Goal: Book appointment/travel/reservation

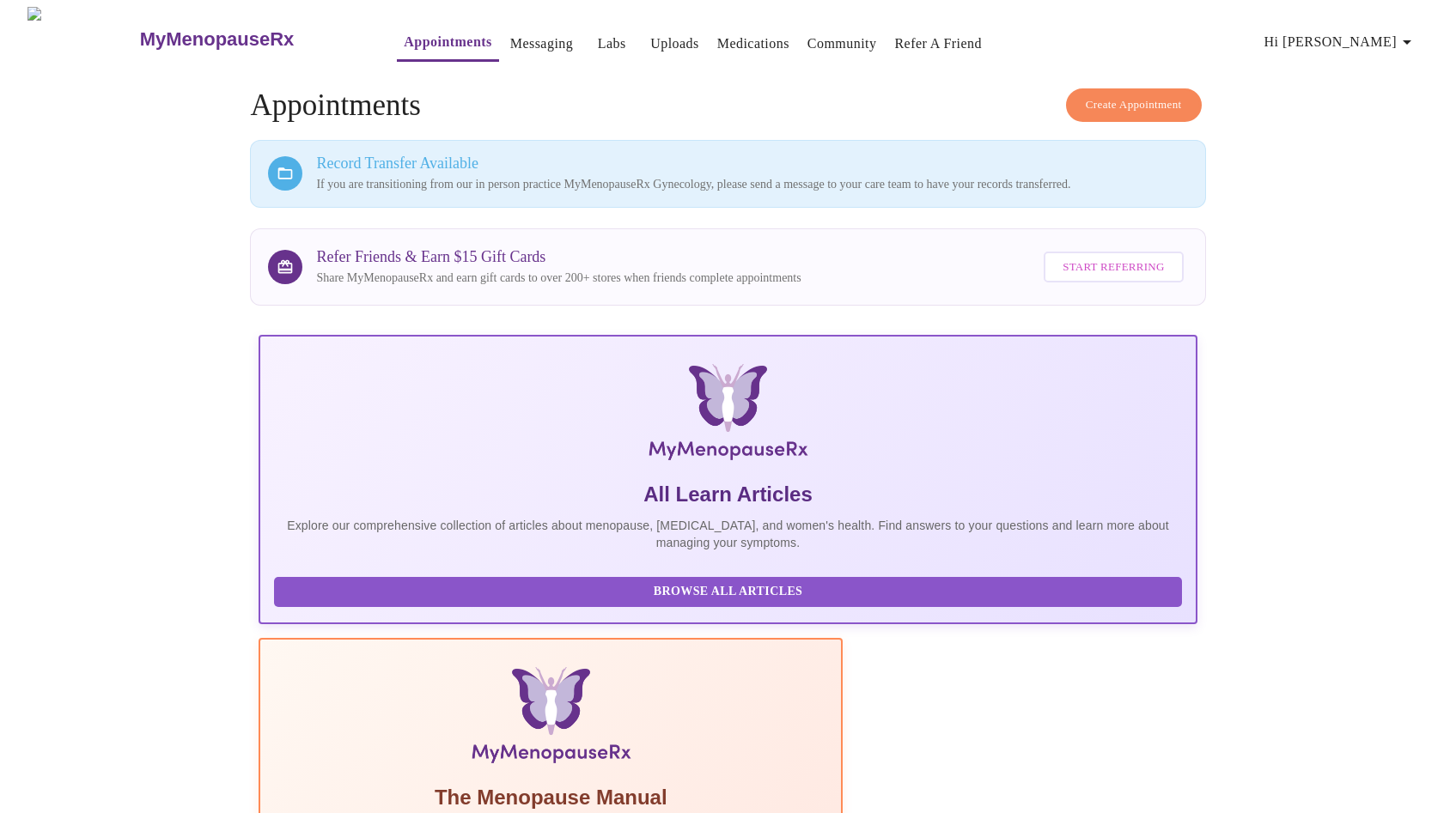
click at [411, 39] on link "Appointments" at bounding box center [448, 42] width 88 height 24
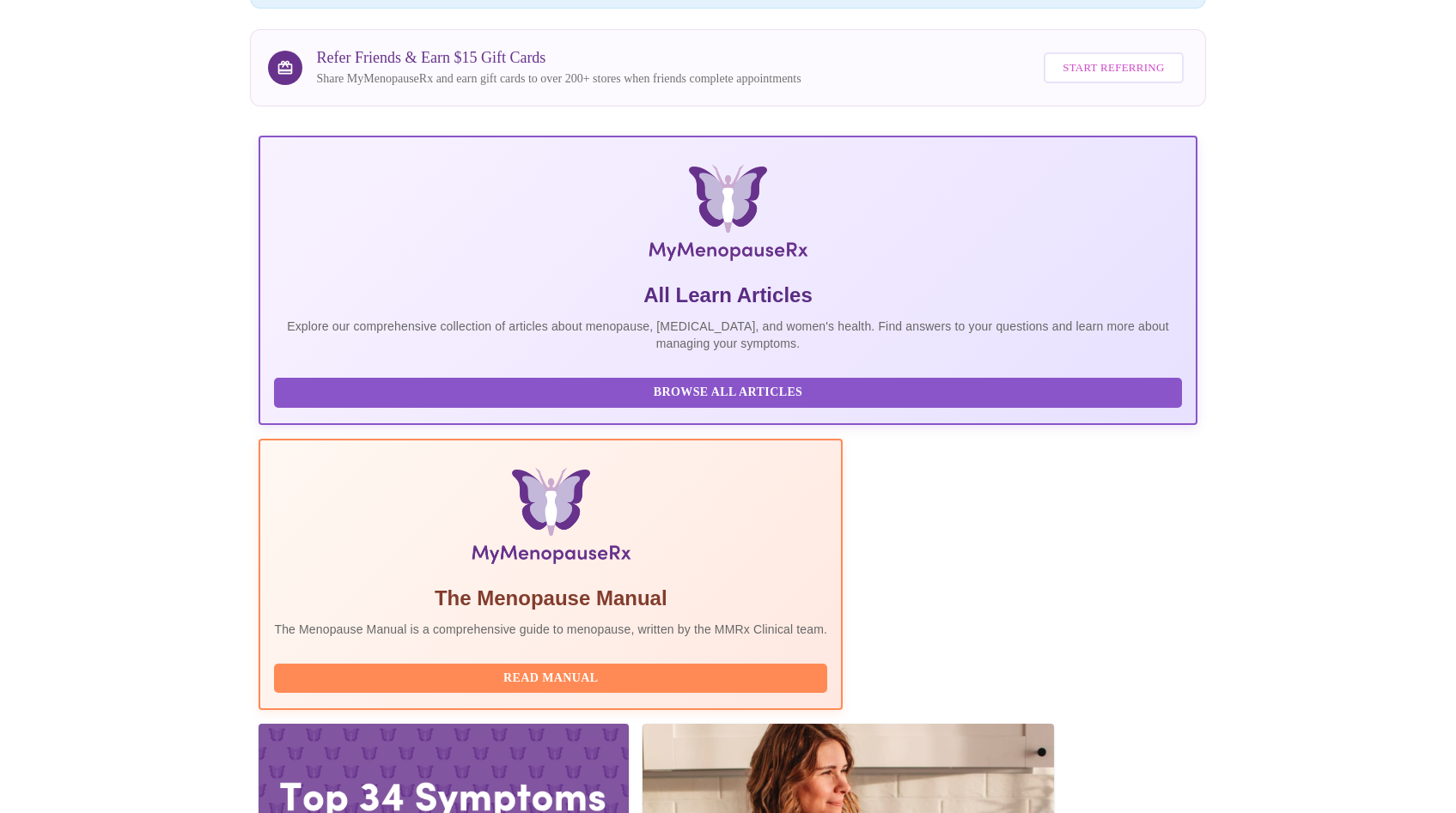
scroll to position [215, 0]
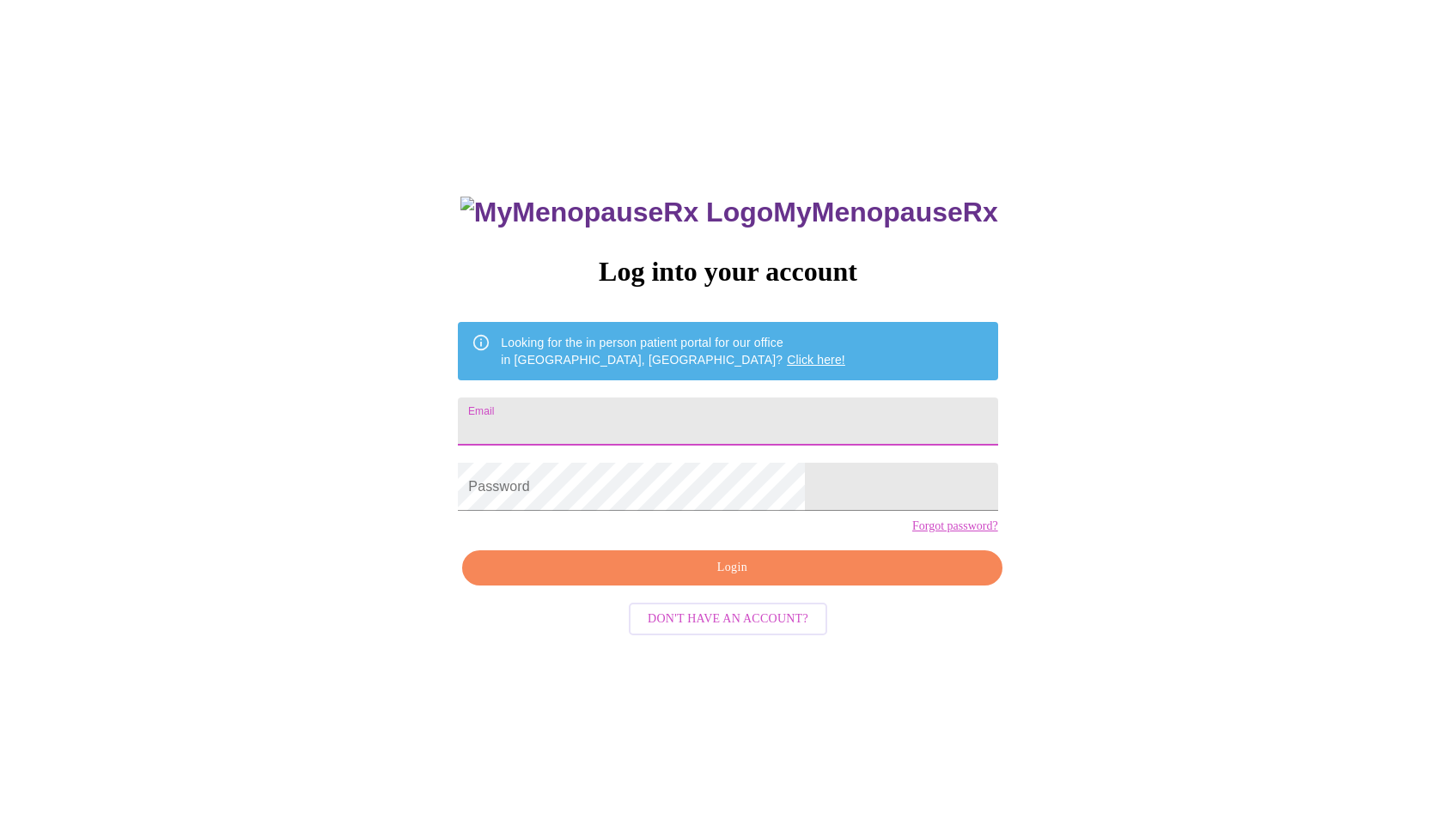
click at [698, 409] on input "Email" at bounding box center [728, 421] width 539 height 48
type input "mlware23@gmail.com"
click at [768, 579] on span "Login" at bounding box center [731, 568] width 500 height 21
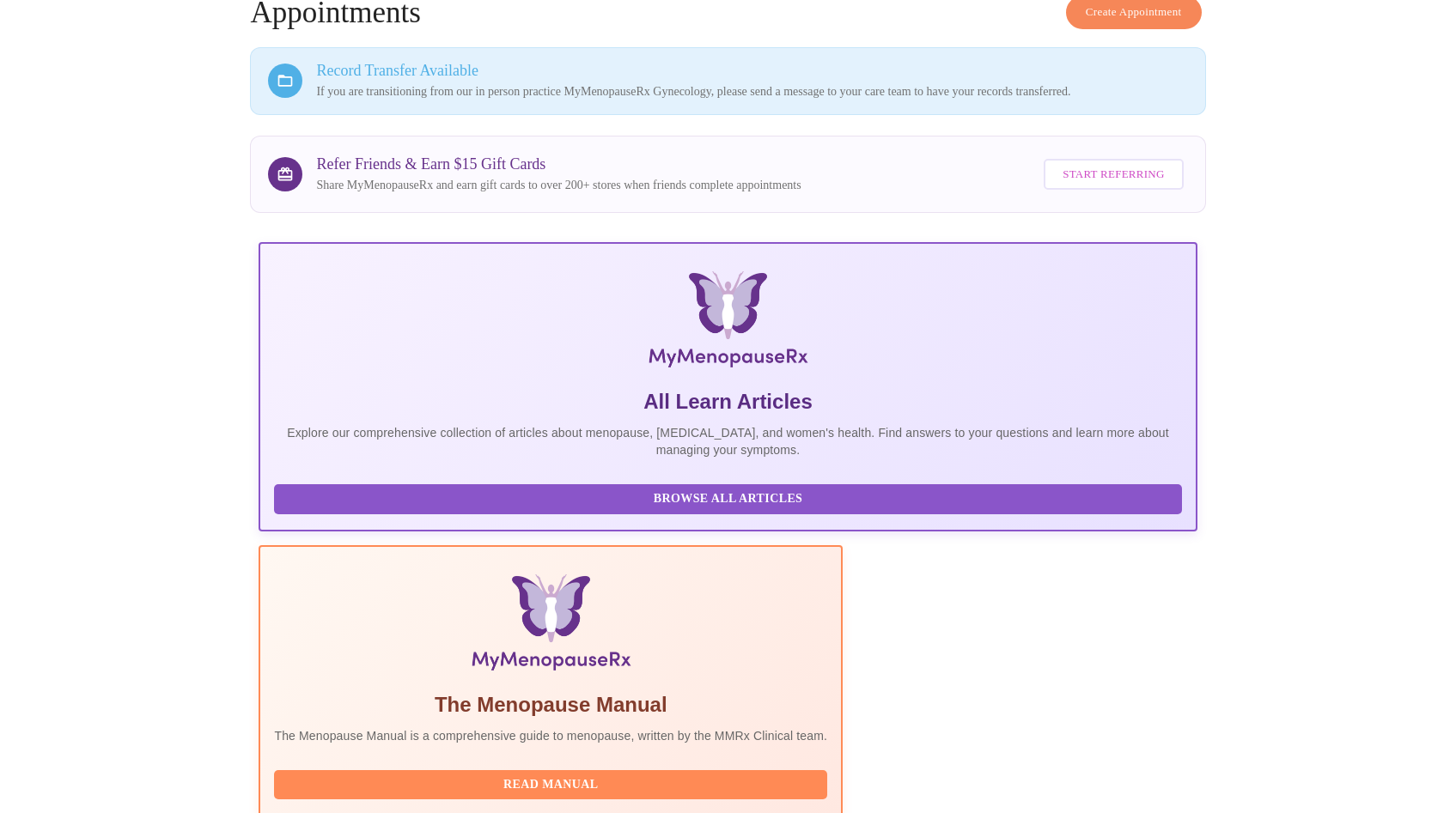
scroll to position [215, 0]
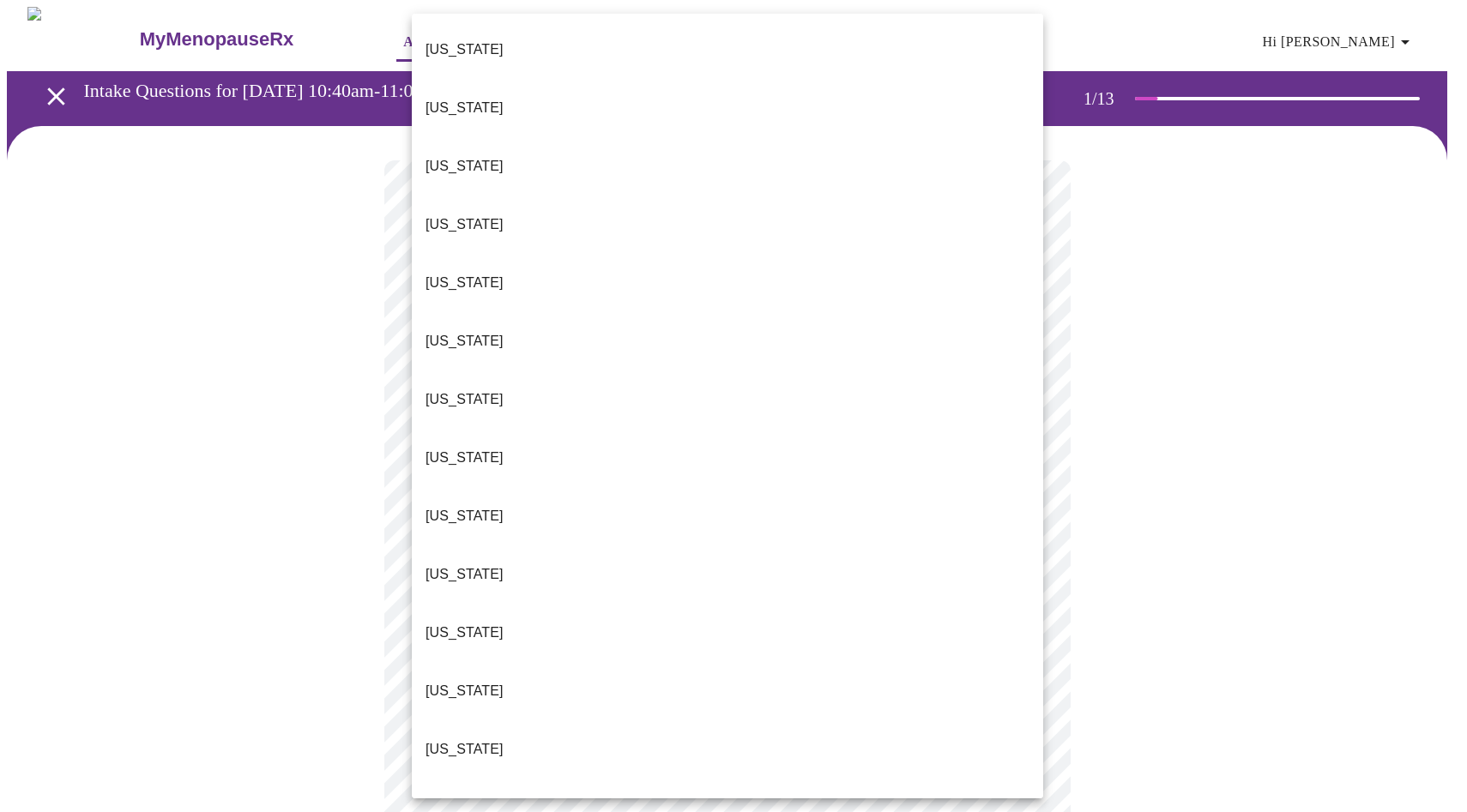
click at [594, 372] on body "MyMenopauseRx Appointments Messaging Labs Uploads Medications Community Refer a…" at bounding box center [734, 795] width 1453 height 1577
click at [465, 739] on p "[US_STATE]" at bounding box center [465, 749] width 78 height 20
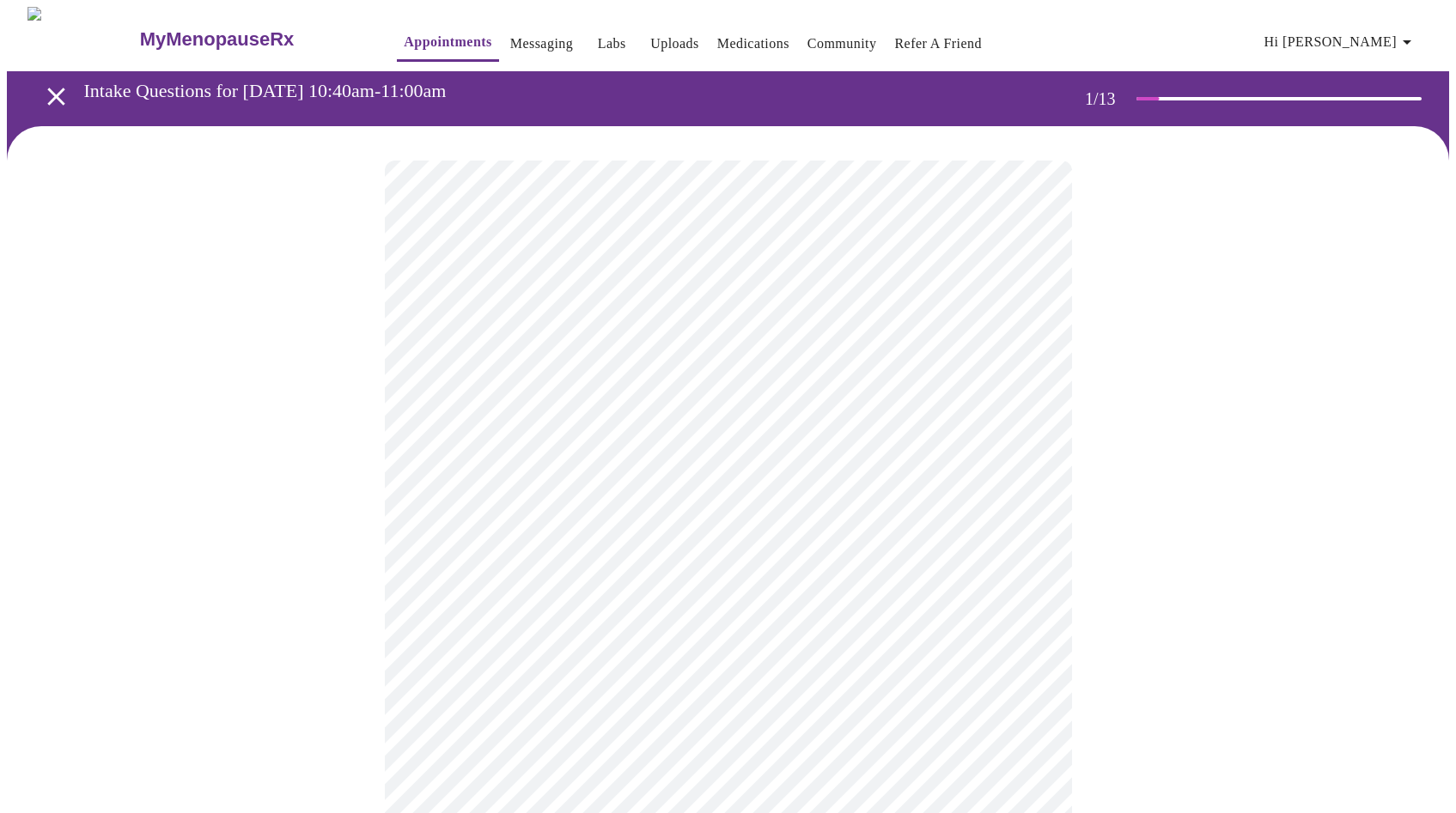
click at [597, 507] on body "MyMenopauseRx Appointments Messaging Labs Uploads Medications Community Refer a…" at bounding box center [728, 791] width 1442 height 1568
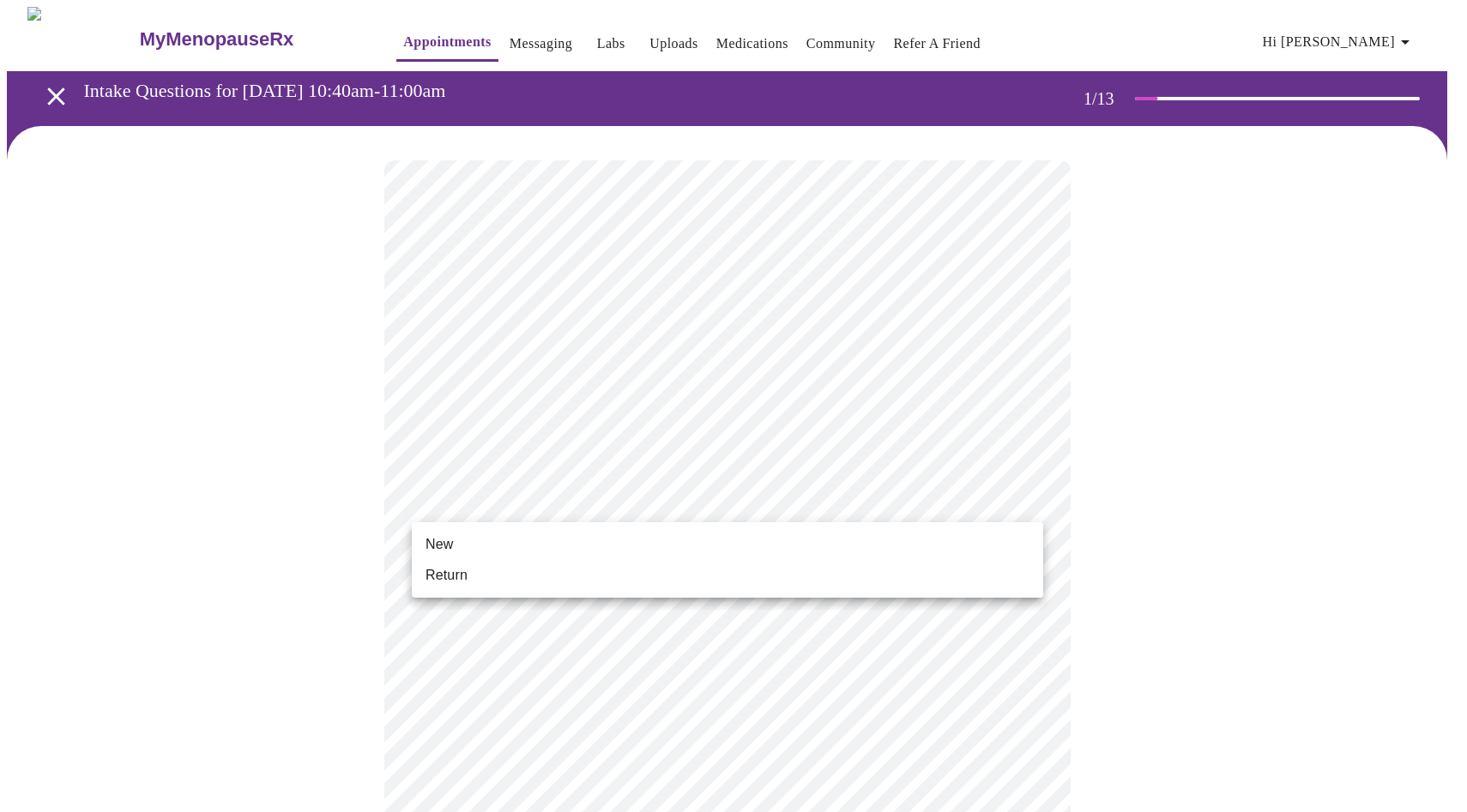
click at [546, 536] on li "New" at bounding box center [728, 545] width 631 height 31
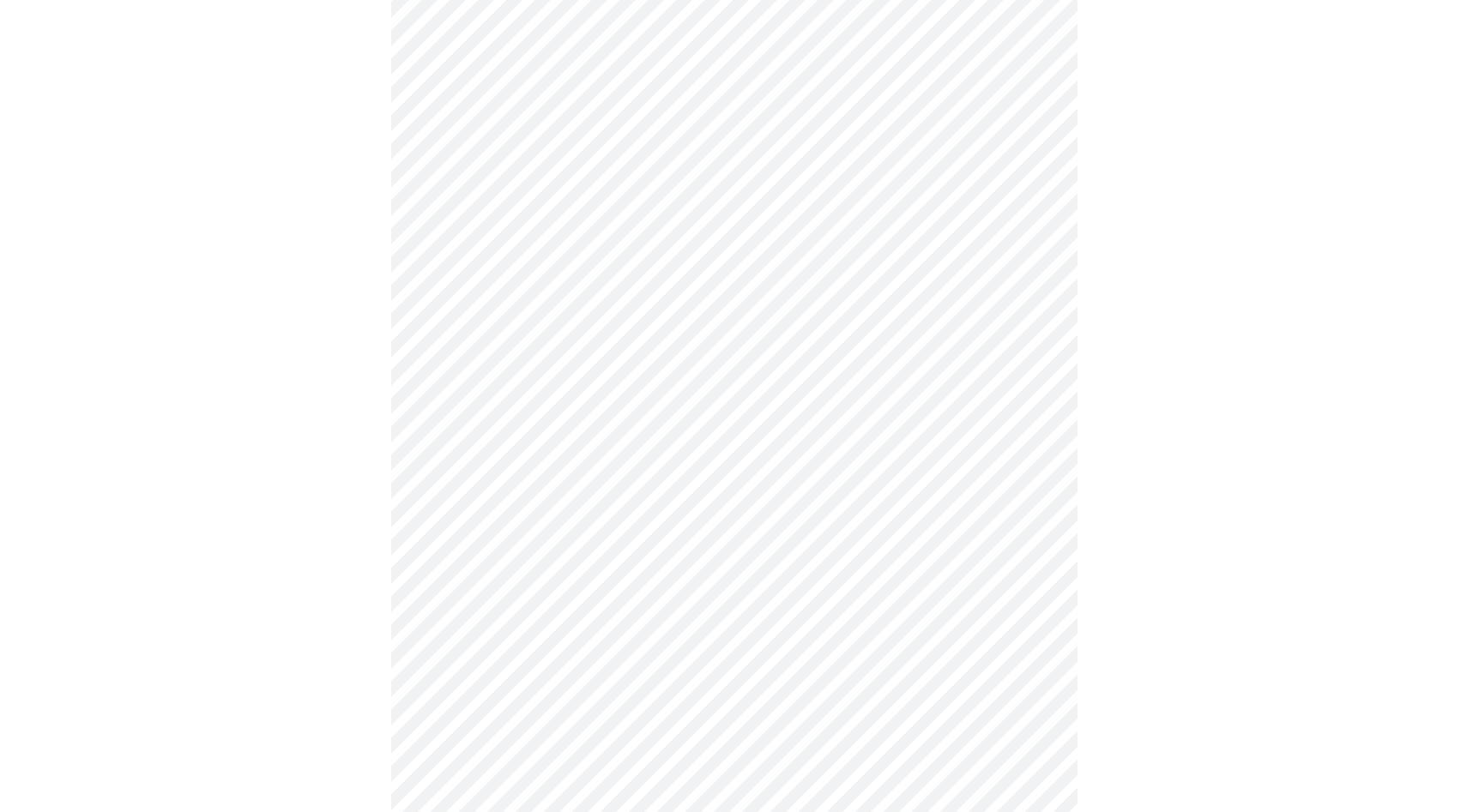
scroll to position [731, 0]
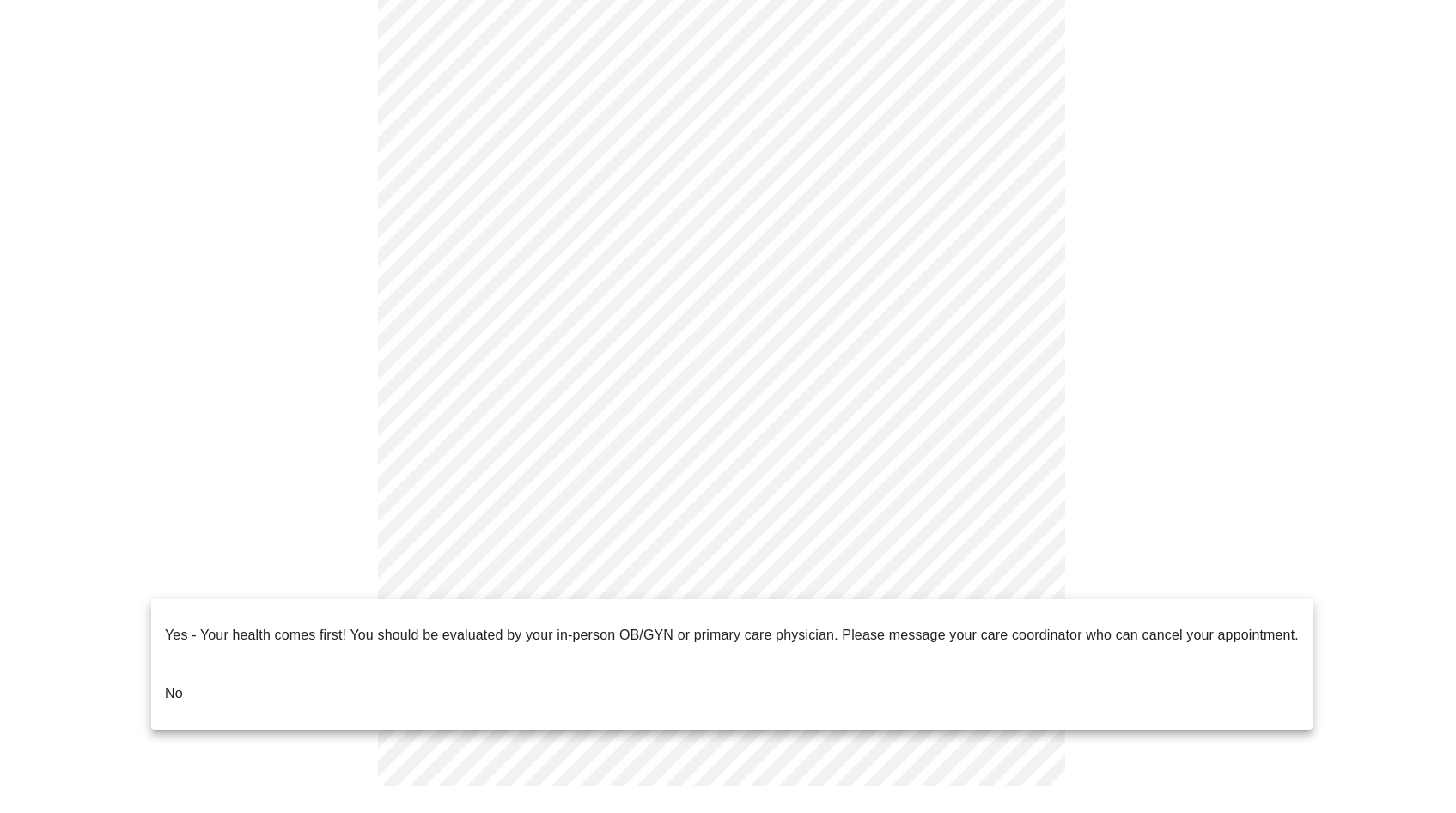
click at [702, 583] on body "MyMenopauseRx Appointments Messaging Labs Uploads Medications Community Refer a…" at bounding box center [728, 48] width 1442 height 1545
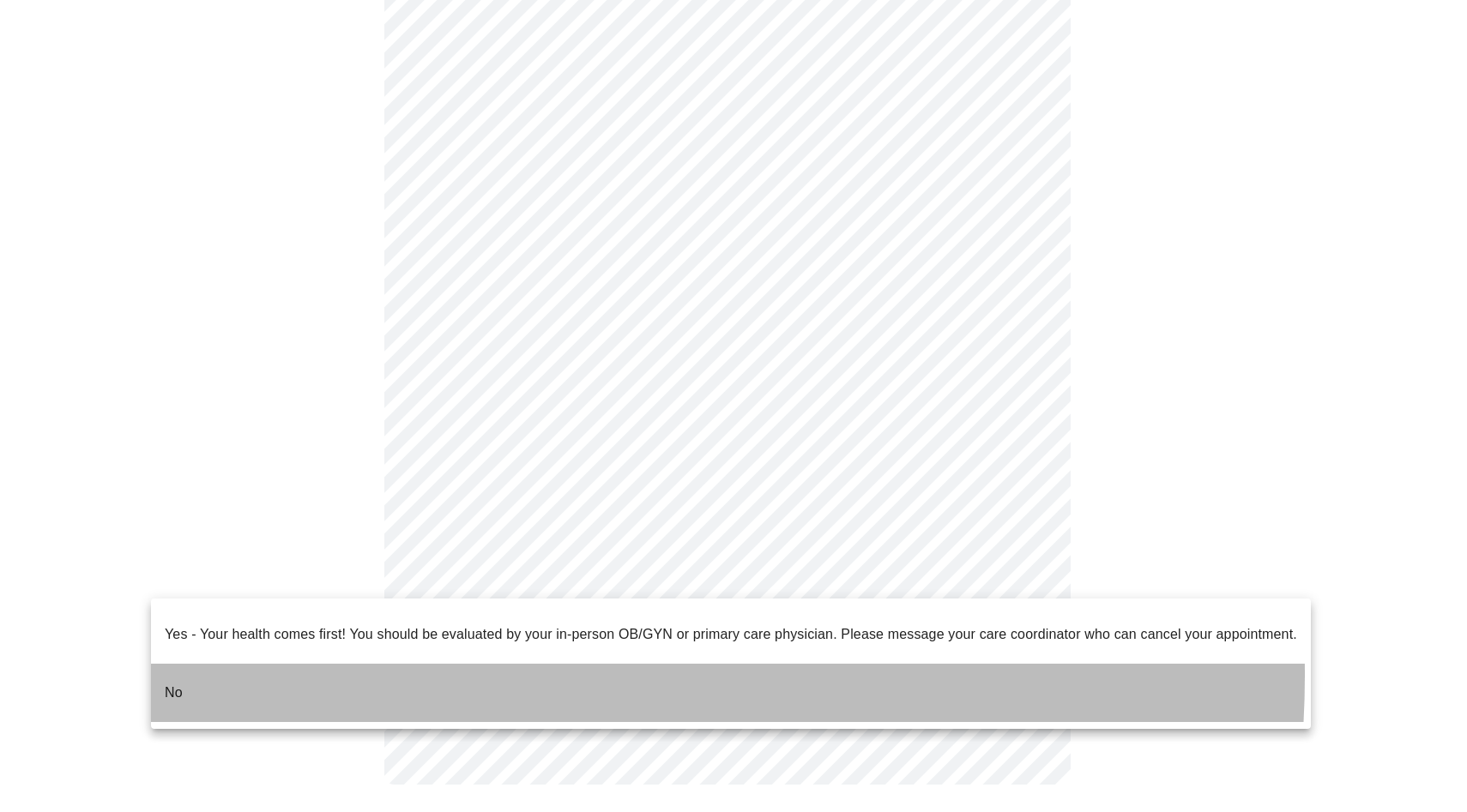
click at [471, 664] on li "No" at bounding box center [731, 693] width 1160 height 58
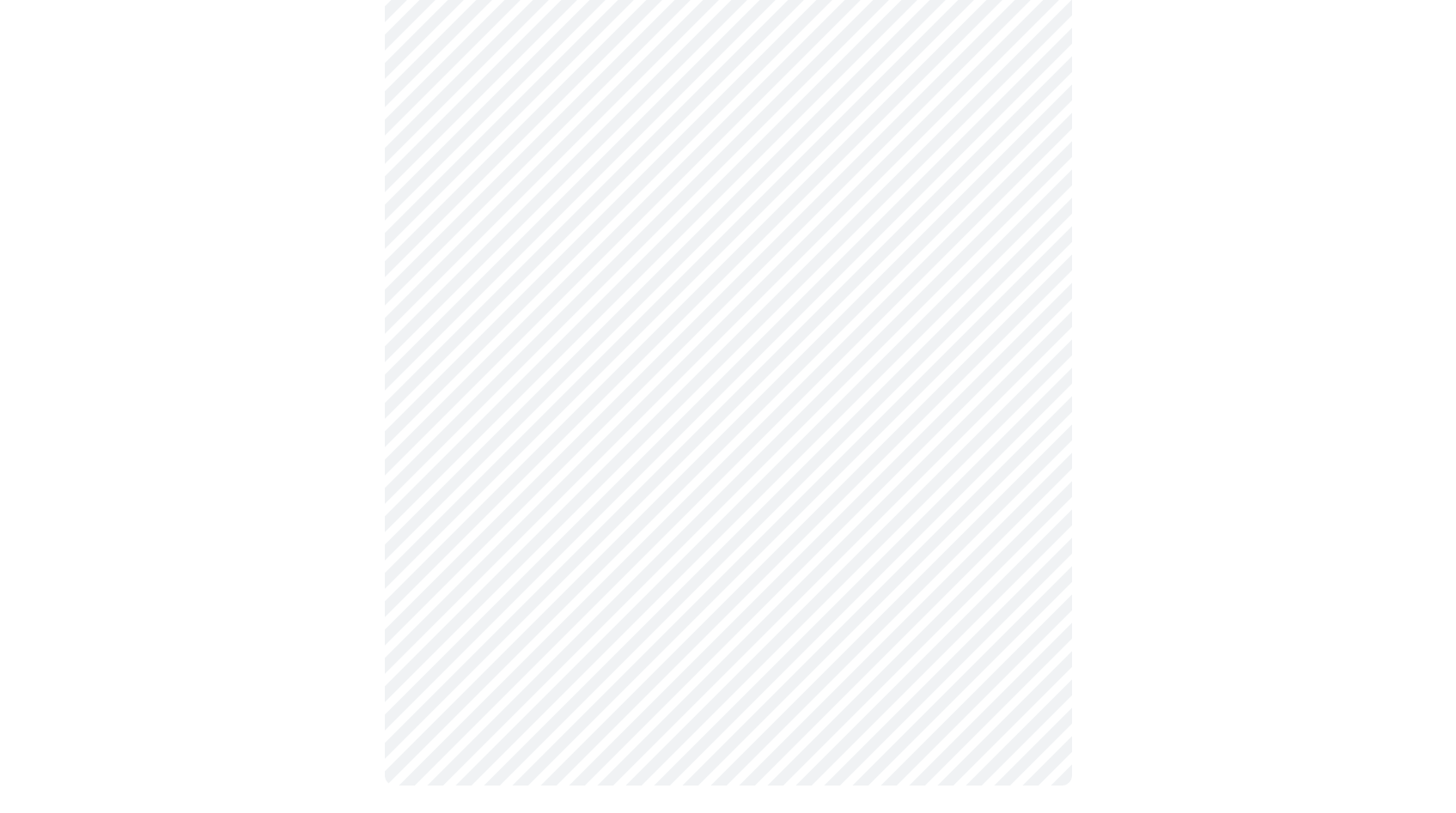
scroll to position [0, 0]
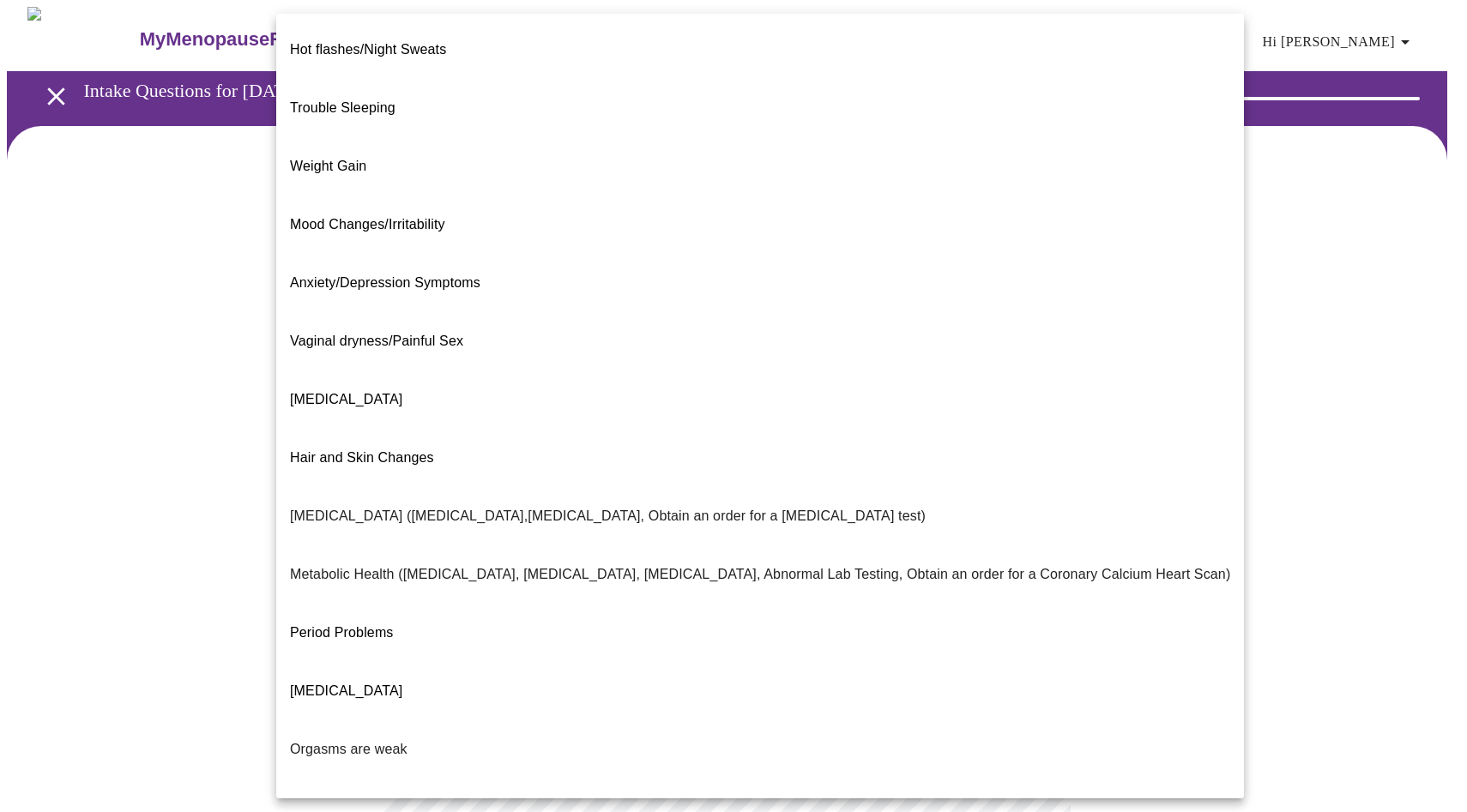
click at [684, 360] on body "MyMenopauseRx Appointments Messaging Labs Uploads Medications Community Refer a…" at bounding box center [734, 522] width 1453 height 1031
click at [338, 44] on p "Hot flashes/Night Sweats" at bounding box center [368, 50] width 156 height 20
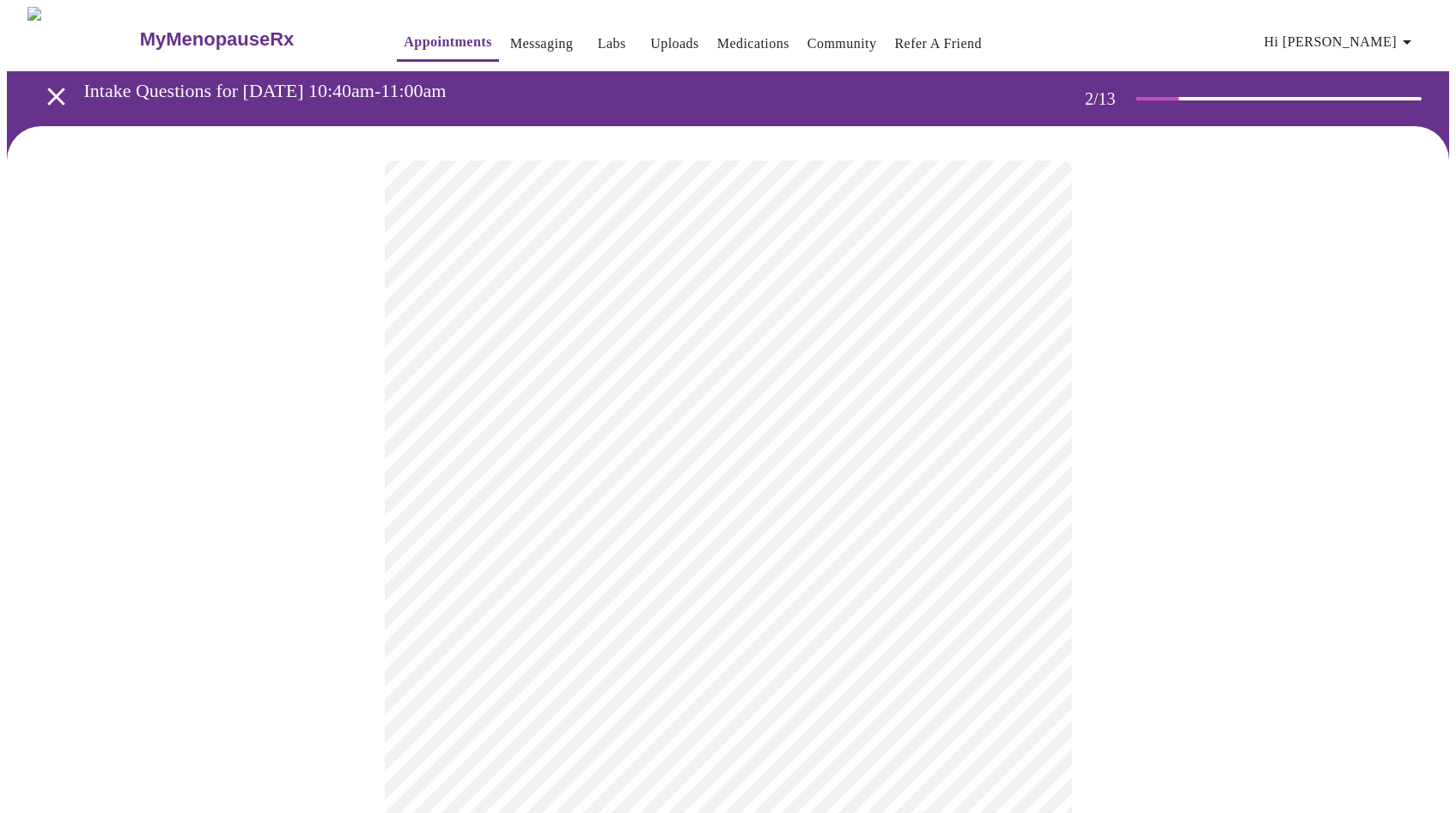
click at [660, 523] on body "MyMenopauseRx Appointments Messaging Labs Uploads Medications Community Refer a…" at bounding box center [728, 518] width 1442 height 1022
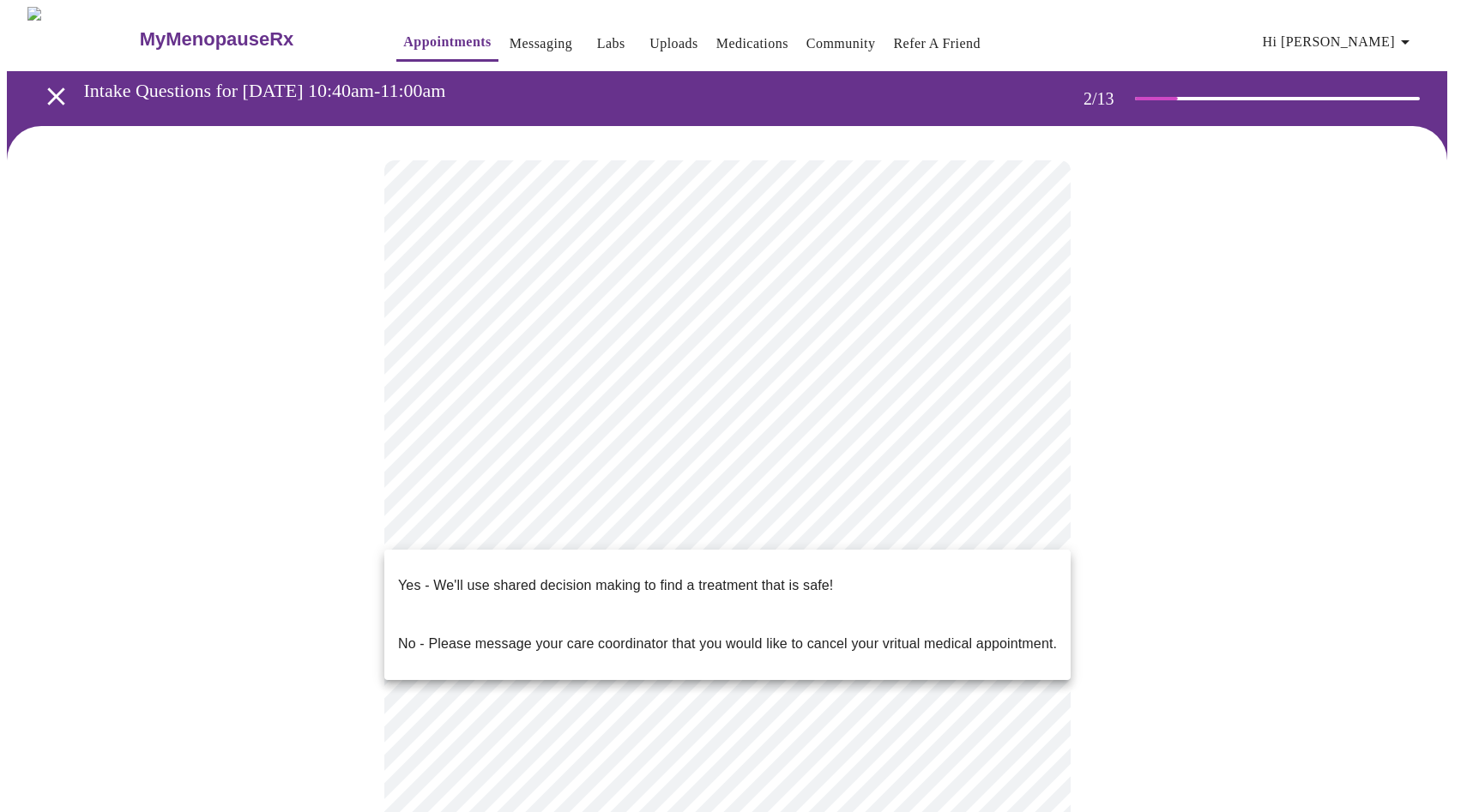
click at [615, 634] on p "No - Please message your care coordinator that you would like to cancel your vr…" at bounding box center [728, 644] width 659 height 20
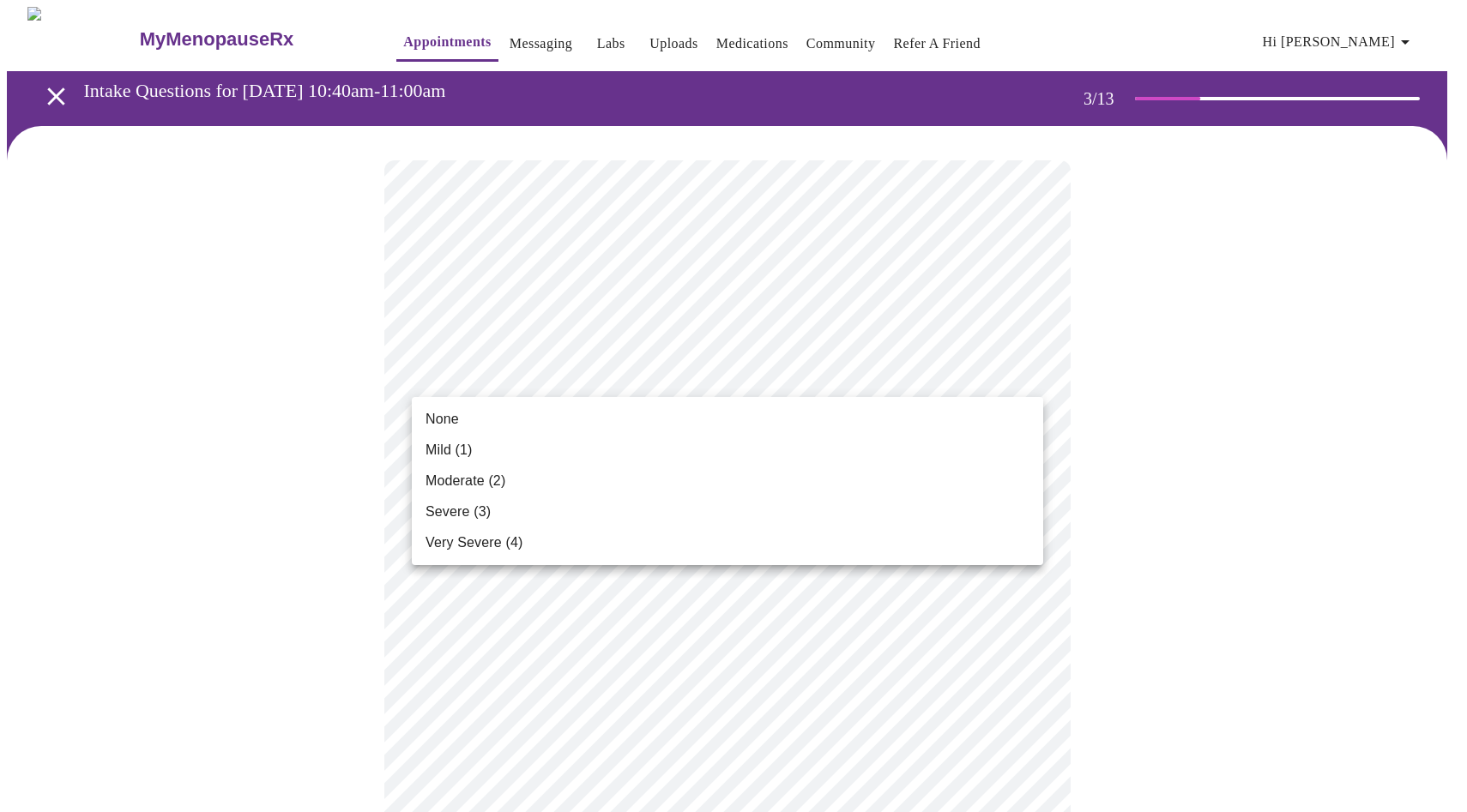
click at [580, 537] on li "Very Severe (4)" at bounding box center [728, 543] width 631 height 31
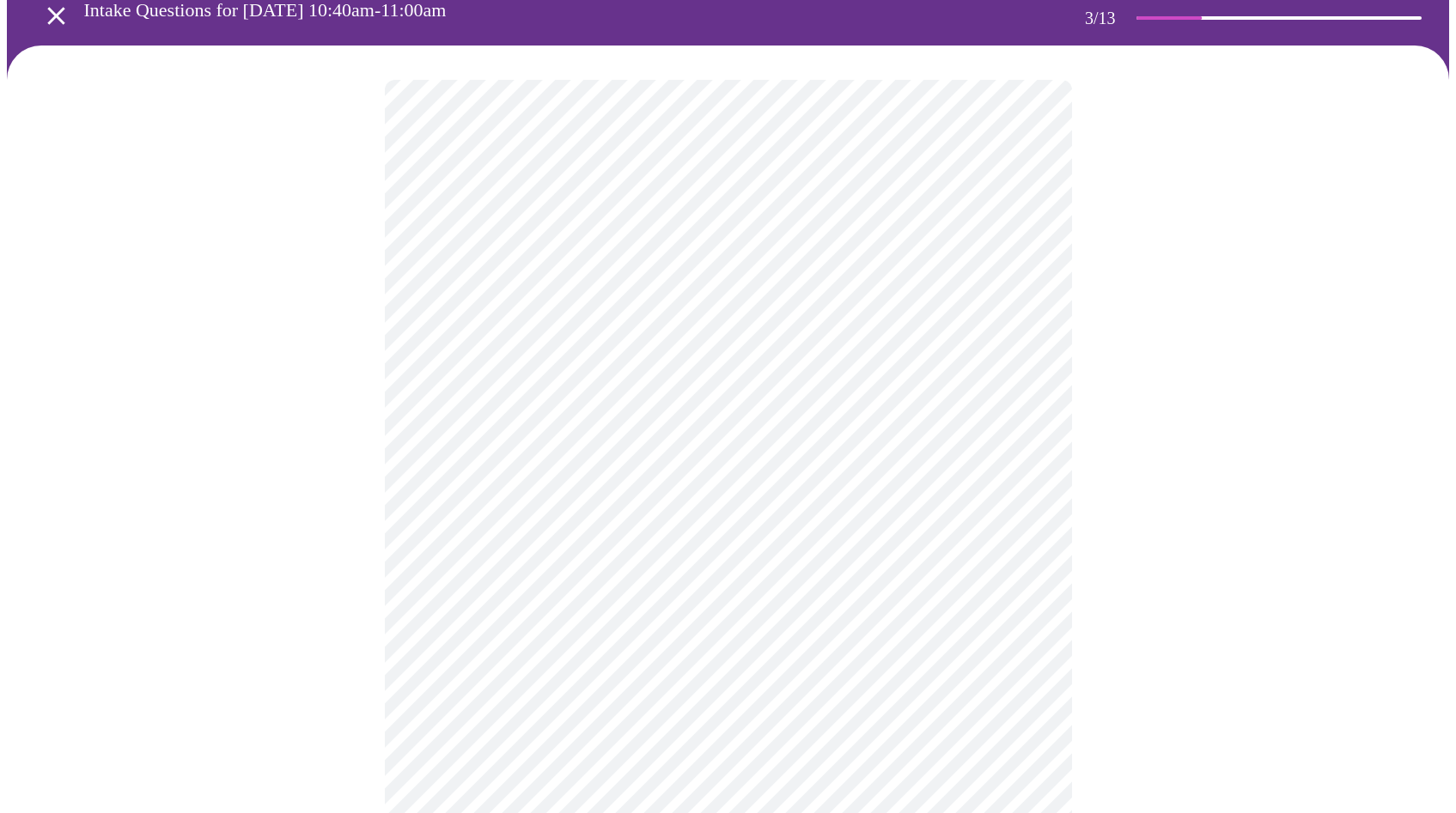
scroll to position [104, 0]
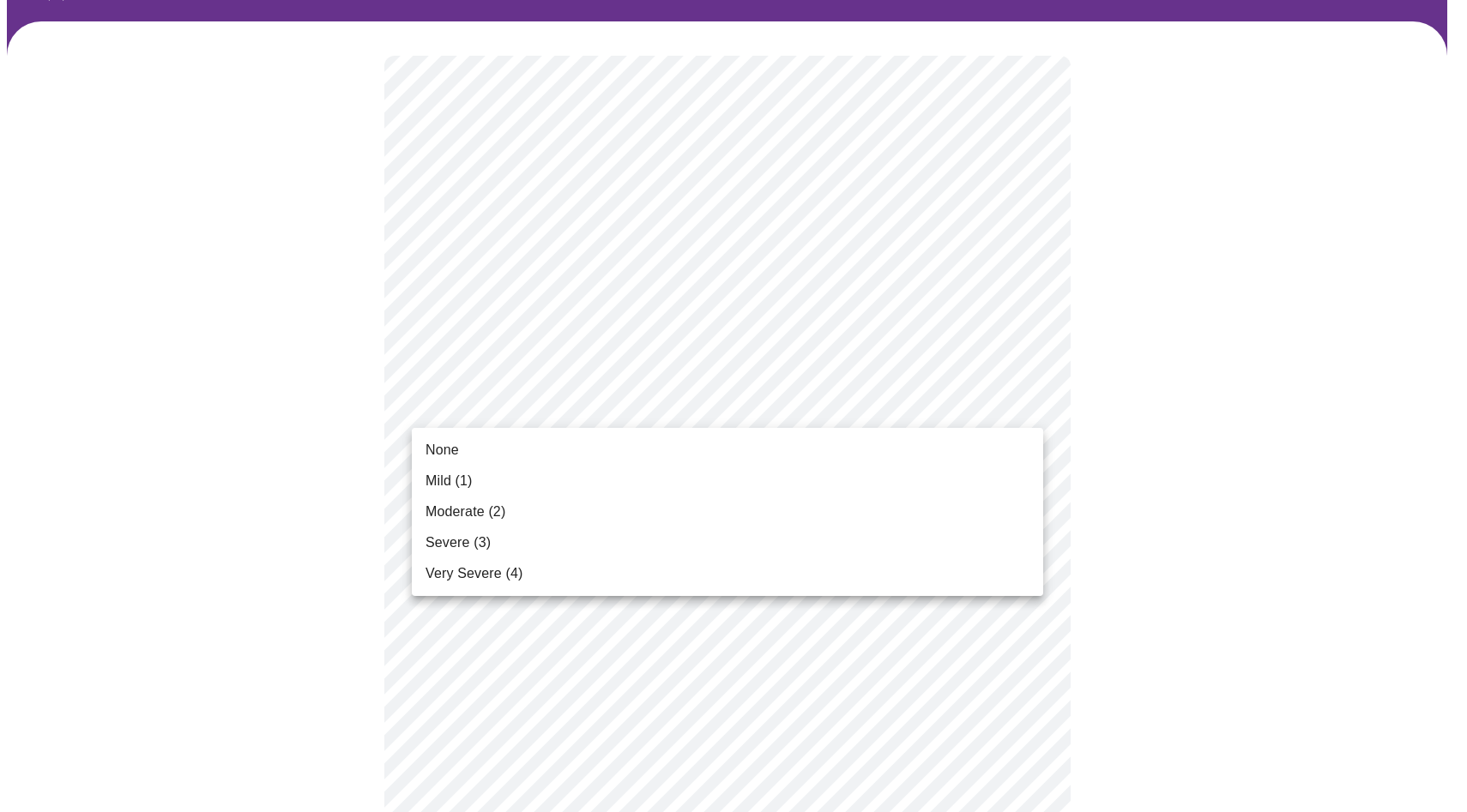
click at [562, 473] on li "Mild (1)" at bounding box center [728, 481] width 631 height 31
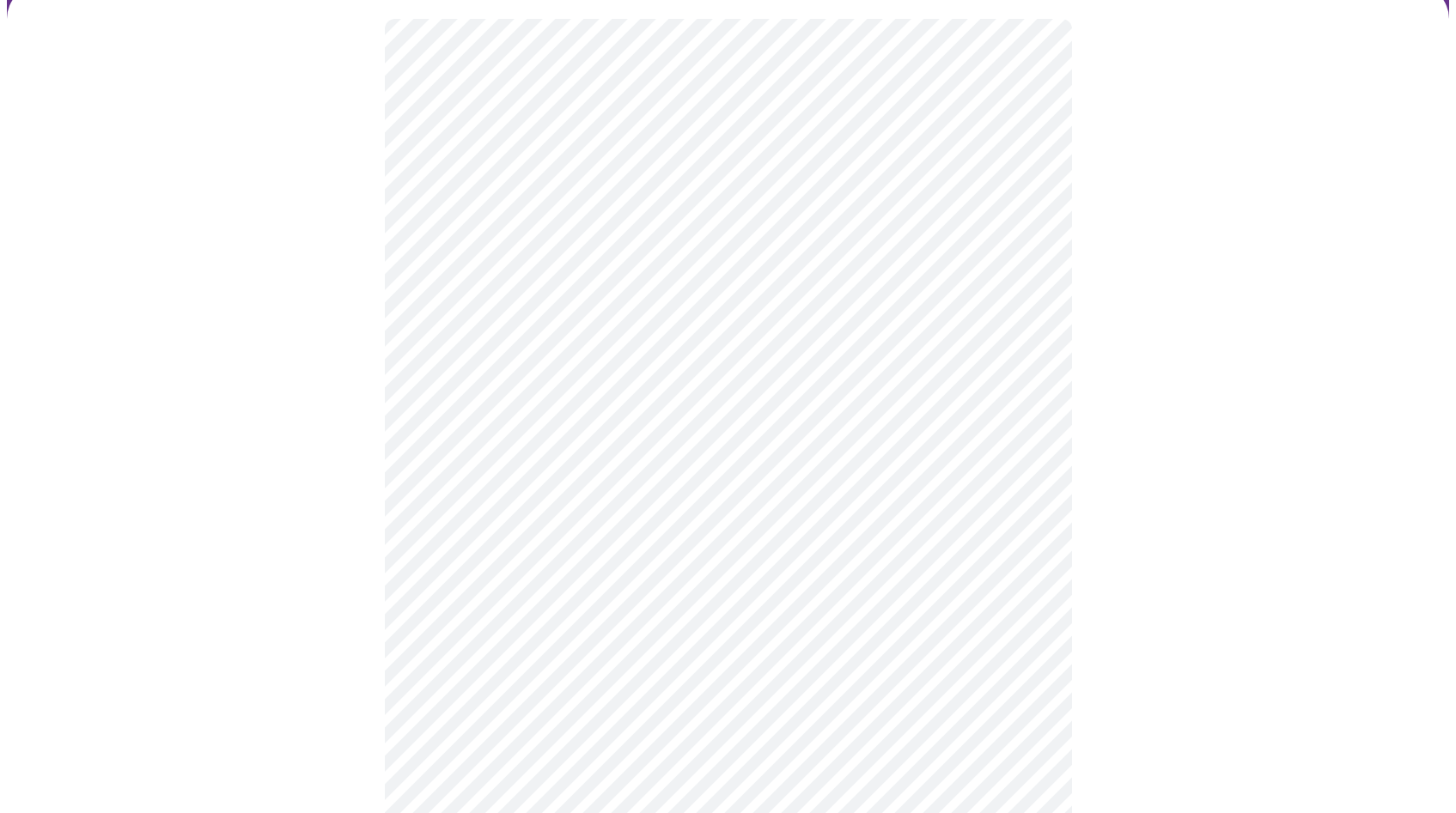
scroll to position [160, 0]
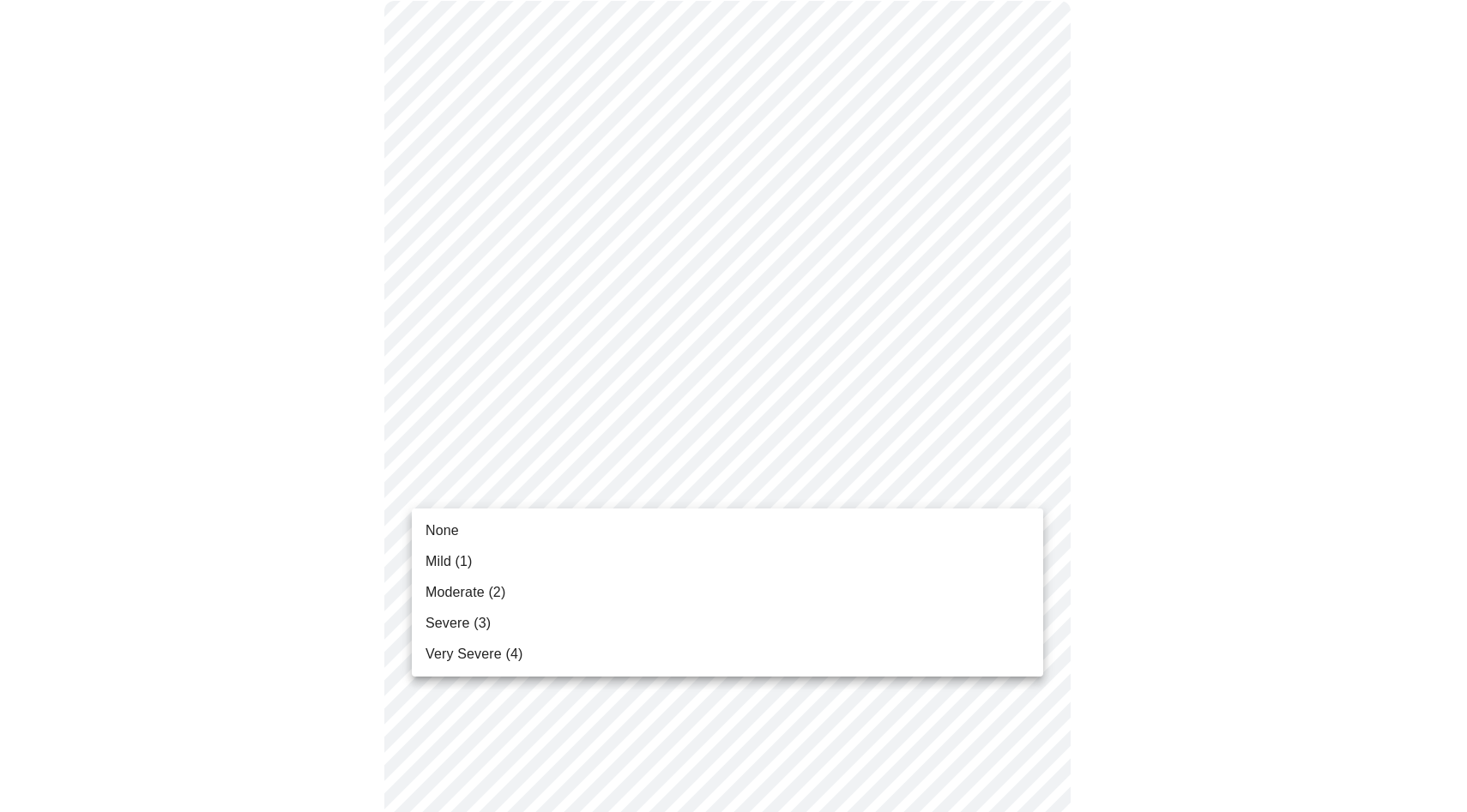
click at [618, 597] on li "Moderate (2)" at bounding box center [728, 593] width 631 height 31
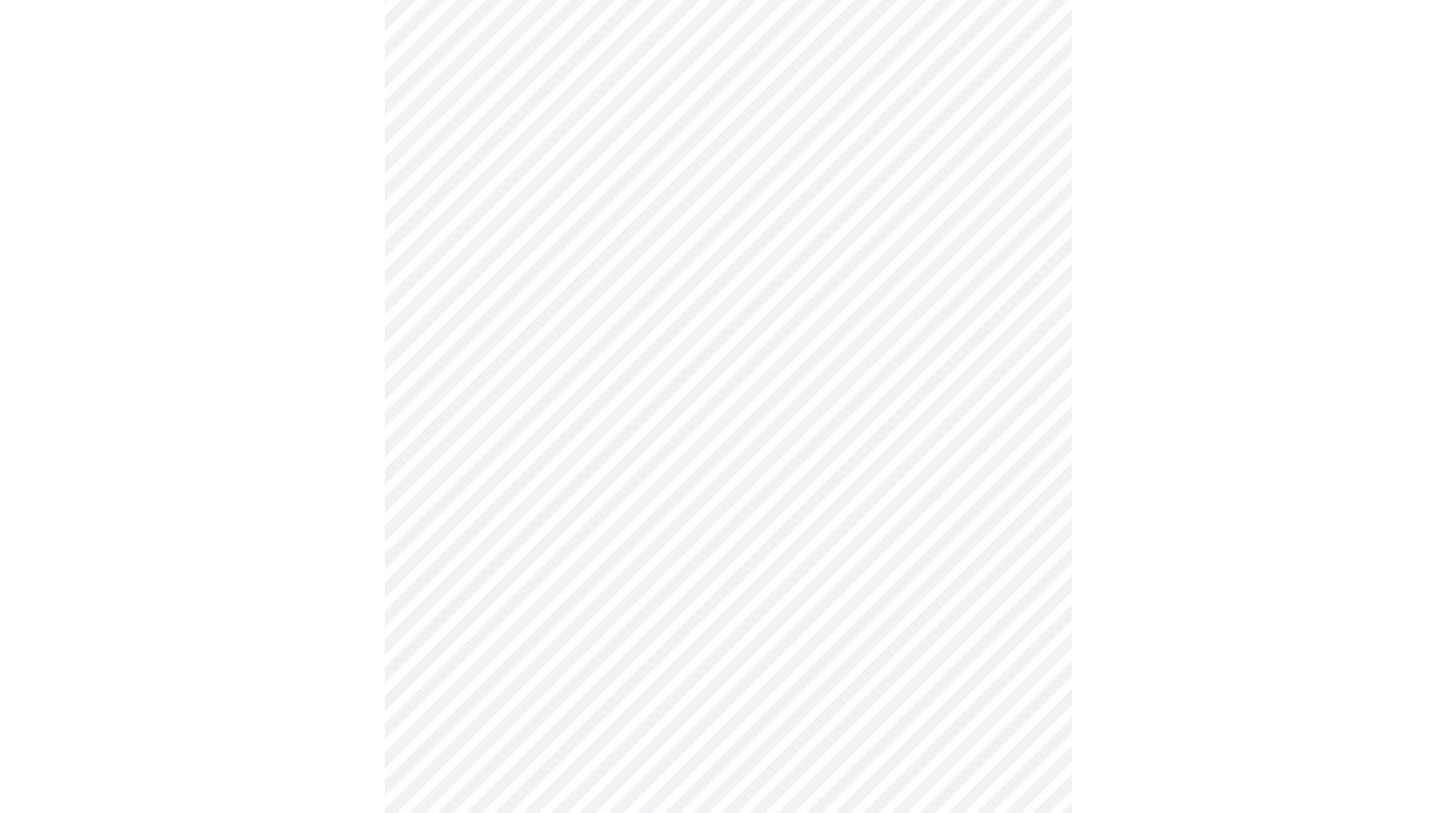
scroll to position [321, 0]
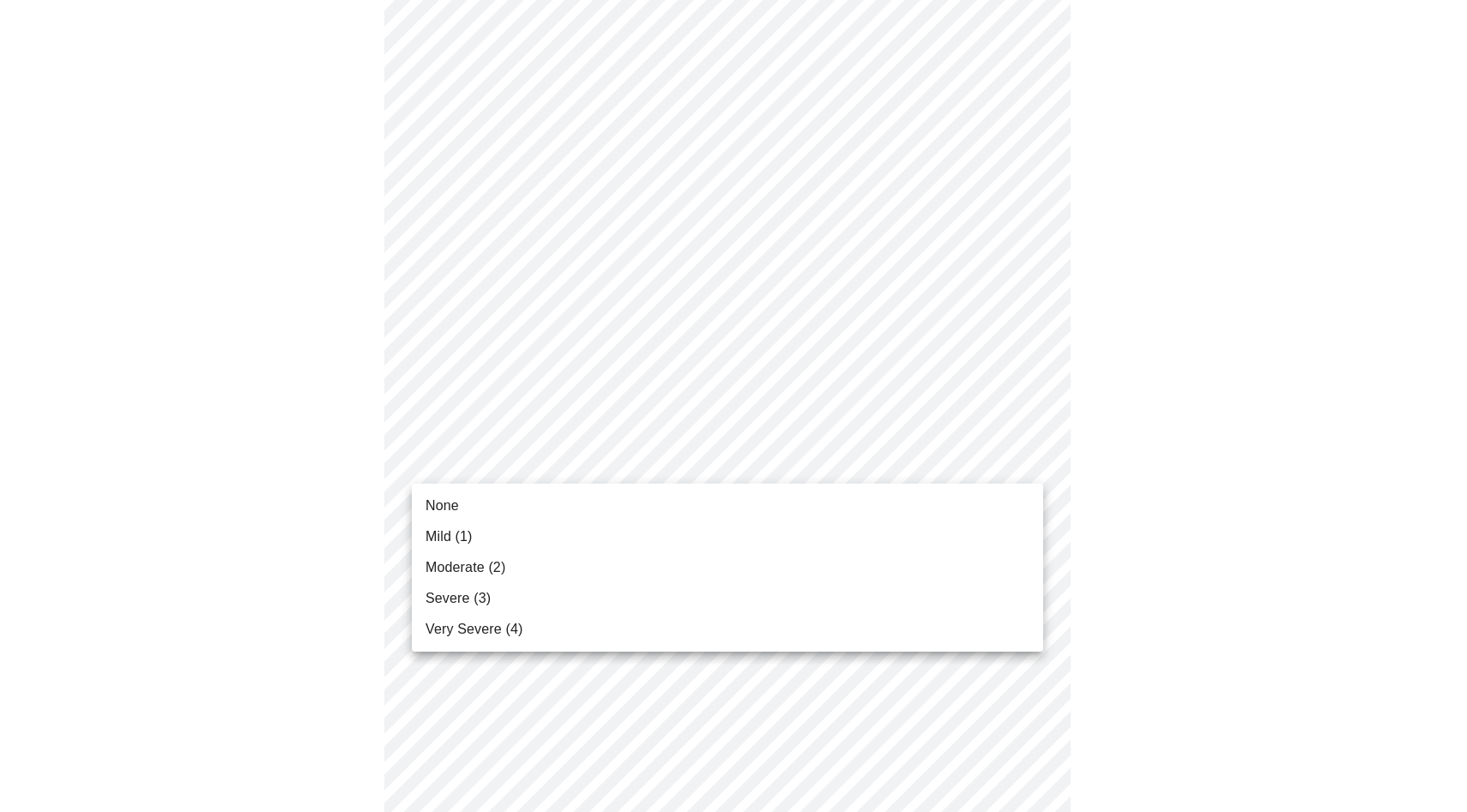
click at [616, 474] on body "MyMenopauseRx Appointments Messaging Labs Uploads Medications Community Refer a…" at bounding box center [734, 791] width 1453 height 2209
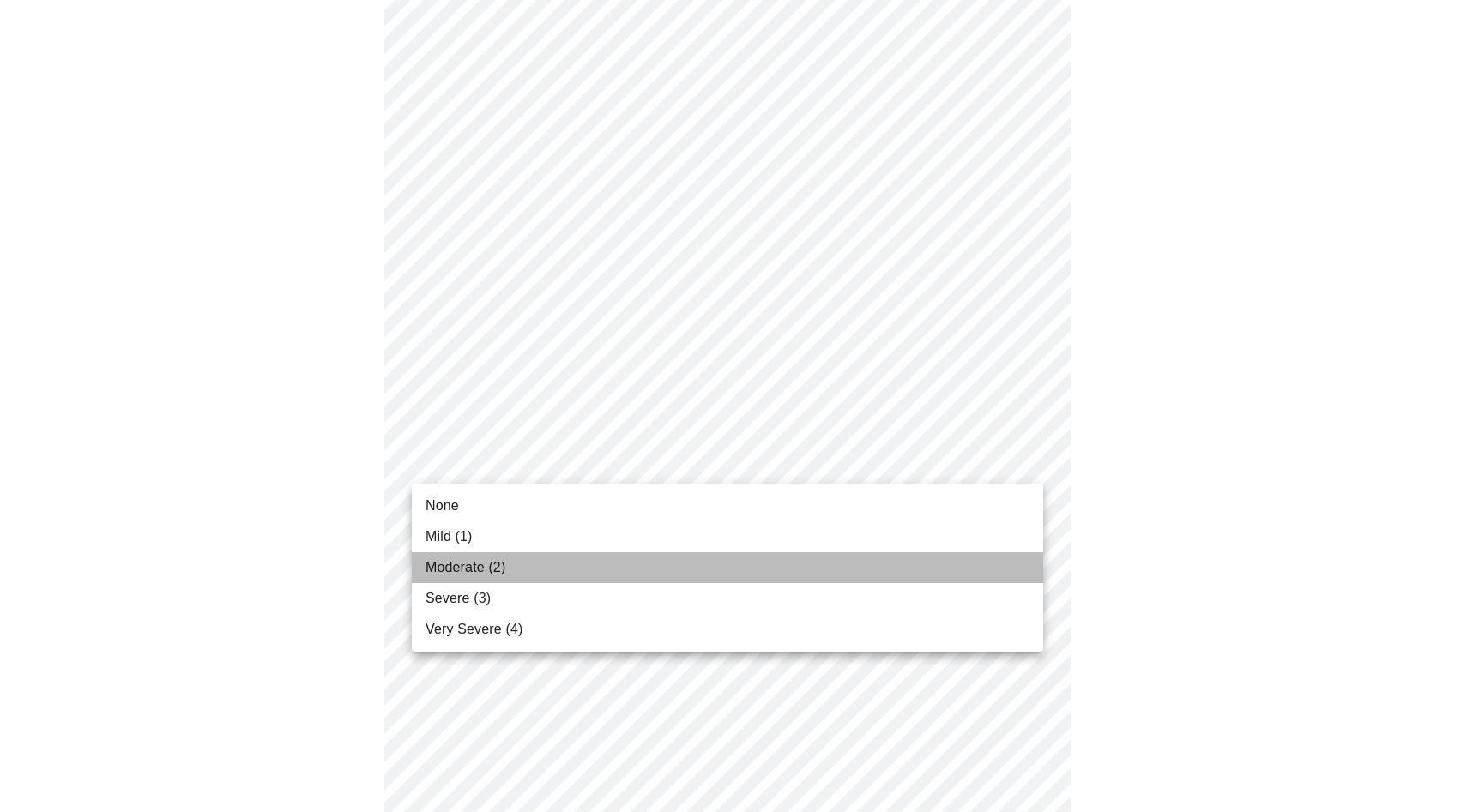
click at [617, 566] on li "Moderate (2)" at bounding box center [728, 568] width 631 height 31
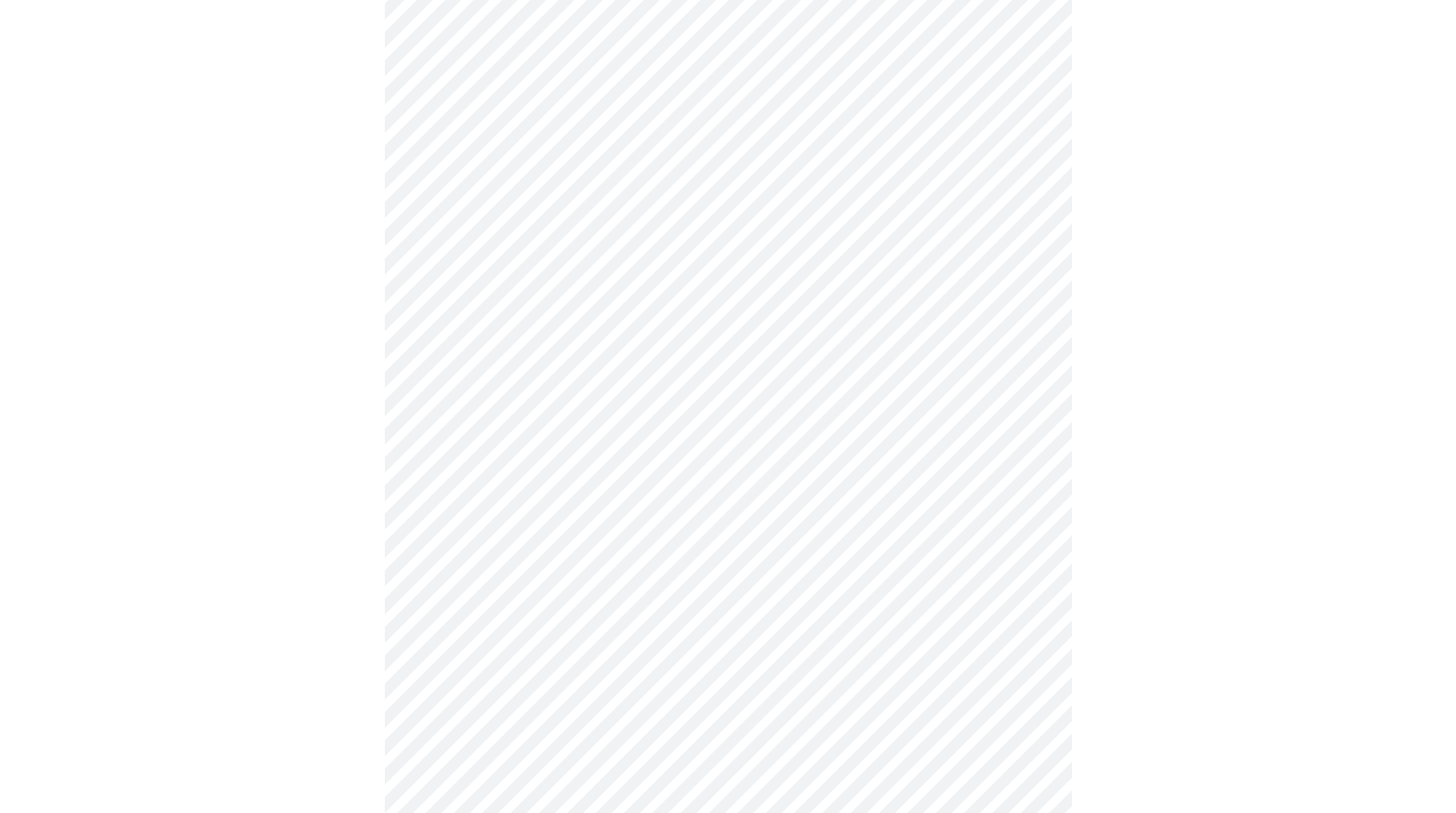
scroll to position [523, 0]
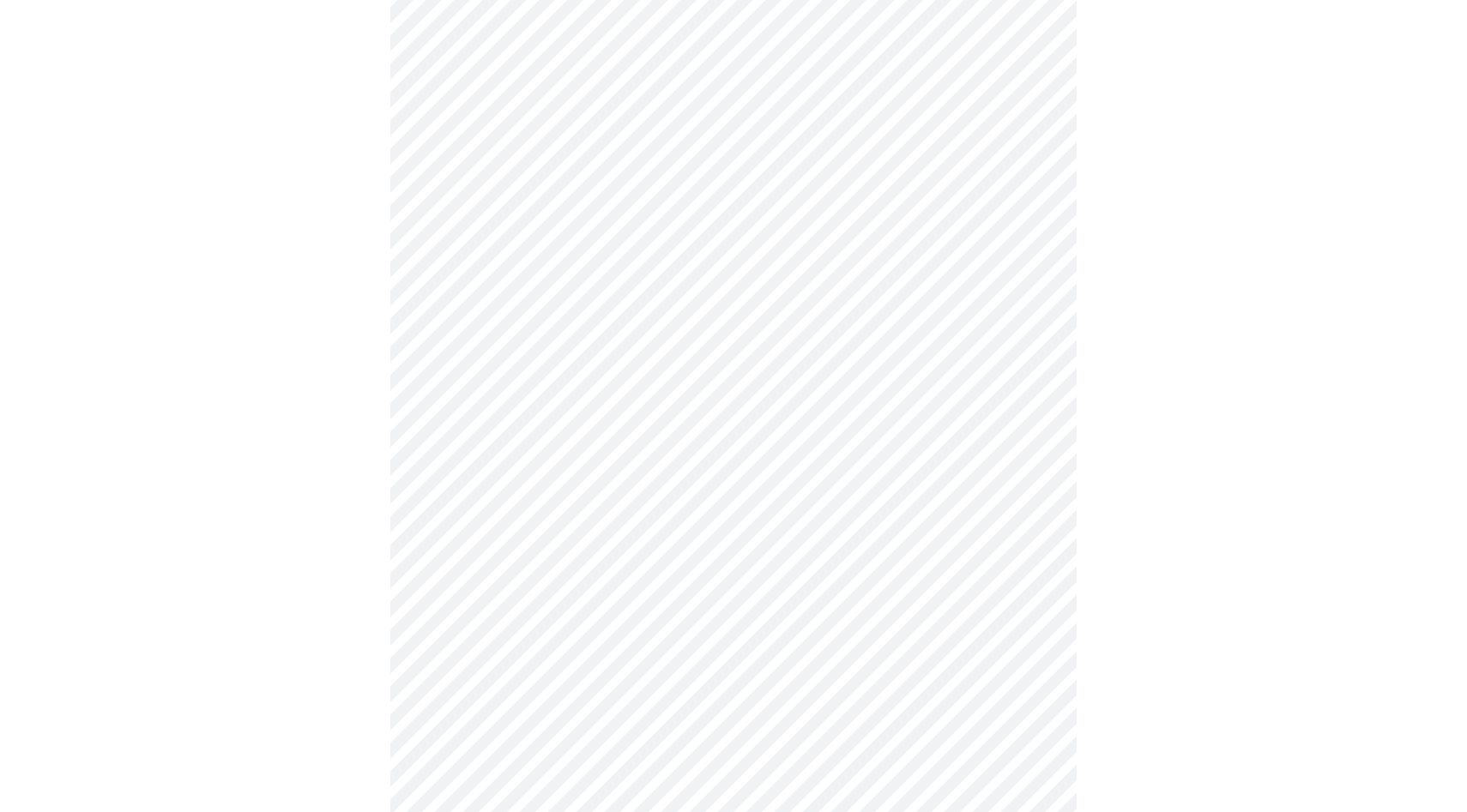
click at [633, 380] on body "MyMenopauseRx Appointments Messaging Labs Uploads Medications Community Refer a…" at bounding box center [734, 577] width 1453 height 2186
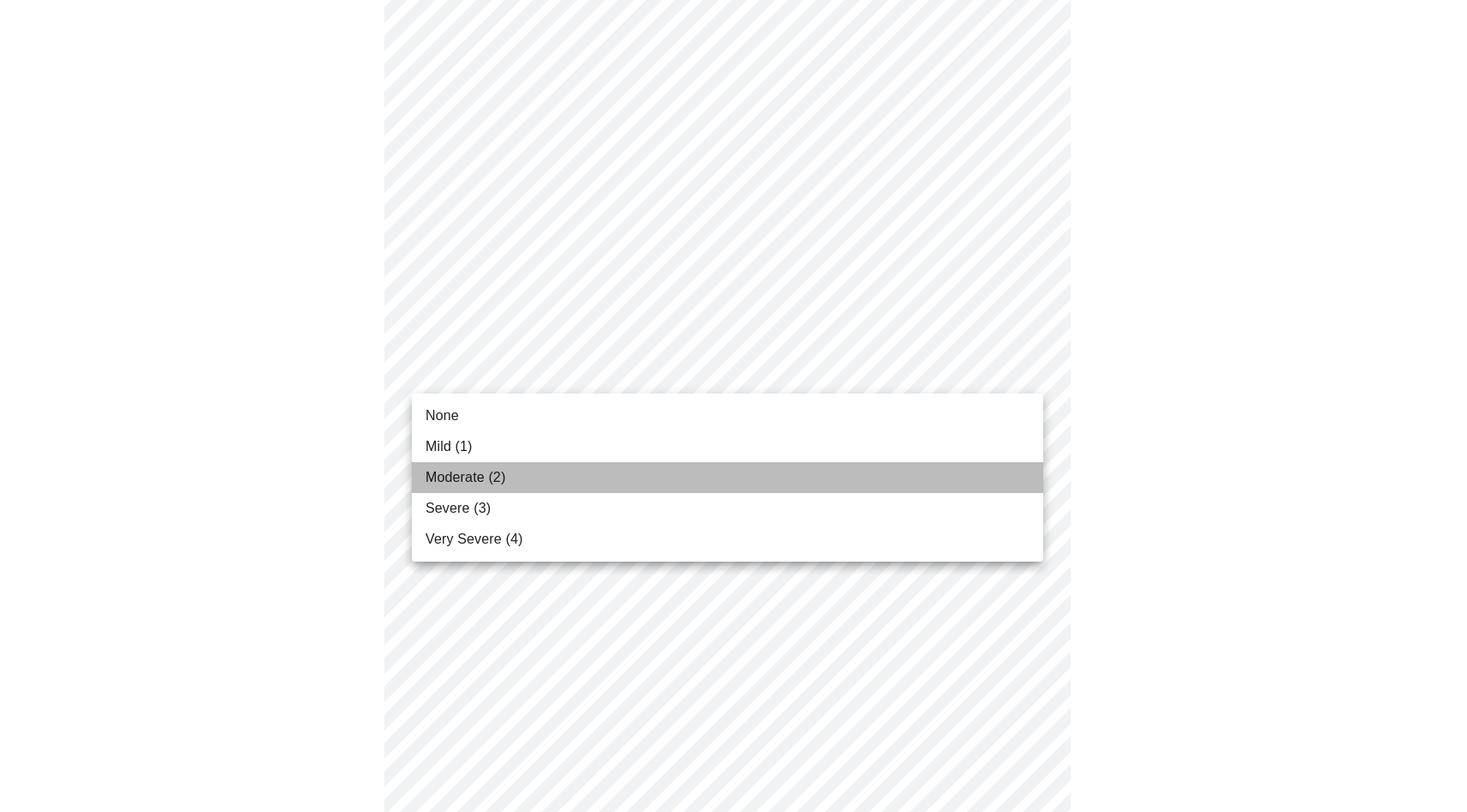
click at [604, 491] on li "Moderate (2)" at bounding box center [728, 478] width 631 height 31
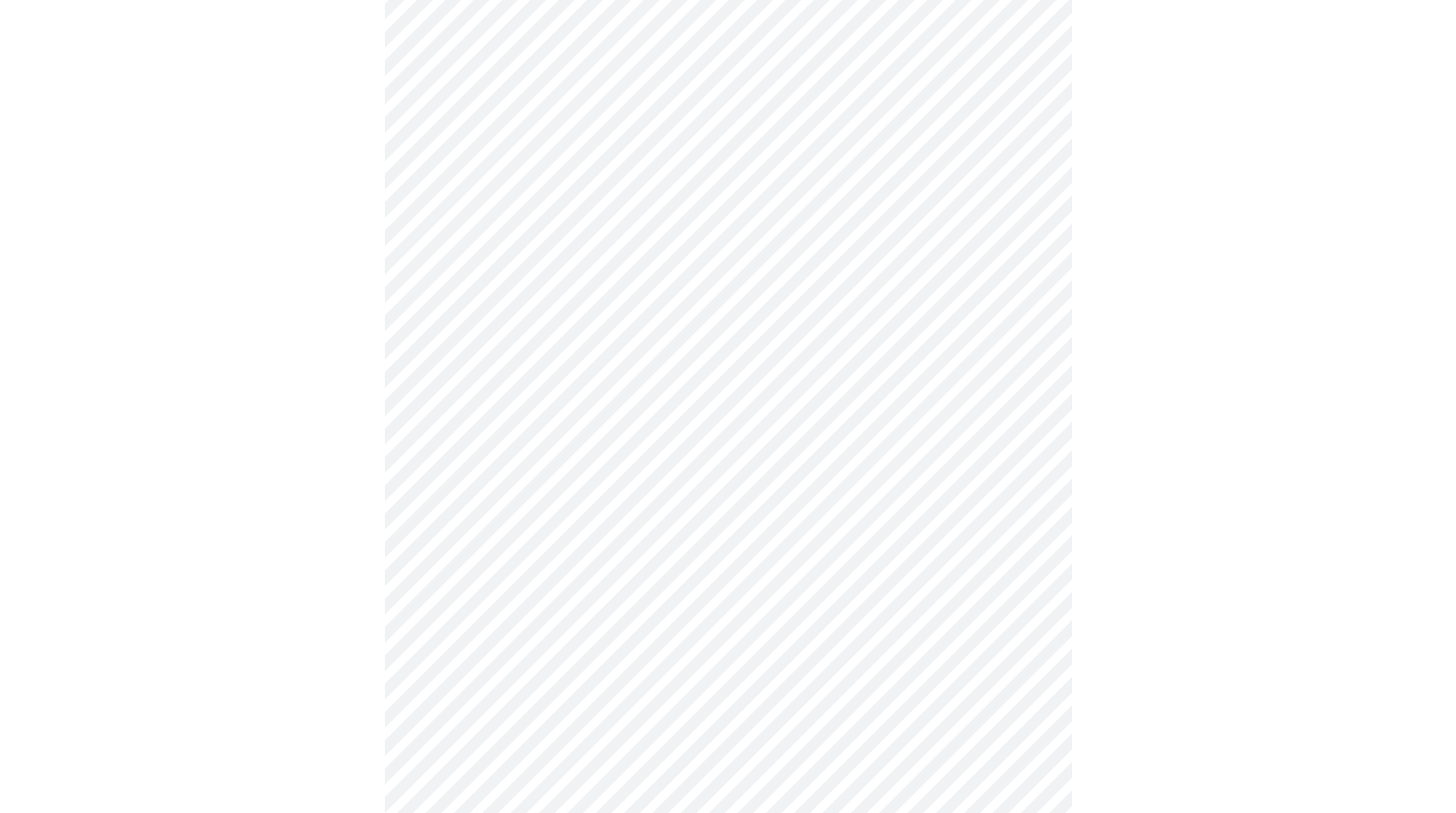
scroll to position [617, 0]
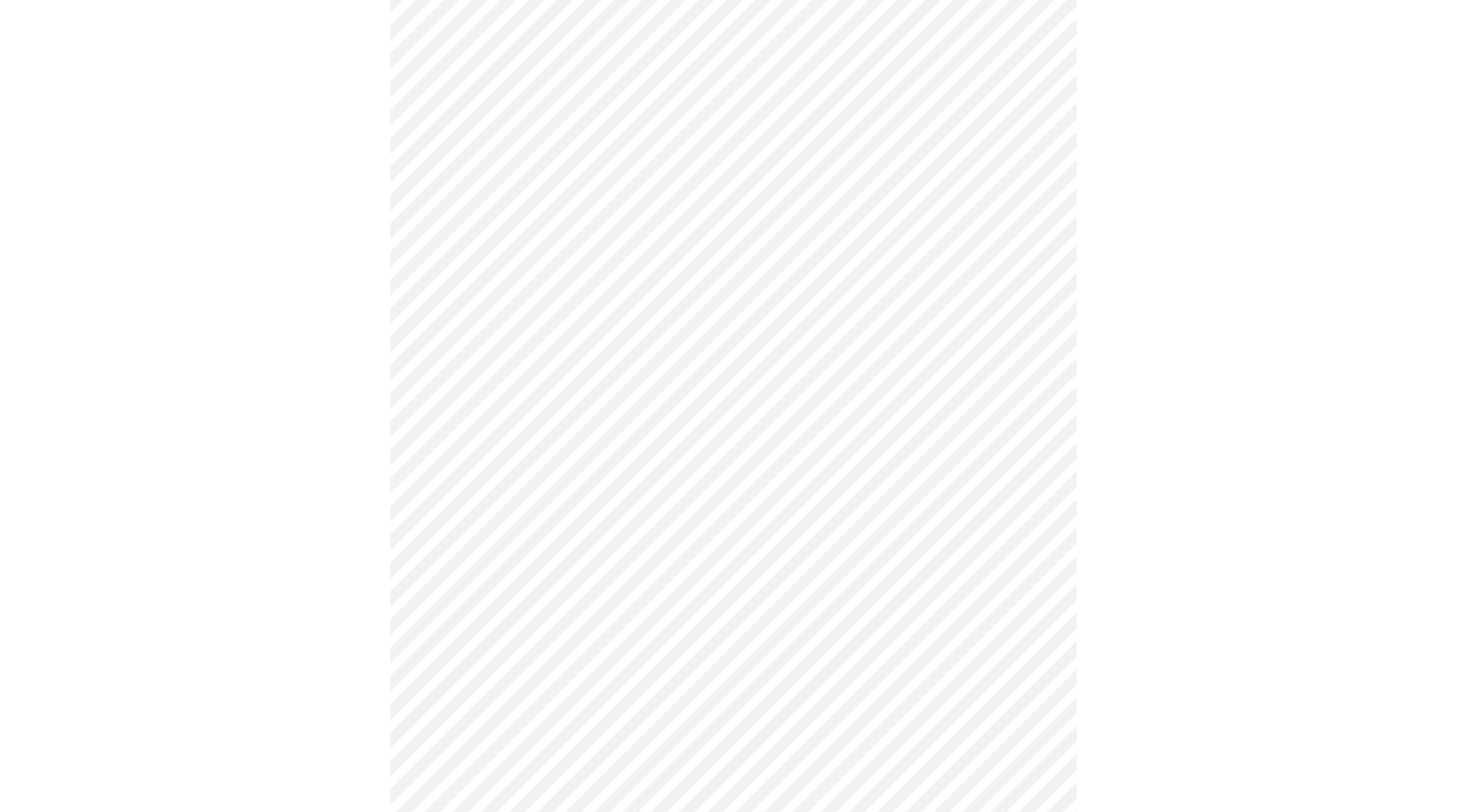
click at [626, 371] on body "MyMenopauseRx Appointments Messaging Labs Uploads Medications Community Refer a…" at bounding box center [734, 471] width 1453 height 2161
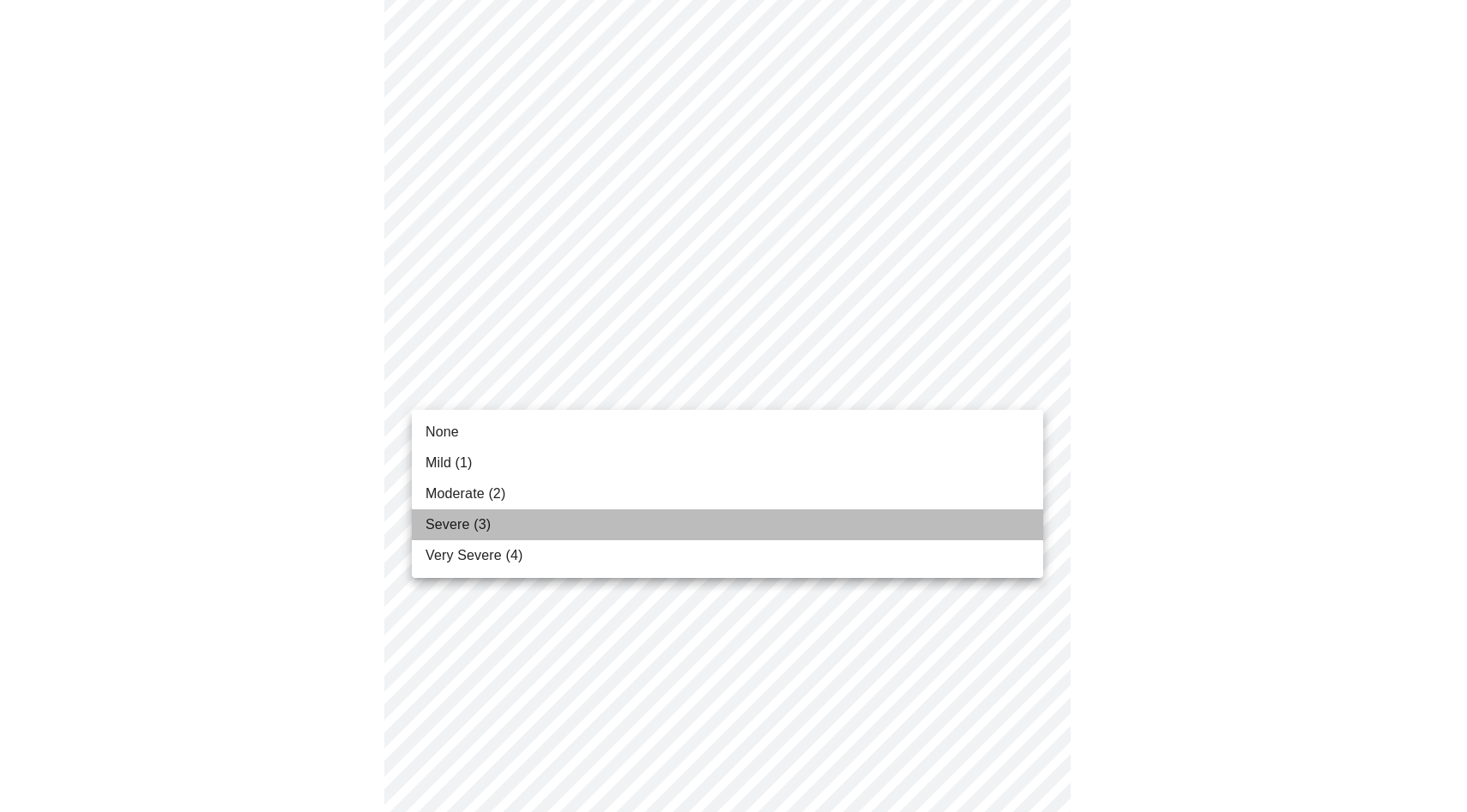
click at [626, 530] on li "Severe (3)" at bounding box center [728, 525] width 631 height 31
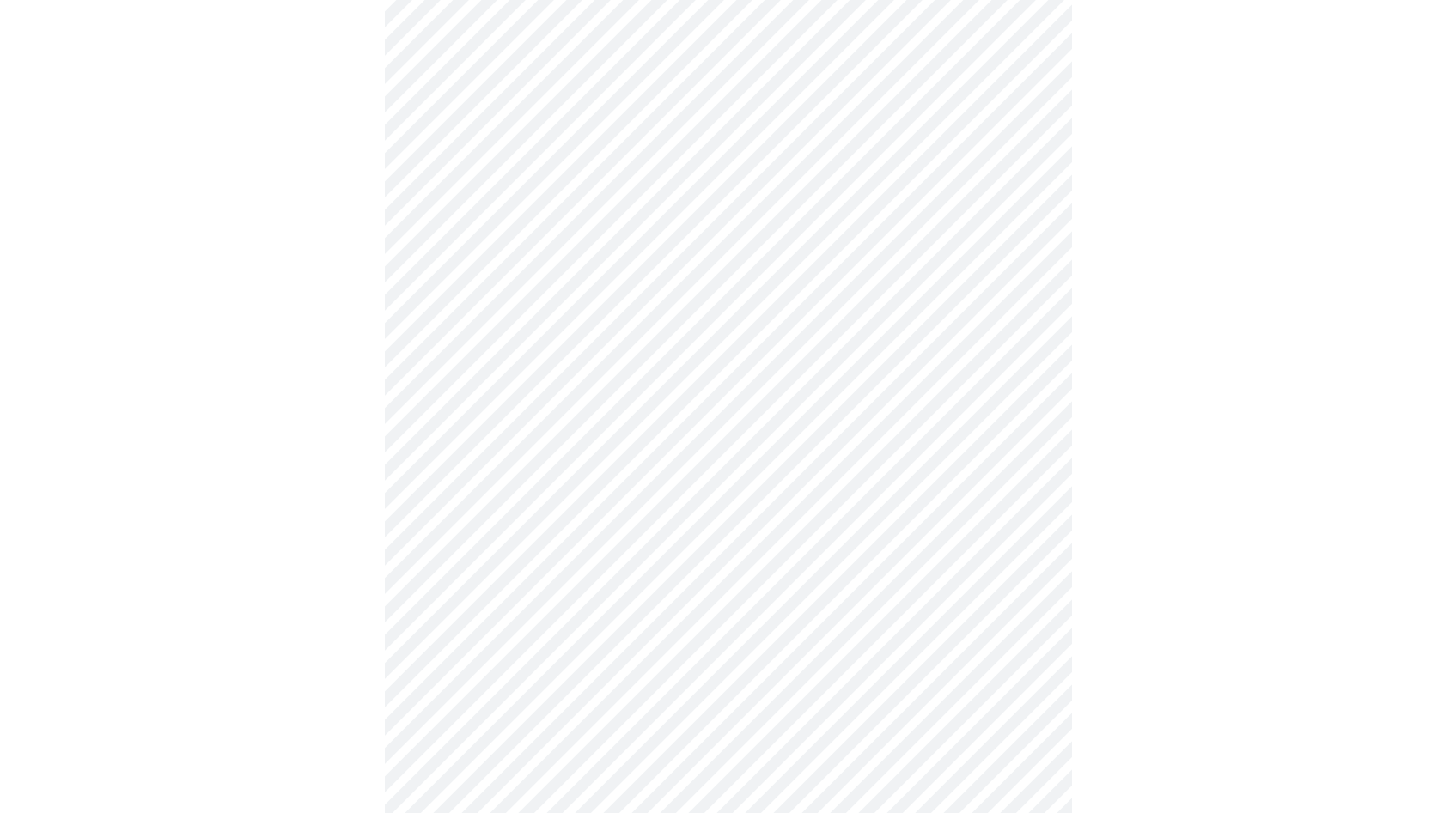
scroll to position [702, 0]
click at [679, 443] on body "MyMenopauseRx Appointments Messaging Labs Uploads Medications Community Refer a…" at bounding box center [728, 374] width 1442 height 2140
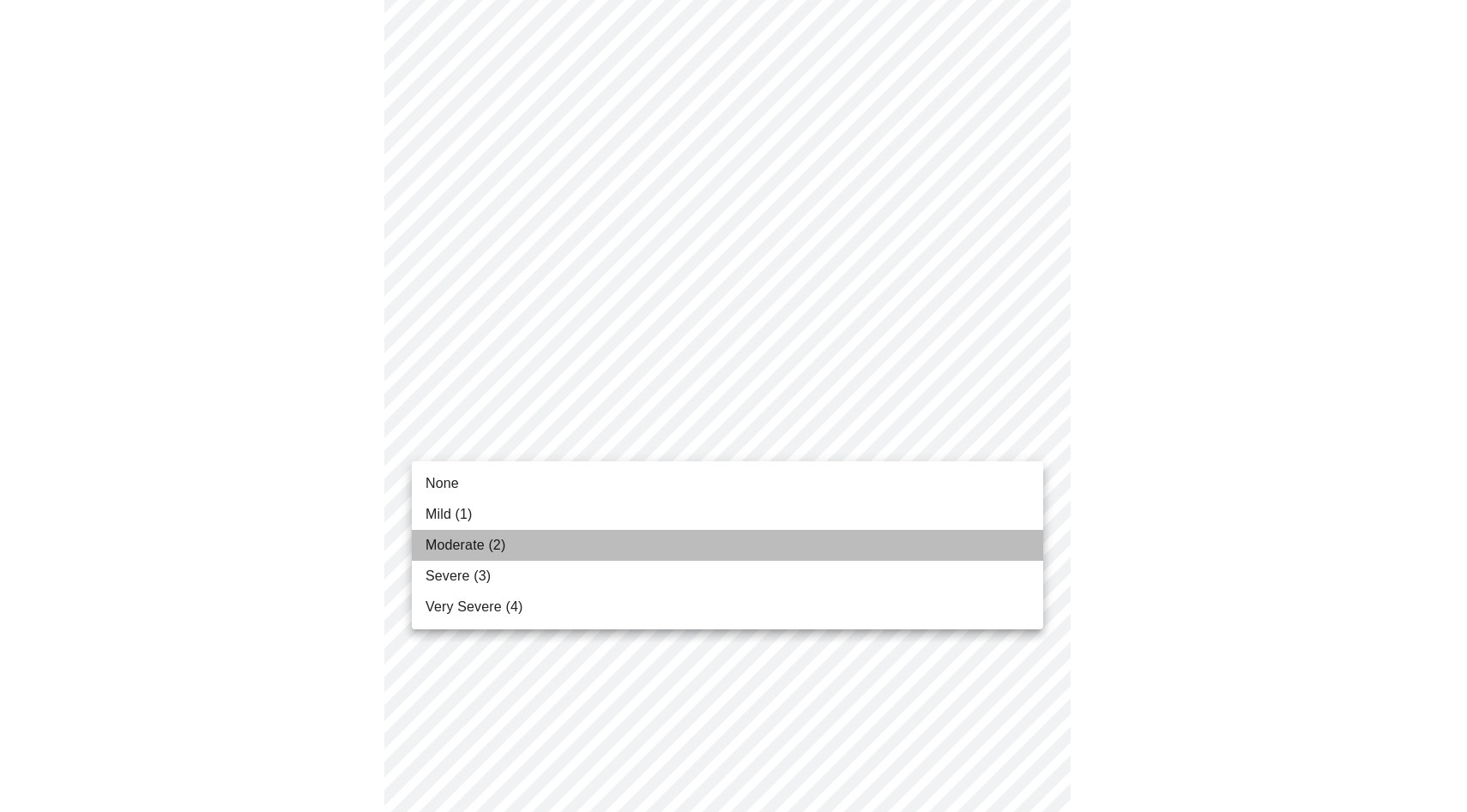
click at [657, 551] on li "Moderate (2)" at bounding box center [728, 545] width 631 height 31
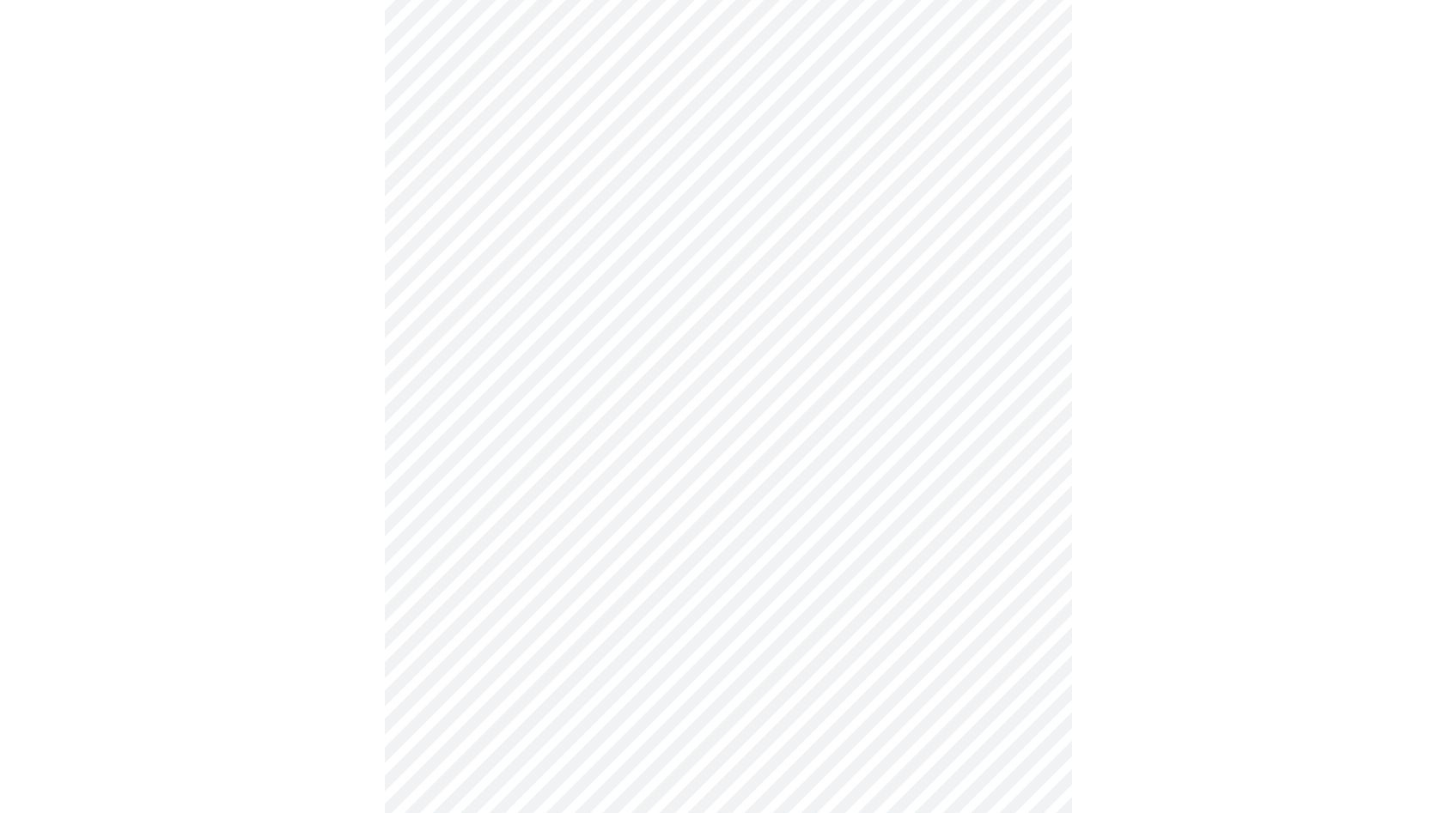
scroll to position [887, 0]
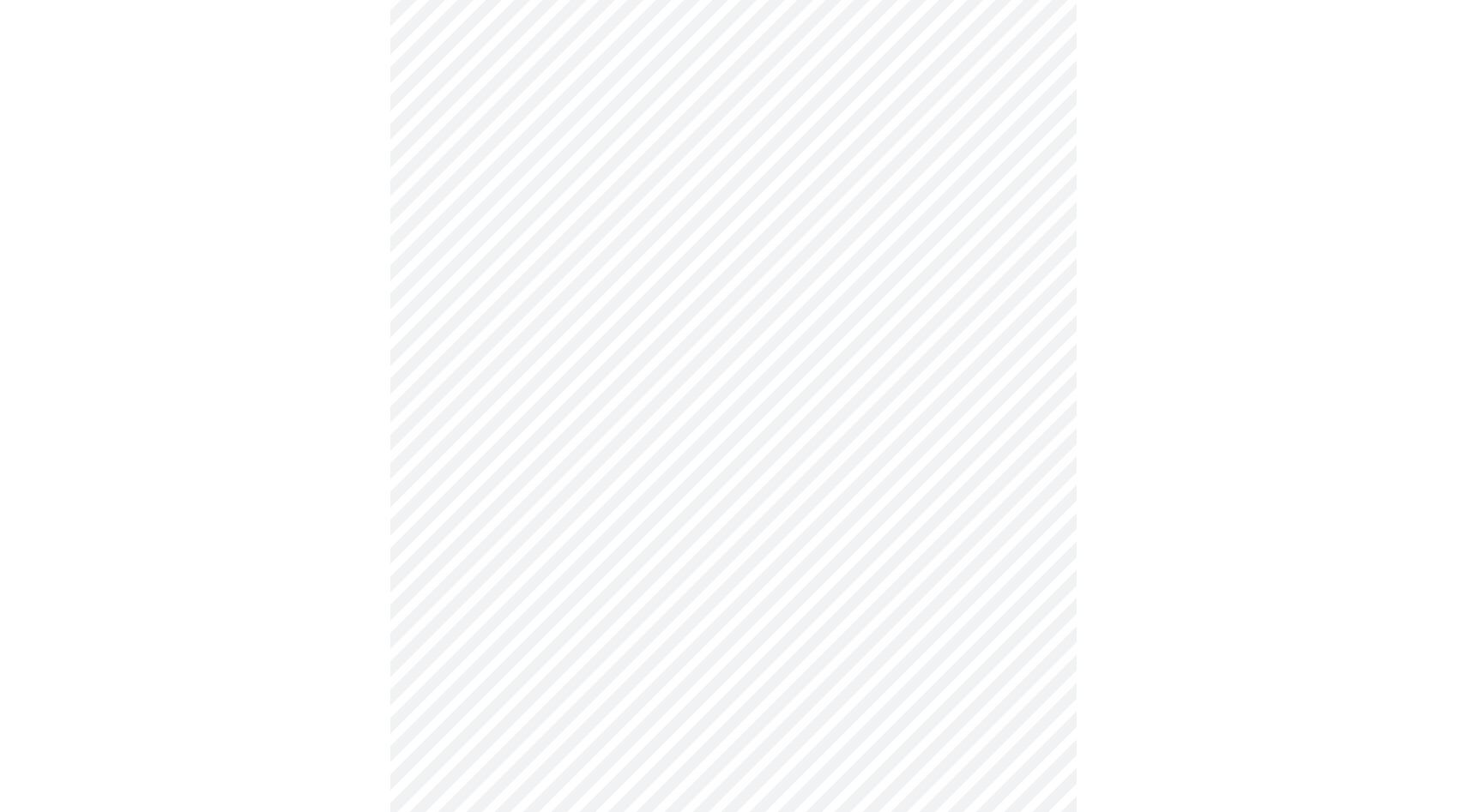
click at [627, 381] on body "MyMenopauseRx Appointments Messaging Labs Uploads Medications Community Refer a…" at bounding box center [734, 177] width 1453 height 2114
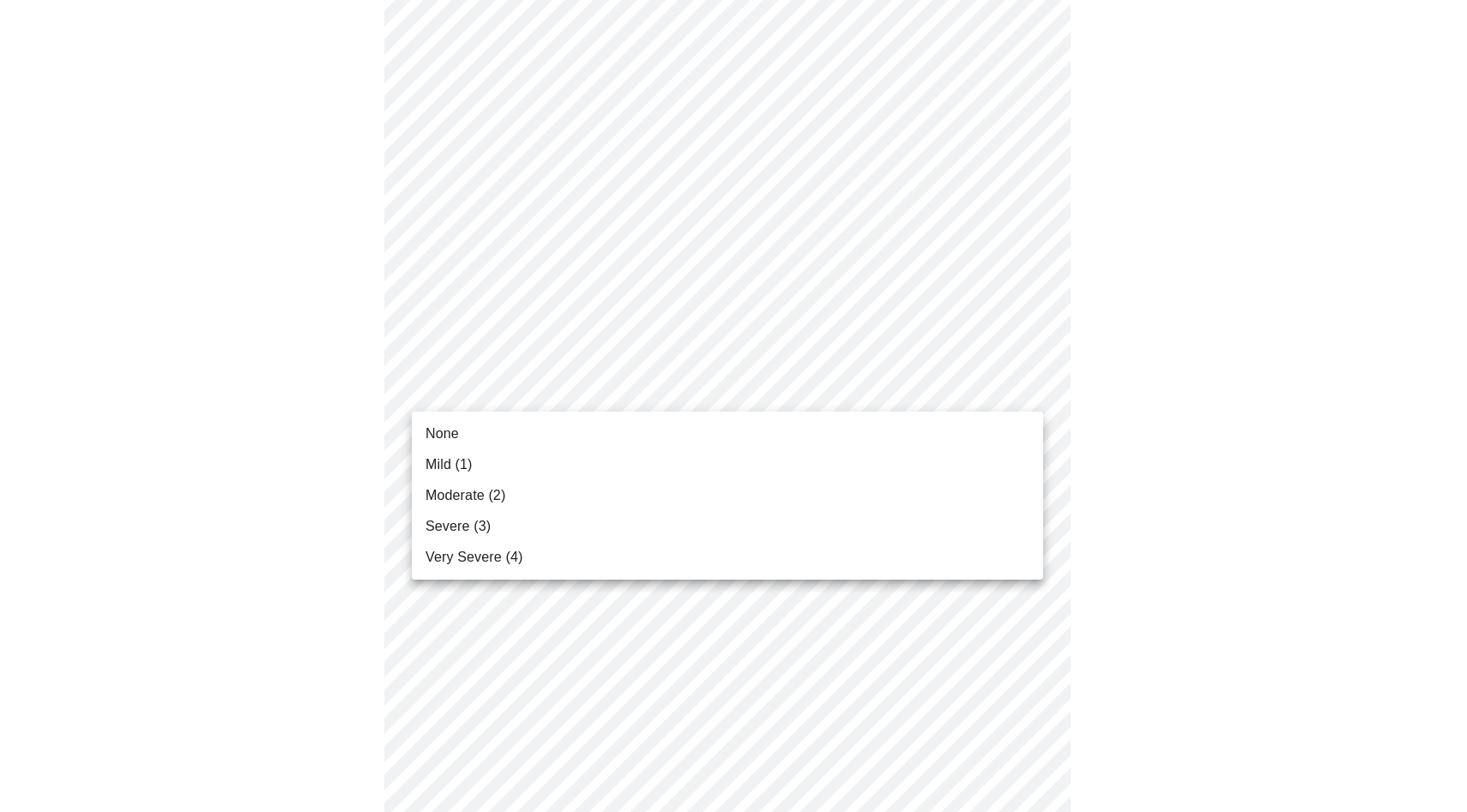
click at [608, 432] on li "None" at bounding box center [728, 434] width 631 height 31
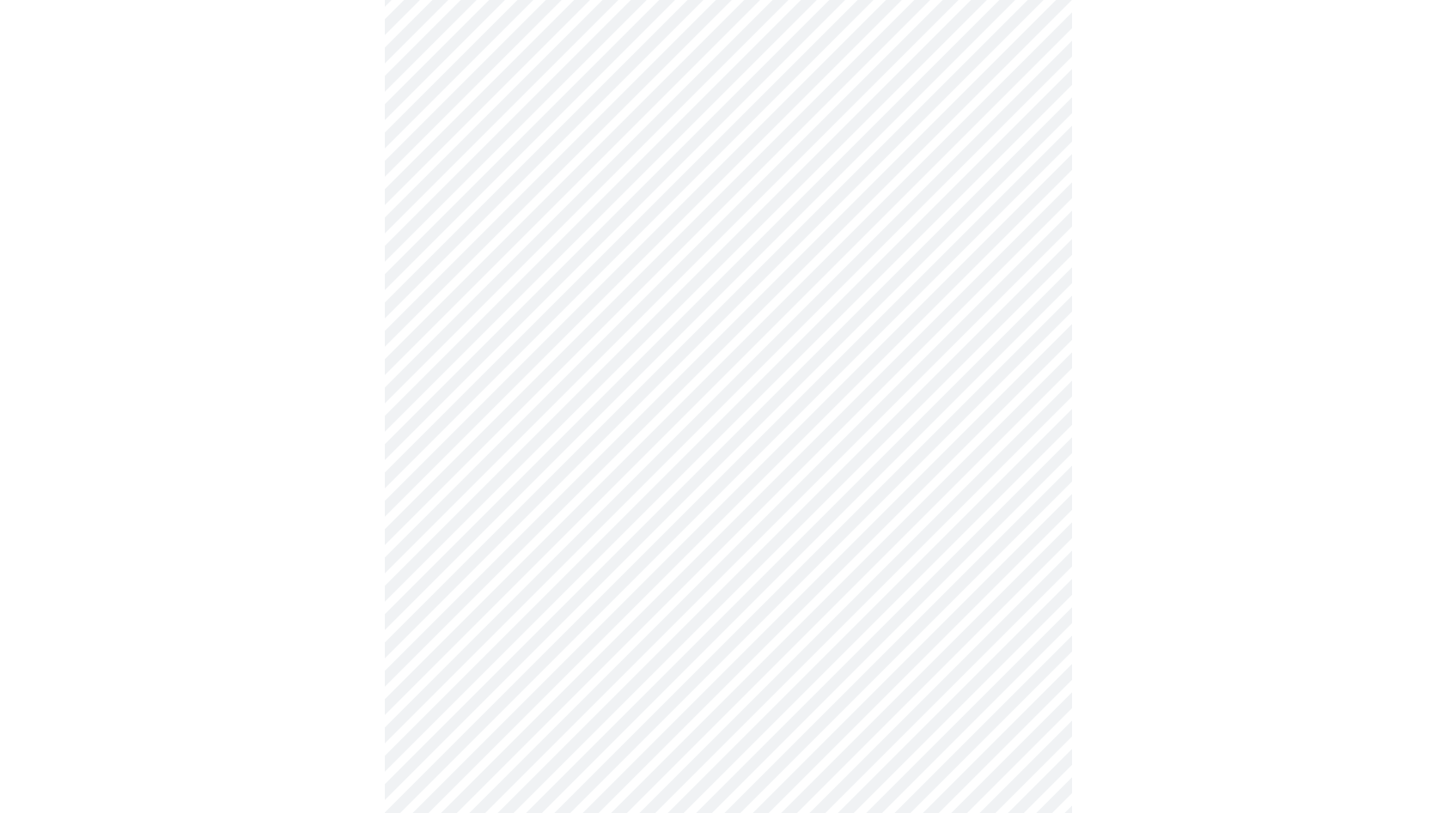
scroll to position [987, 0]
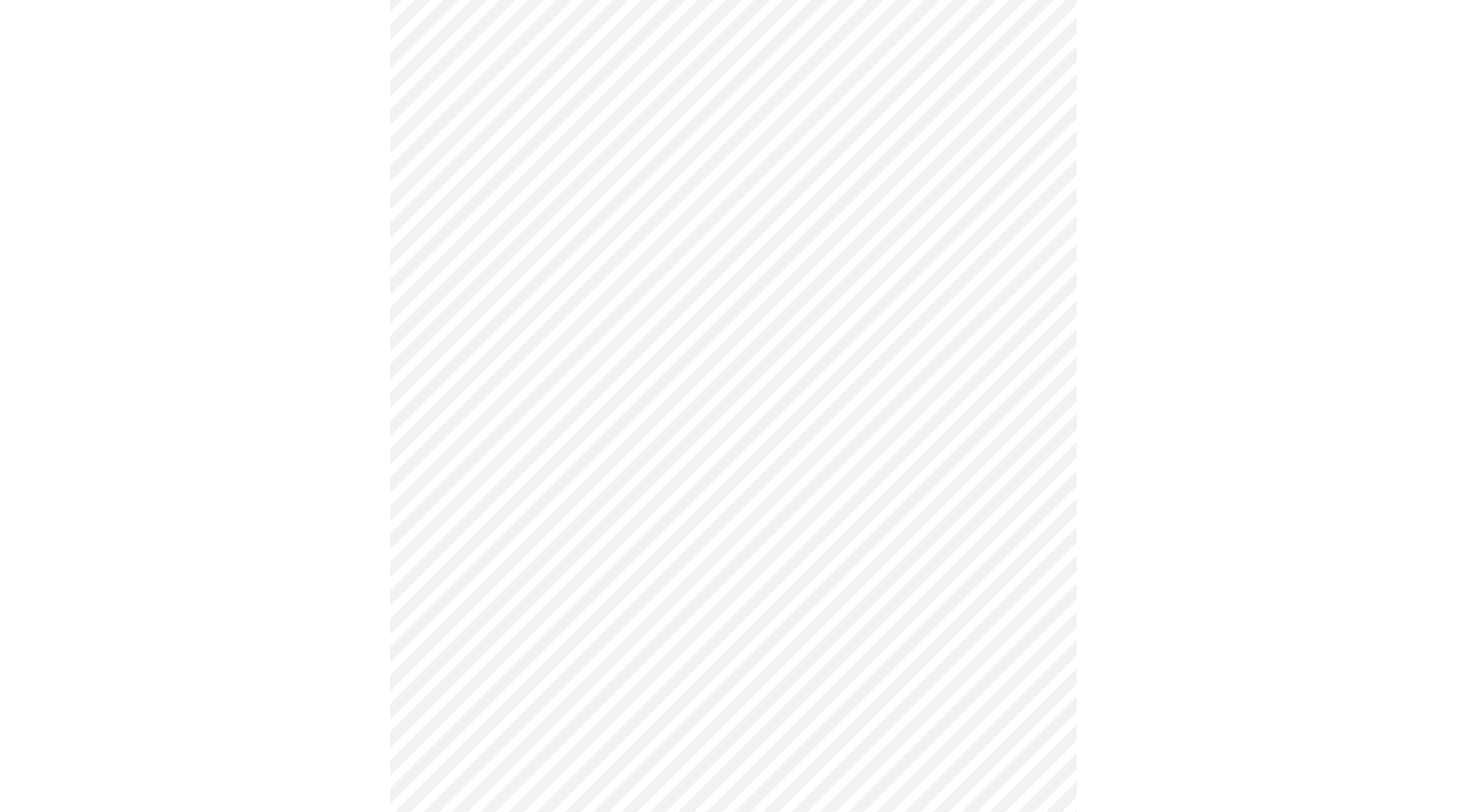
click at [604, 414] on body "MyMenopauseRx Appointments Messaging Labs Uploads Medications Community Refer a…" at bounding box center [734, 66] width 1453 height 2089
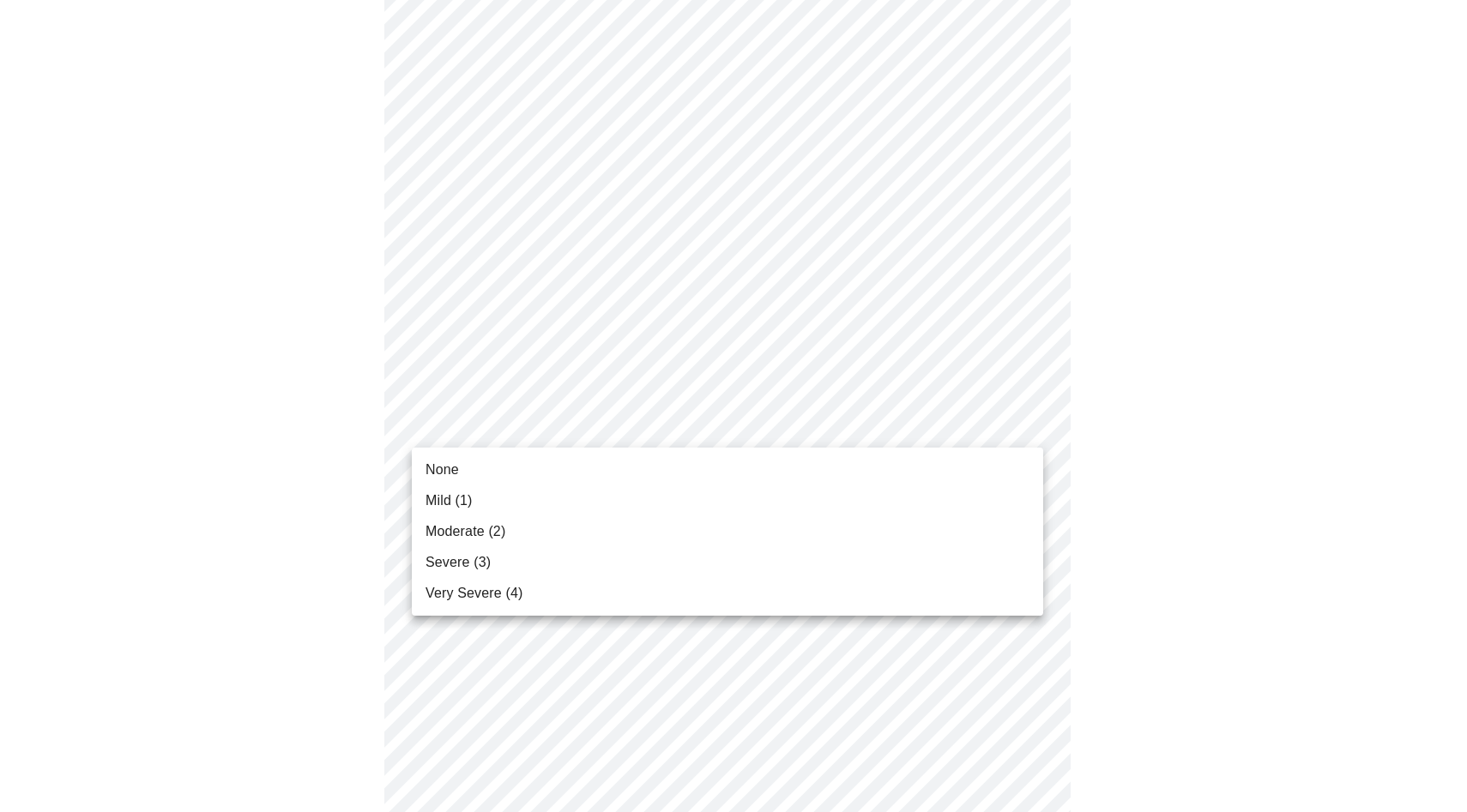
click at [616, 465] on li "None" at bounding box center [728, 470] width 631 height 31
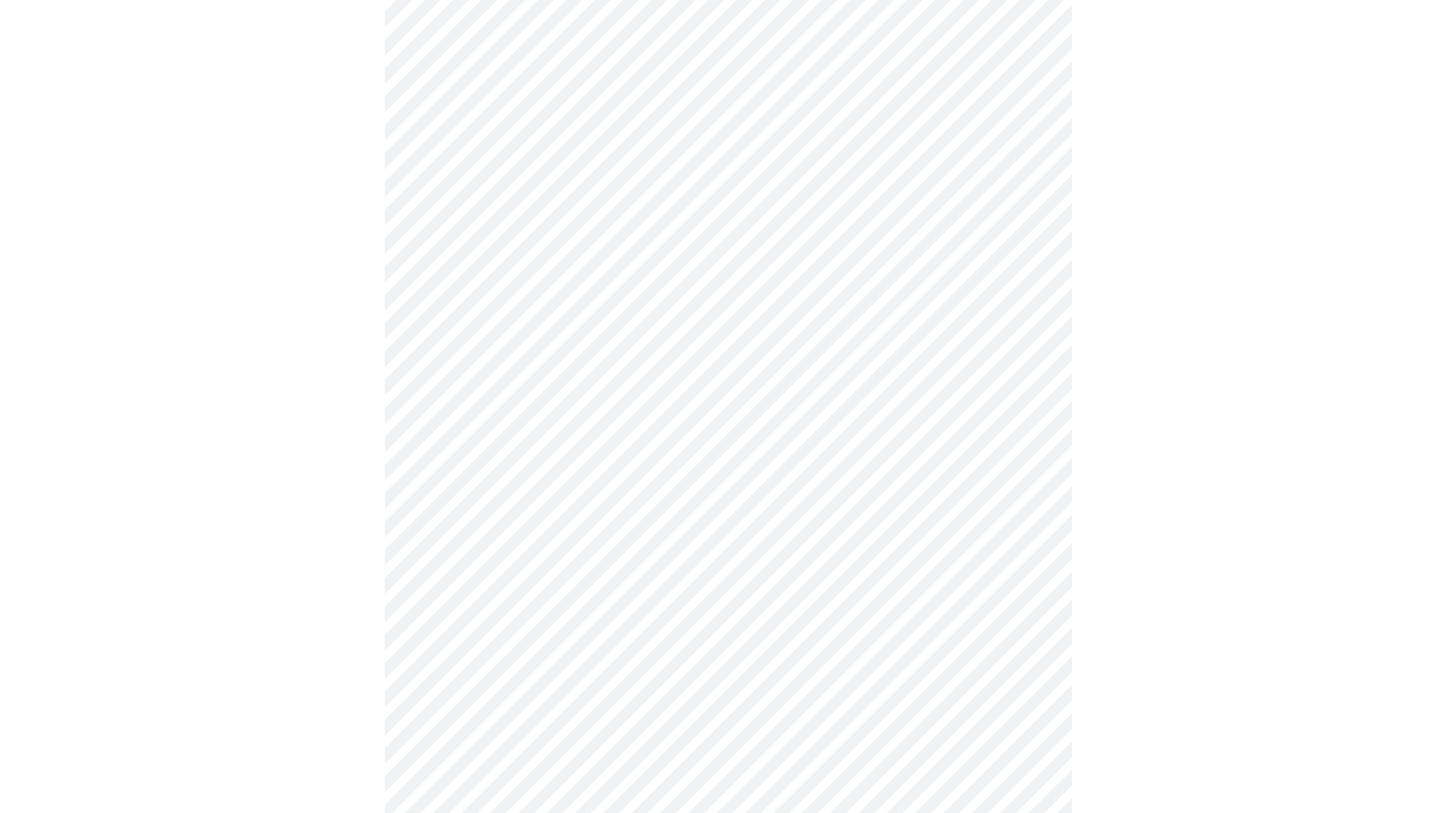
scroll to position [1195, 0]
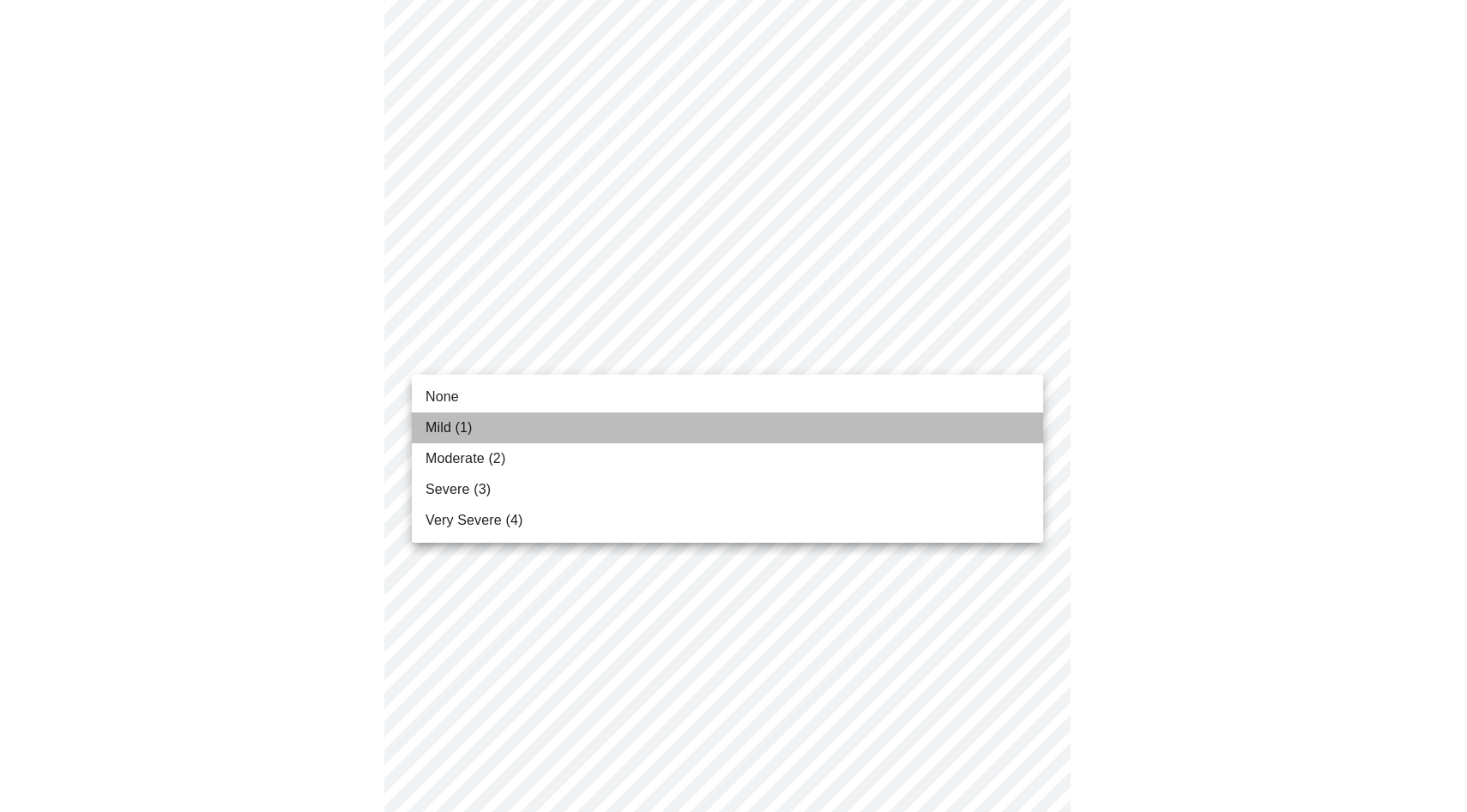
click at [639, 436] on li "Mild (1)" at bounding box center [728, 428] width 631 height 31
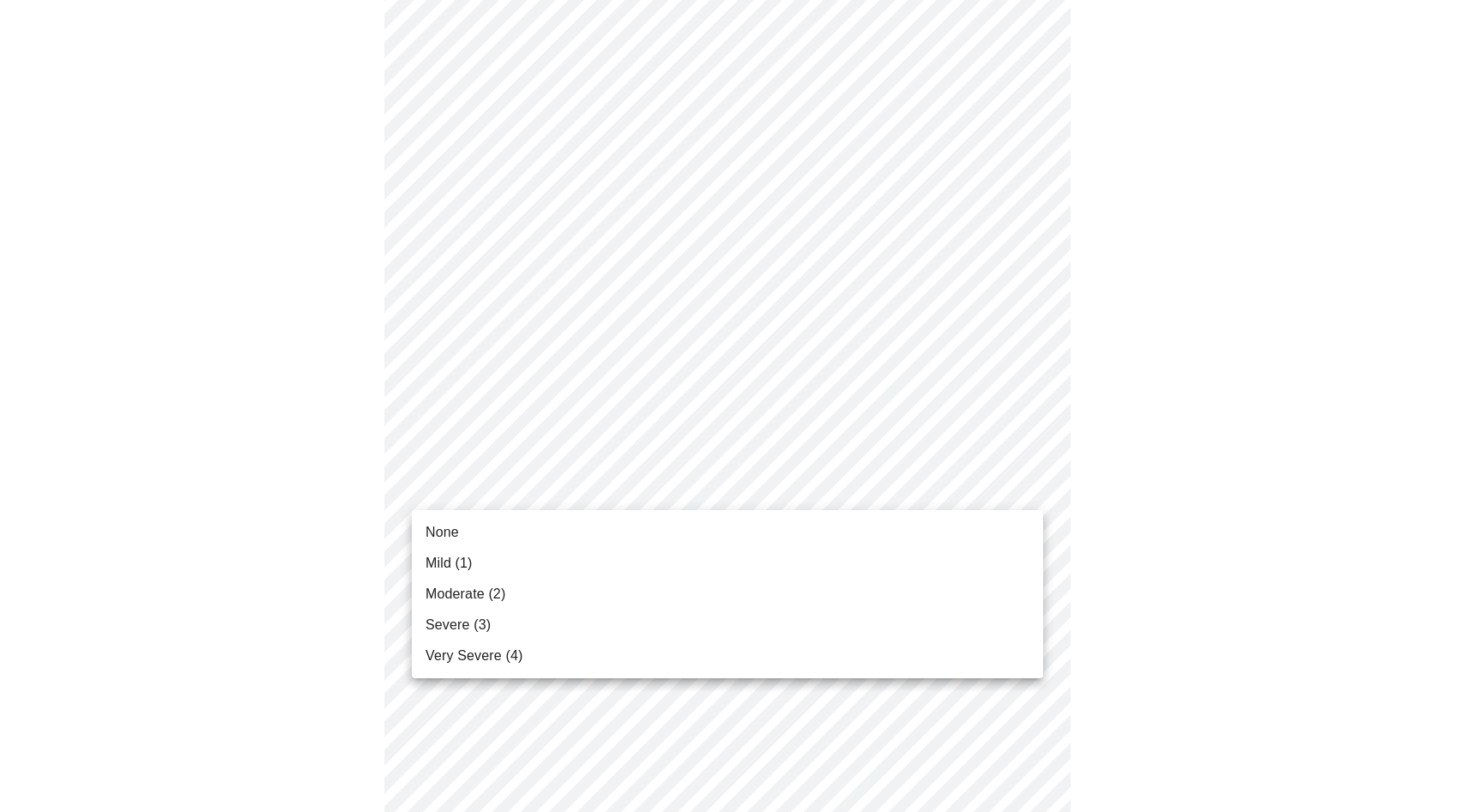
click at [678, 585] on li "Moderate (2)" at bounding box center [728, 595] width 631 height 31
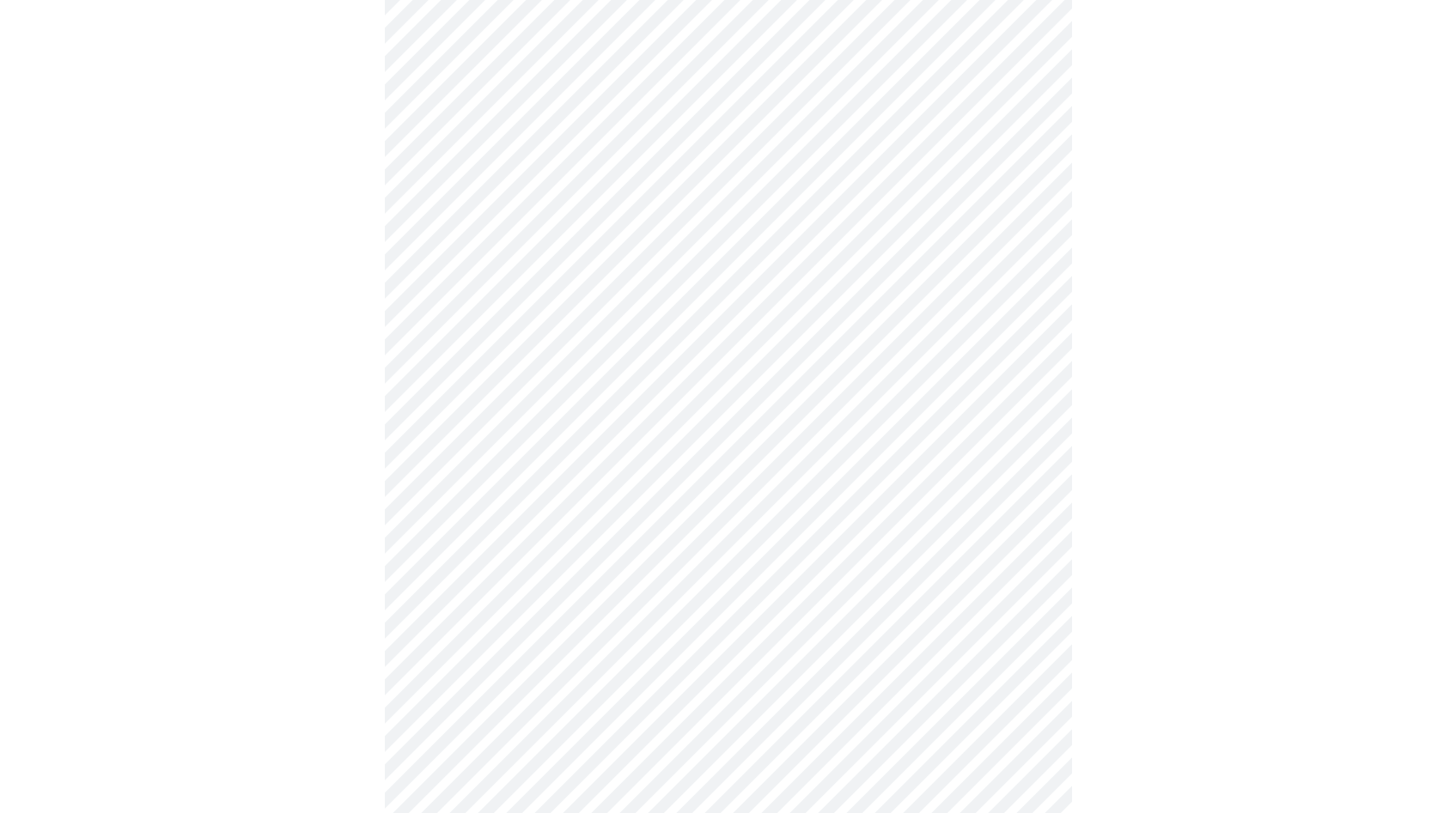
scroll to position [675, 0]
click at [639, 382] on body "MyMenopauseRx Appointments Messaging Labs Uploads Medications Community Refer a…" at bounding box center [728, 179] width 1442 height 1695
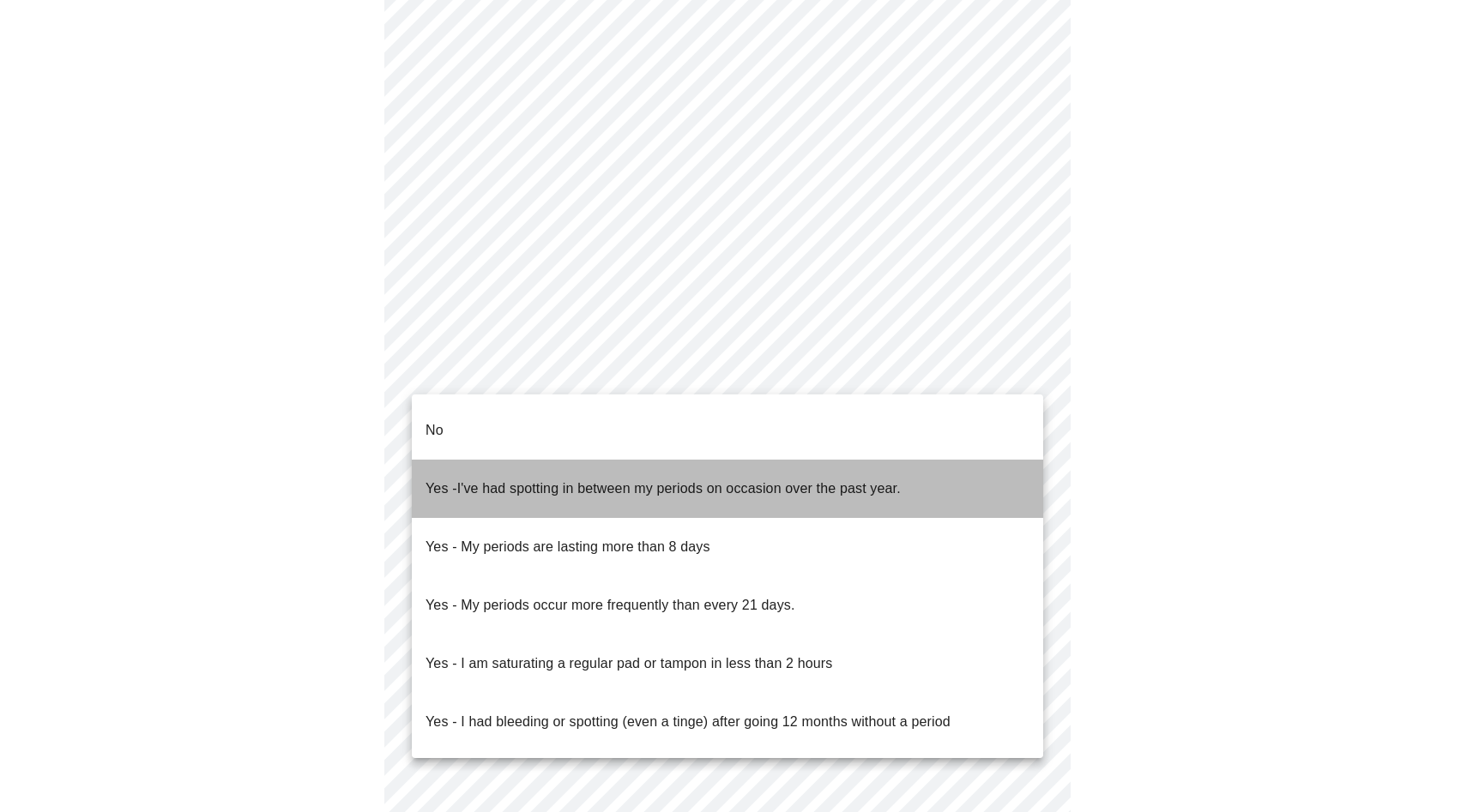
click at [578, 471] on span "Yes - I've had spotting in between my periods on occasion over the past year." at bounding box center [663, 488] width 475 height 48
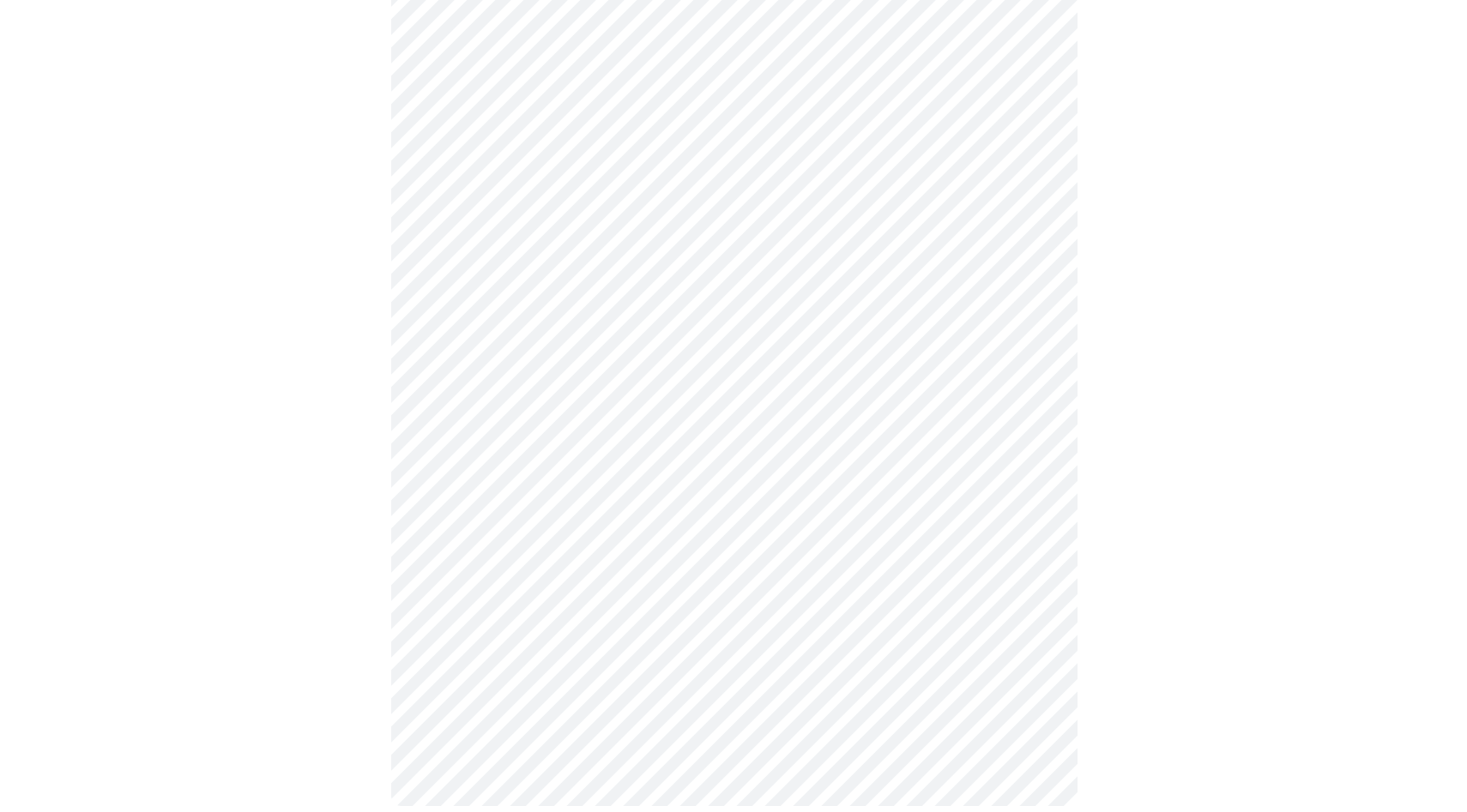
scroll to position [850, 0]
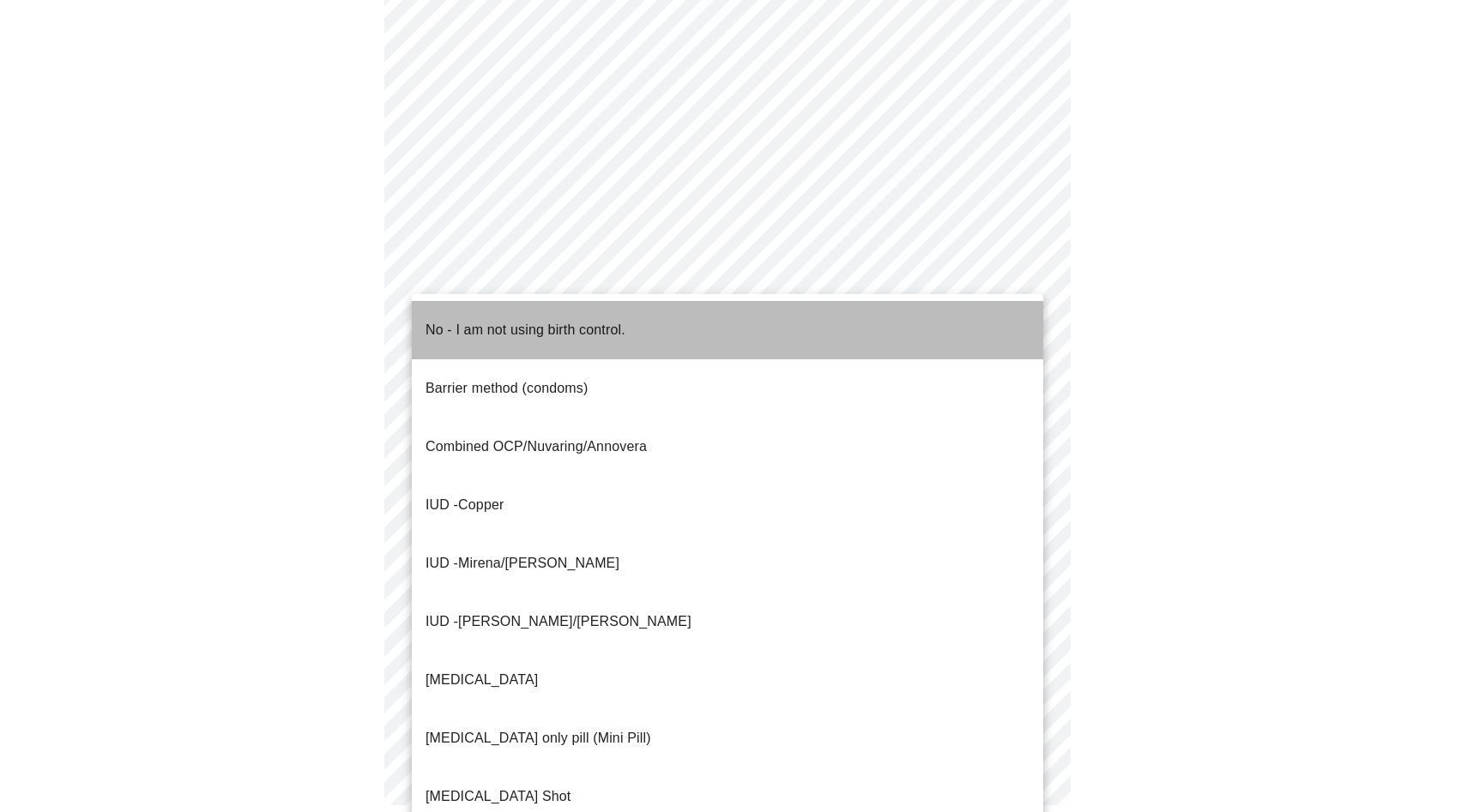
click at [548, 323] on p "No - I am not using birth control." at bounding box center [525, 330] width 200 height 20
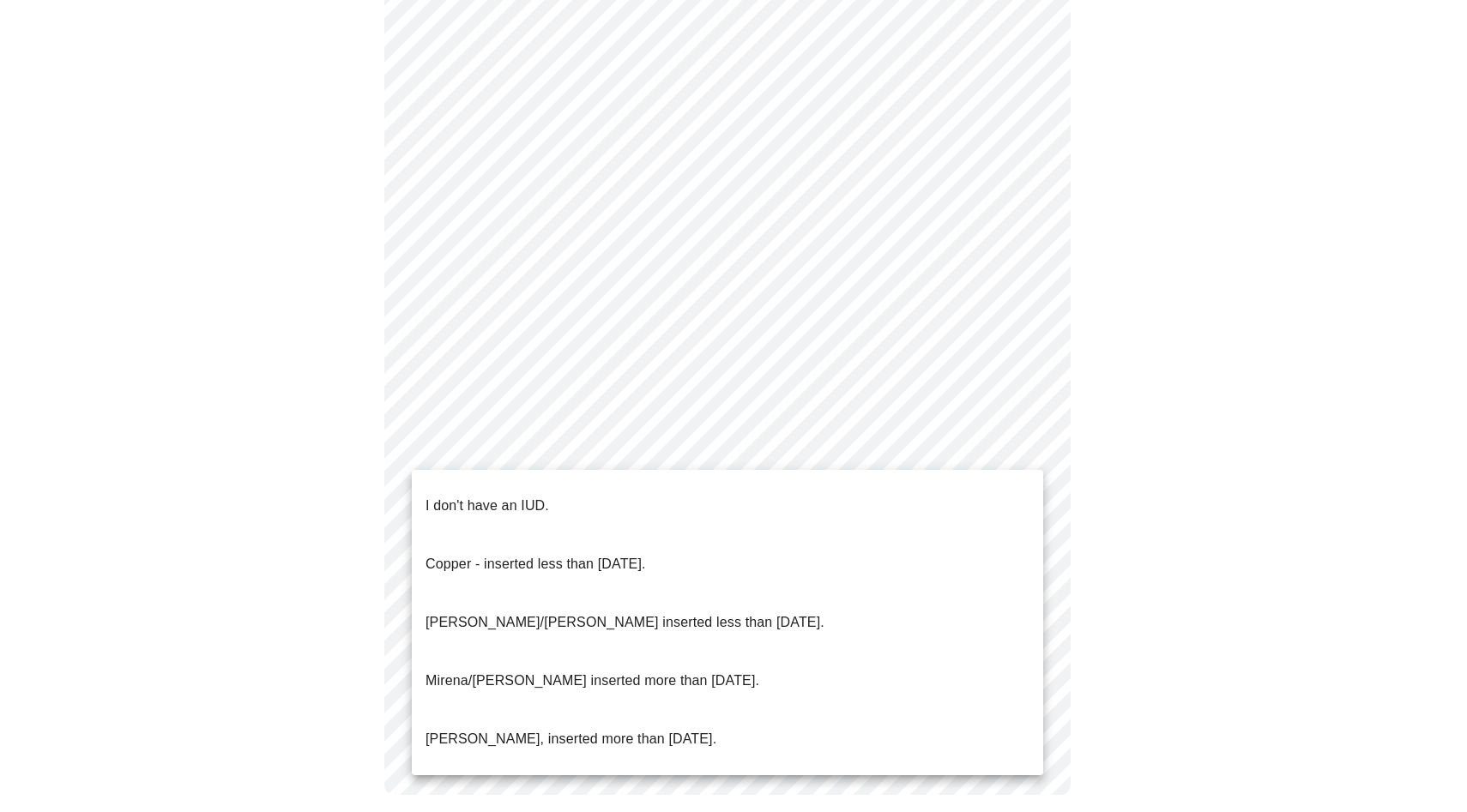
click at [552, 497] on li "I don't have an IUD." at bounding box center [728, 506] width 631 height 58
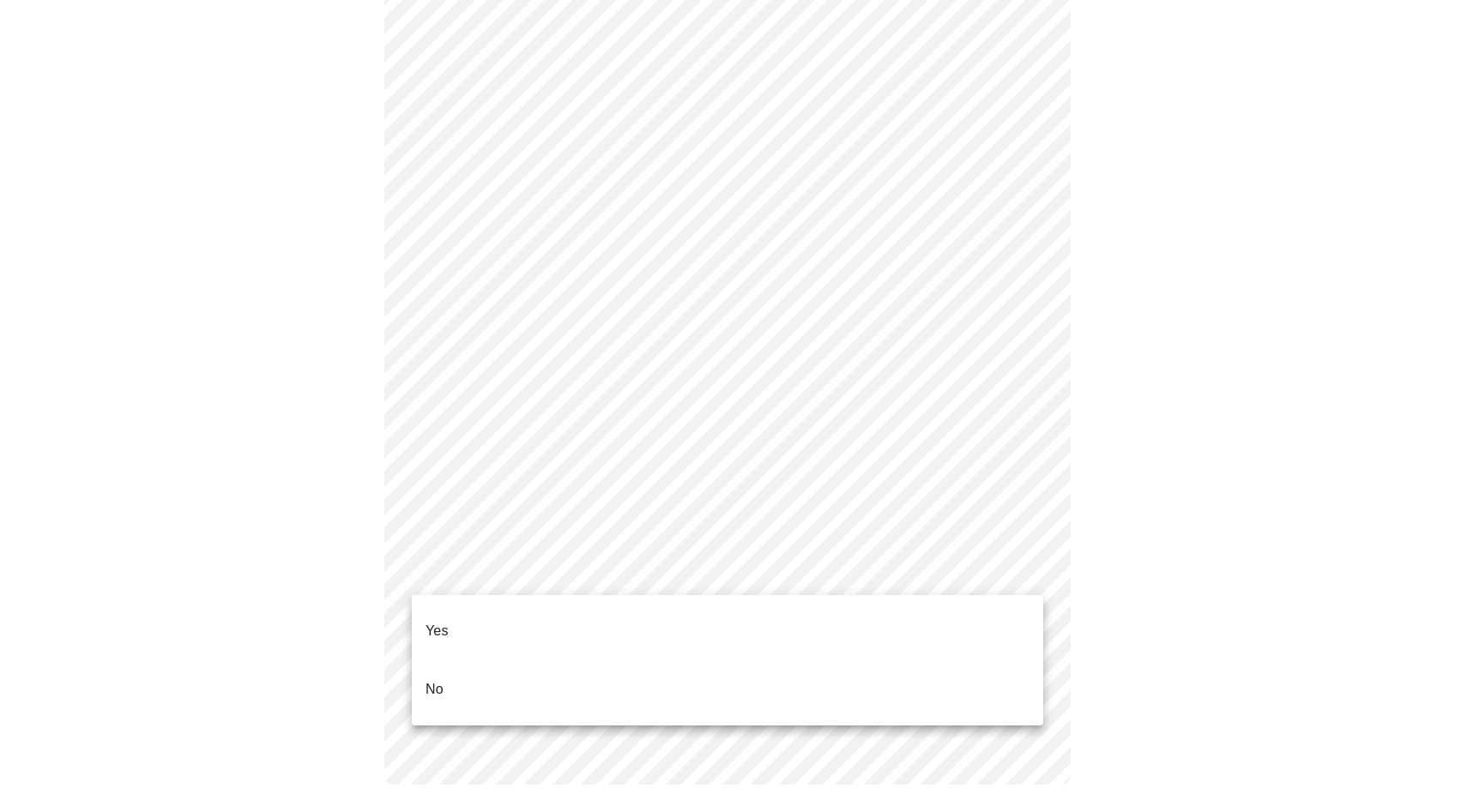
click at [574, 626] on li "Yes" at bounding box center [728, 631] width 631 height 58
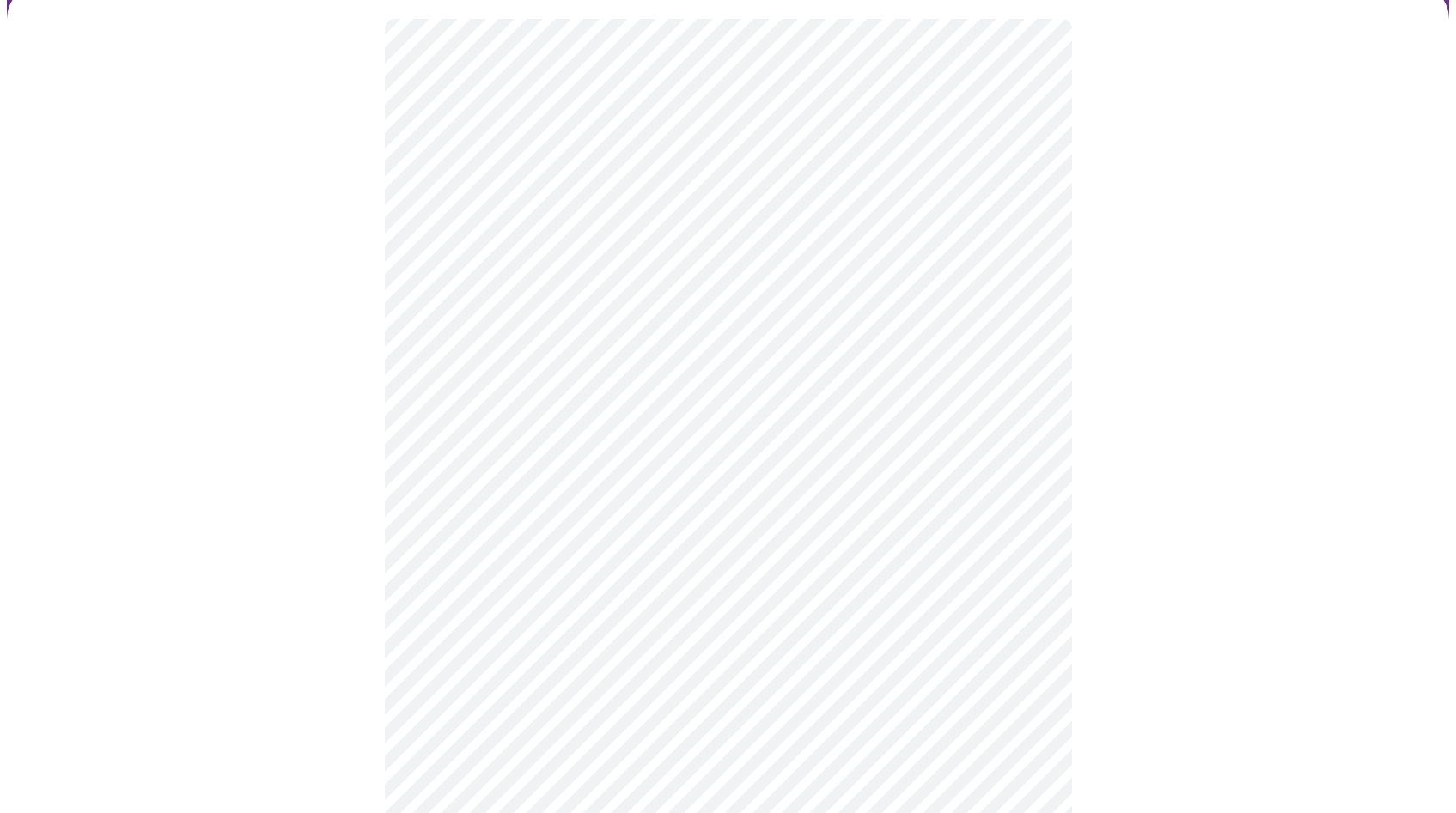
scroll to position [174, 0]
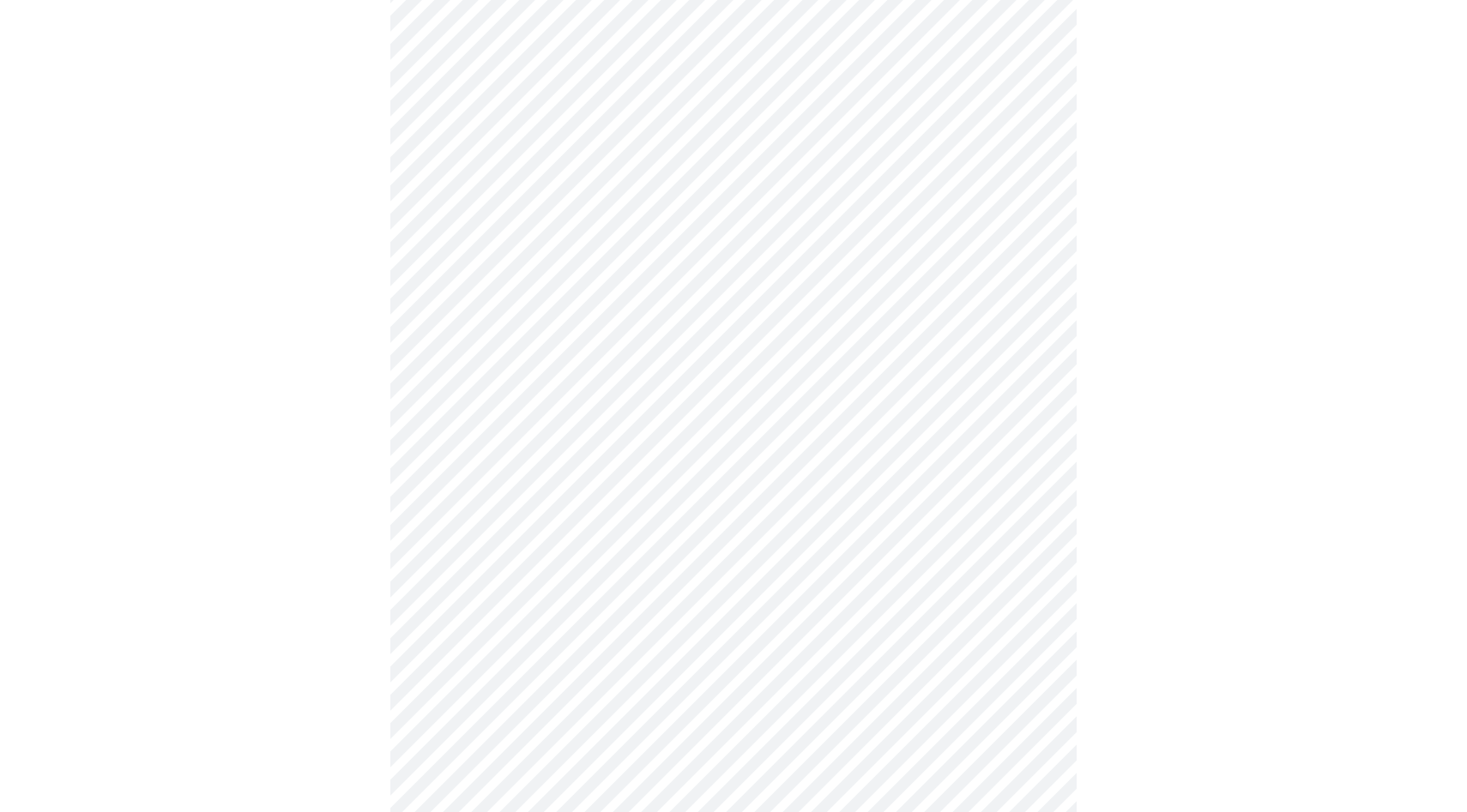
click at [587, 281] on body "MyMenopauseRx Appointments Messaging Labs Uploads Medications Community Refer a…" at bounding box center [734, 528] width 1453 height 1389
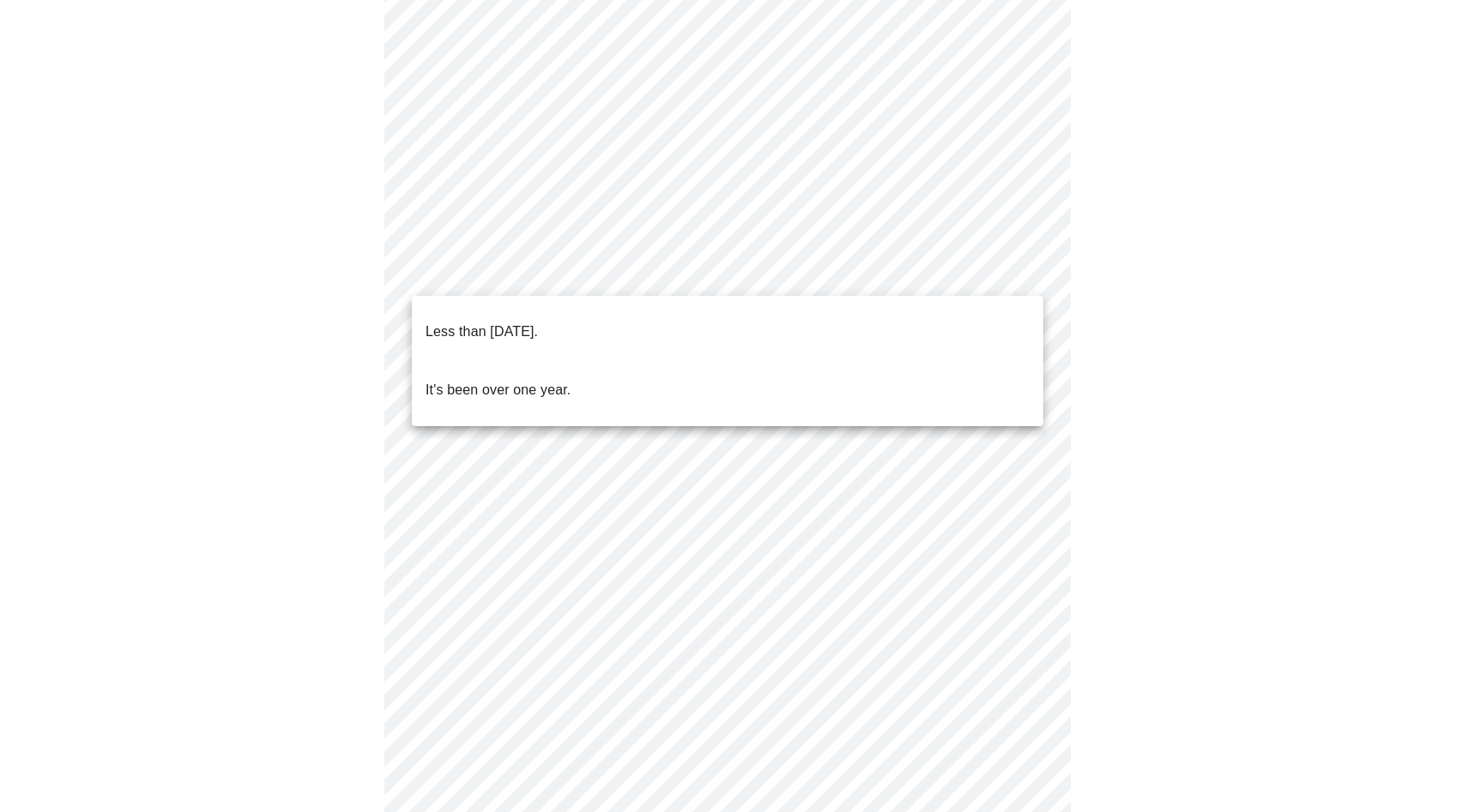
click at [538, 321] on p "Less than one year ago." at bounding box center [481, 331] width 112 height 20
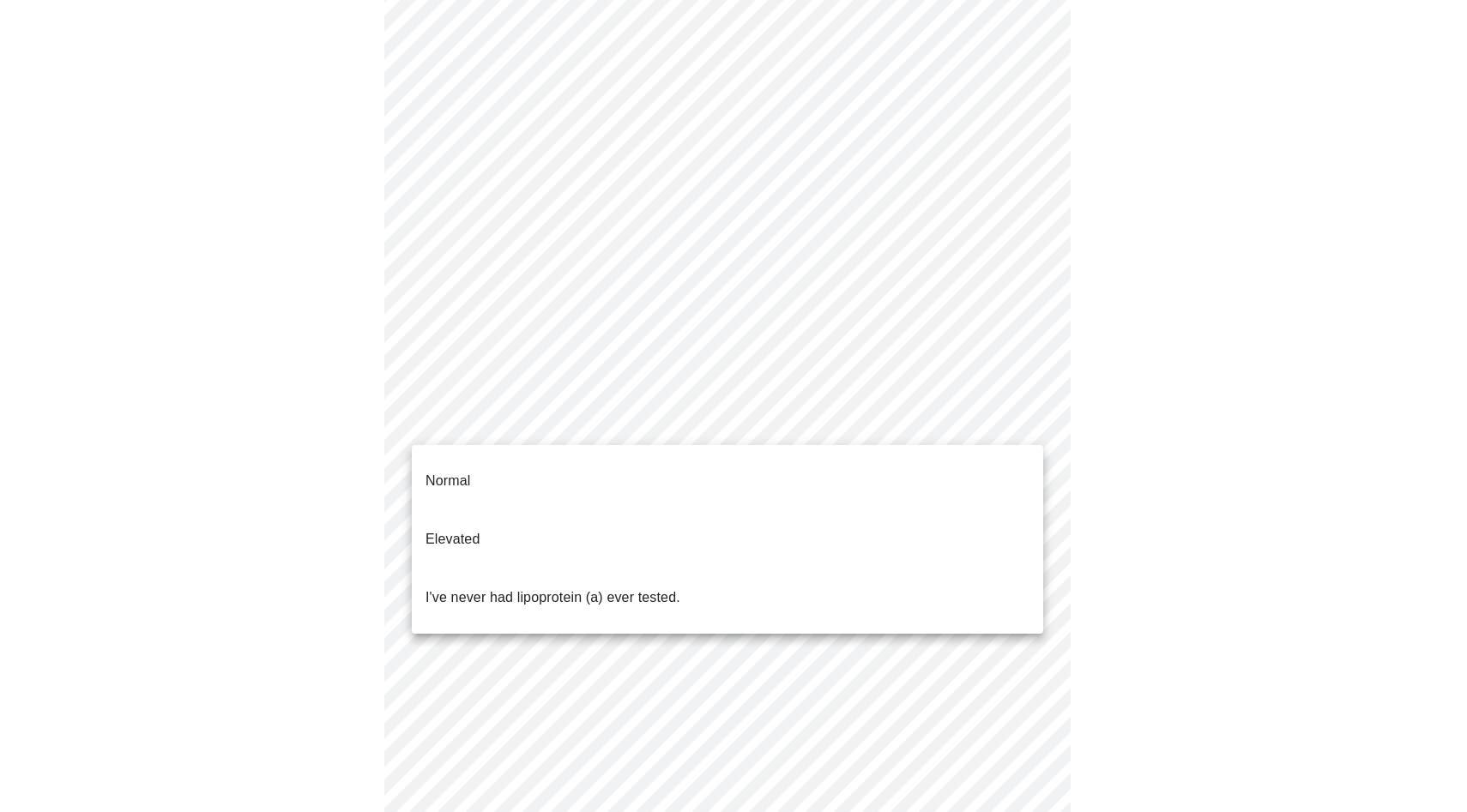
click at [590, 430] on body "MyMenopauseRx Appointments Messaging Labs Uploads Medications Community Refer a…" at bounding box center [734, 523] width 1453 height 1379
click at [562, 587] on p "I've never had lipoprotein (a) ever tested." at bounding box center [553, 597] width 255 height 20
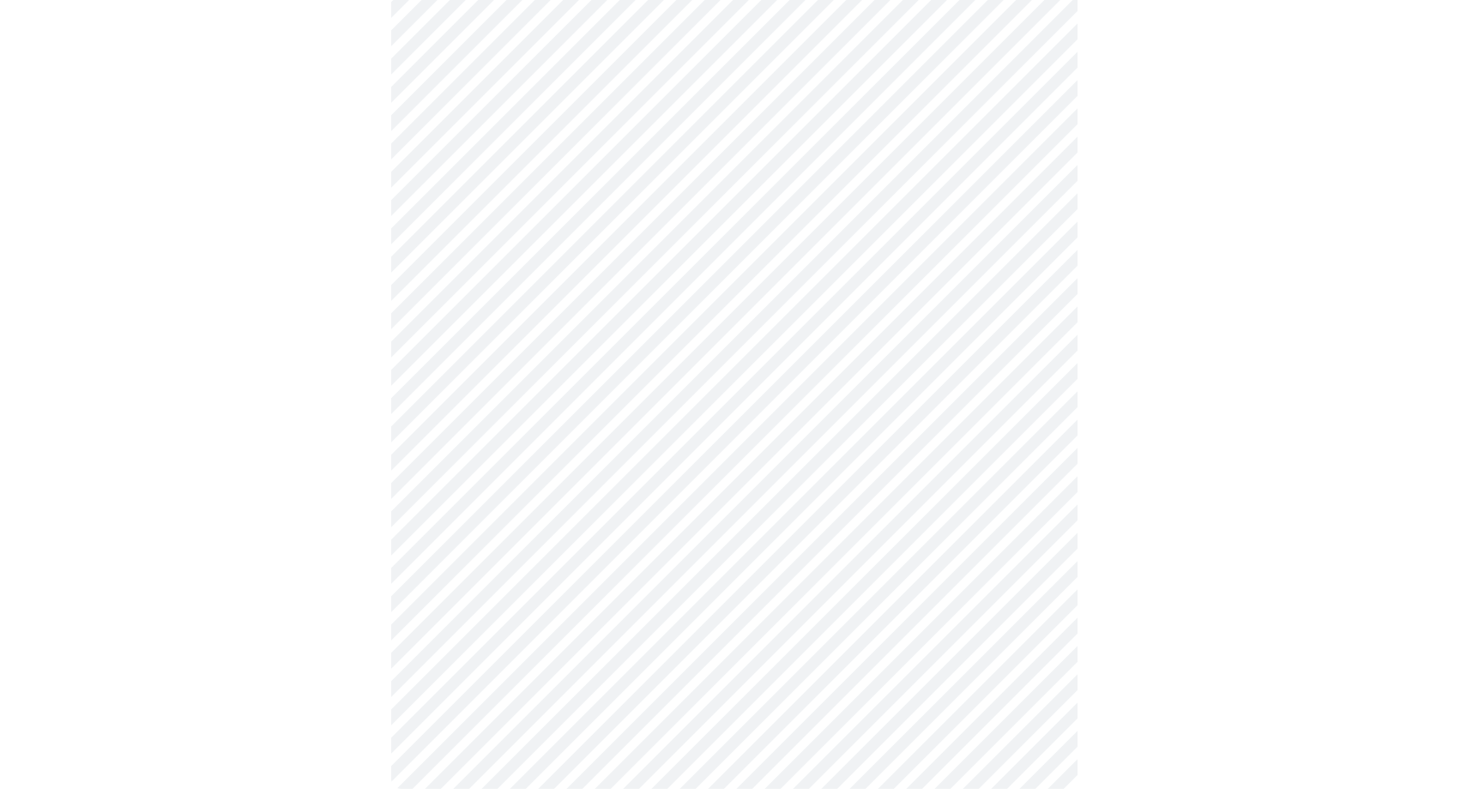
scroll to position [0, 0]
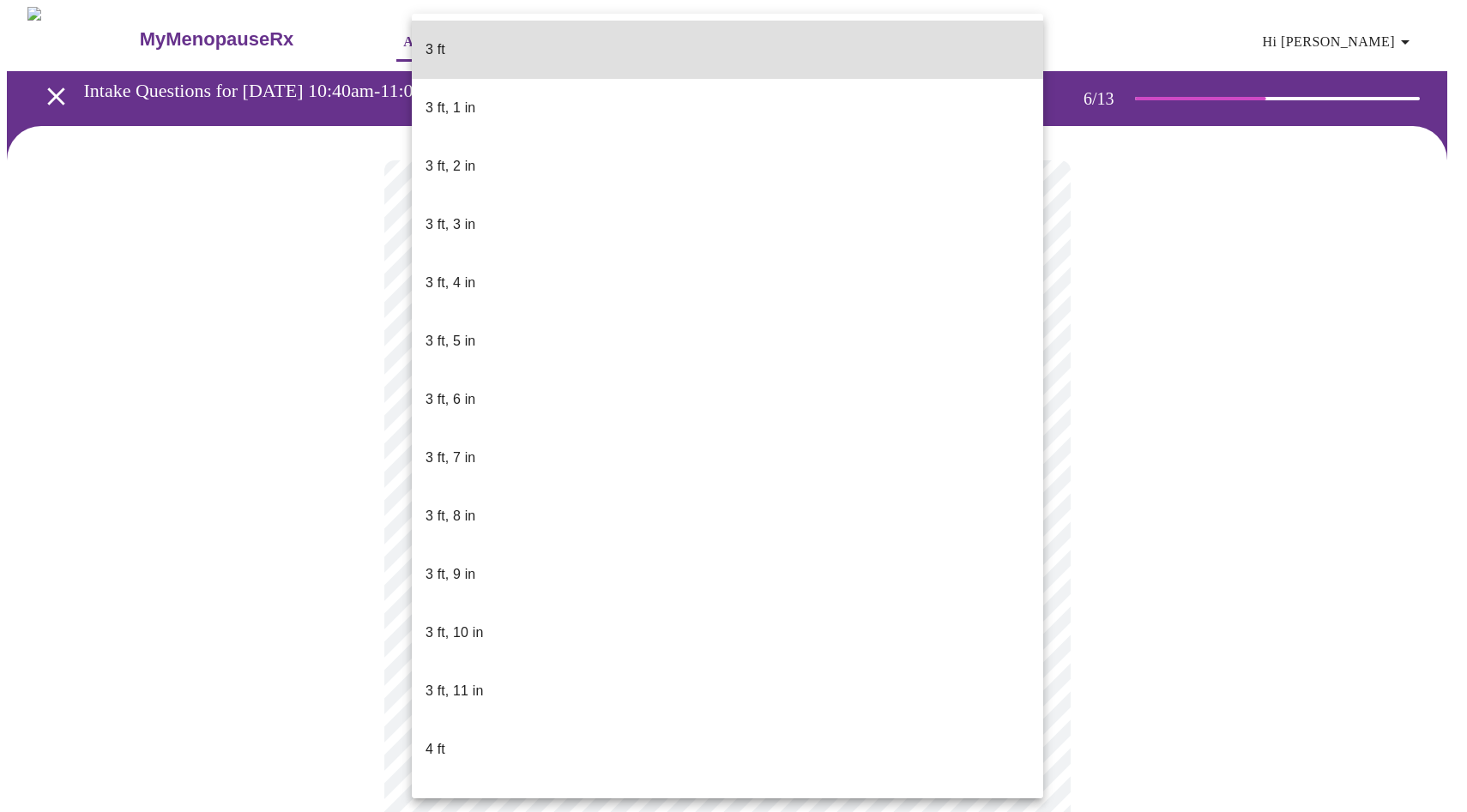
click at [609, 495] on body "MyMenopauseRx Appointments Messaging Labs Uploads Medications Community Refer a…" at bounding box center [734, 464] width 1453 height 916
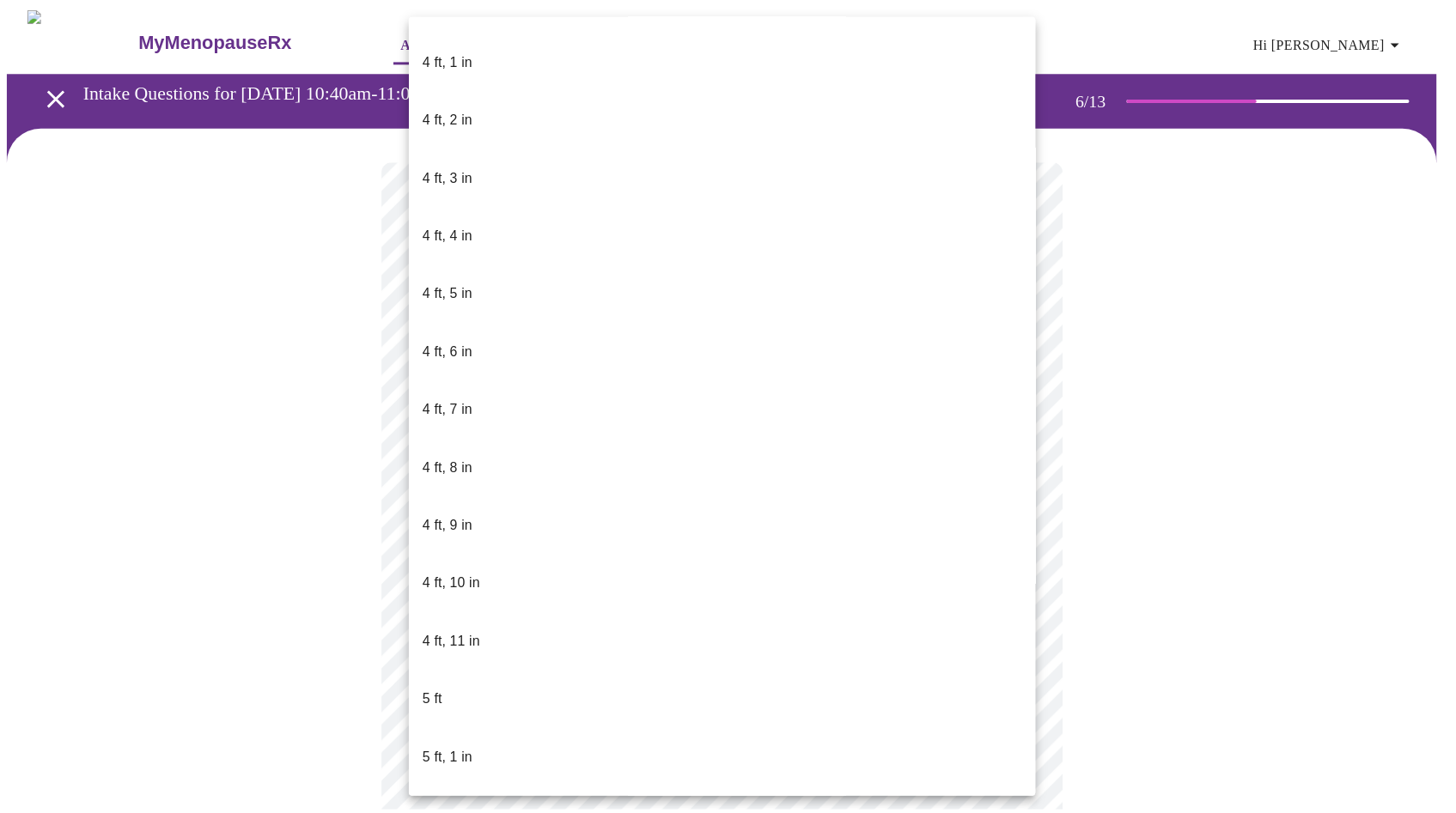
scroll to position [751, 0]
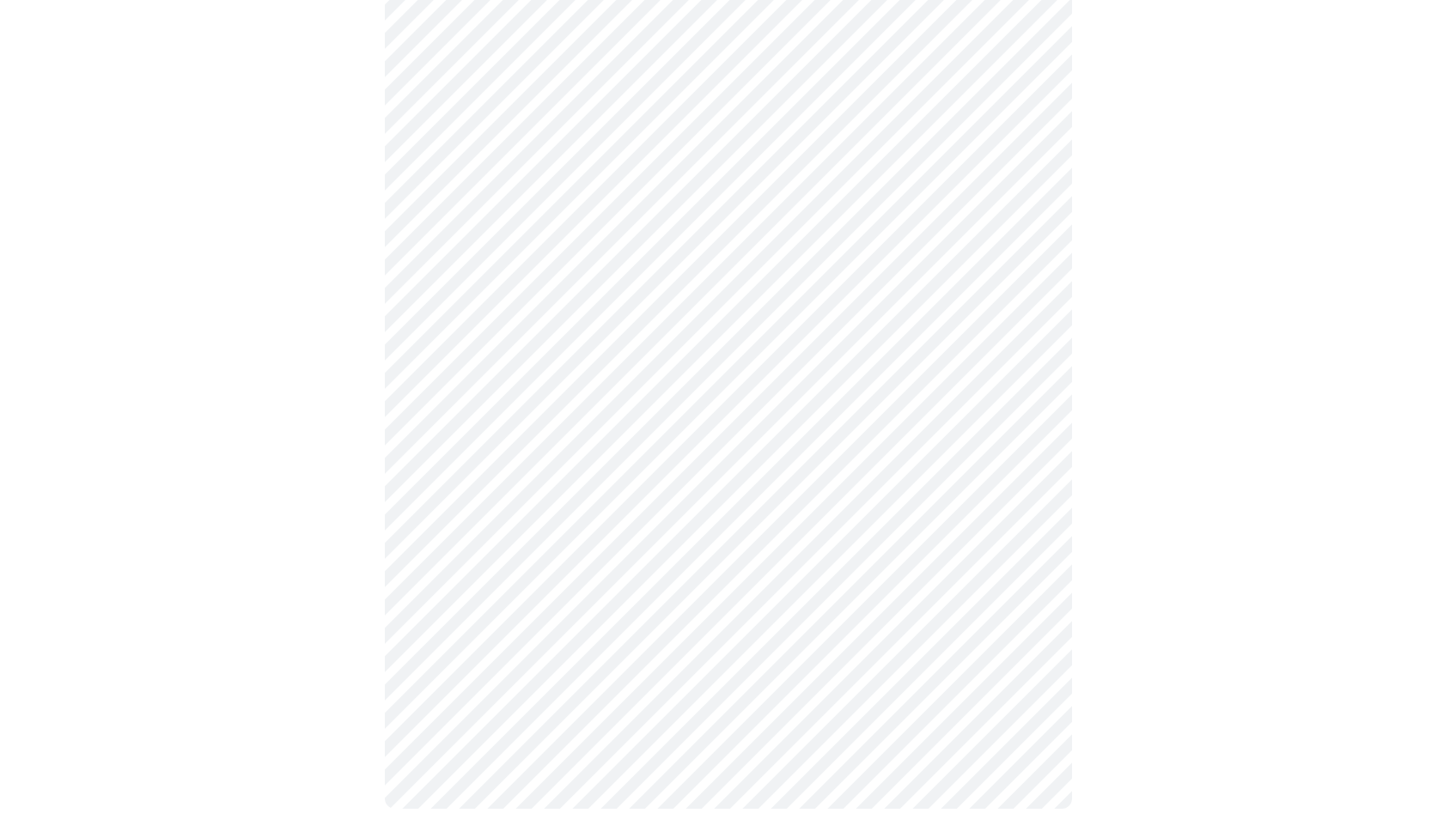
scroll to position [4632, 0]
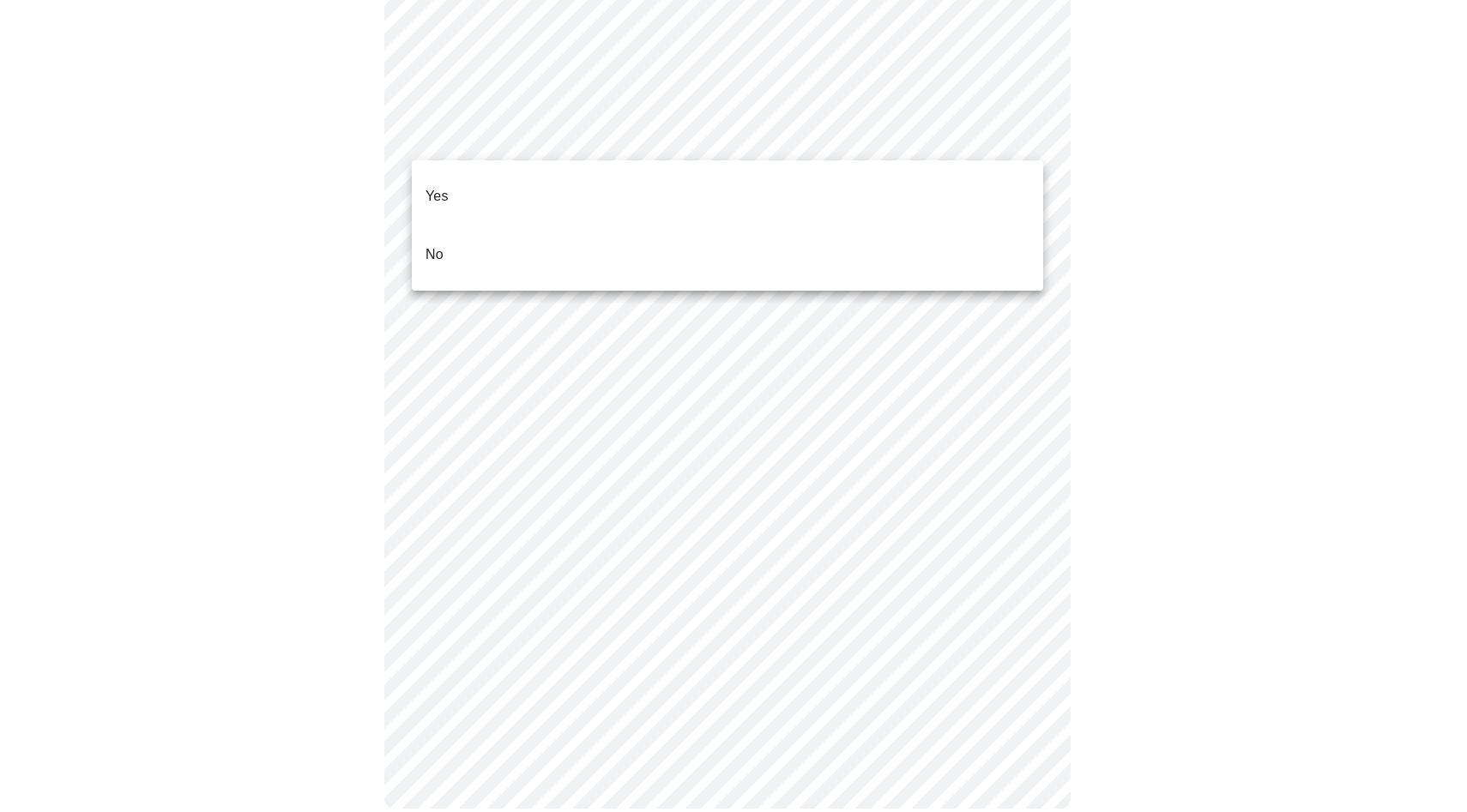
click at [555, 226] on li "No" at bounding box center [728, 255] width 631 height 58
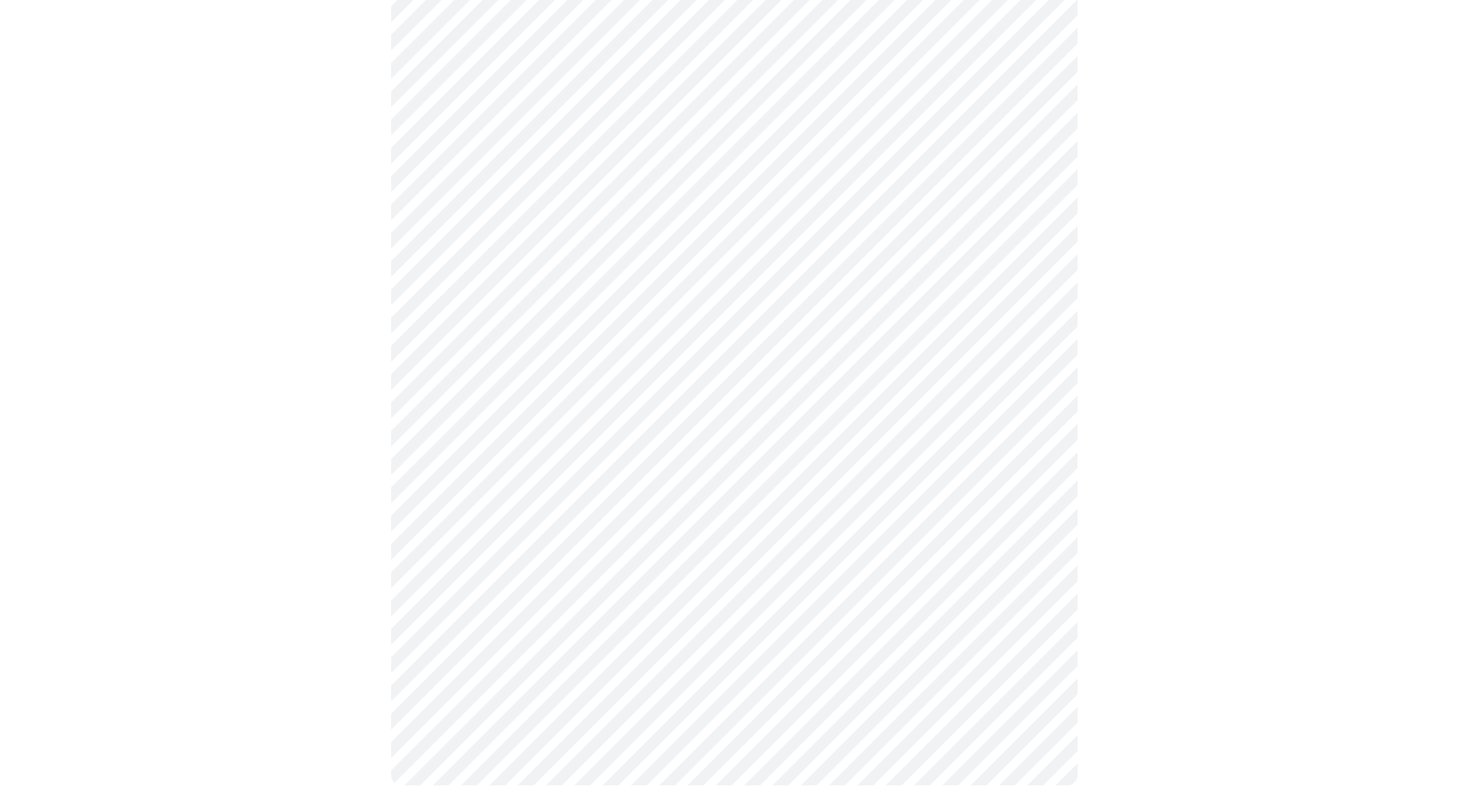
scroll to position [863, 0]
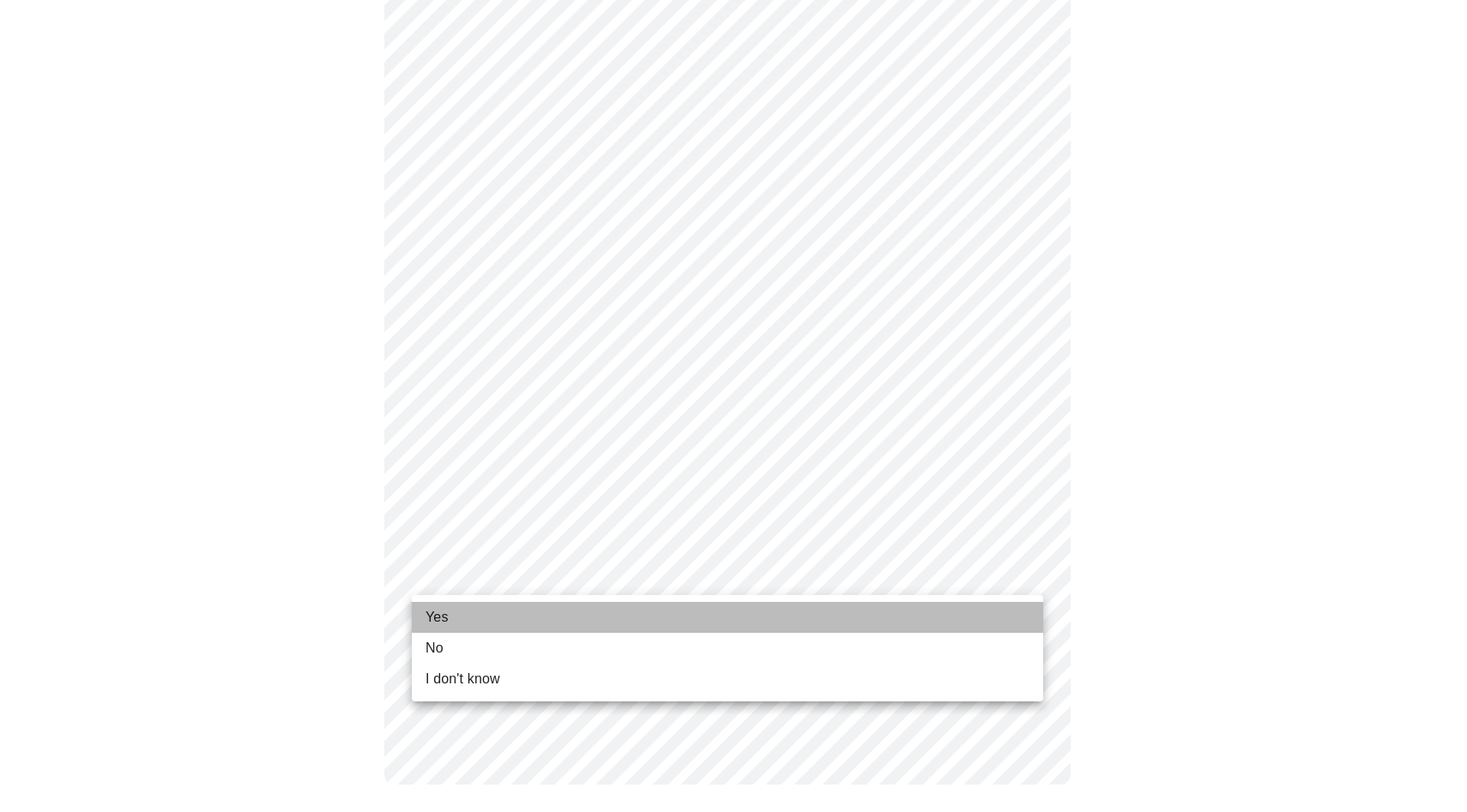
click at [658, 609] on li "Yes" at bounding box center [728, 617] width 631 height 31
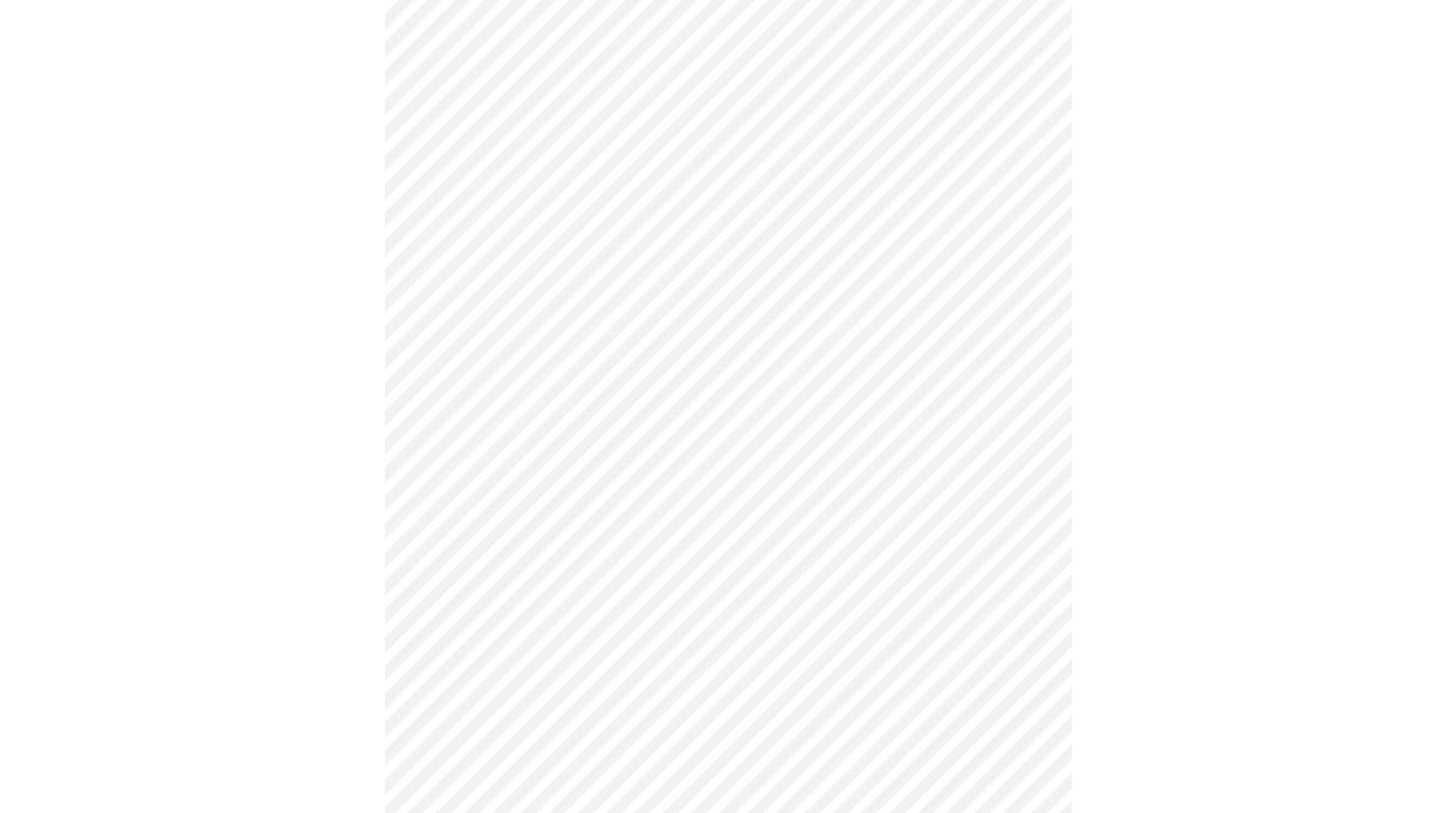
scroll to position [793, 0]
click at [1122, 696] on div at bounding box center [728, 77] width 1442 height 1488
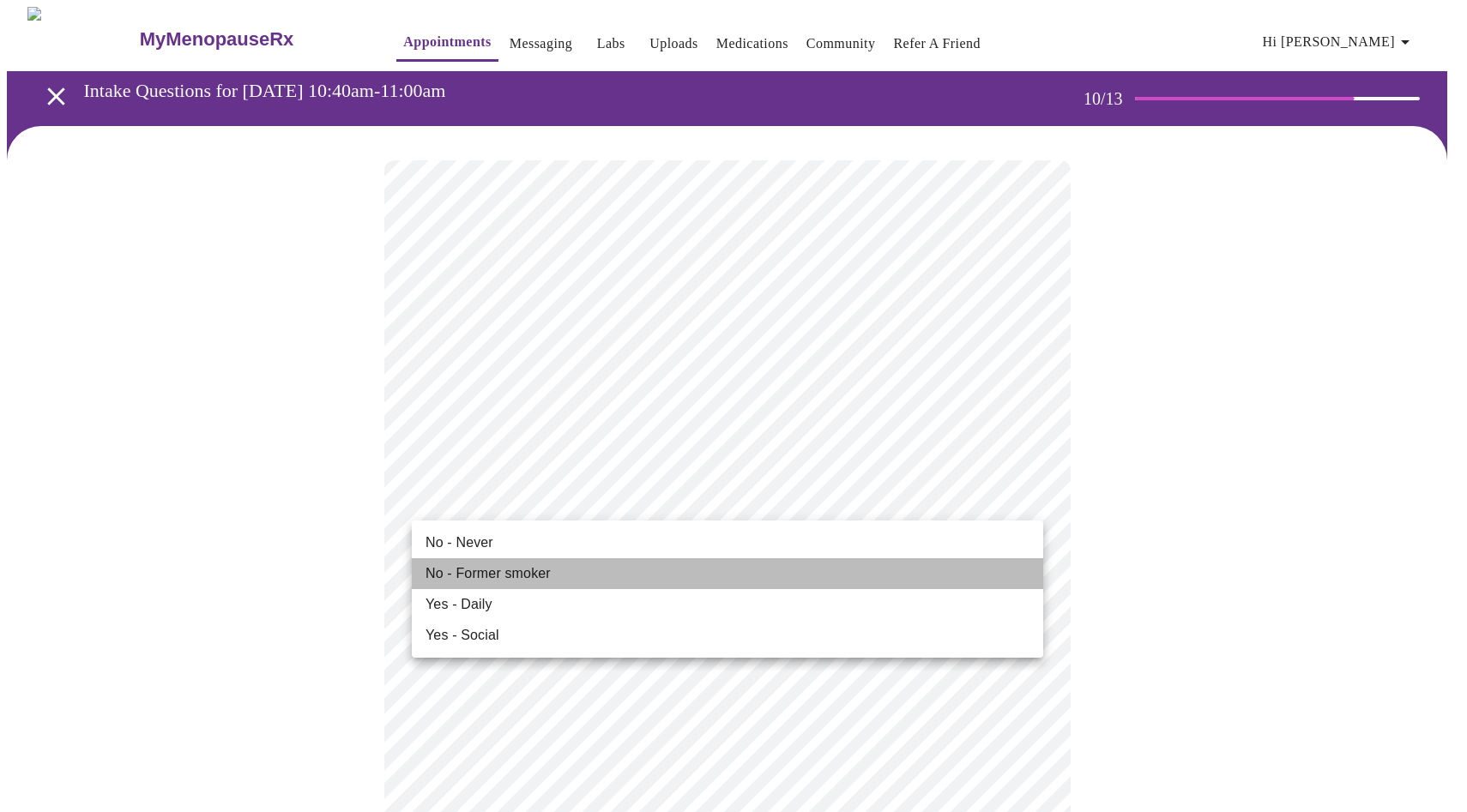
click at [569, 572] on li "No - Former smoker" at bounding box center [728, 573] width 631 height 31
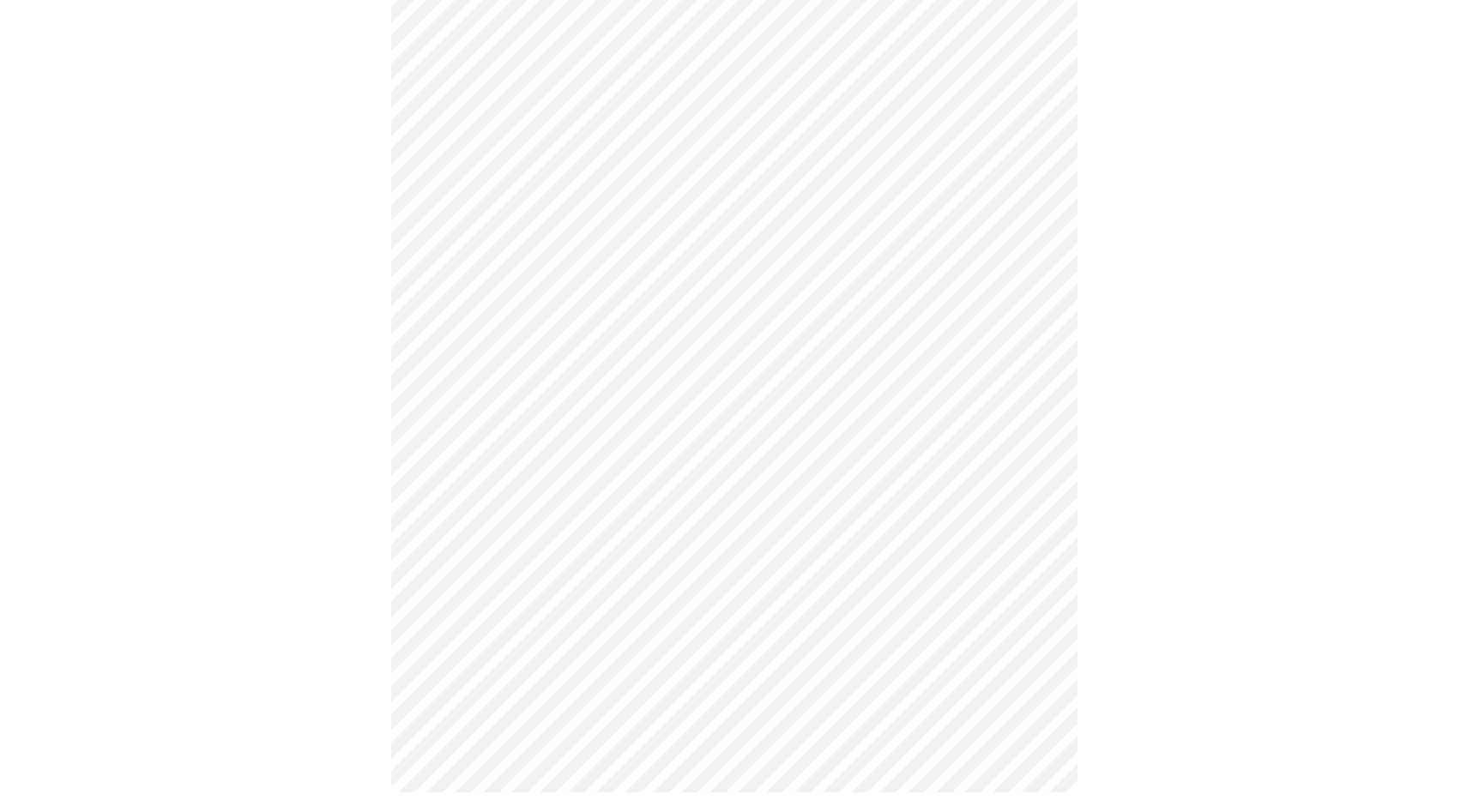
scroll to position [1434, 0]
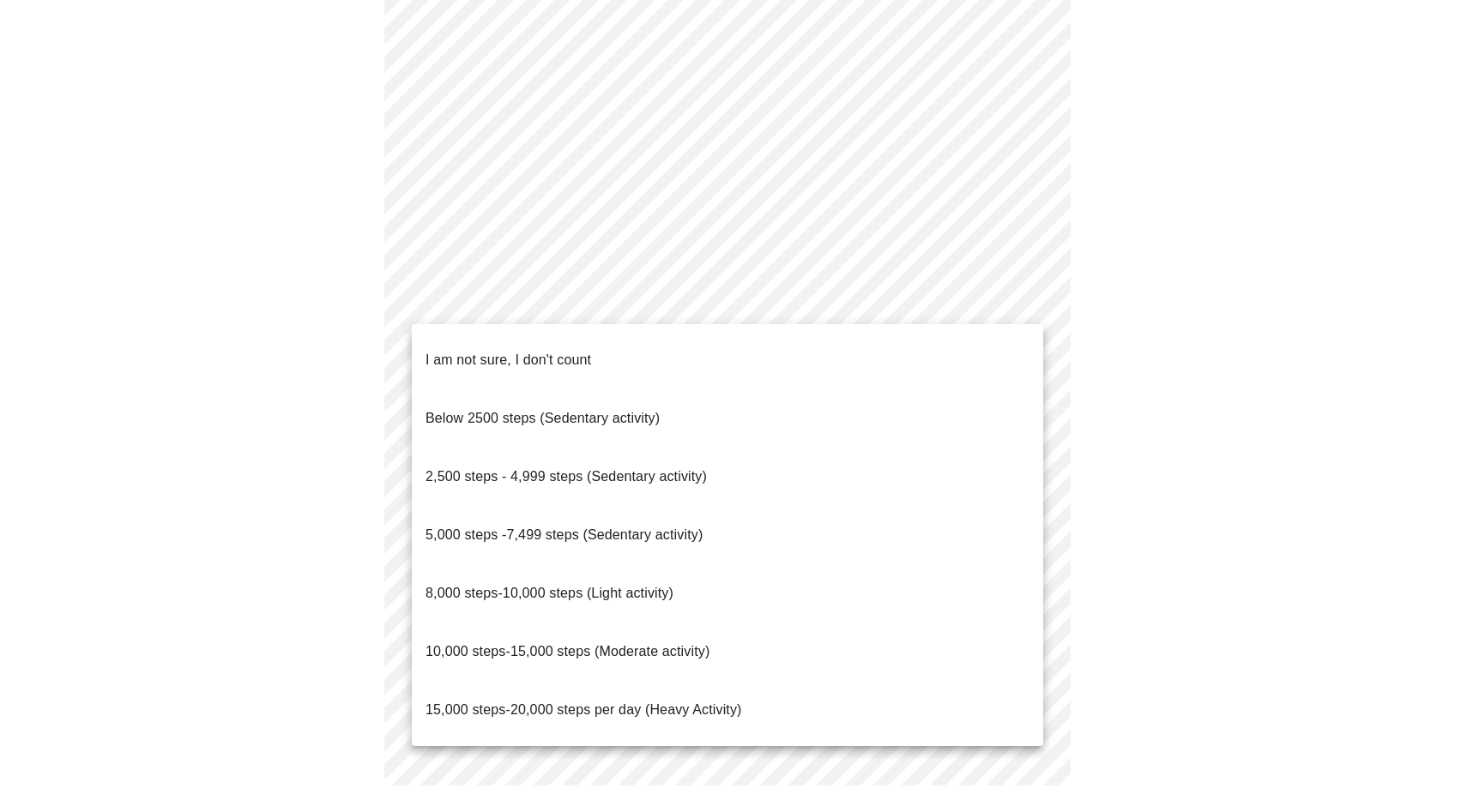
click at [568, 466] on p "2,500 steps - 4,999 steps (Sedentary activity)" at bounding box center [566, 476] width 282 height 20
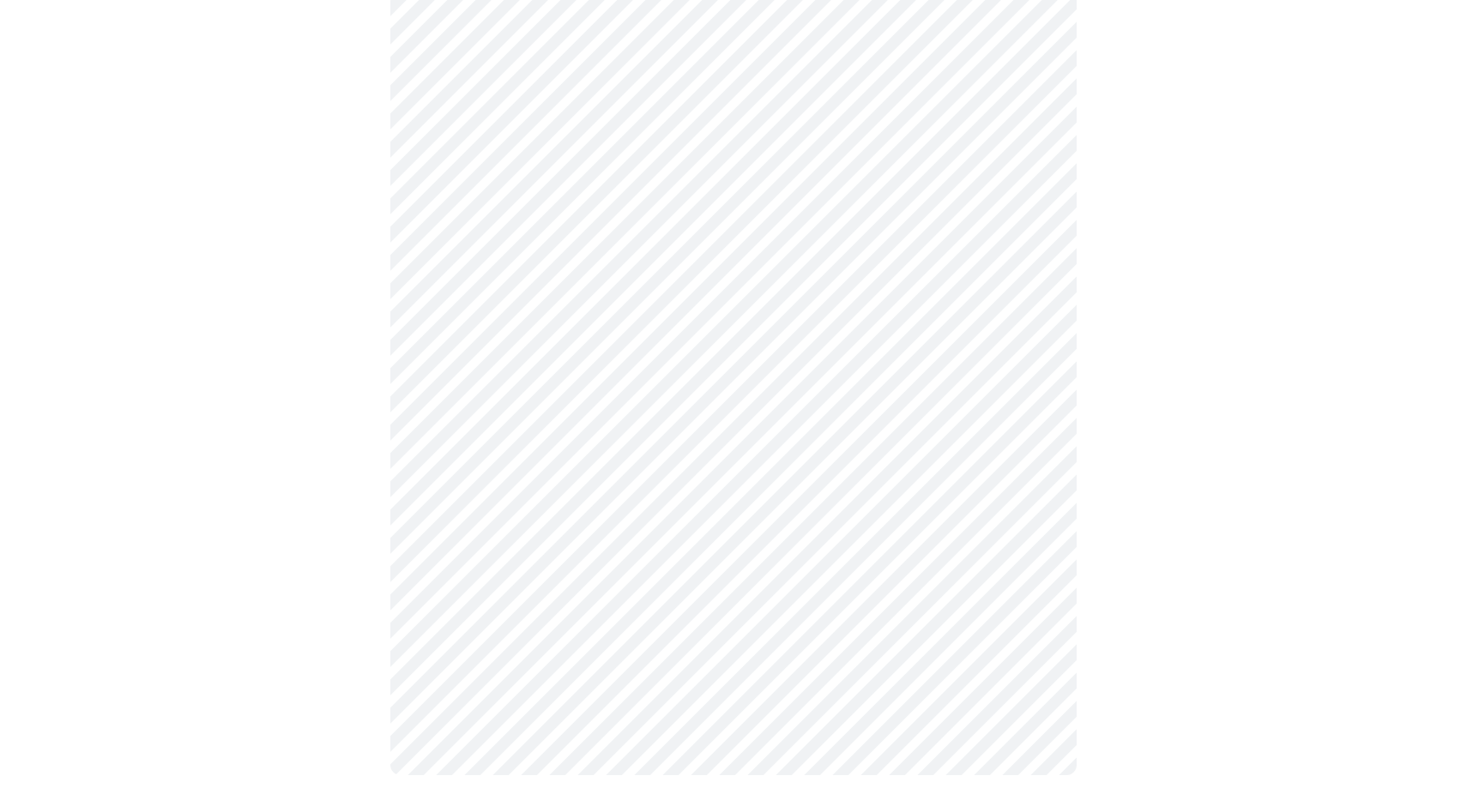
scroll to position [1423, 0]
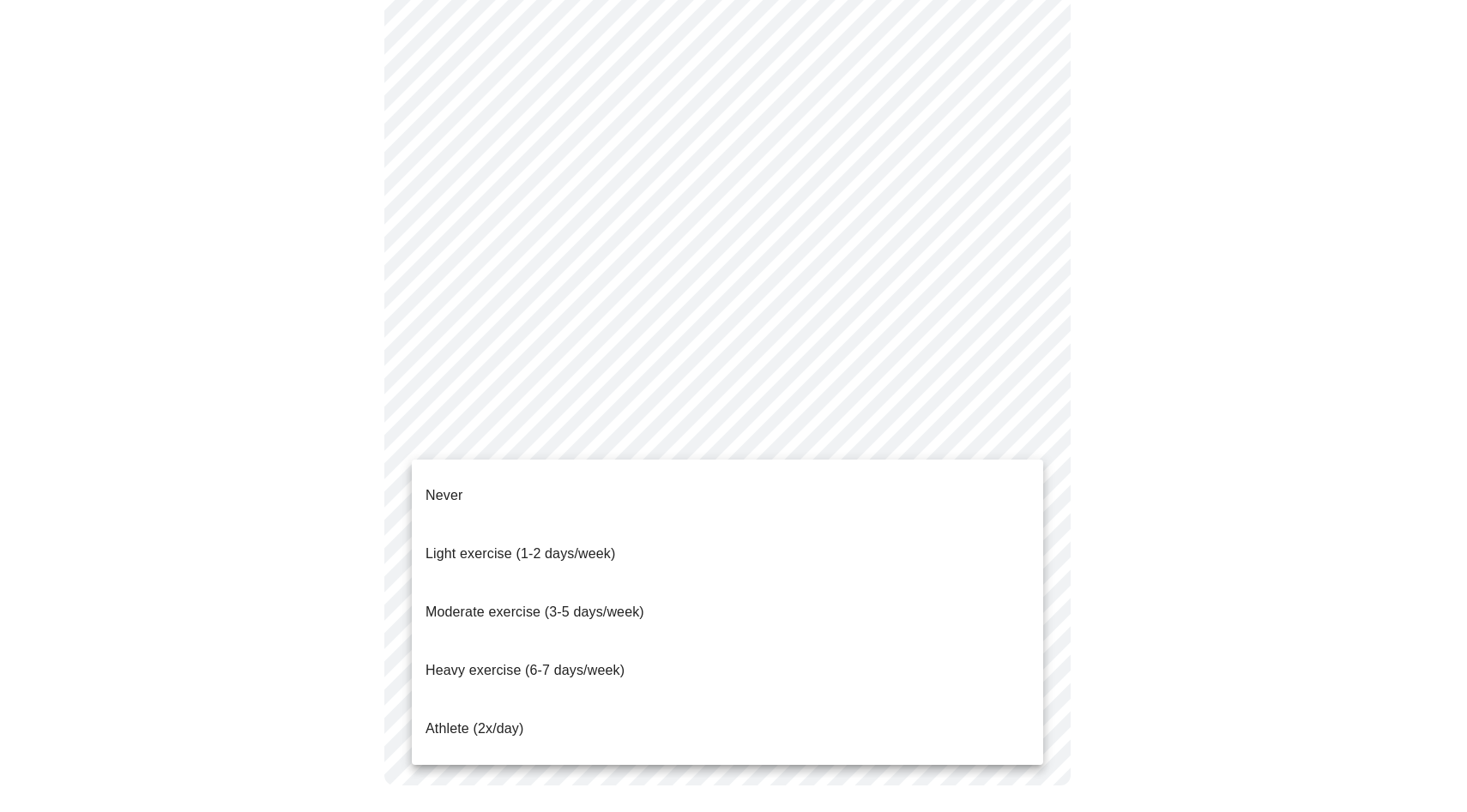
click at [580, 546] on span "Light exercise (1-2 days/week)" at bounding box center [521, 553] width 191 height 15
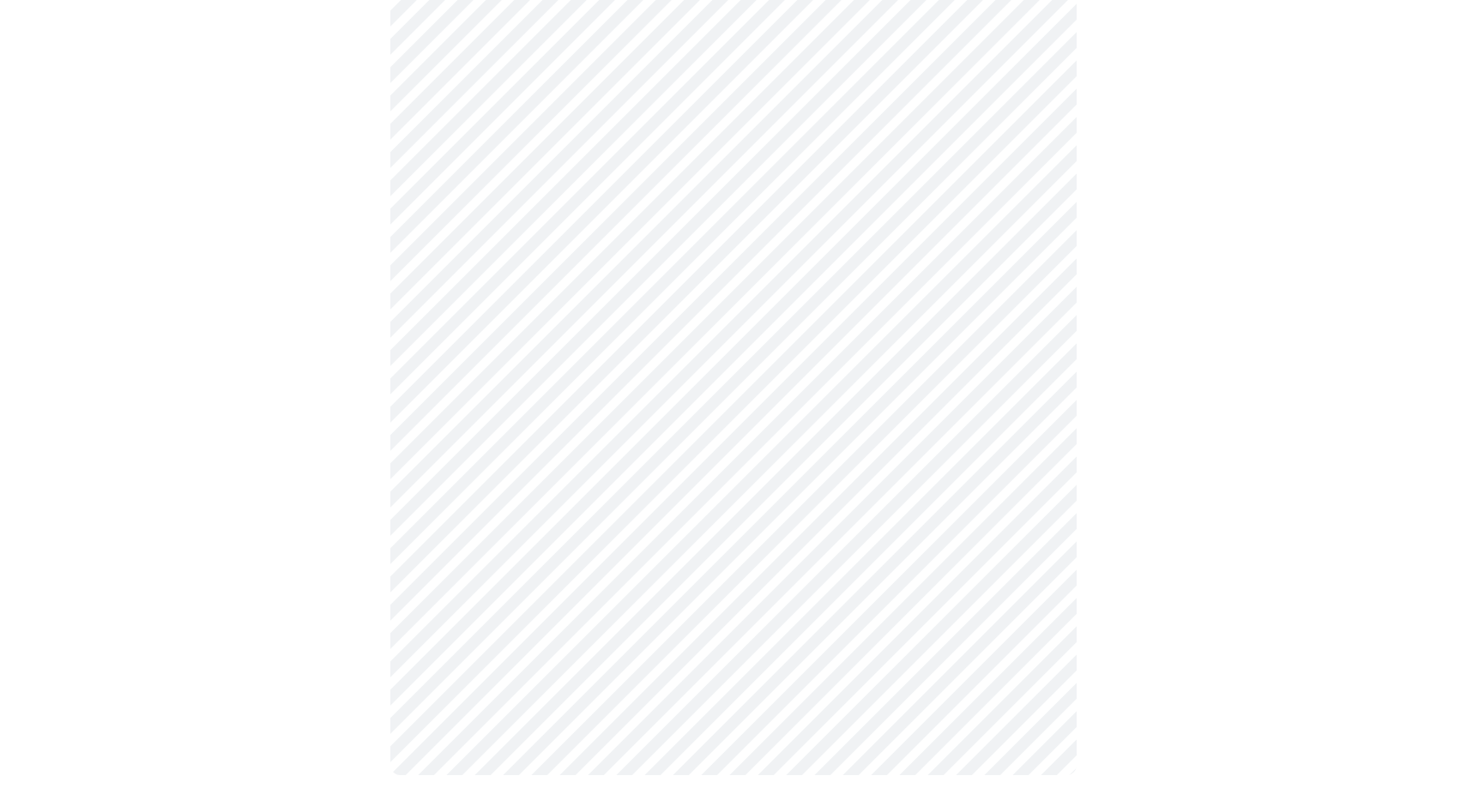
scroll to position [1415, 0]
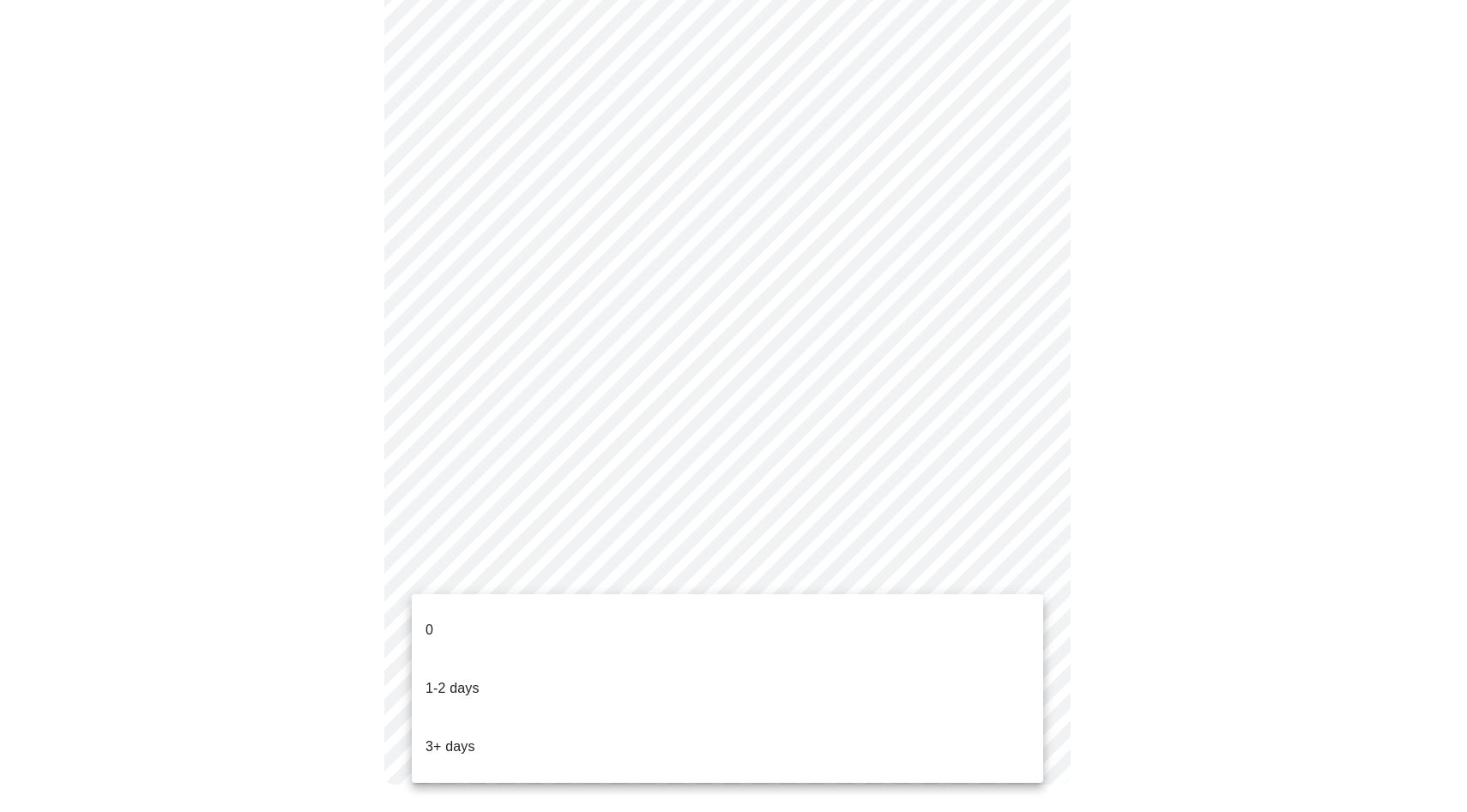
click at [602, 615] on li "0" at bounding box center [728, 631] width 631 height 58
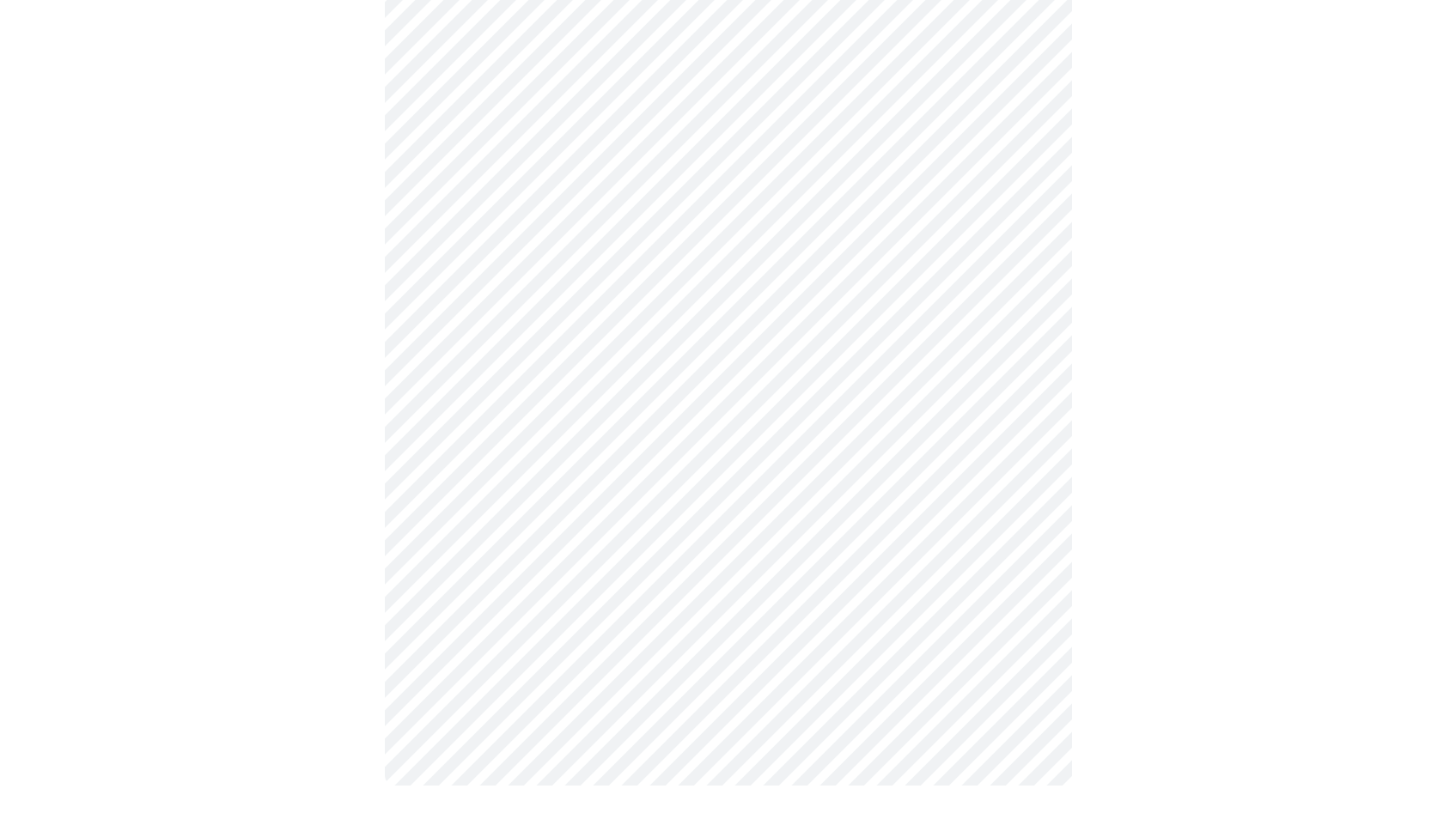
scroll to position [0, 0]
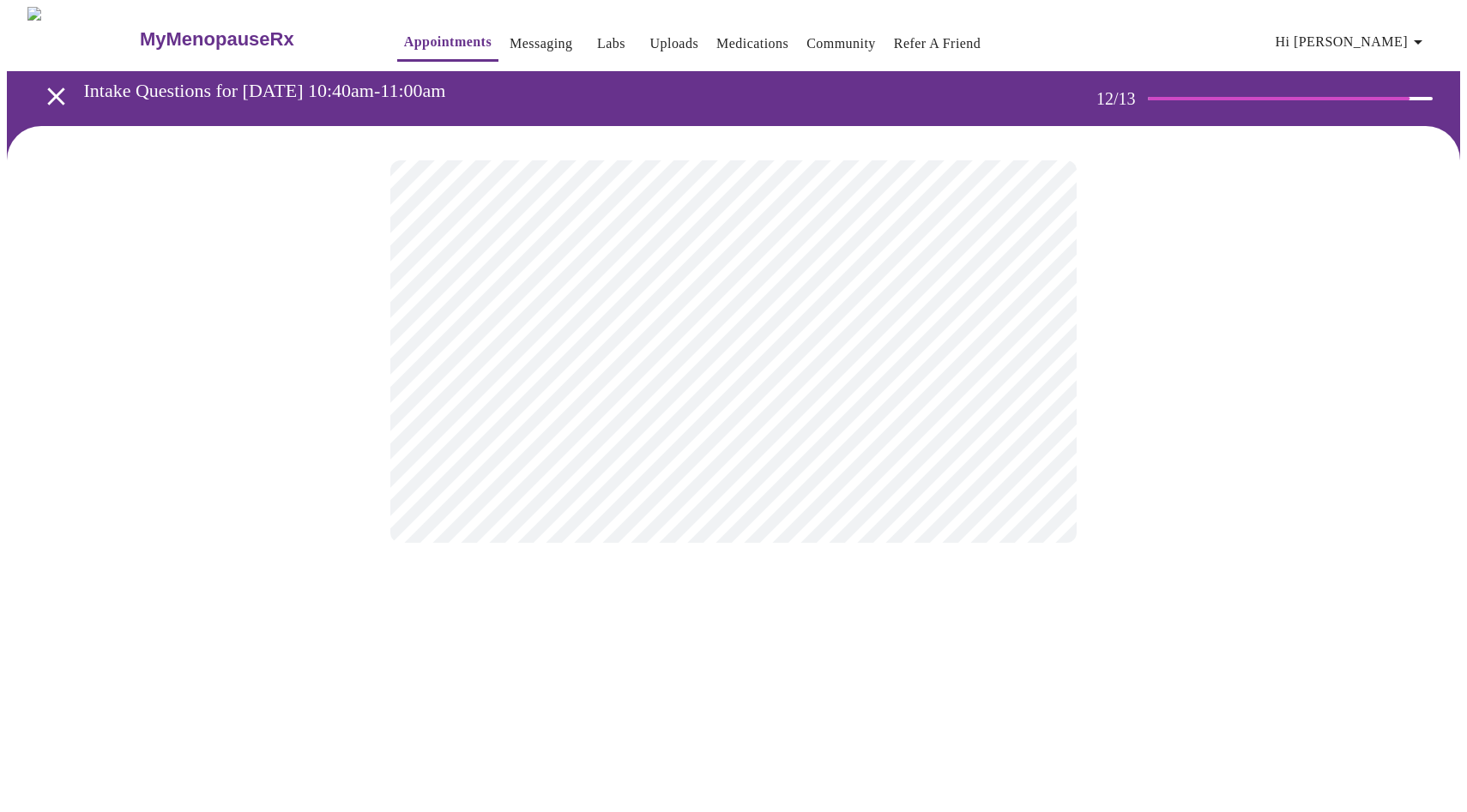
click at [706, 347] on body "MyMenopauseRx Appointments Messaging Labs Uploads Medications Community Refer a…" at bounding box center [734, 292] width 1453 height 571
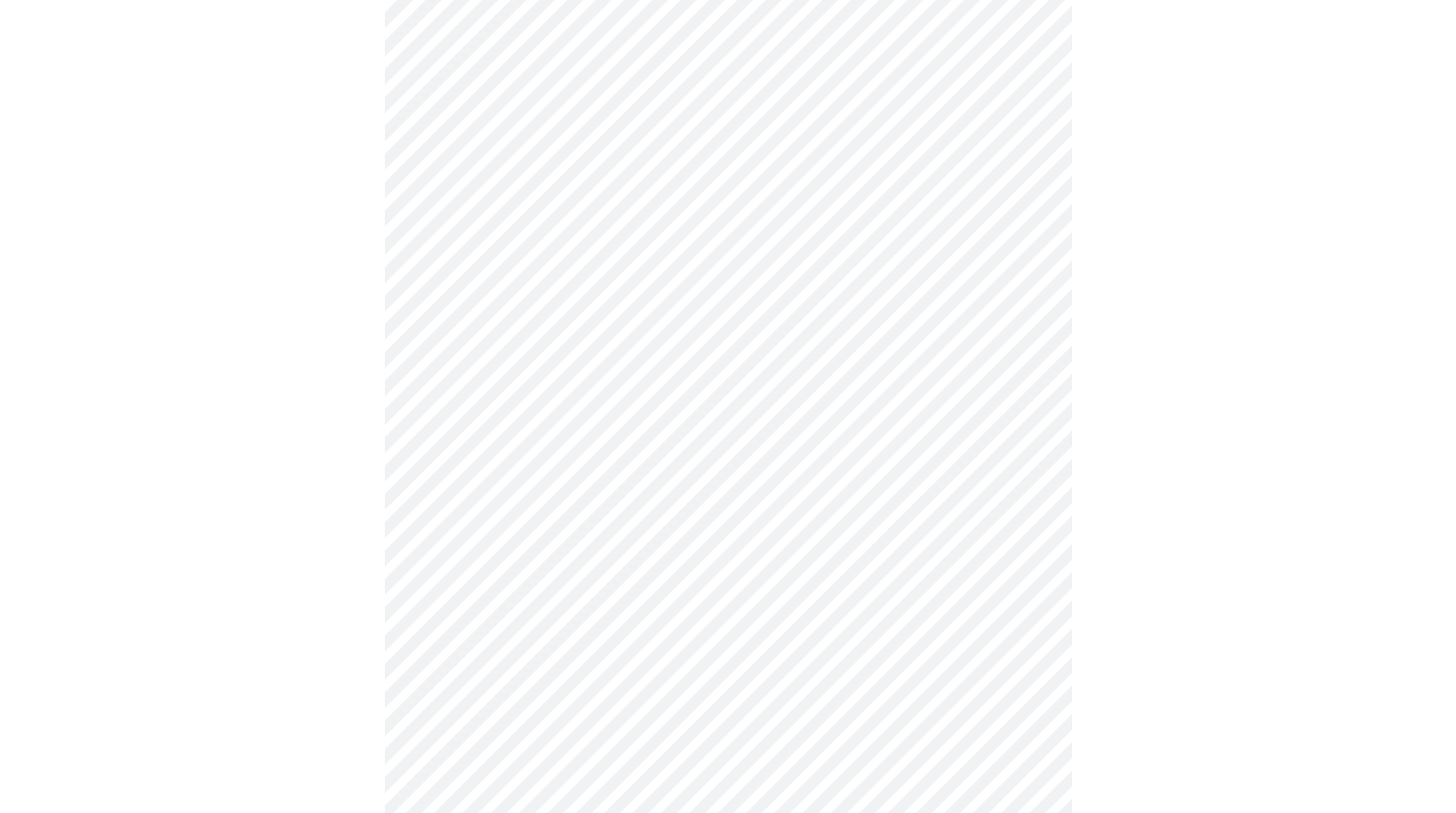
scroll to position [46, 0]
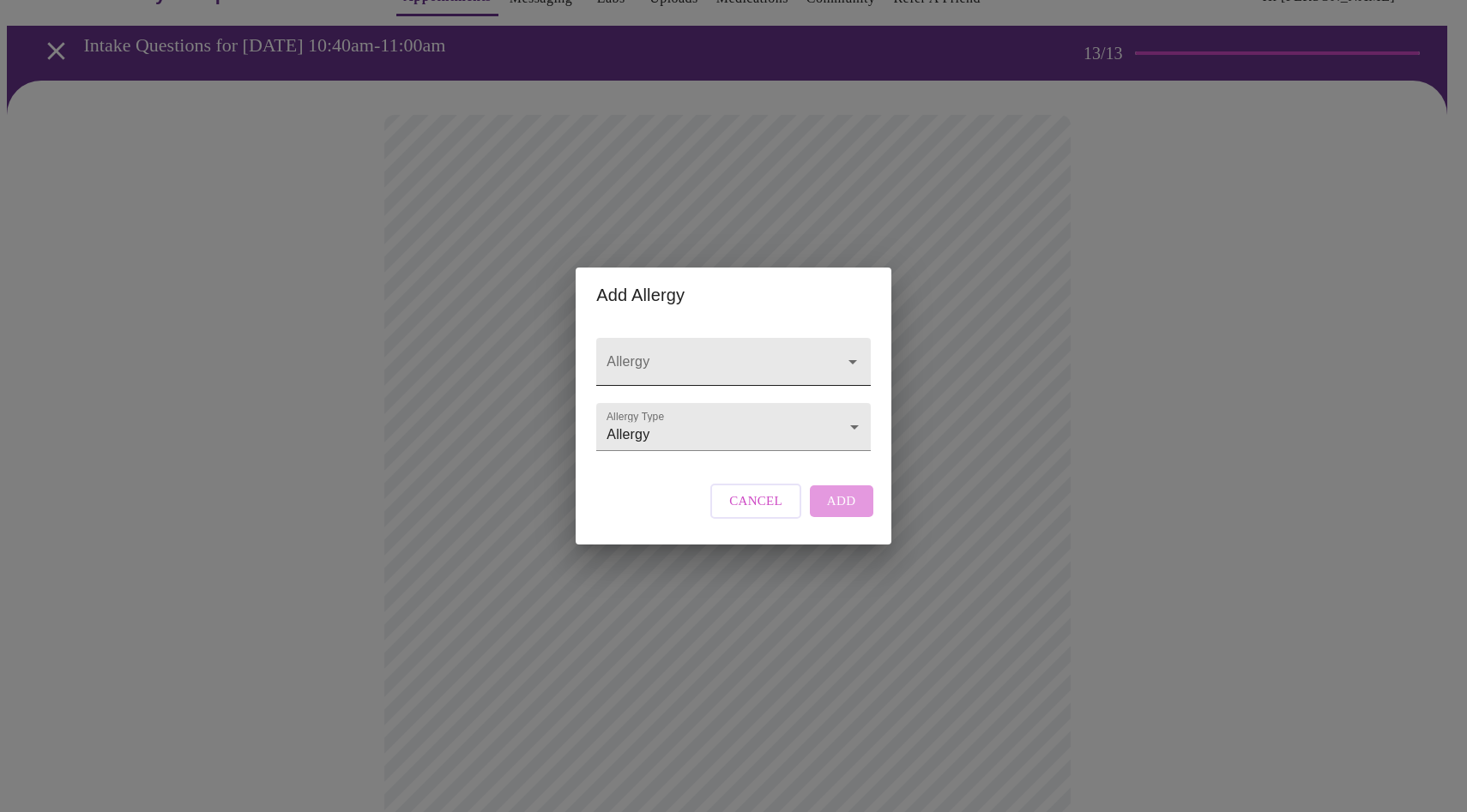
click at [681, 354] on input "Allergy" at bounding box center [708, 370] width 211 height 32
click at [1019, 422] on div "Add Allergy Allergy Allergy Type Allergy Allergy Cancel Add" at bounding box center [734, 406] width 1467 height 812
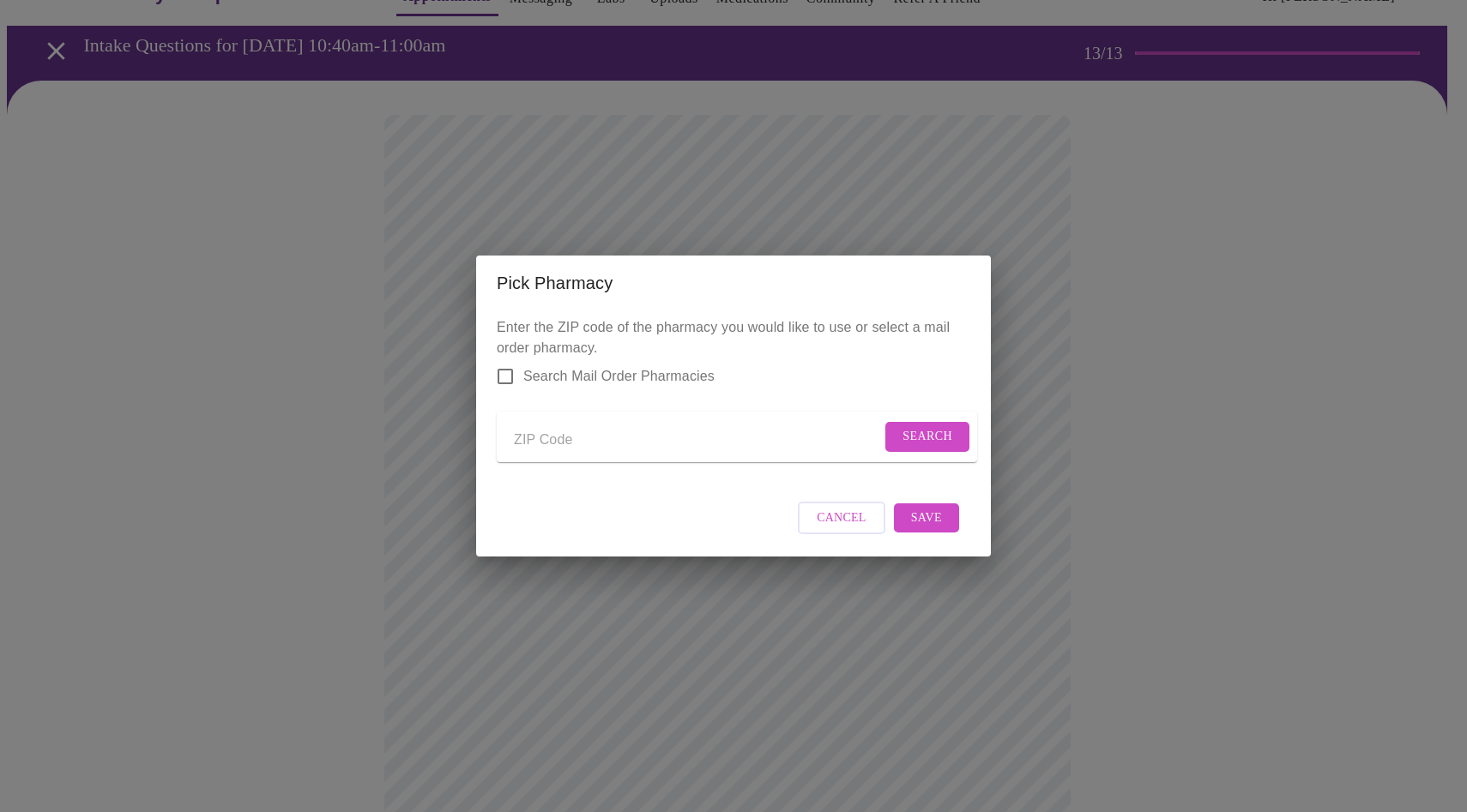
click at [571, 366] on span "Search Mail Order Pharmacies" at bounding box center [619, 376] width 191 height 20
click at [523, 363] on input "Search Mail Order Pharmacies" at bounding box center [505, 376] width 36 height 36
checkbox input "true"
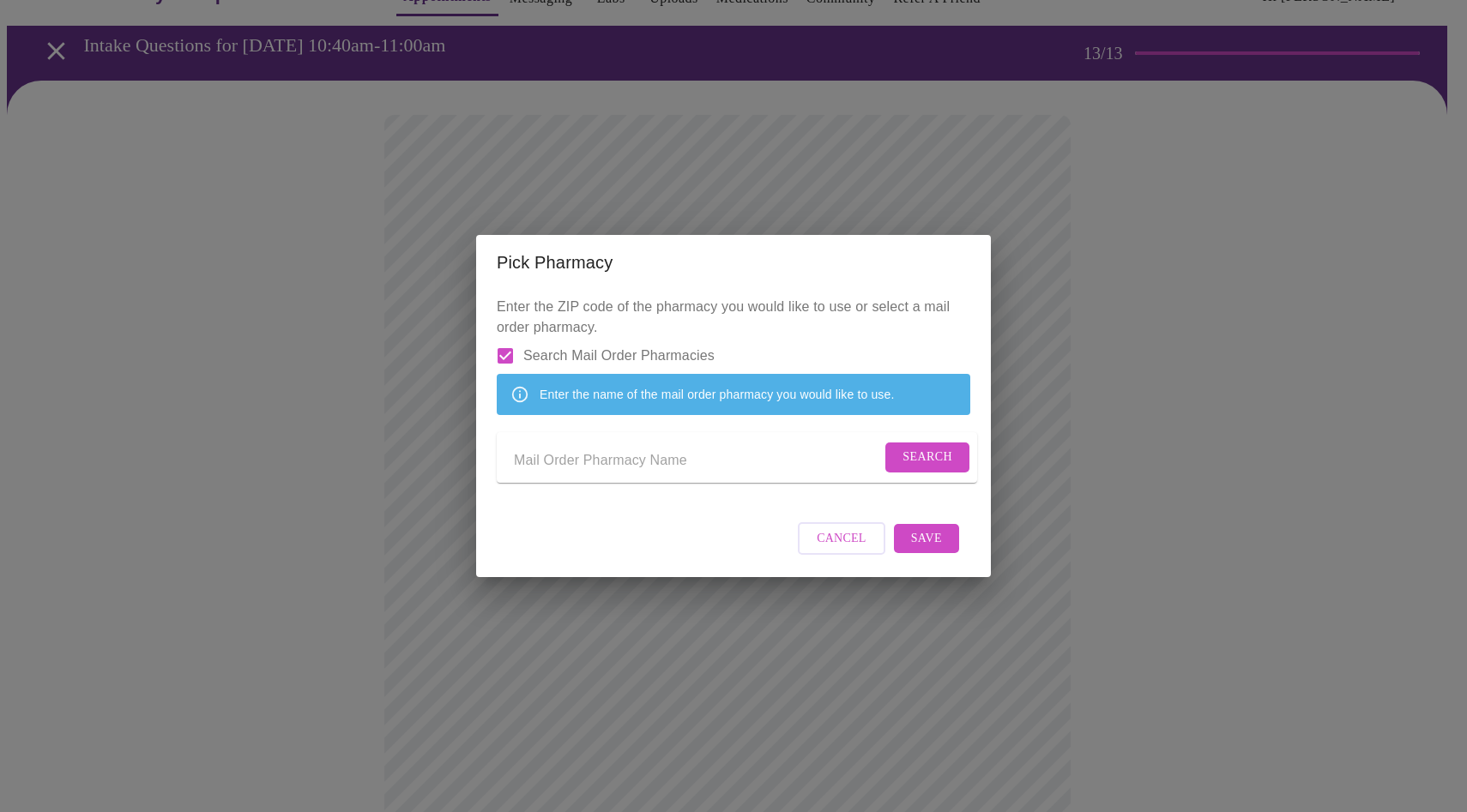
click at [580, 472] on input "Send a message to your care team" at bounding box center [697, 461] width 367 height 27
click at [933, 456] on span "Search" at bounding box center [927, 458] width 50 height 21
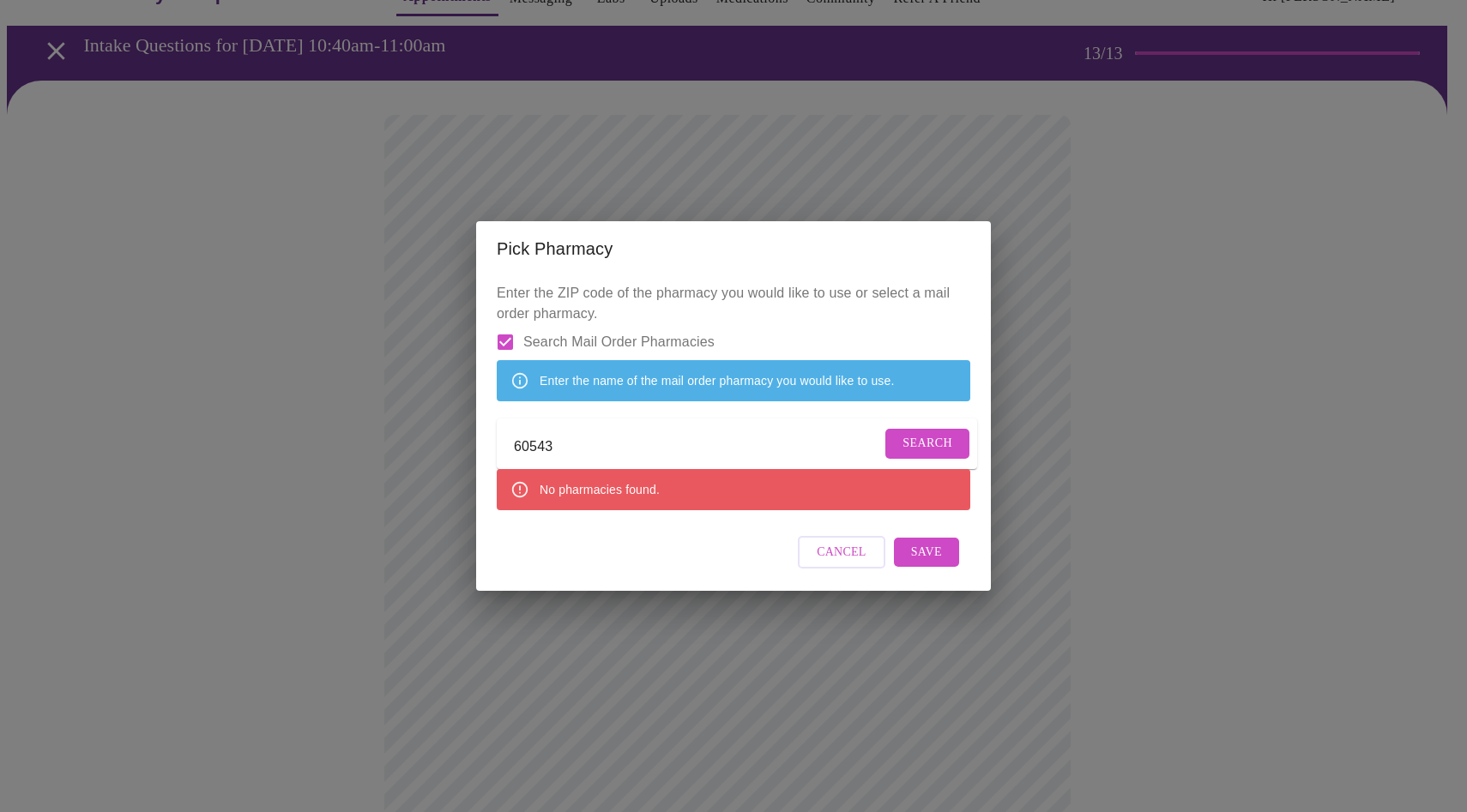
drag, startPoint x: 630, startPoint y: 457, endPoint x: 447, endPoint y: 432, distance: 184.7
click at [448, 432] on div "Pick Pharmacy Enter the ZIP code of the pharmacy you would like to use or selec…" at bounding box center [734, 406] width 1467 height 812
type input "walgreens"
click at [916, 444] on span "Search" at bounding box center [927, 444] width 50 height 21
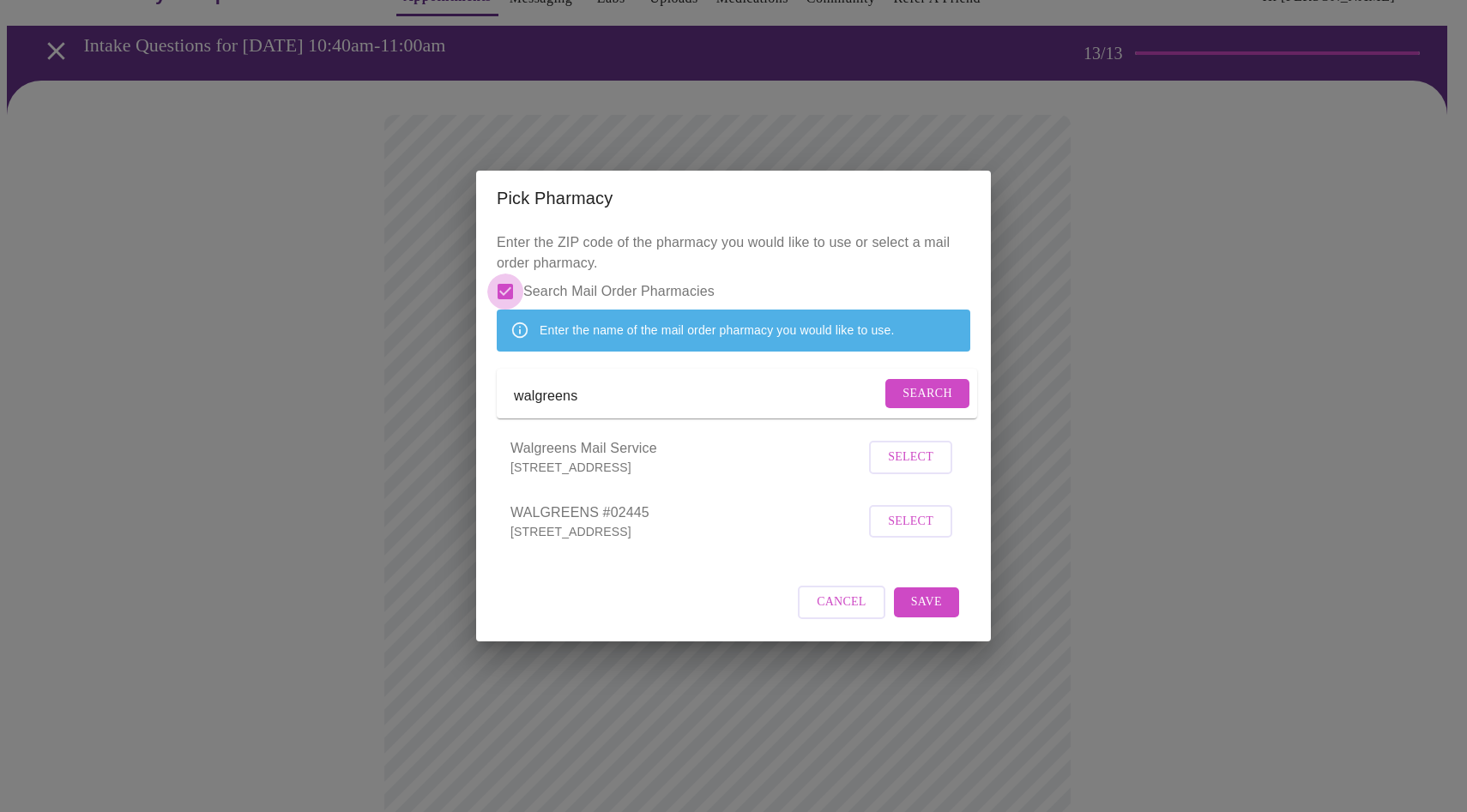
click at [513, 274] on input "Search Mail Order Pharmacies" at bounding box center [505, 291] width 36 height 36
checkbox input "false"
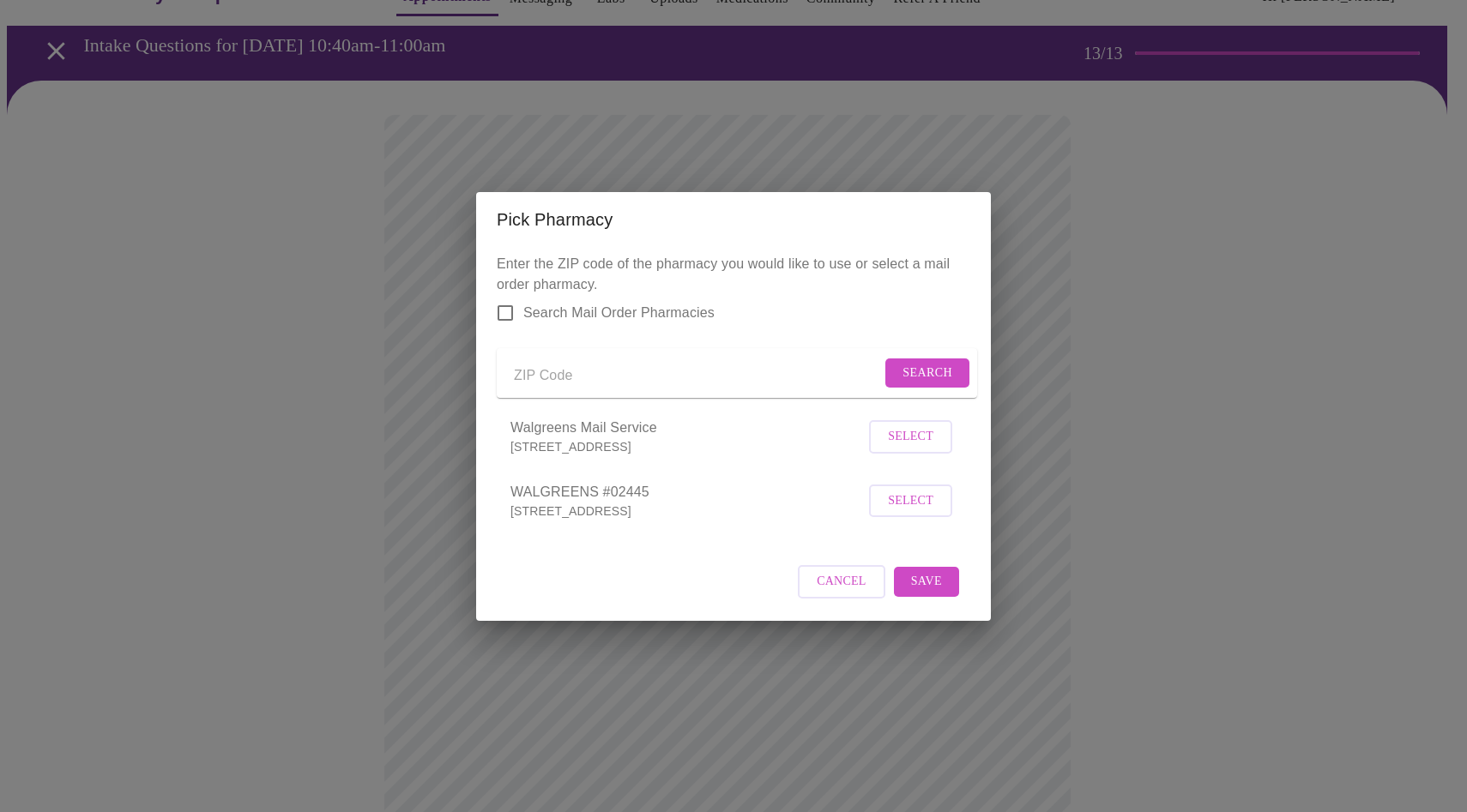
click at [637, 377] on input "Send a message to your care team" at bounding box center [697, 377] width 367 height 27
type input "60543"
click at [922, 374] on span "Search" at bounding box center [927, 374] width 50 height 21
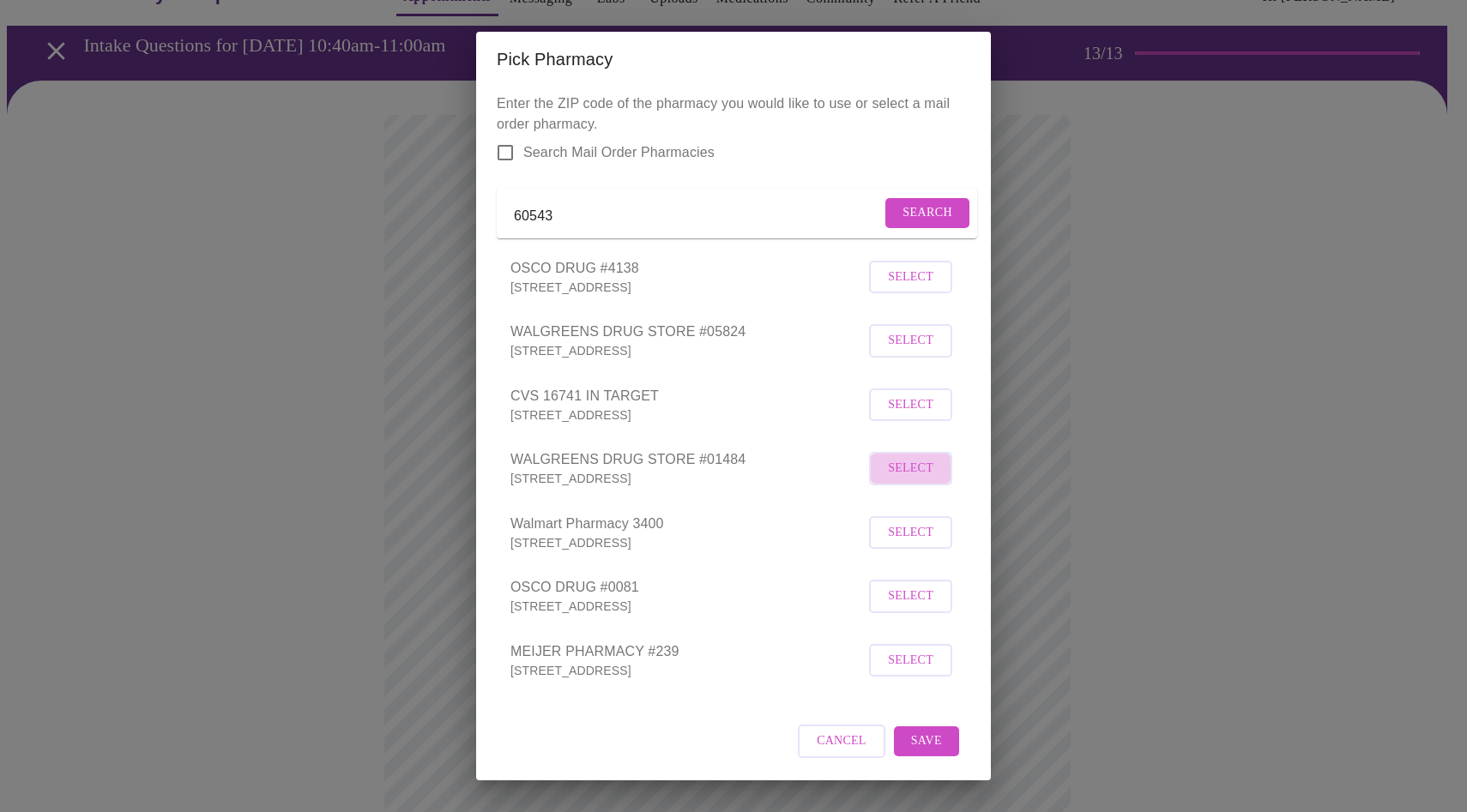
click at [912, 479] on span "Select" at bounding box center [911, 468] width 46 height 21
click at [918, 752] on span "Save" at bounding box center [927, 741] width 31 height 21
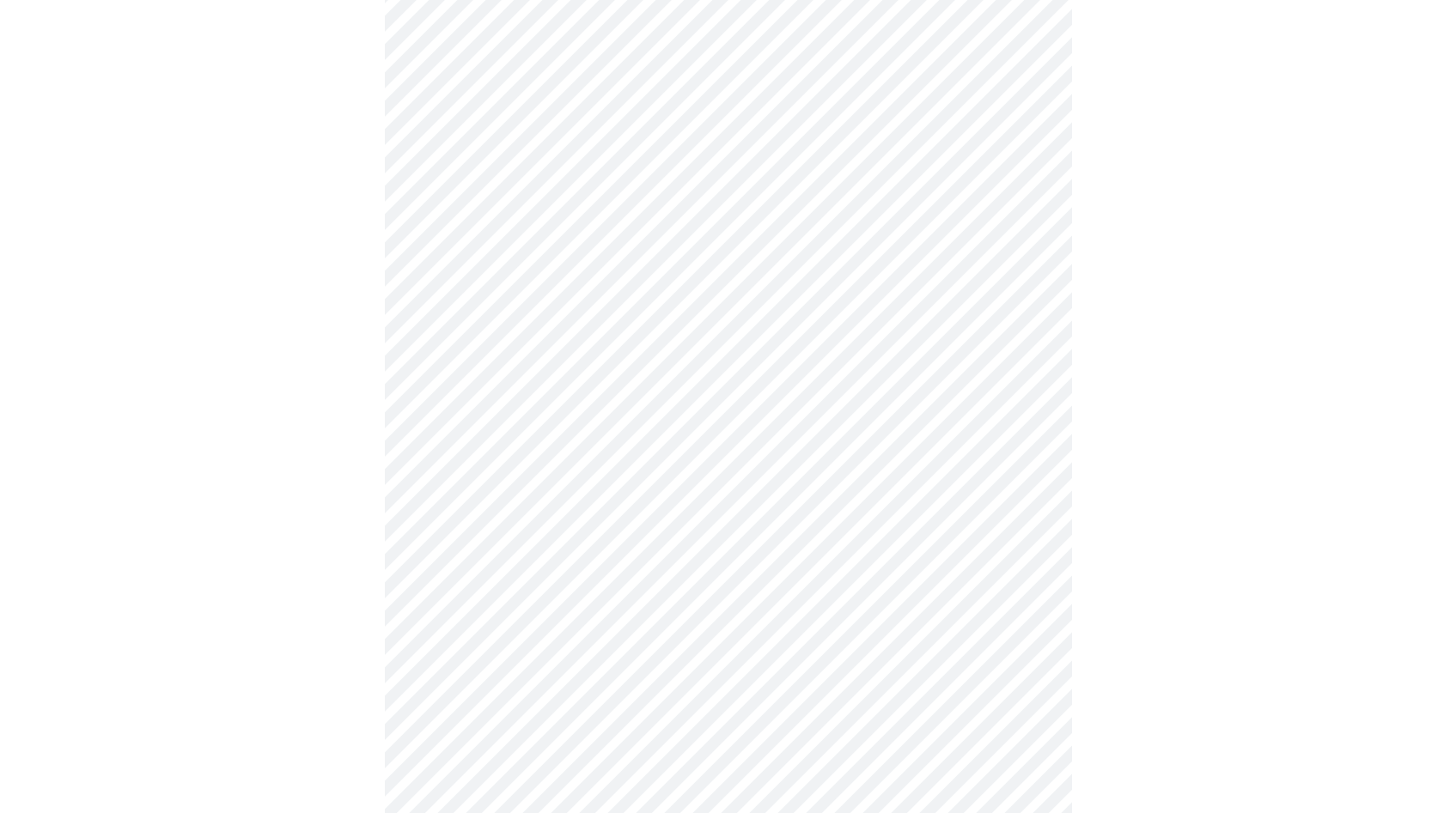
scroll to position [479, 0]
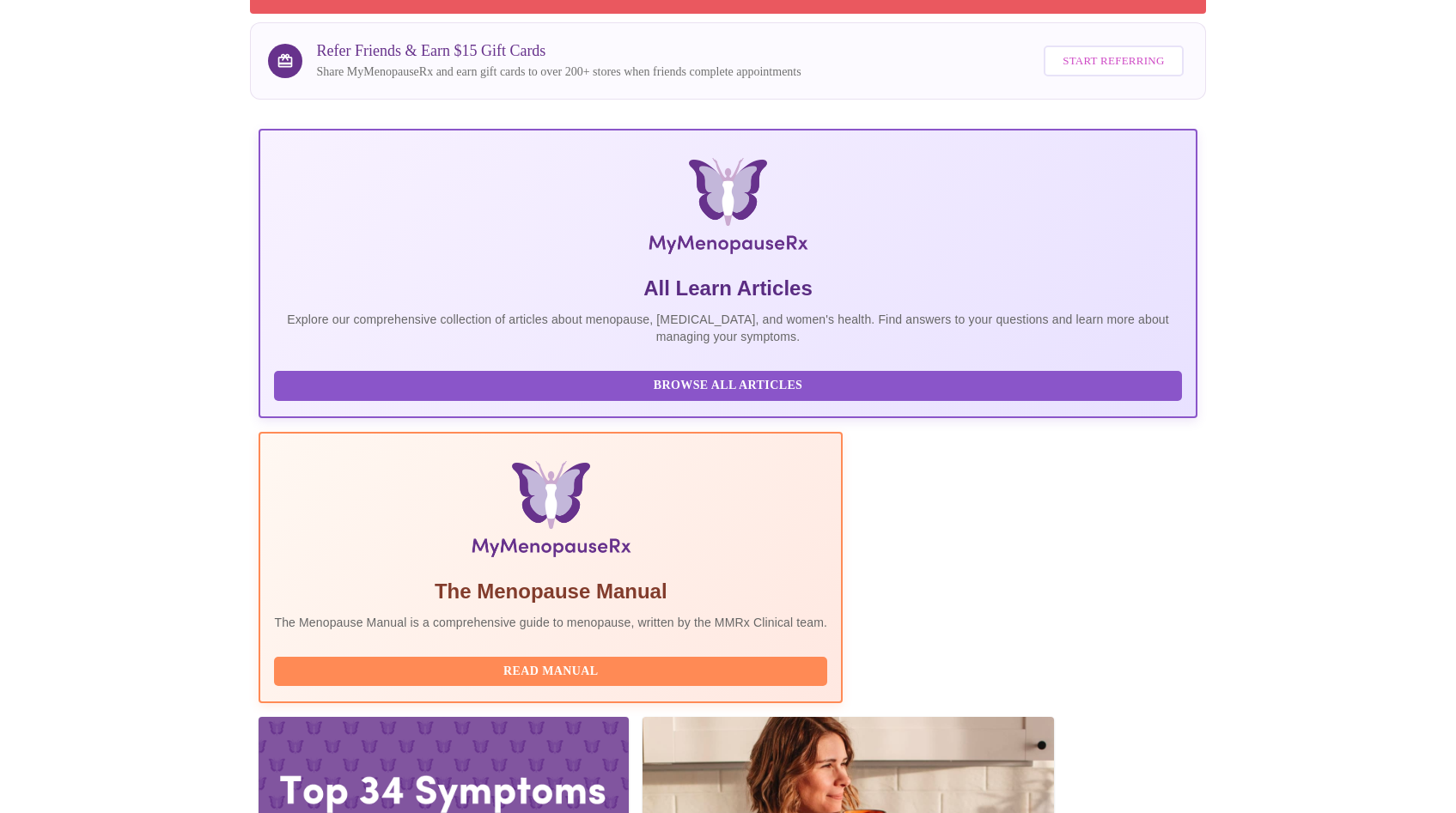
scroll to position [321, 0]
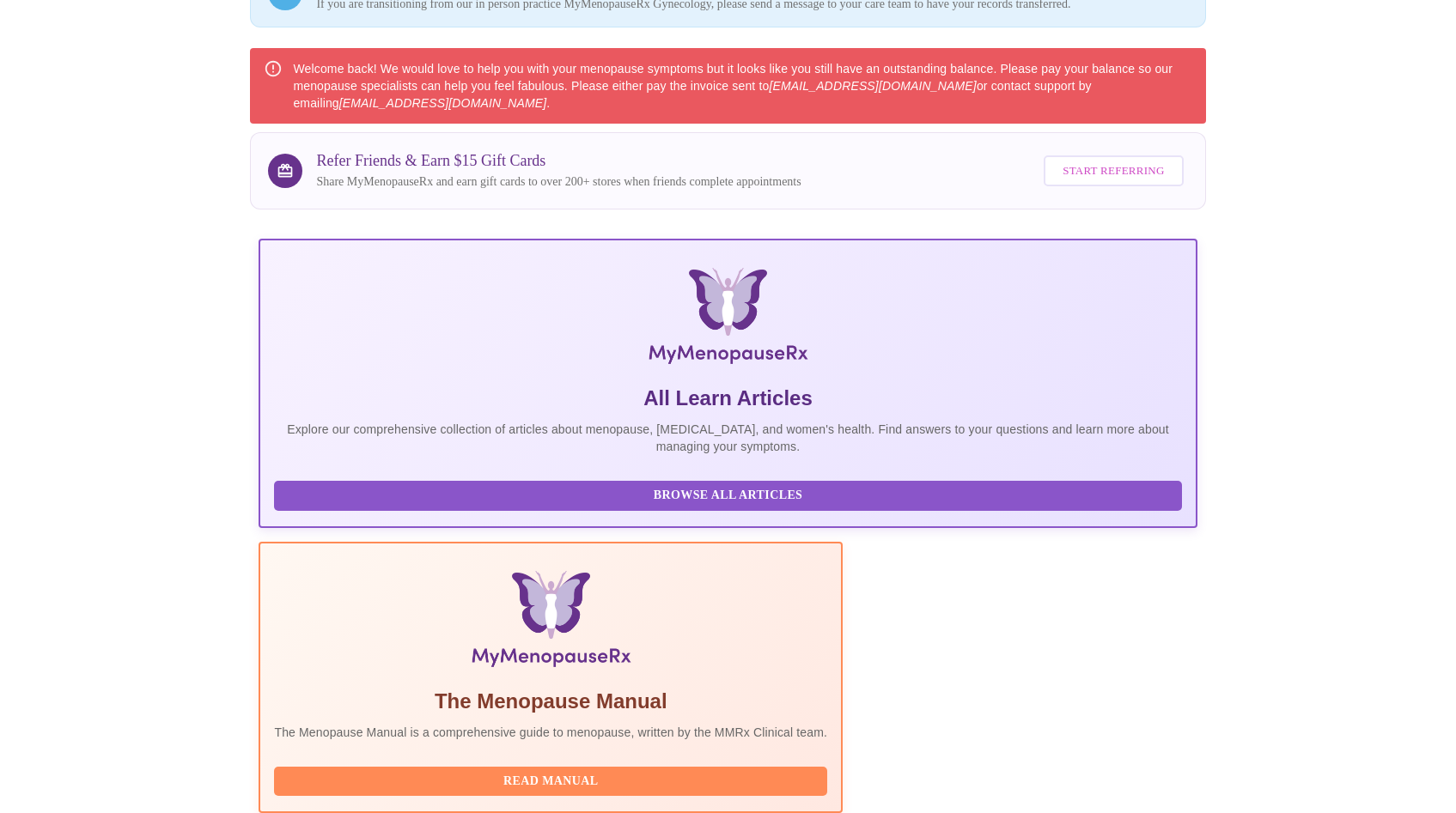
scroll to position [0, 0]
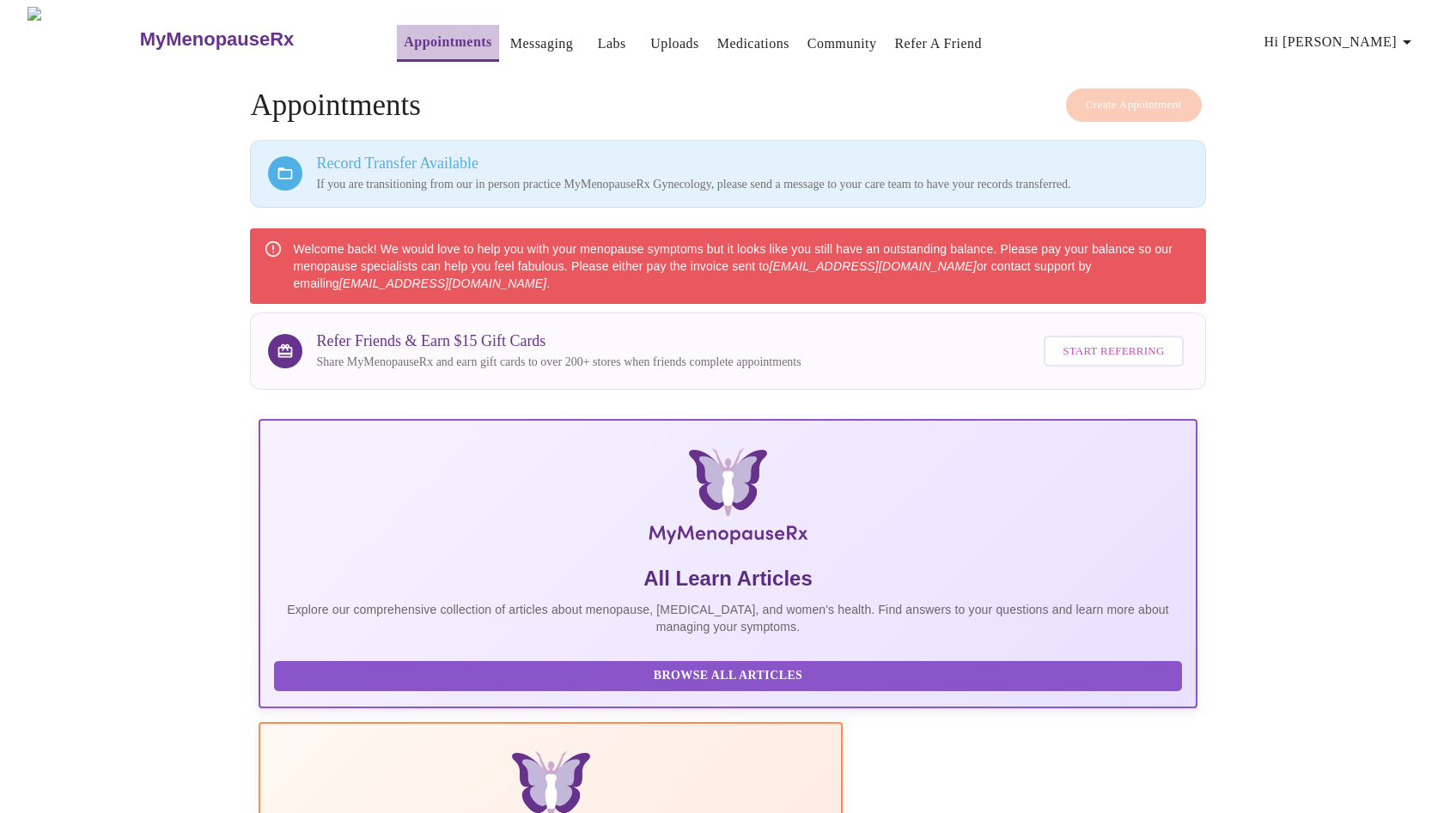
click at [404, 39] on link "Appointments" at bounding box center [448, 42] width 88 height 24
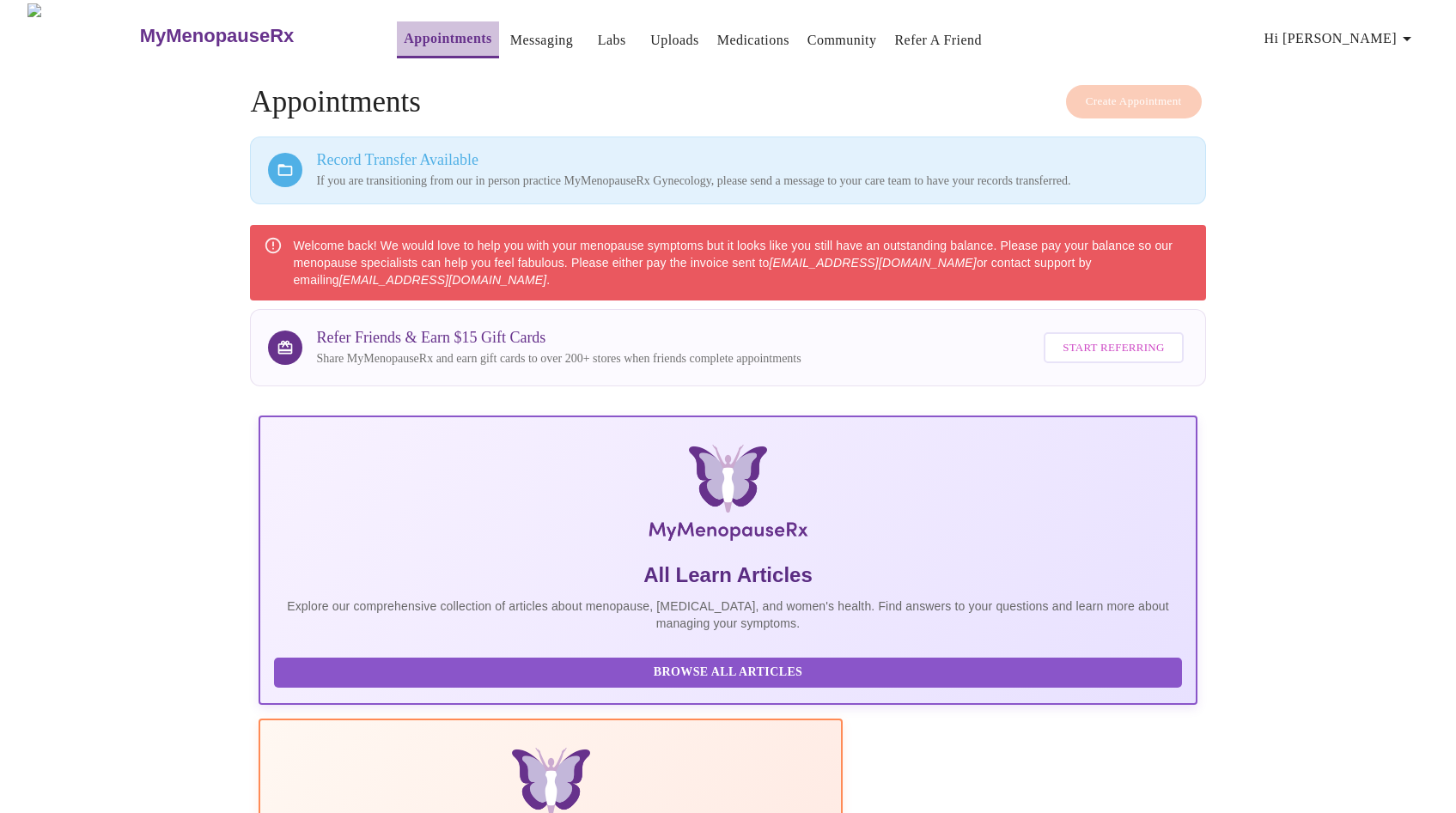
click at [402, 45] on button "Appointments" at bounding box center [448, 40] width 101 height 37
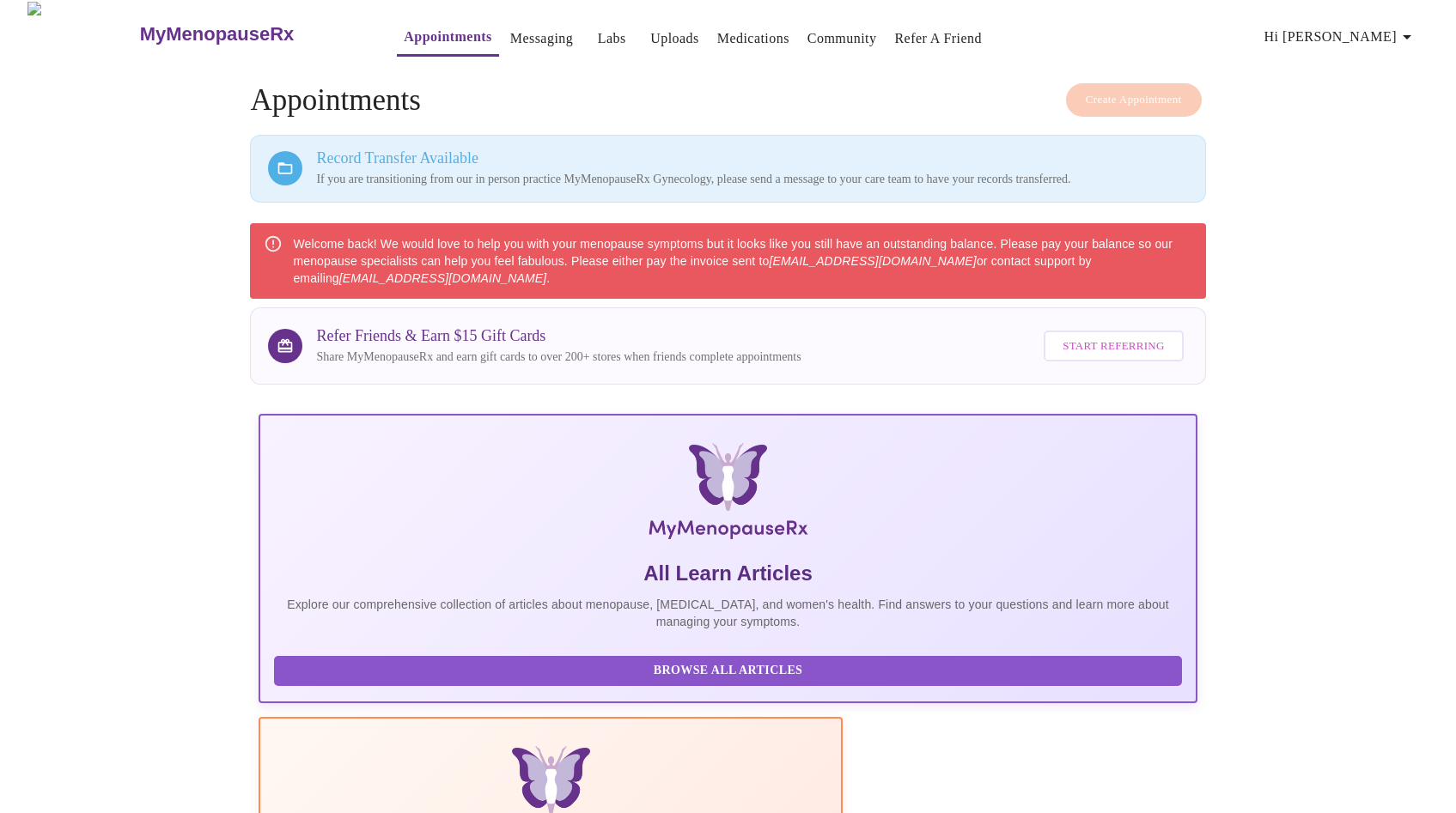
scroll to position [7, 0]
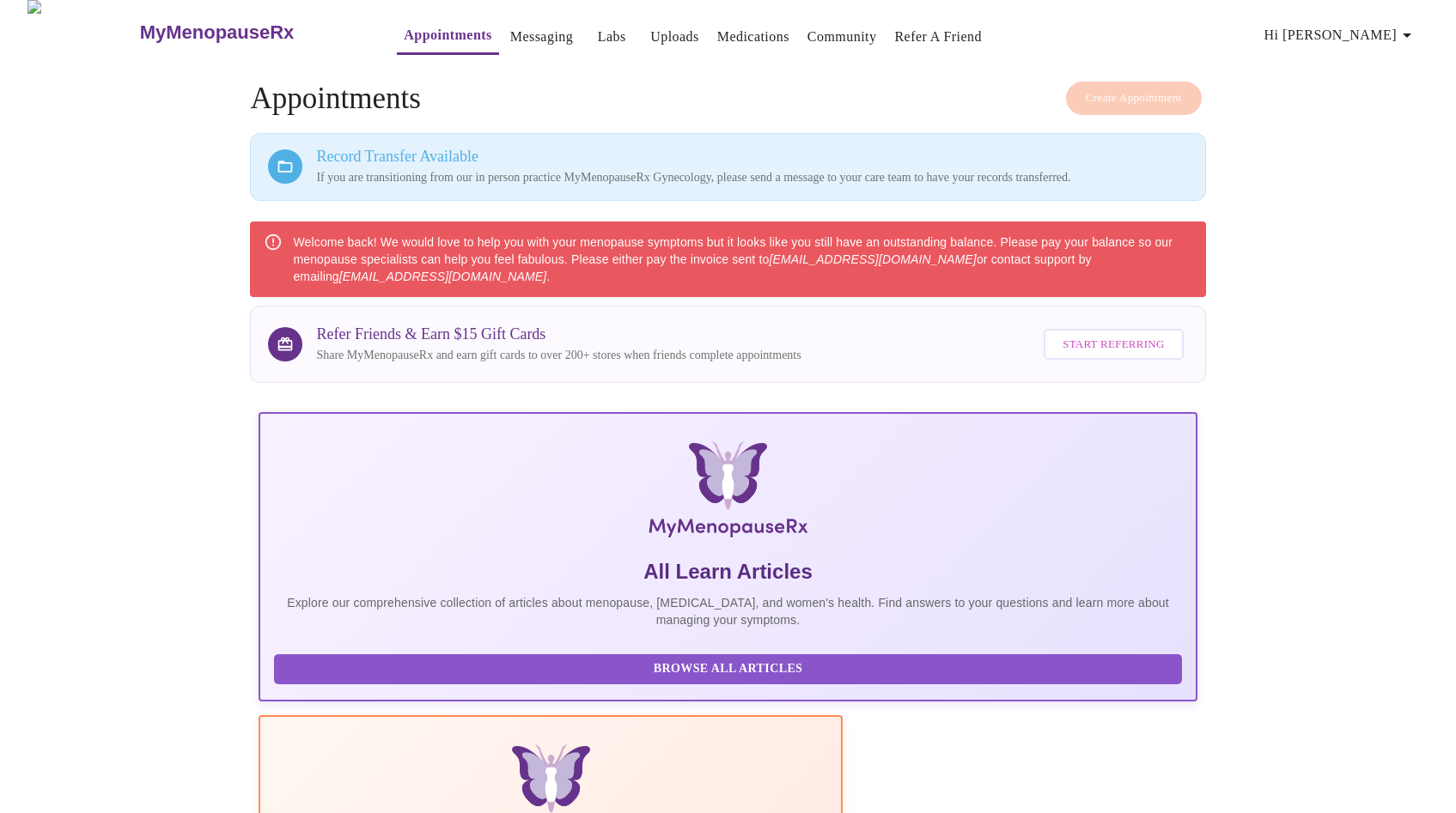
click at [404, 31] on link "Appointments" at bounding box center [448, 35] width 88 height 24
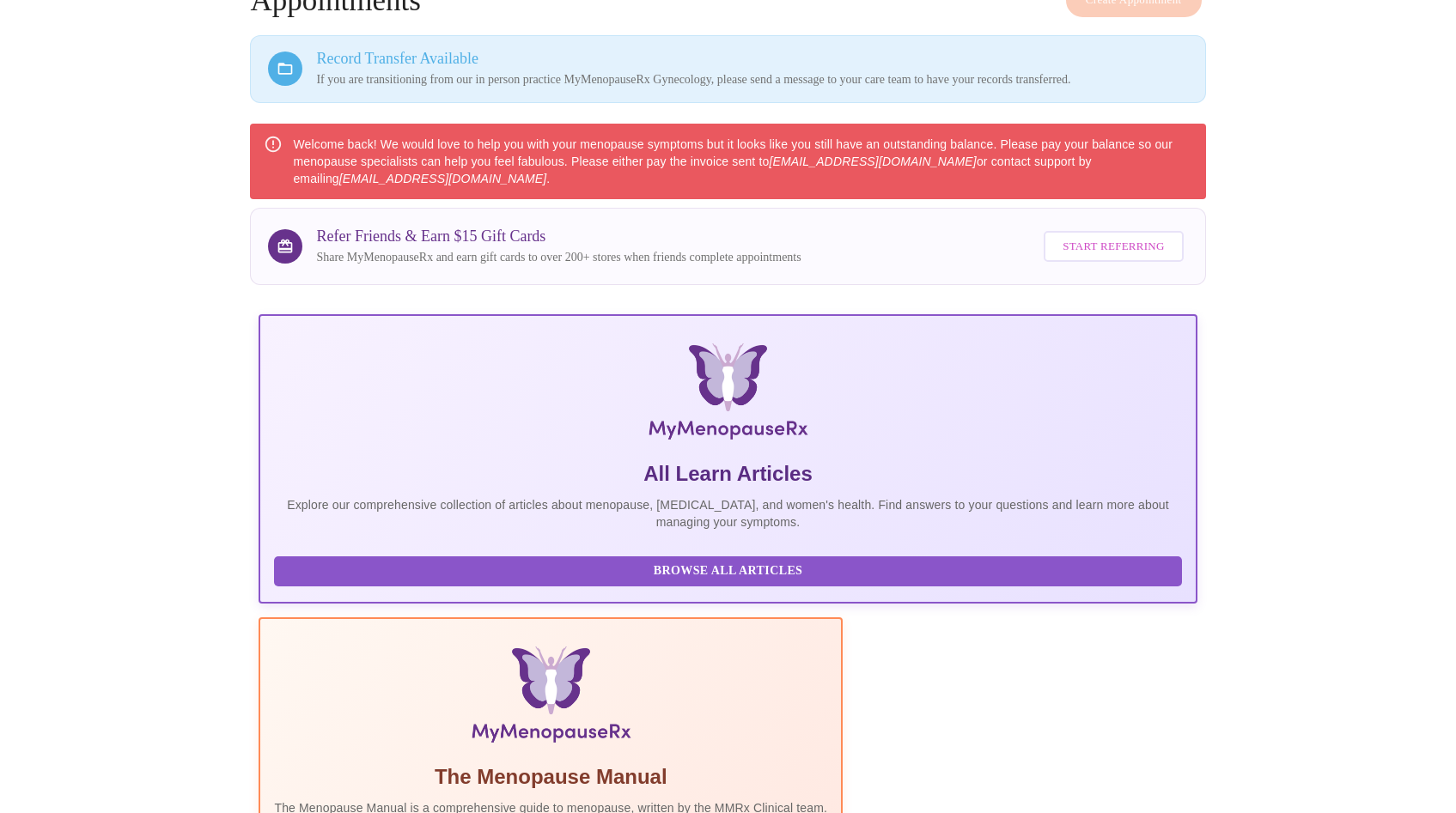
scroll to position [321, 0]
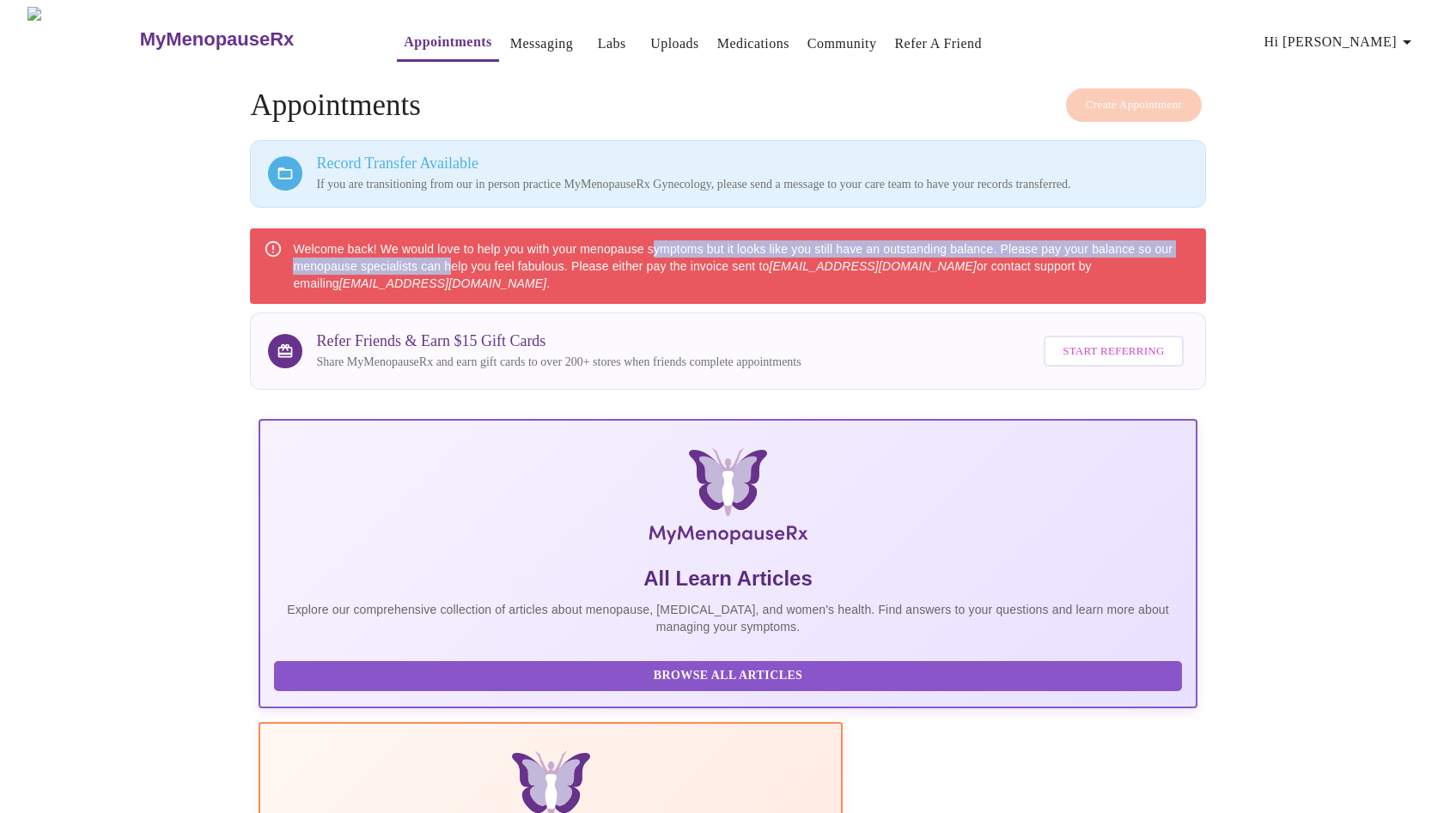
drag, startPoint x: 453, startPoint y: 253, endPoint x: 654, endPoint y: 249, distance: 201.0
click at [654, 249] on div "Welcome back! We would love to help you with your menopause symptoms but it loo…" at bounding box center [741, 266] width 898 height 65
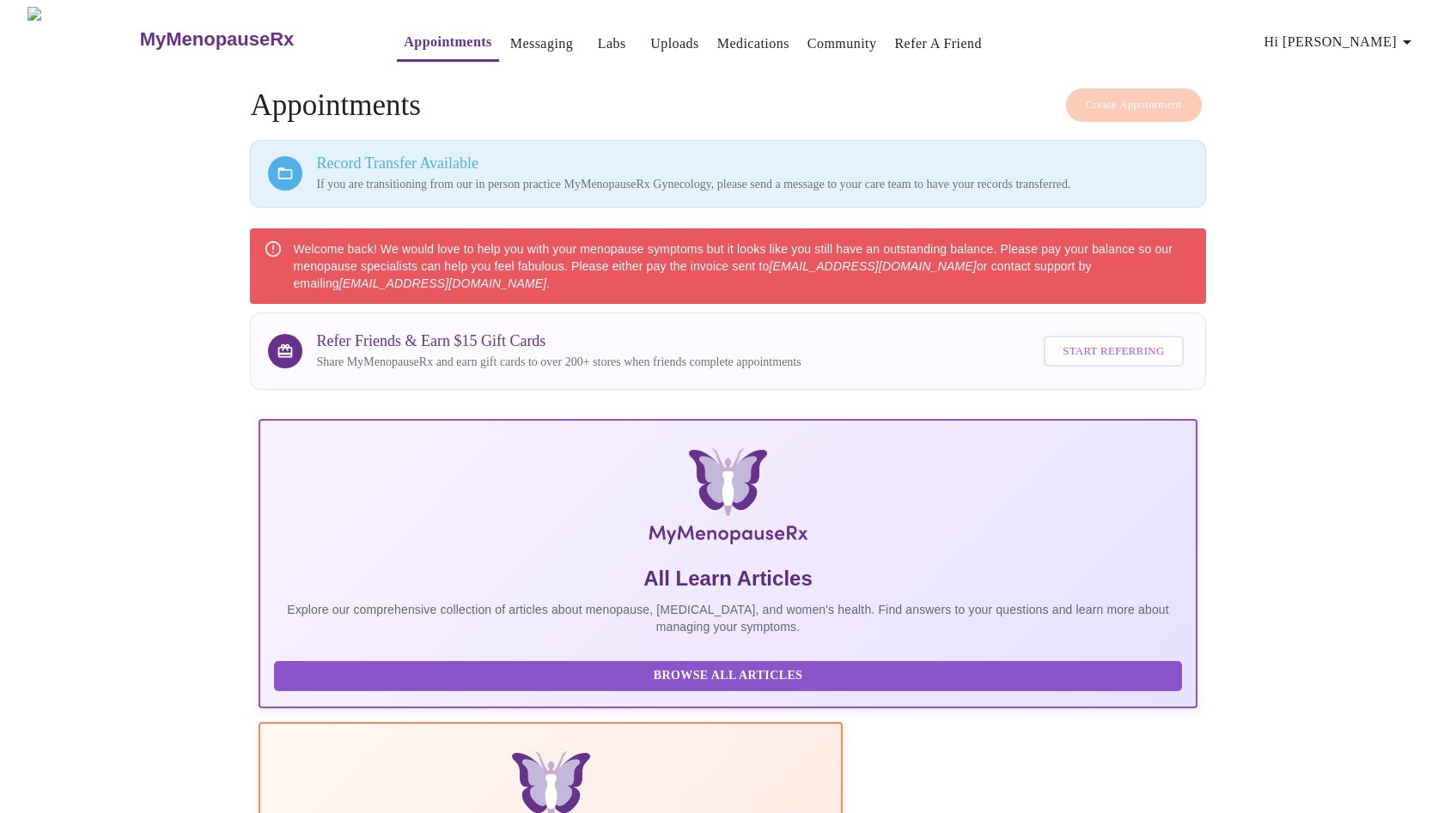
click at [708, 277] on div "Welcome back! We would love to help you with your menopause symptoms but it loo…" at bounding box center [741, 266] width 898 height 65
click at [183, 32] on h3 "MyMenopauseRx" at bounding box center [217, 39] width 155 height 22
click at [1379, 37] on span "Hi [PERSON_NAME]" at bounding box center [1341, 42] width 153 height 24
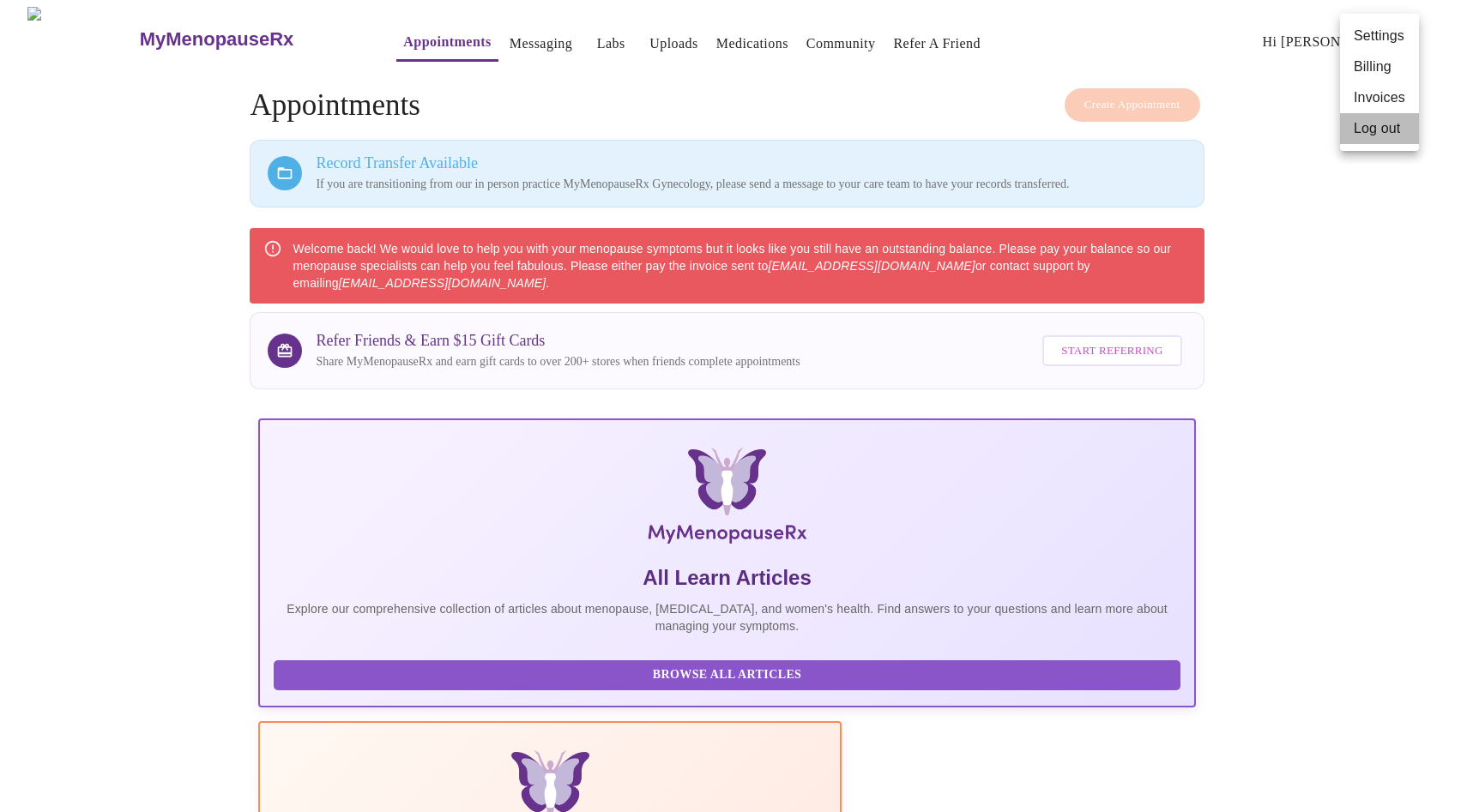
click at [1377, 129] on li "Log out" at bounding box center [1379, 129] width 79 height 31
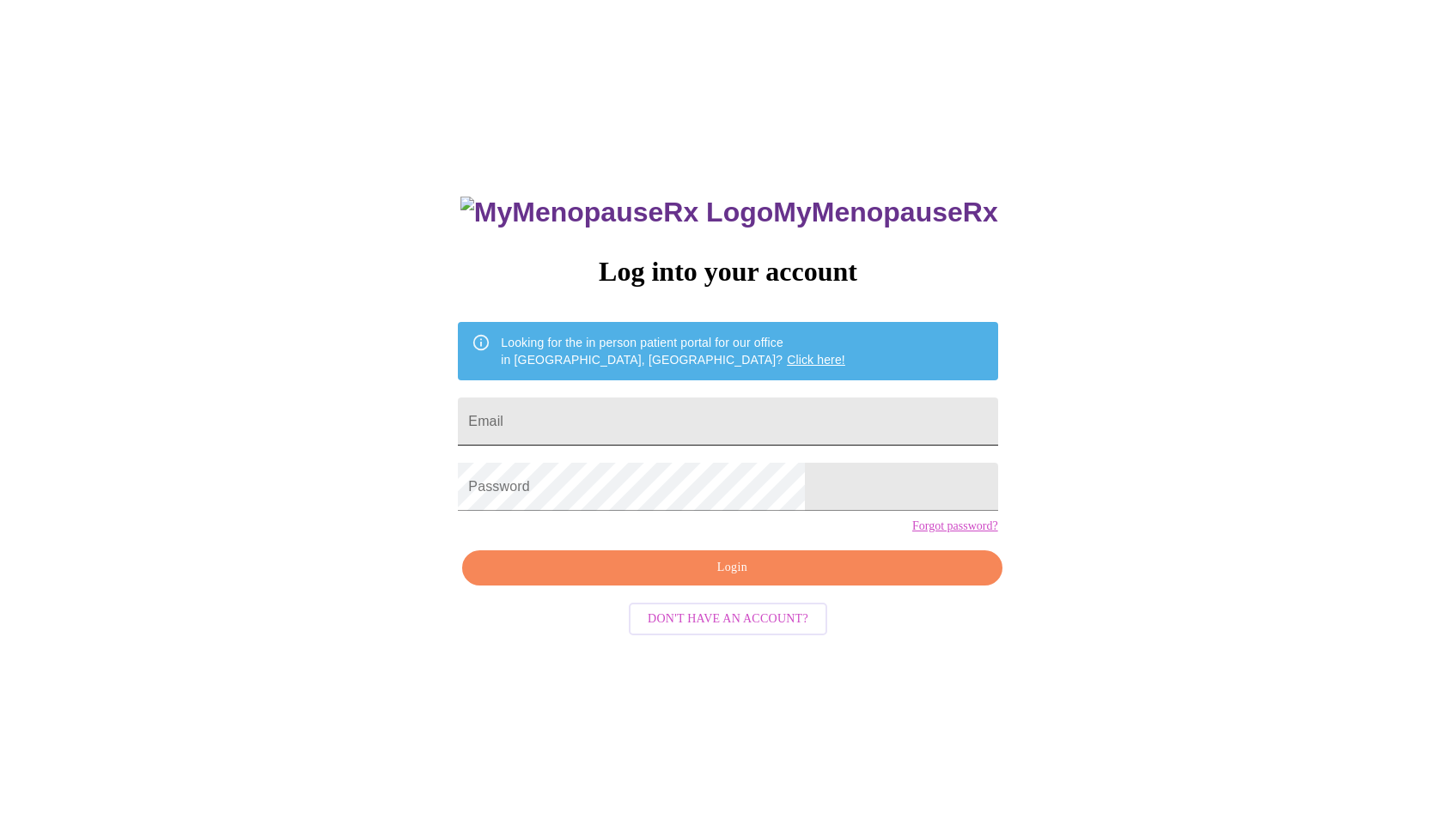
click at [722, 404] on input "Email" at bounding box center [728, 421] width 539 height 48
type input "[EMAIL_ADDRESS][DOMAIN_NAME]"
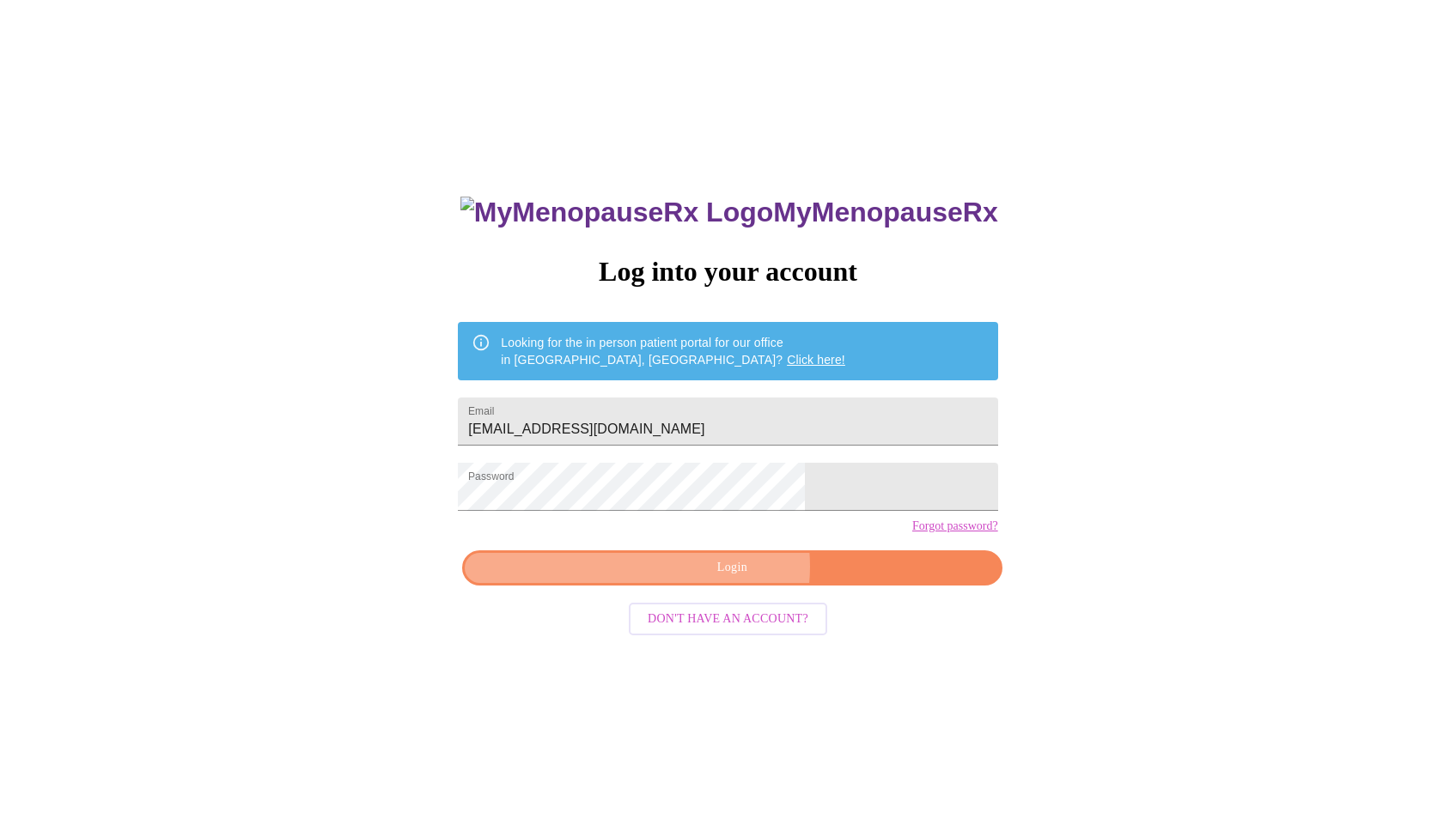
click at [732, 579] on span "Login" at bounding box center [731, 568] width 500 height 21
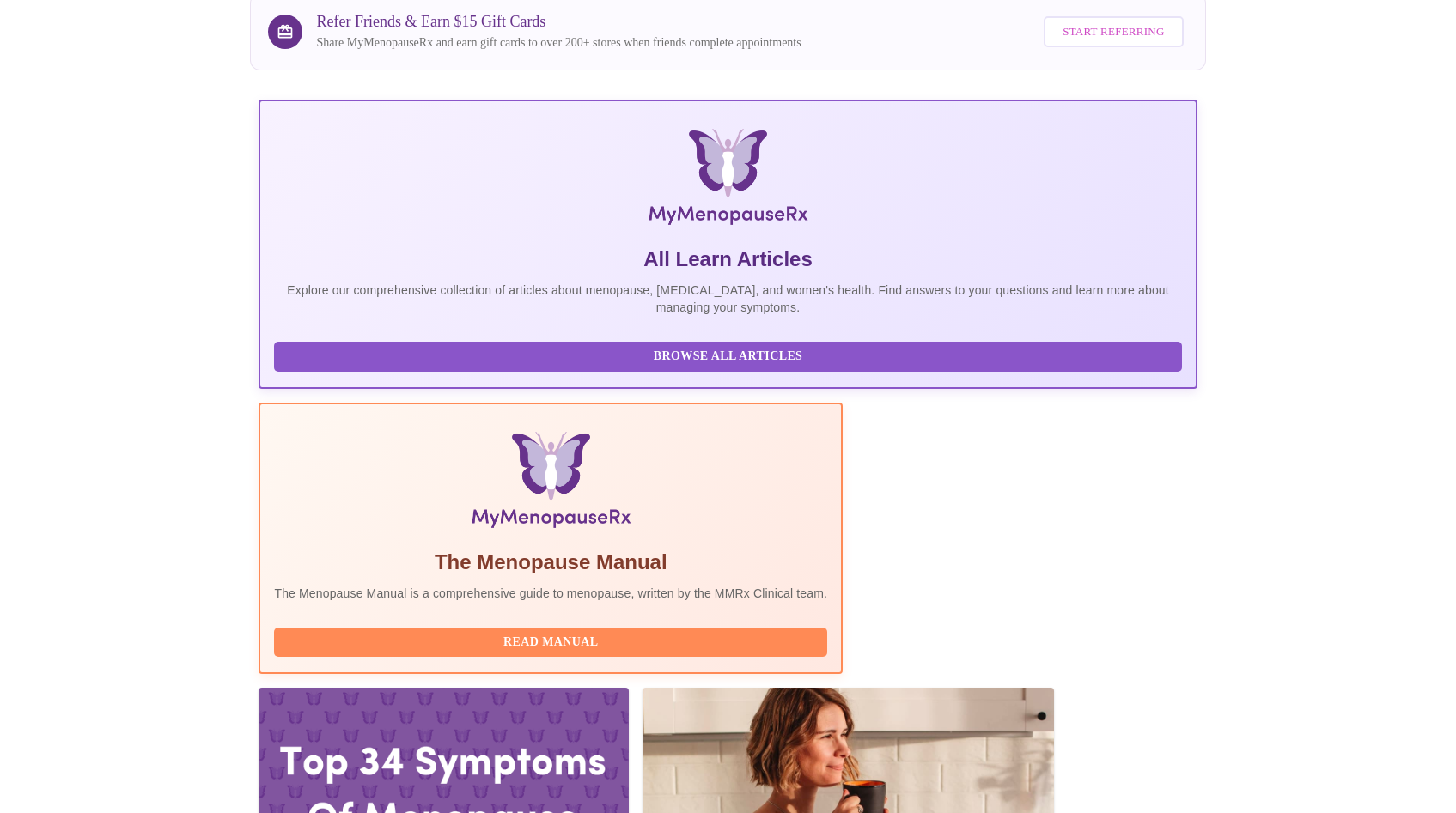
scroll to position [321, 0]
drag, startPoint x: 293, startPoint y: 593, endPoint x: 1200, endPoint y: 611, distance: 907.2
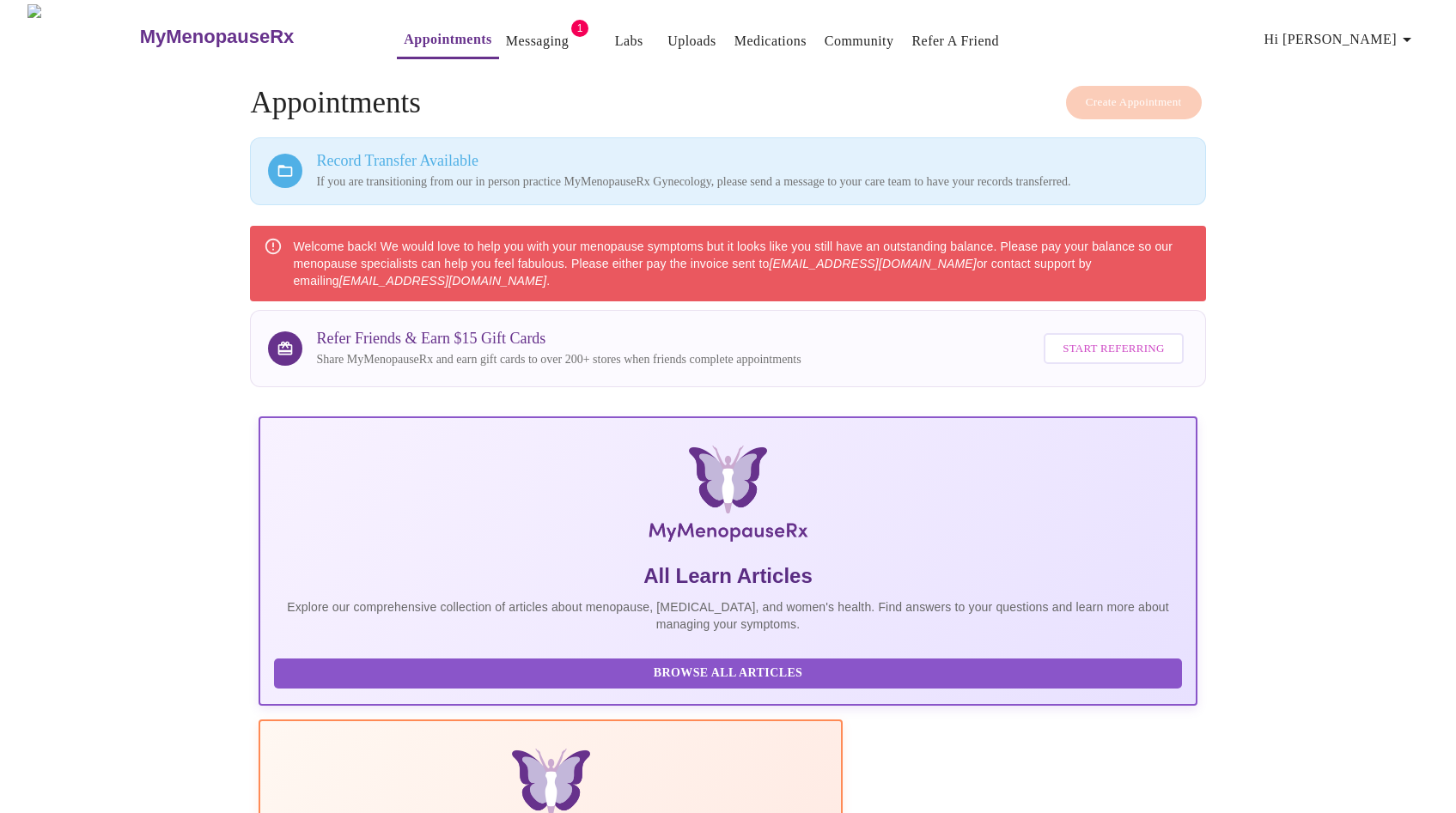
scroll to position [0, 0]
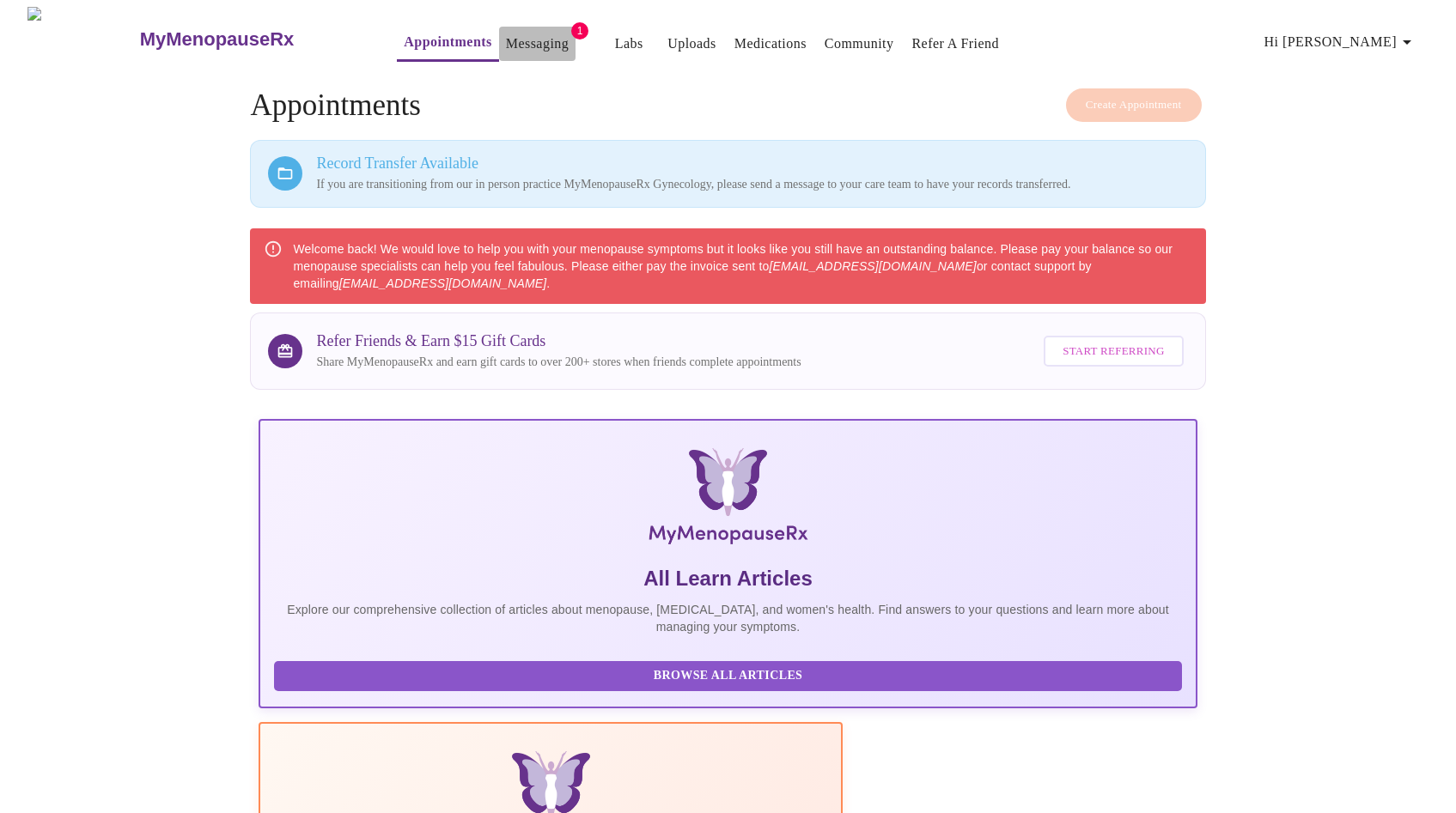
click at [506, 38] on link "Messaging" at bounding box center [537, 44] width 62 height 24
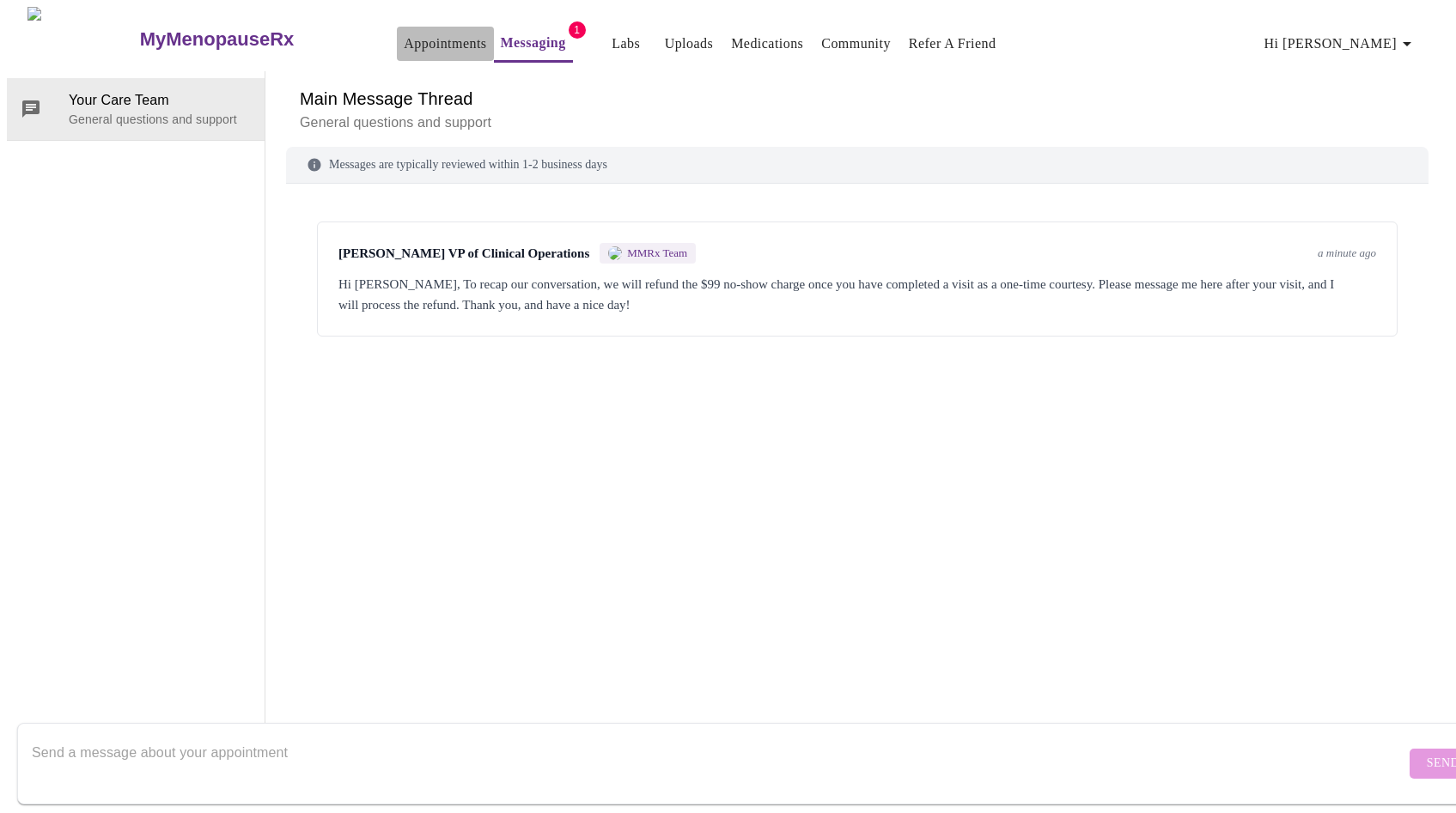
click at [411, 36] on link "Appointments" at bounding box center [445, 44] width 83 height 24
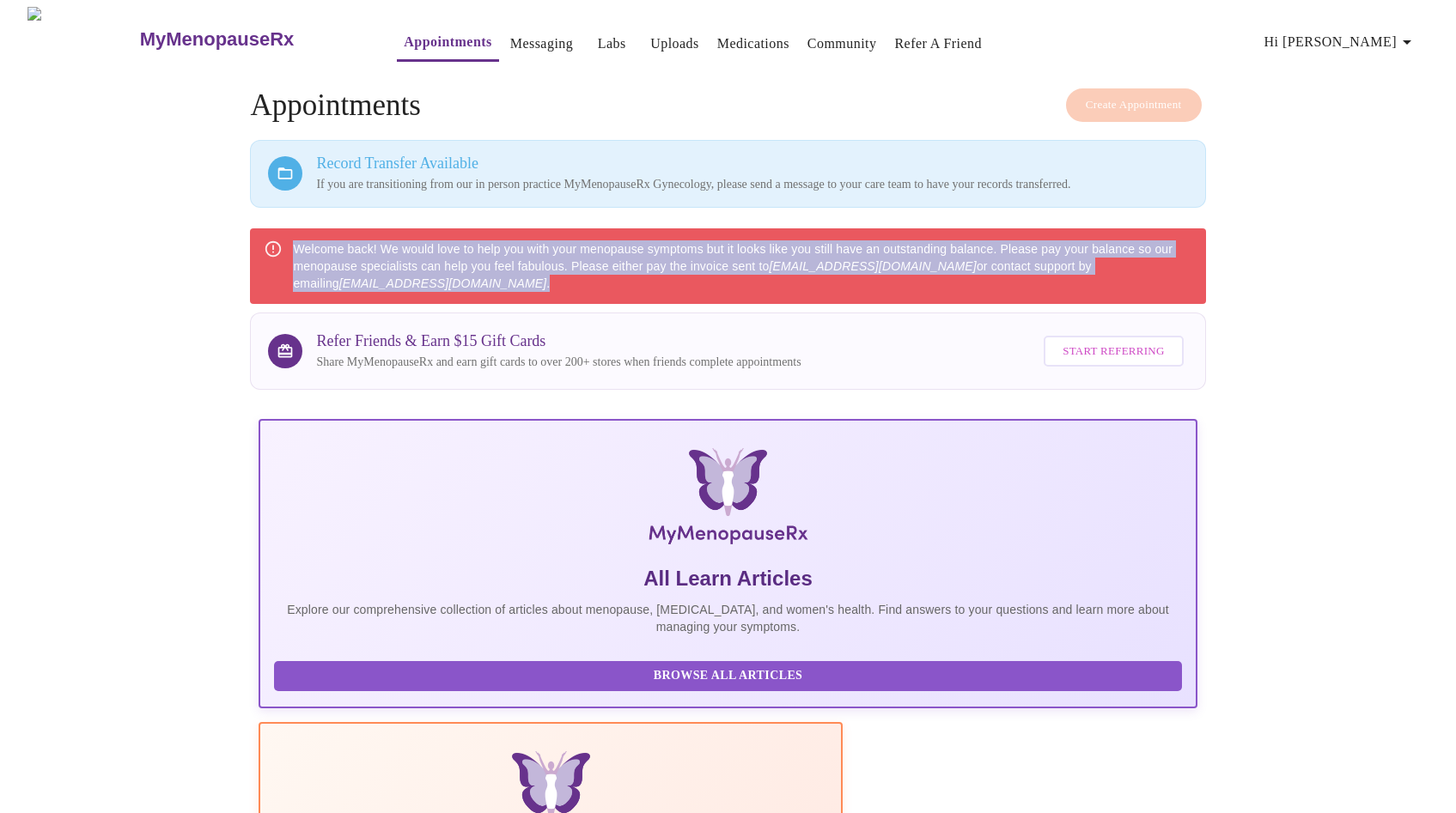
drag, startPoint x: 294, startPoint y: 242, endPoint x: 513, endPoint y: 296, distance: 225.6
click at [513, 296] on div "Welcome back! We would love to help you with your menopause symptoms but it loo…" at bounding box center [728, 266] width 956 height 76
copy div "Welcome back! We would love to help you with your menopause symptoms but it loo…"
click at [510, 38] on link "Messaging" at bounding box center [541, 44] width 62 height 24
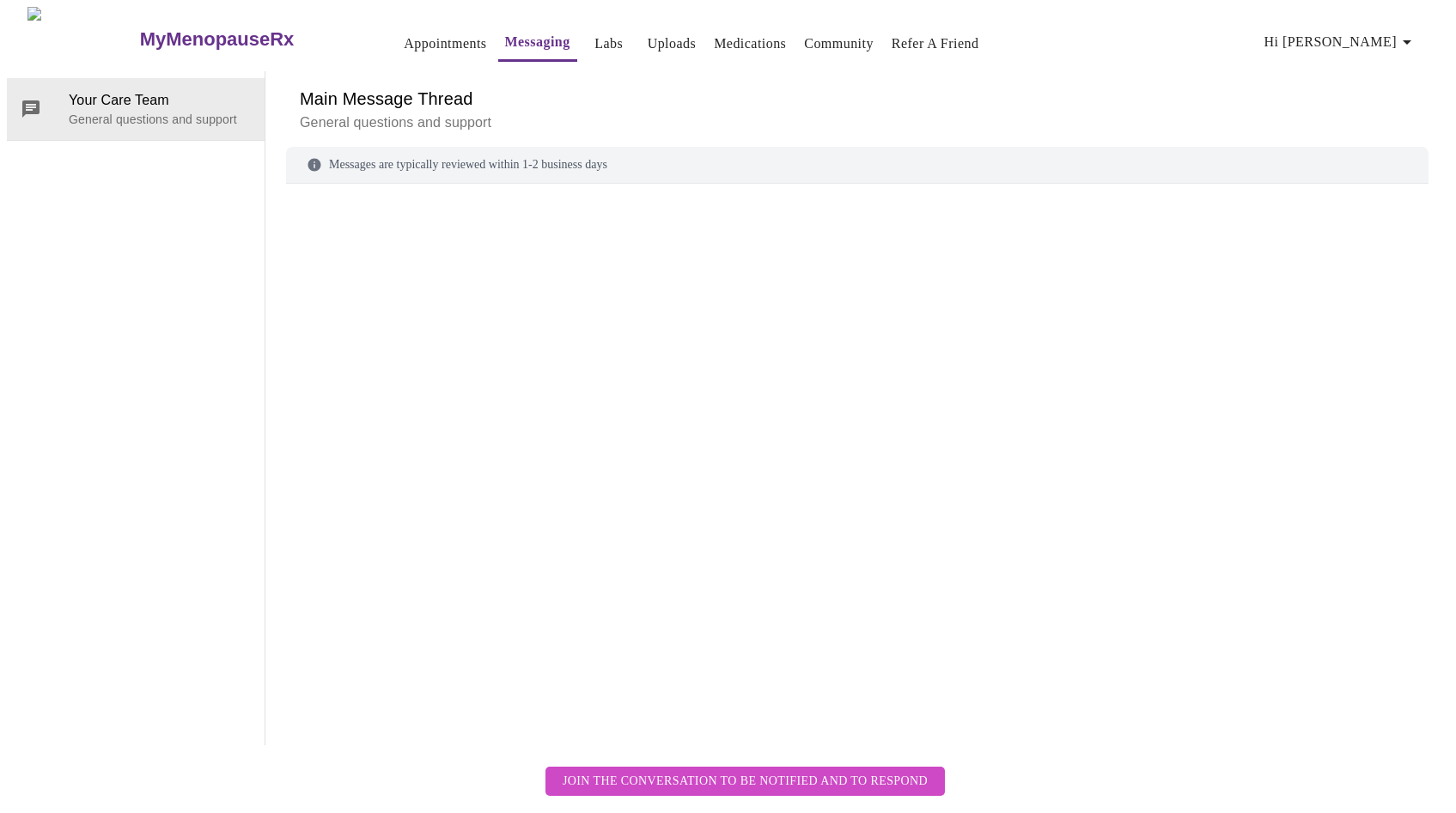
scroll to position [64, 0]
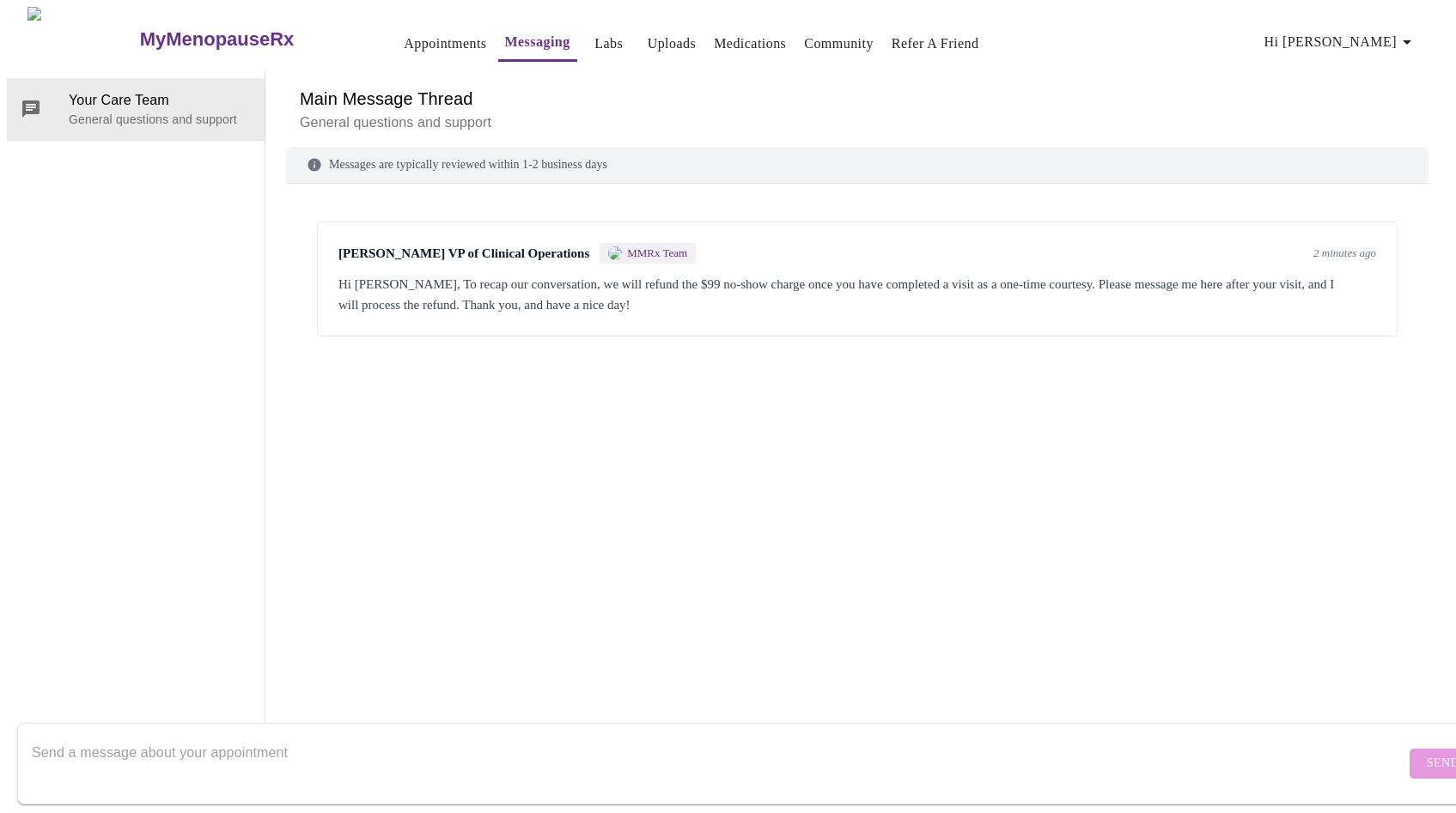
click at [716, 750] on textarea "Send a message about your appointment" at bounding box center [719, 763] width 1374 height 55
click at [471, 738] on textarea "Thank you for understanding! I am trying to reschedule, but" at bounding box center [719, 763] width 1374 height 55
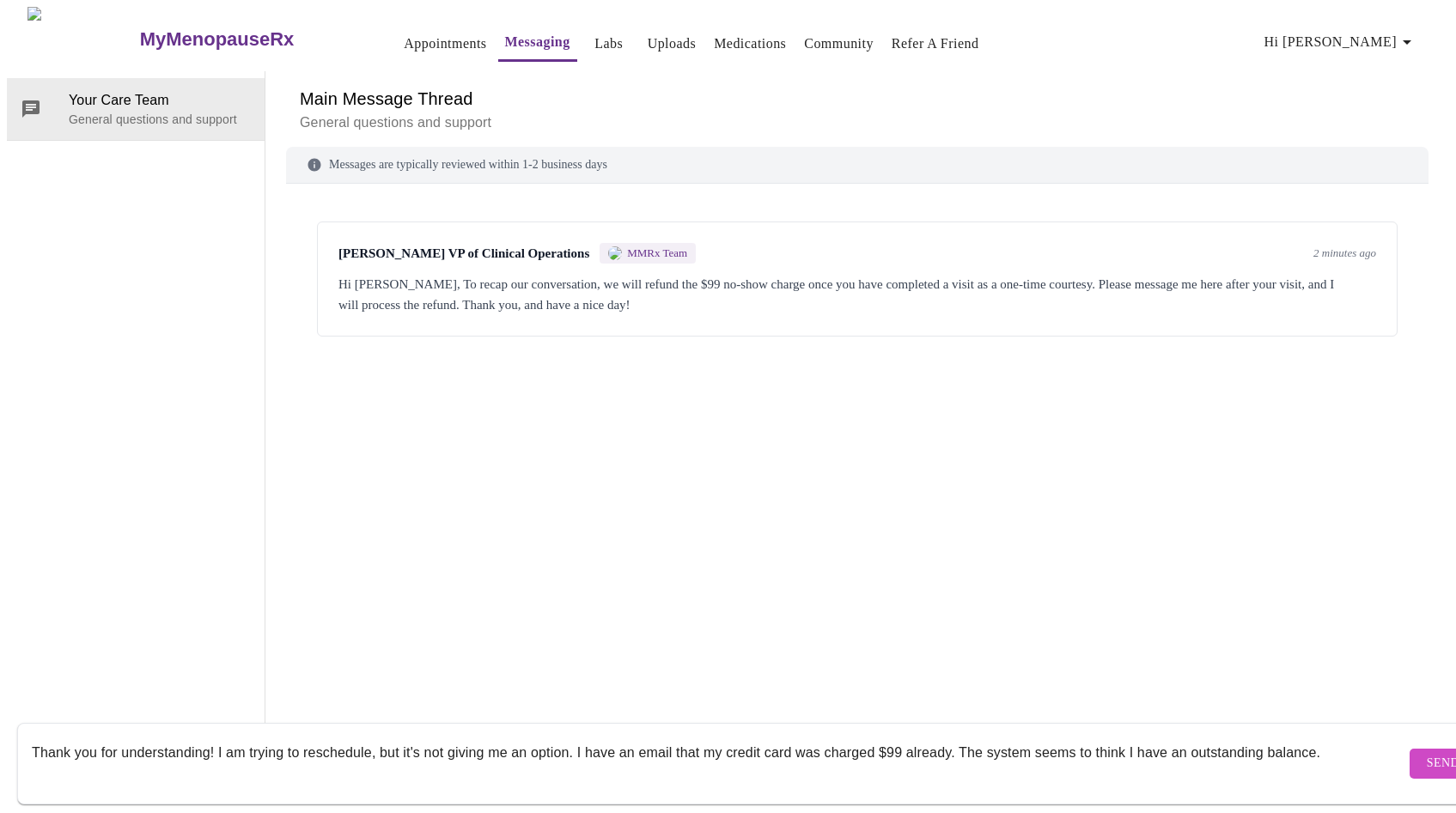
type textarea "Thank you for understanding! I am trying to reschedule, but it's not giving me …"
click at [1427, 754] on span "Send" at bounding box center [1442, 764] width 32 height 21
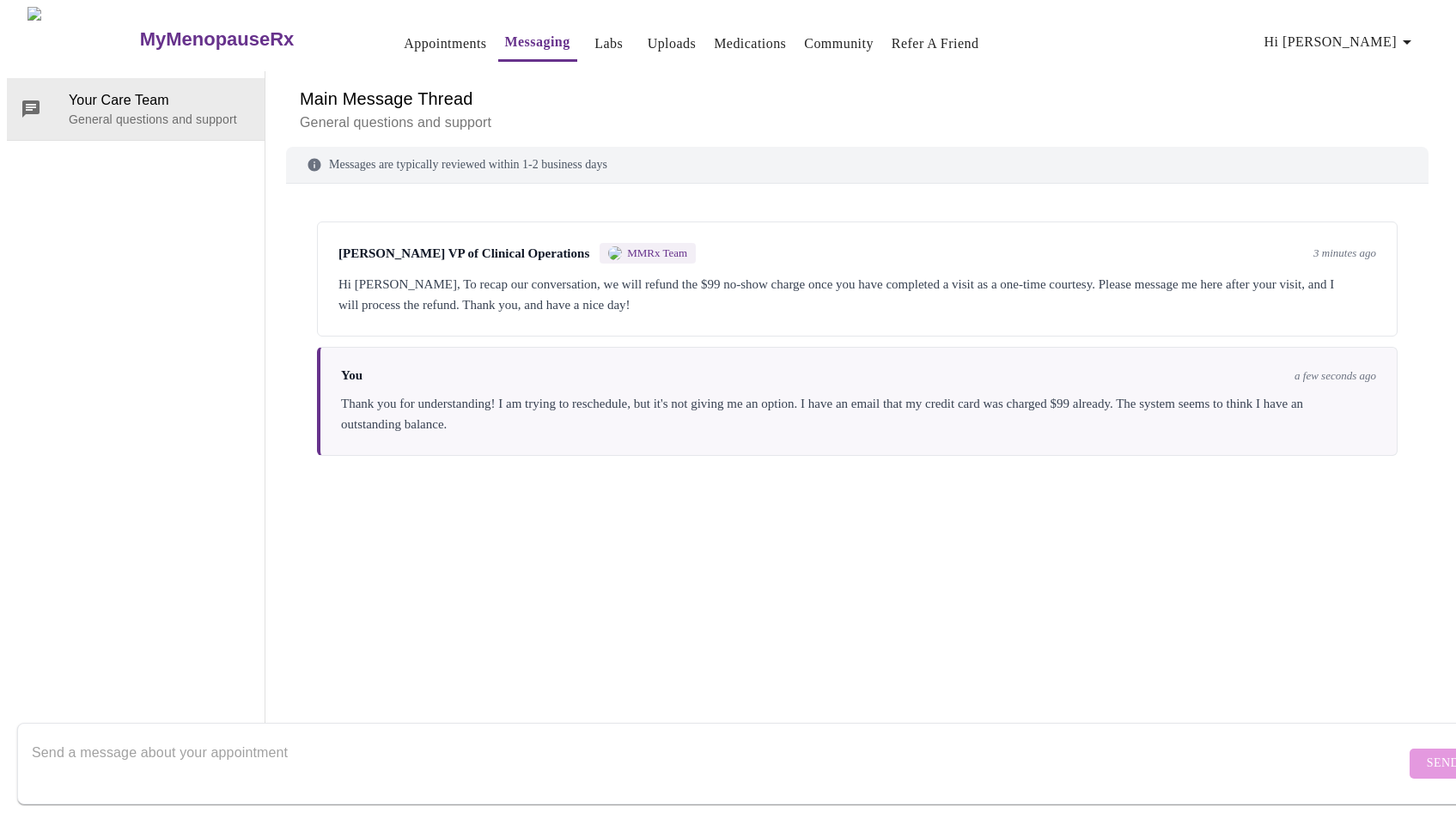
scroll to position [0, 0]
click at [184, 33] on h3 "MyMenopauseRx" at bounding box center [217, 39] width 155 height 22
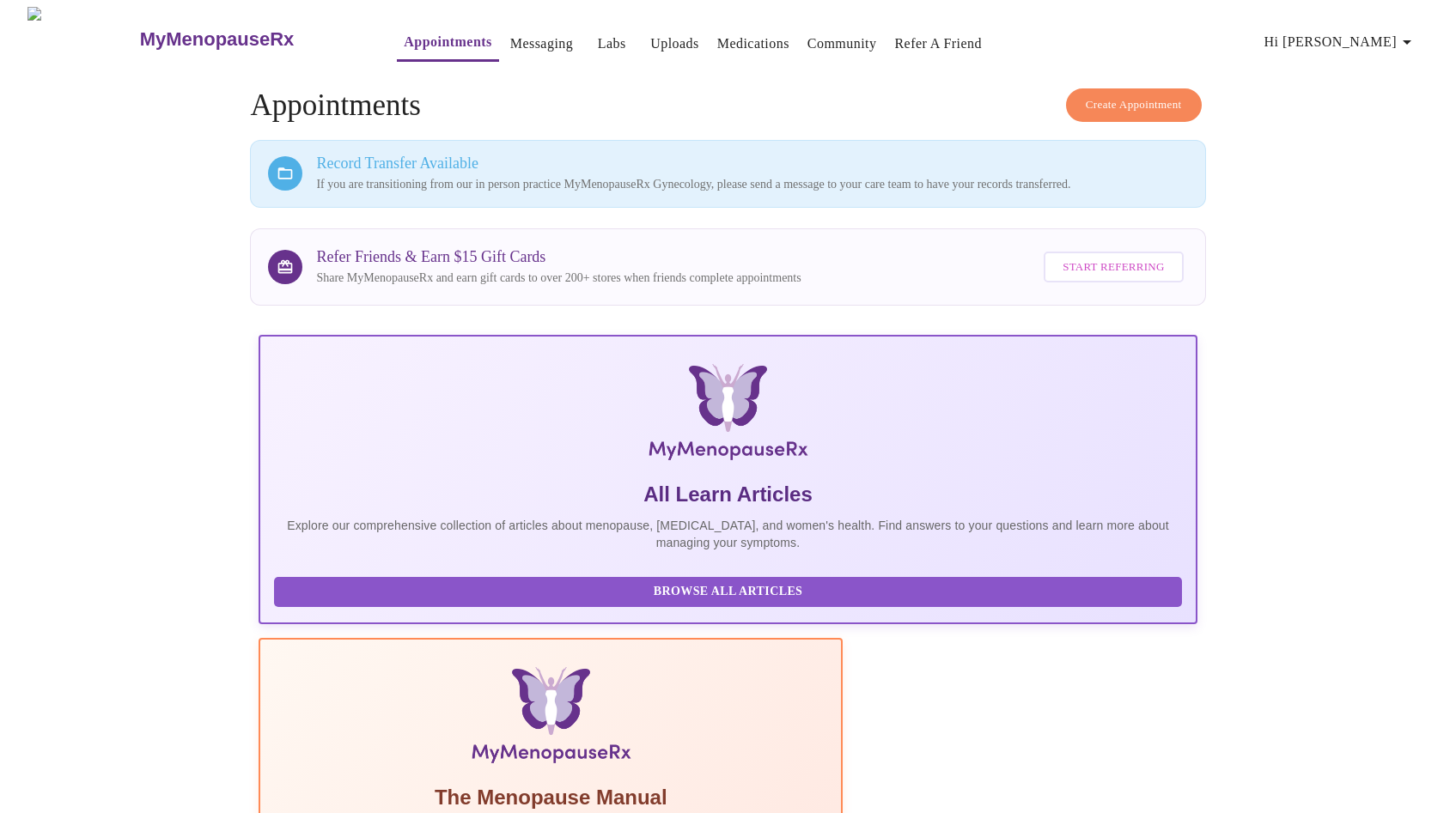
click at [510, 37] on link "Messaging" at bounding box center [541, 44] width 62 height 24
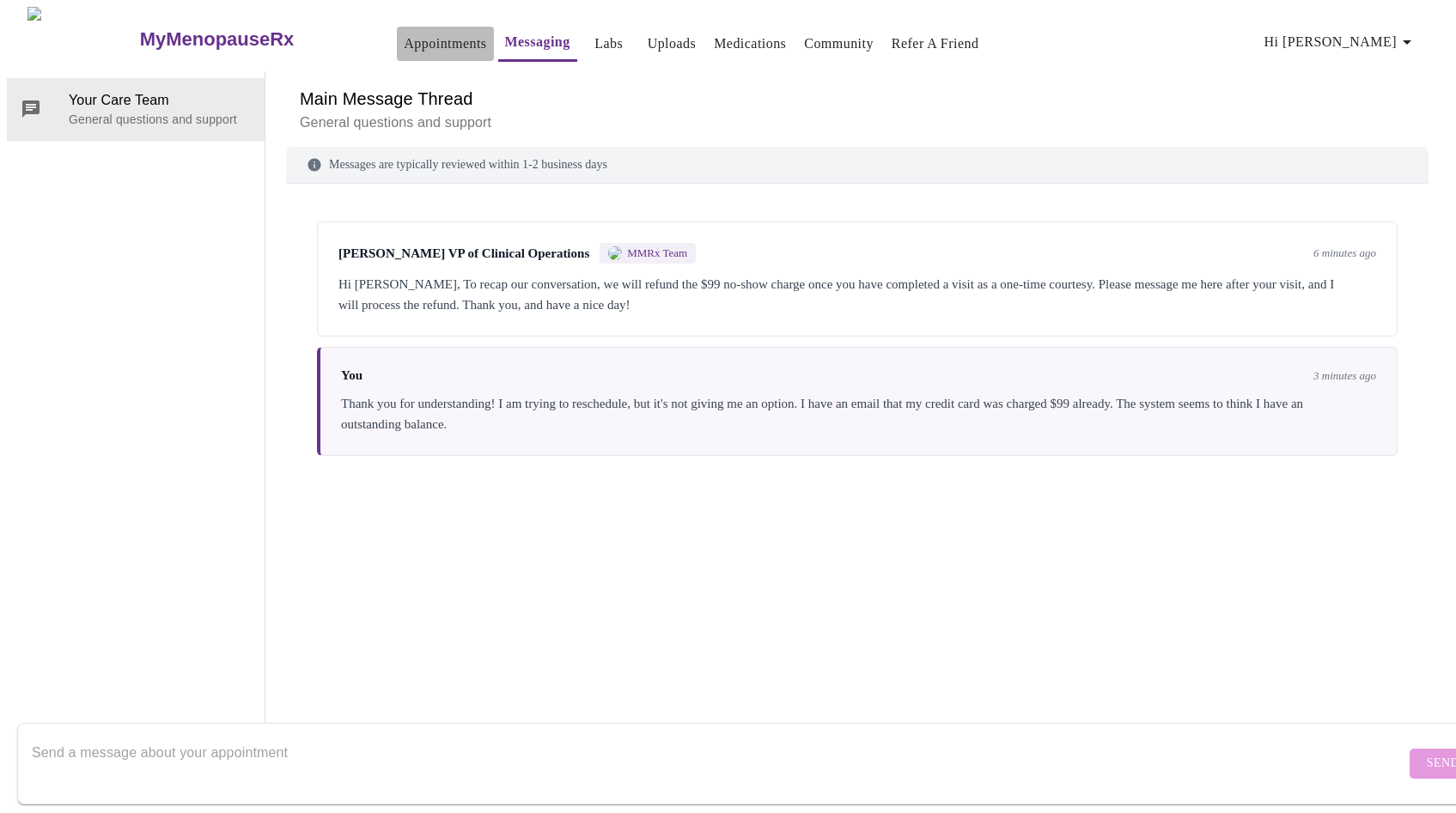
click at [397, 26] on button "Appointments" at bounding box center [445, 43] width 97 height 34
click at [404, 40] on link "Appointments" at bounding box center [445, 44] width 83 height 24
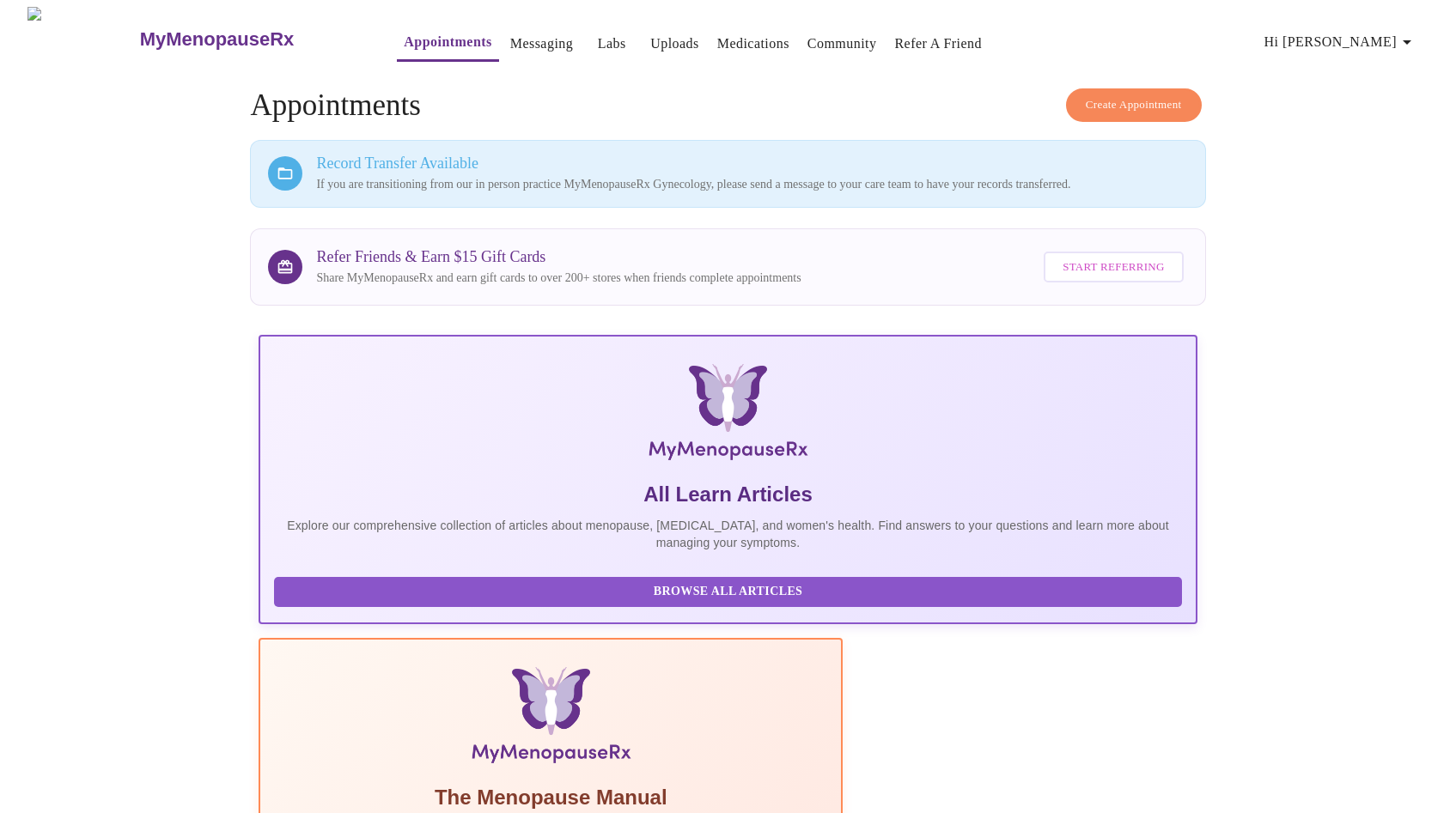
click at [1143, 102] on span "Create Appointment" at bounding box center [1133, 105] width 97 height 19
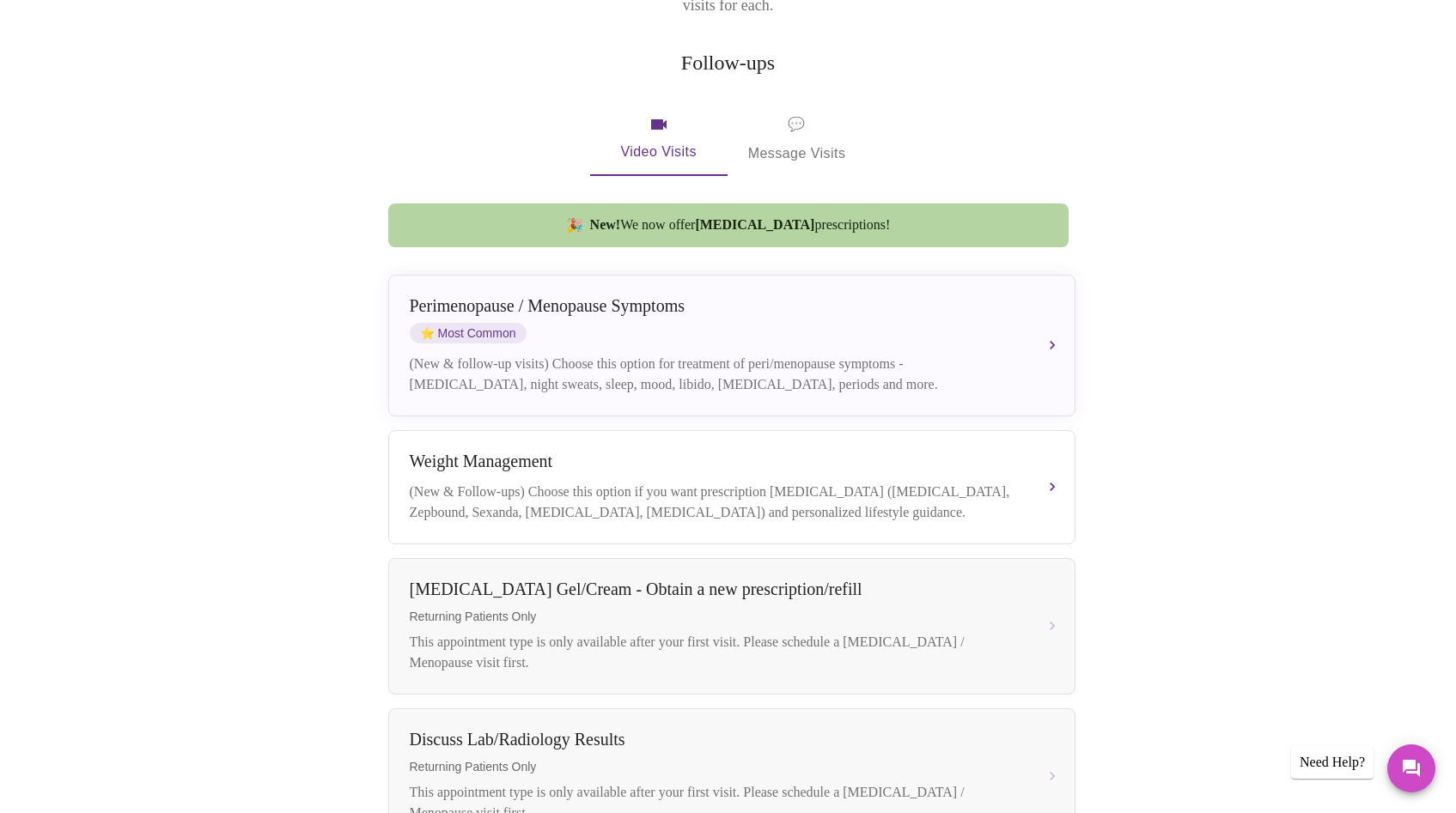
scroll to position [332, 0]
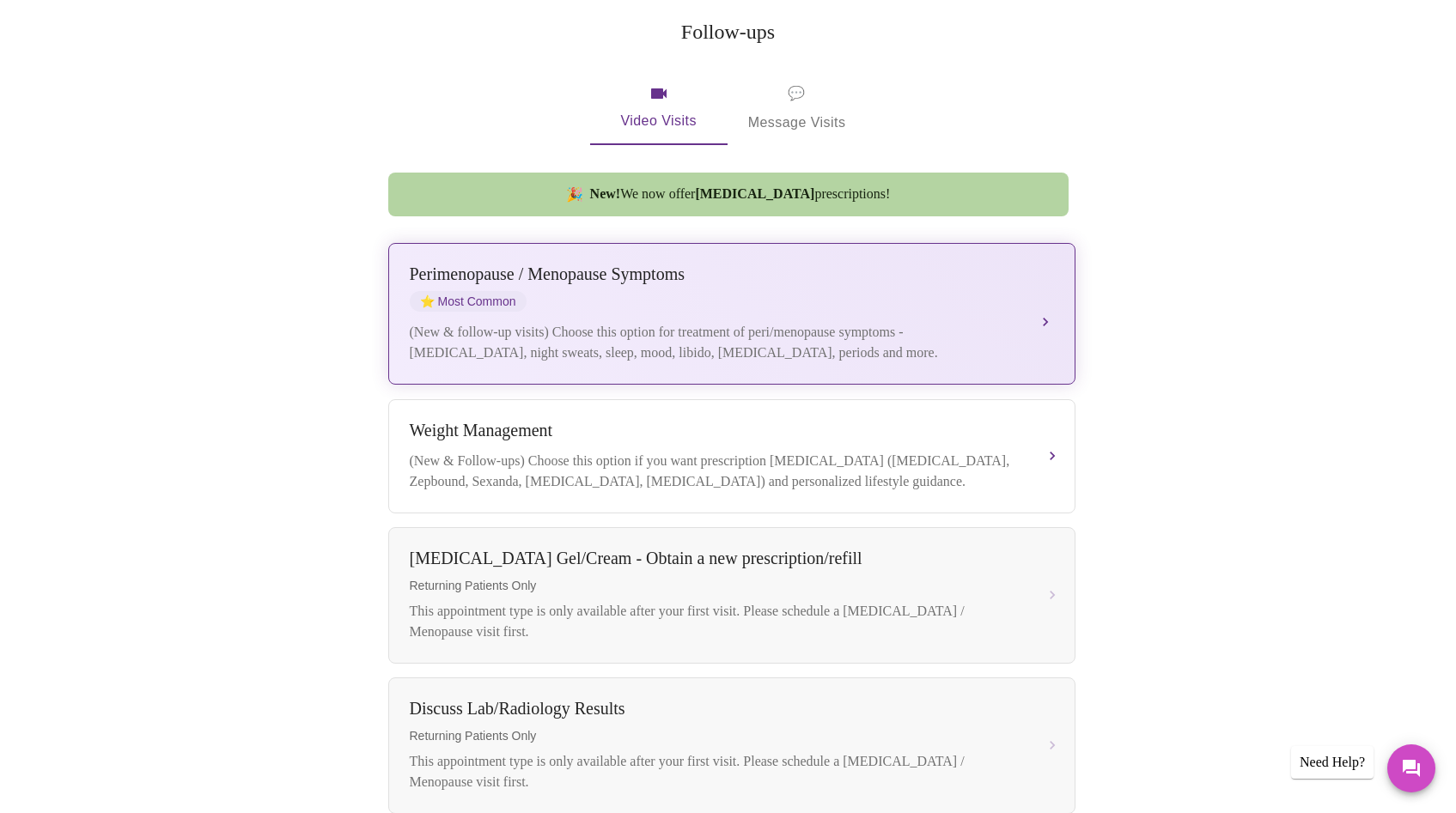
click at [631, 322] on div "(New & follow-up visits) Choose this option for treatment of peri/menopause sym…" at bounding box center [714, 342] width 610 height 41
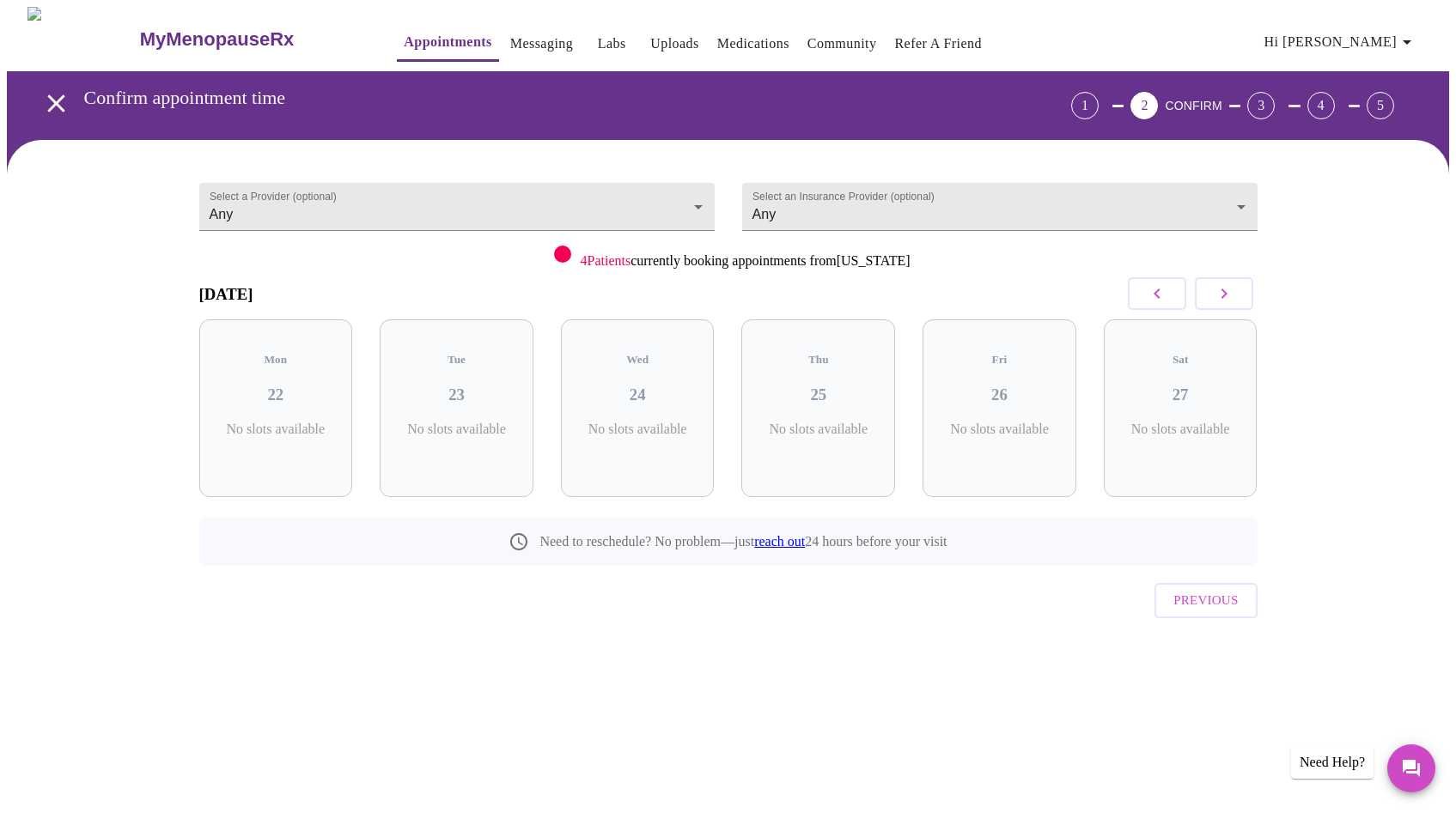
scroll to position [0, 0]
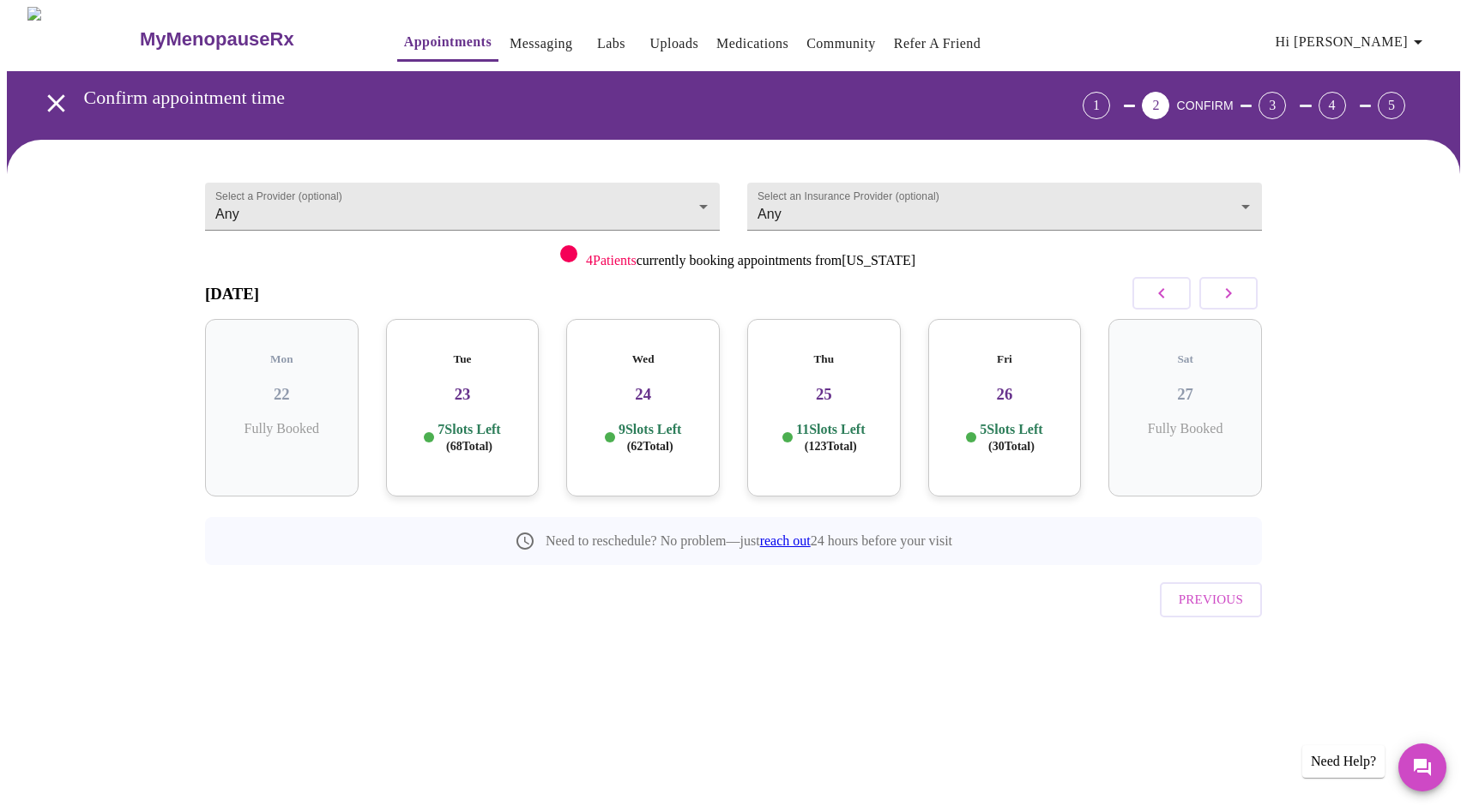
click at [470, 440] on span "( 68 Total)" at bounding box center [470, 446] width 47 height 13
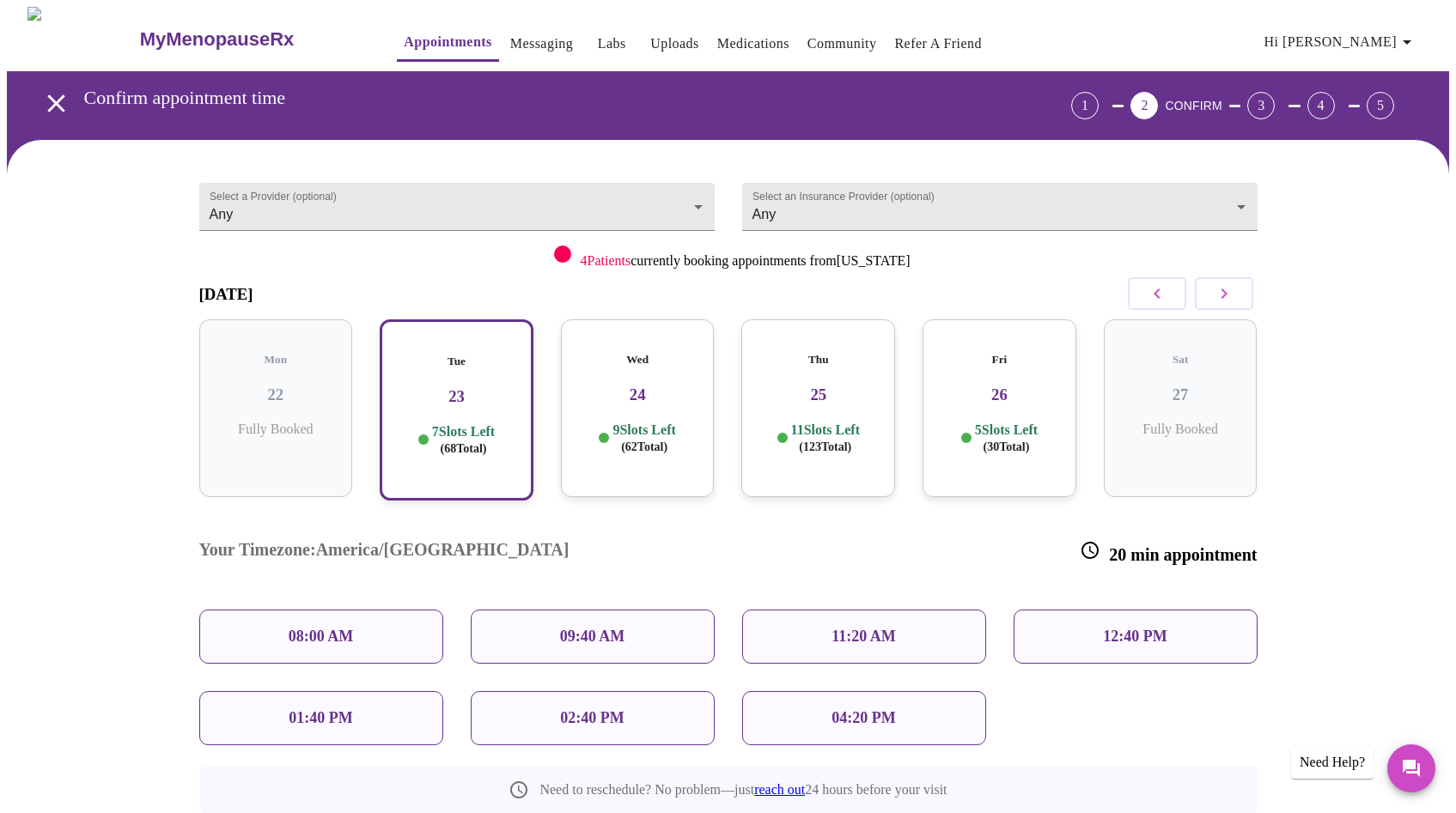
click at [1134, 659] on div "Your Timezone: [GEOGRAPHIC_DATA]/[GEOGRAPHIC_DATA] 20 min appointment 08:00 AM …" at bounding box center [728, 630] width 1085 height 258
click at [1090, 609] on div "12:40 PM" at bounding box center [1135, 636] width 244 height 54
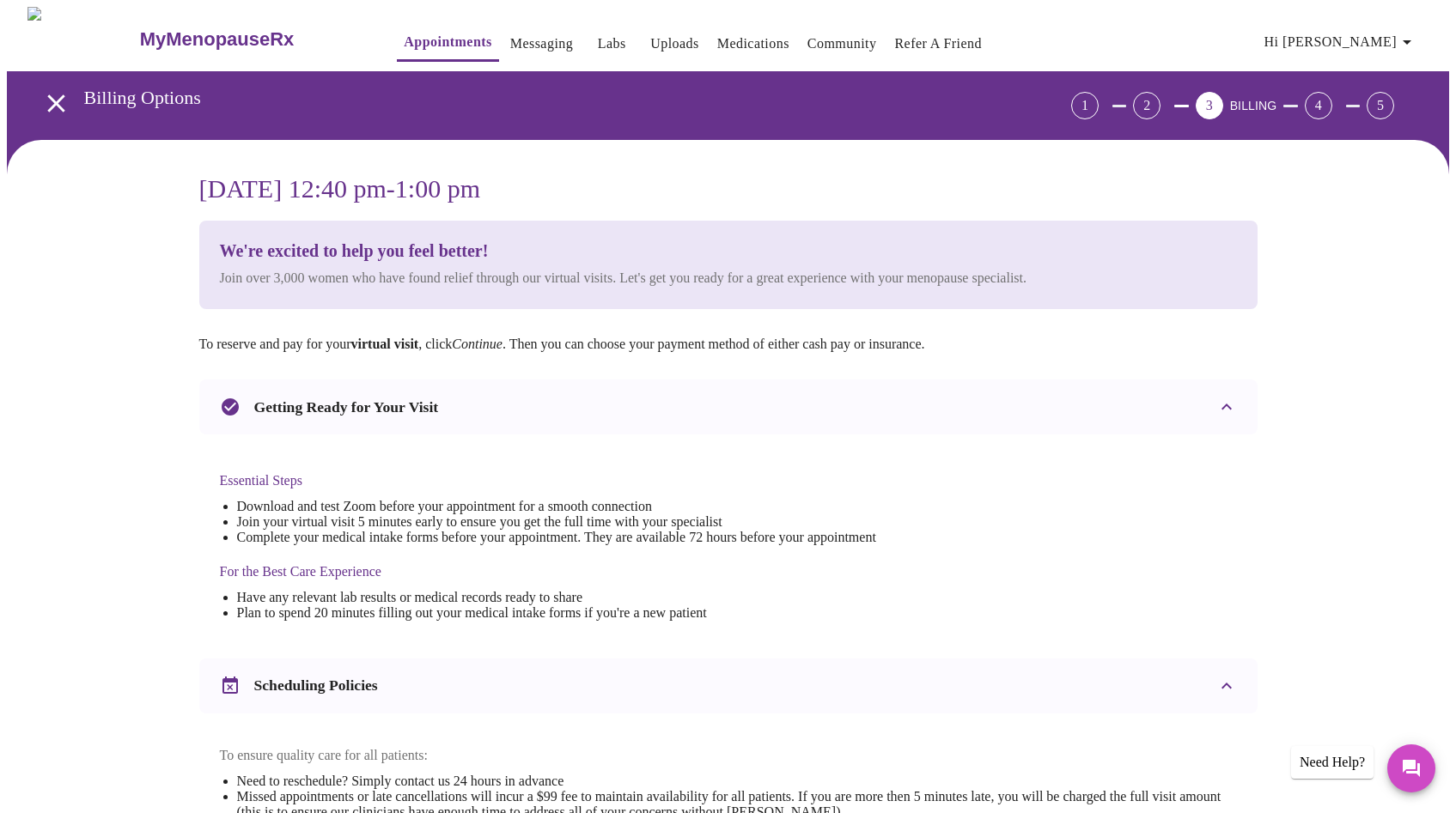
click at [59, 102] on icon "open drawer" at bounding box center [56, 103] width 30 height 30
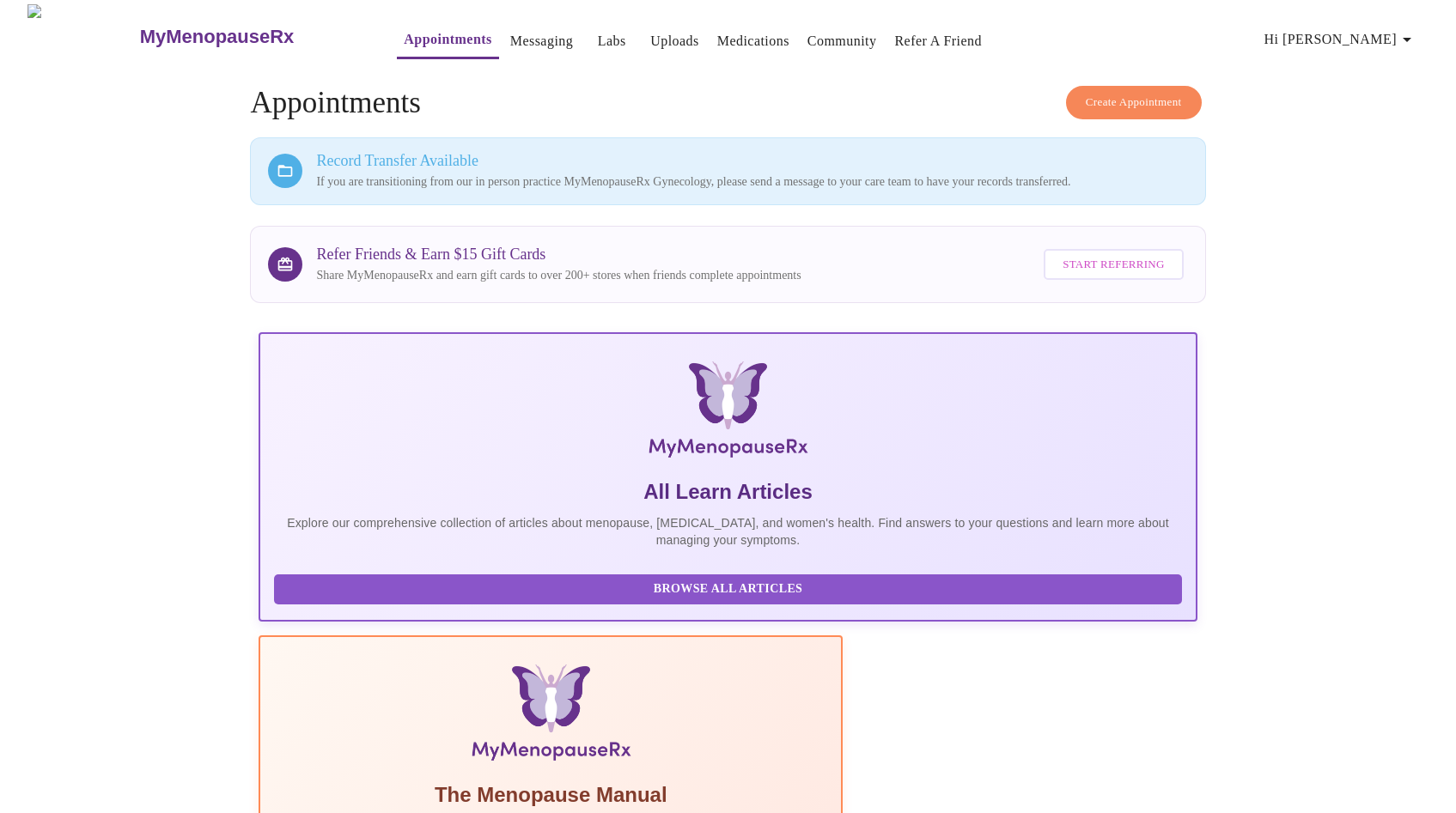
scroll to position [4, 0]
click at [1134, 92] on span "Create Appointment" at bounding box center [1133, 101] width 97 height 19
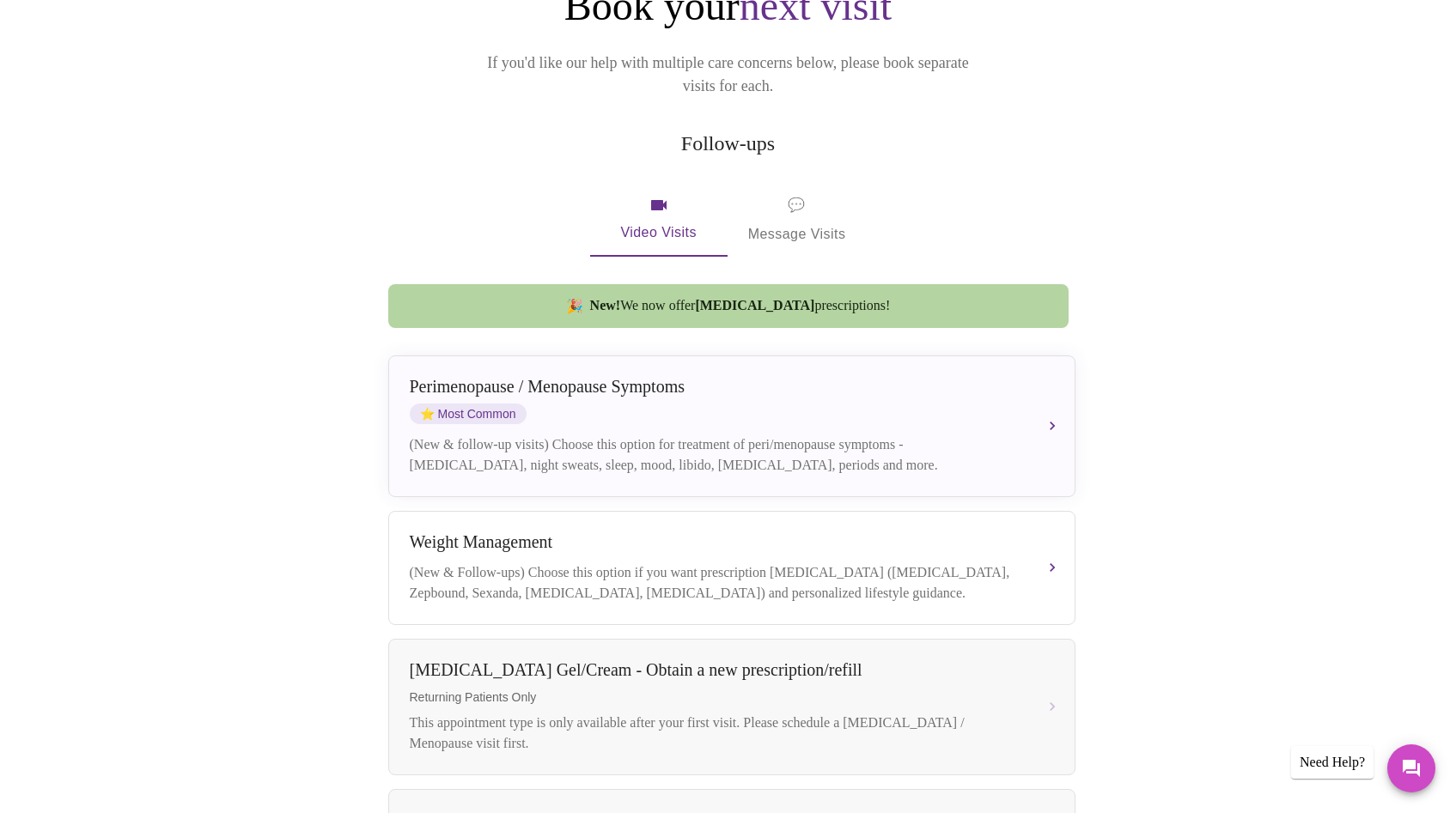
scroll to position [356, 0]
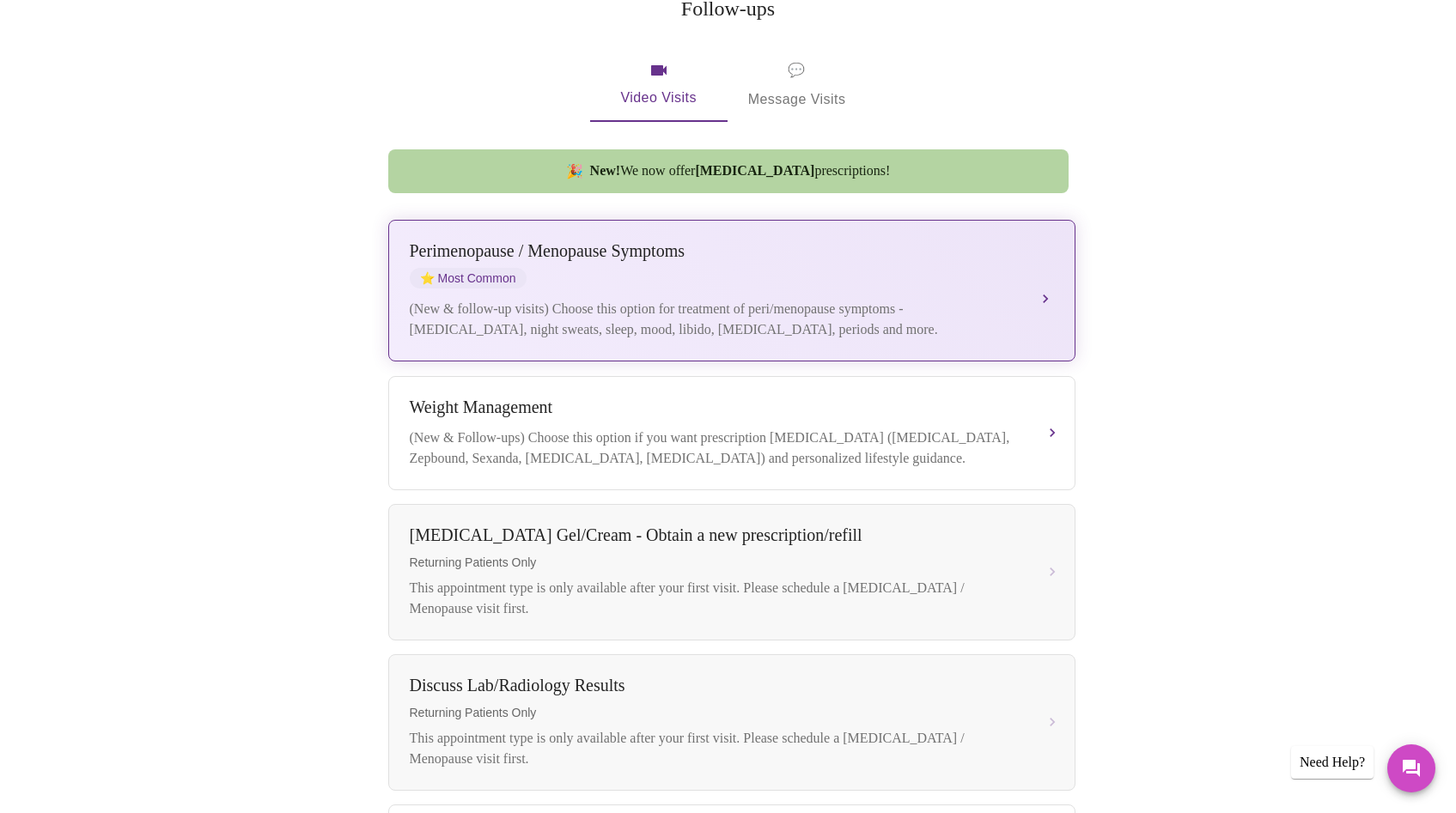
click at [815, 299] on div "(New & follow-up visits) Choose this option for treatment of peri/menopause sym…" at bounding box center [714, 320] width 610 height 41
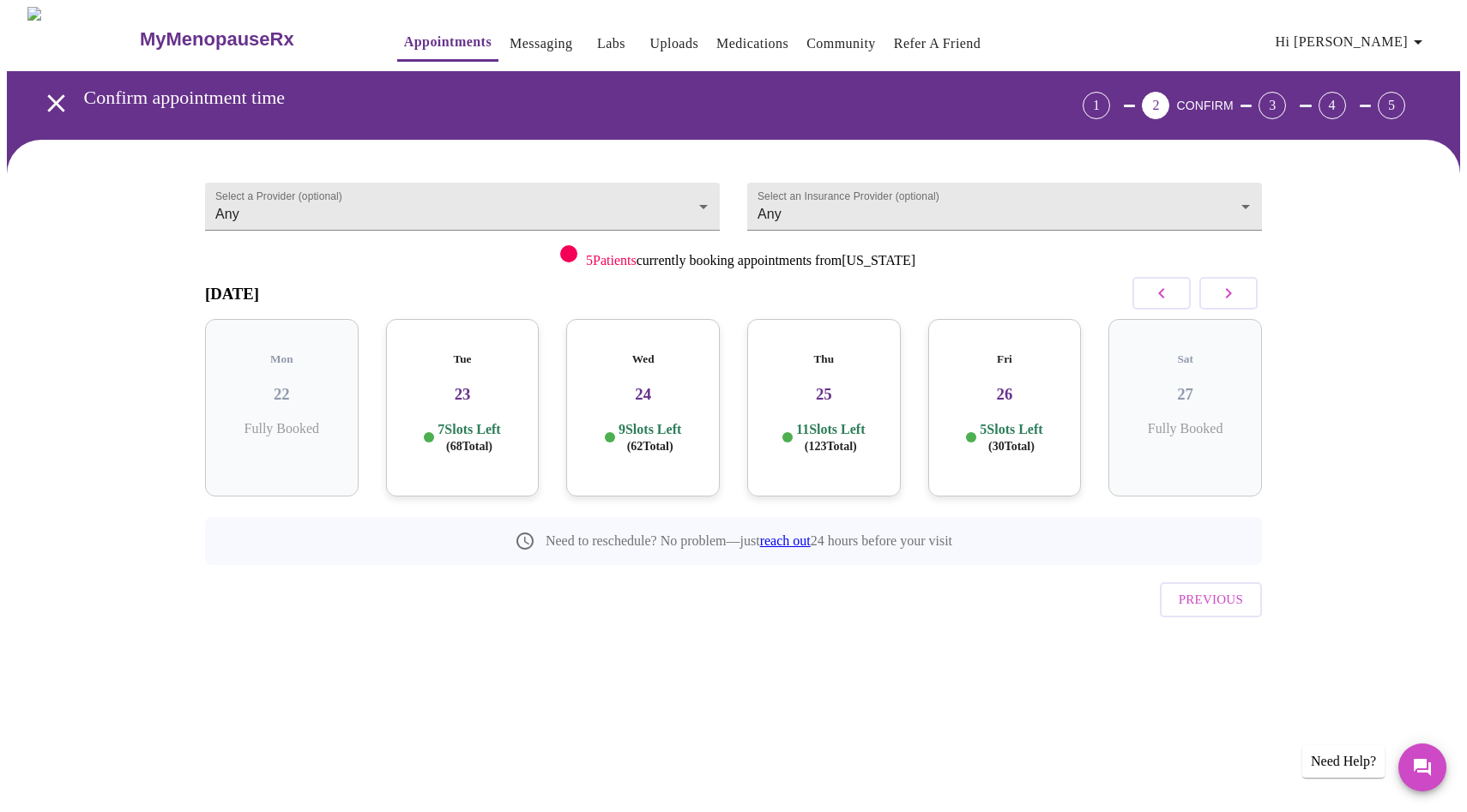
click at [459, 400] on div "Tue 23 7 Slots Left ( 68 Total)" at bounding box center [463, 408] width 154 height 177
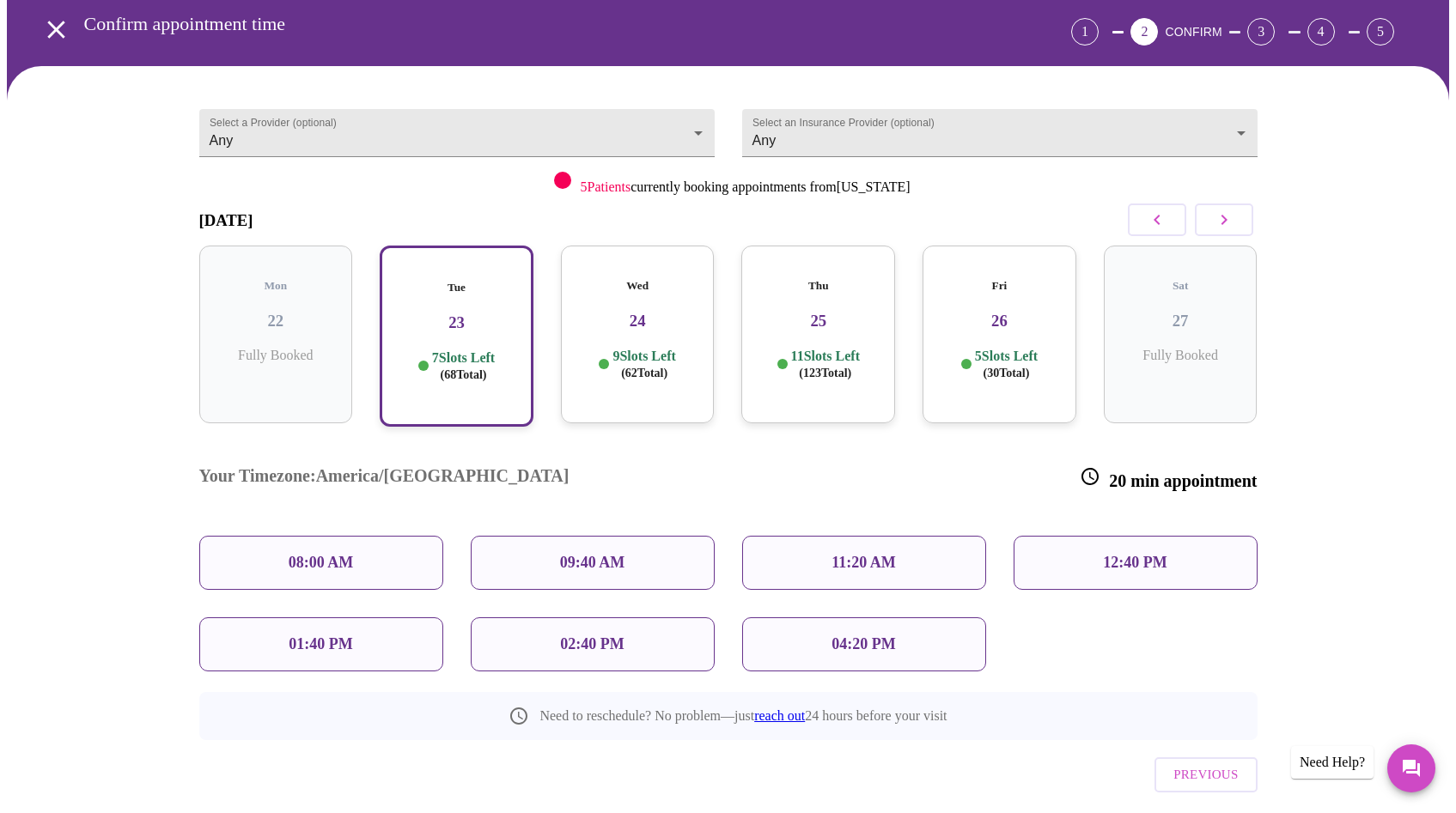
scroll to position [87, 0]
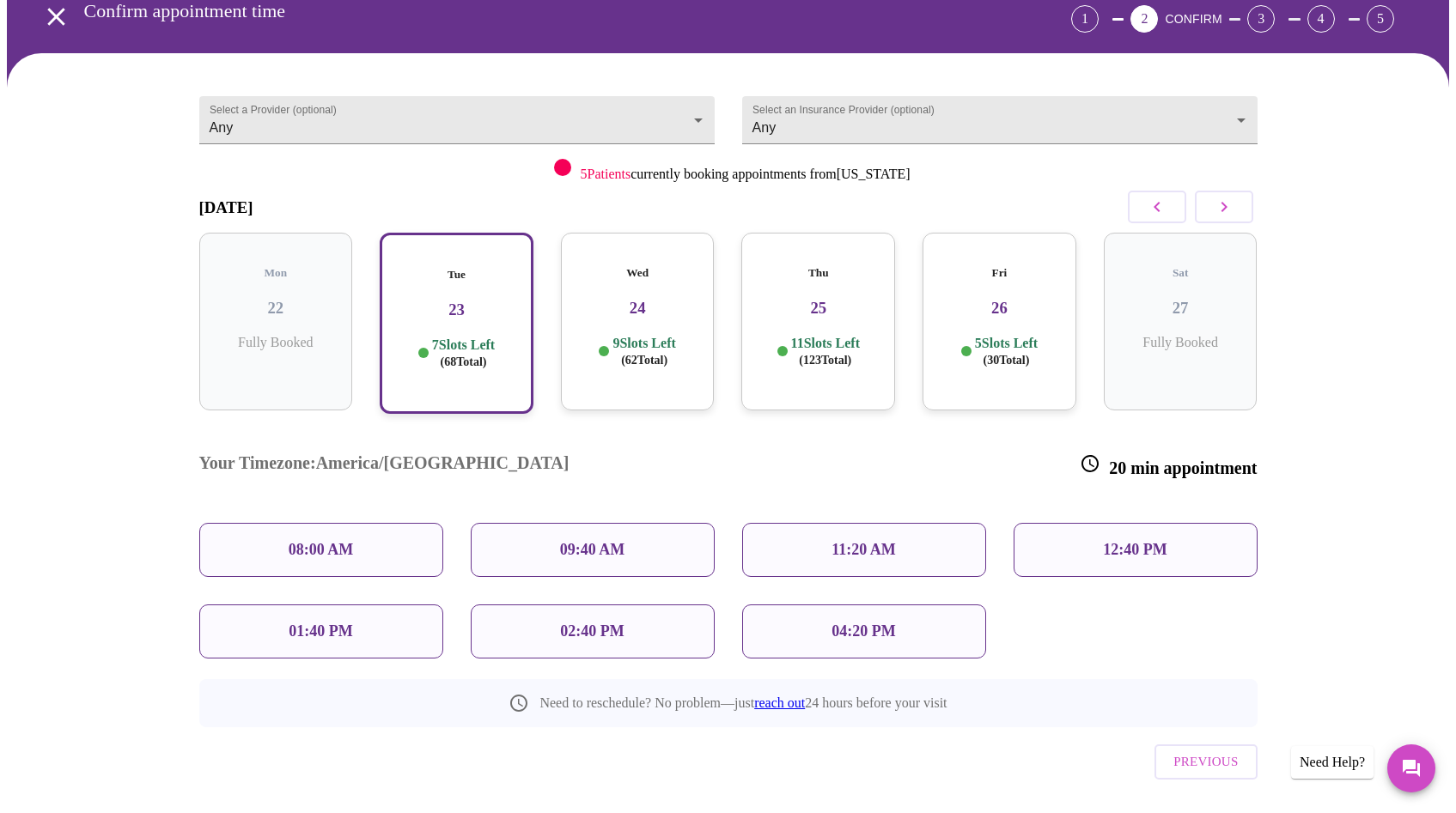
click at [810, 523] on div "11:20 AM" at bounding box center [864, 549] width 244 height 54
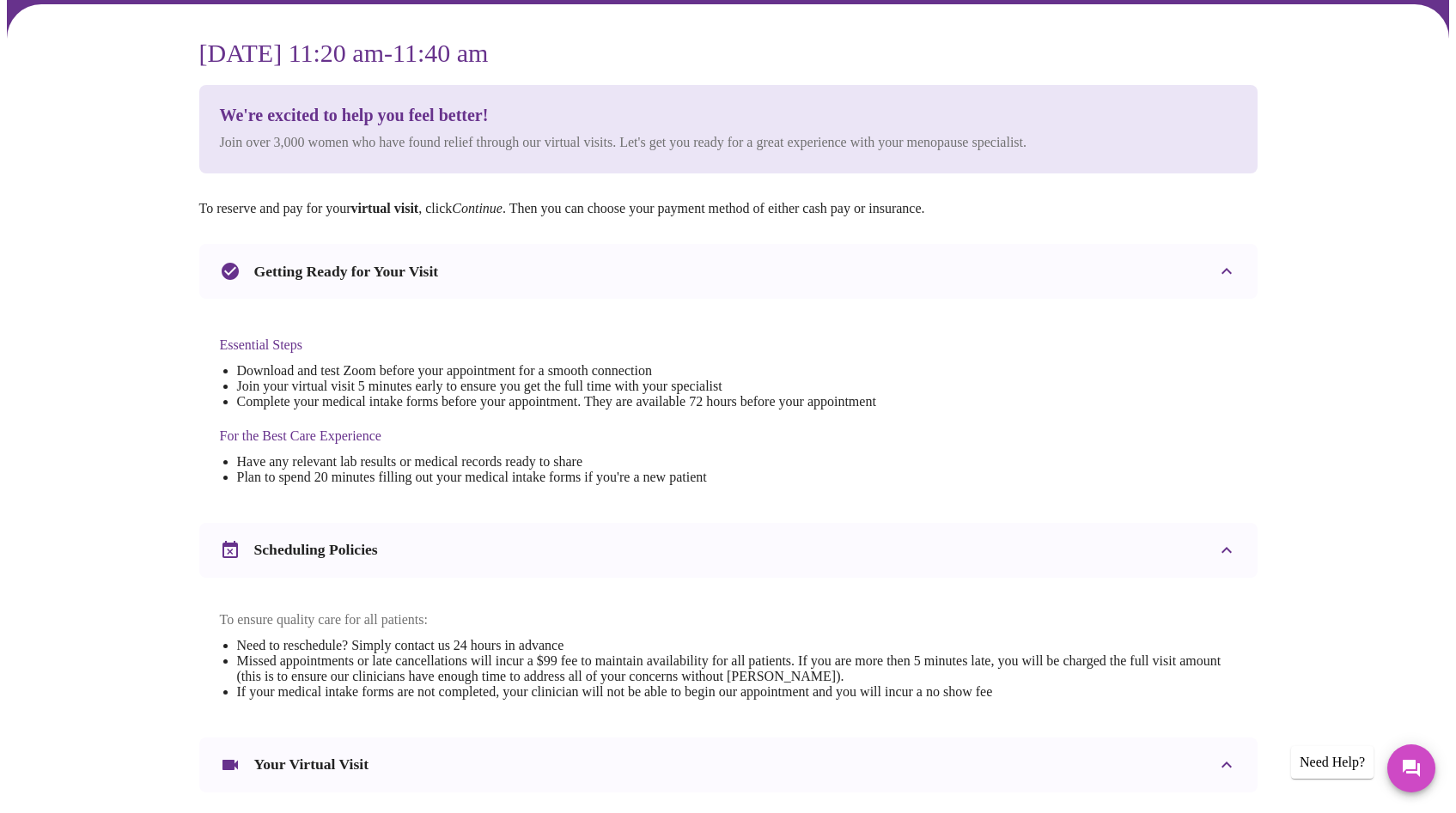
scroll to position [139, 0]
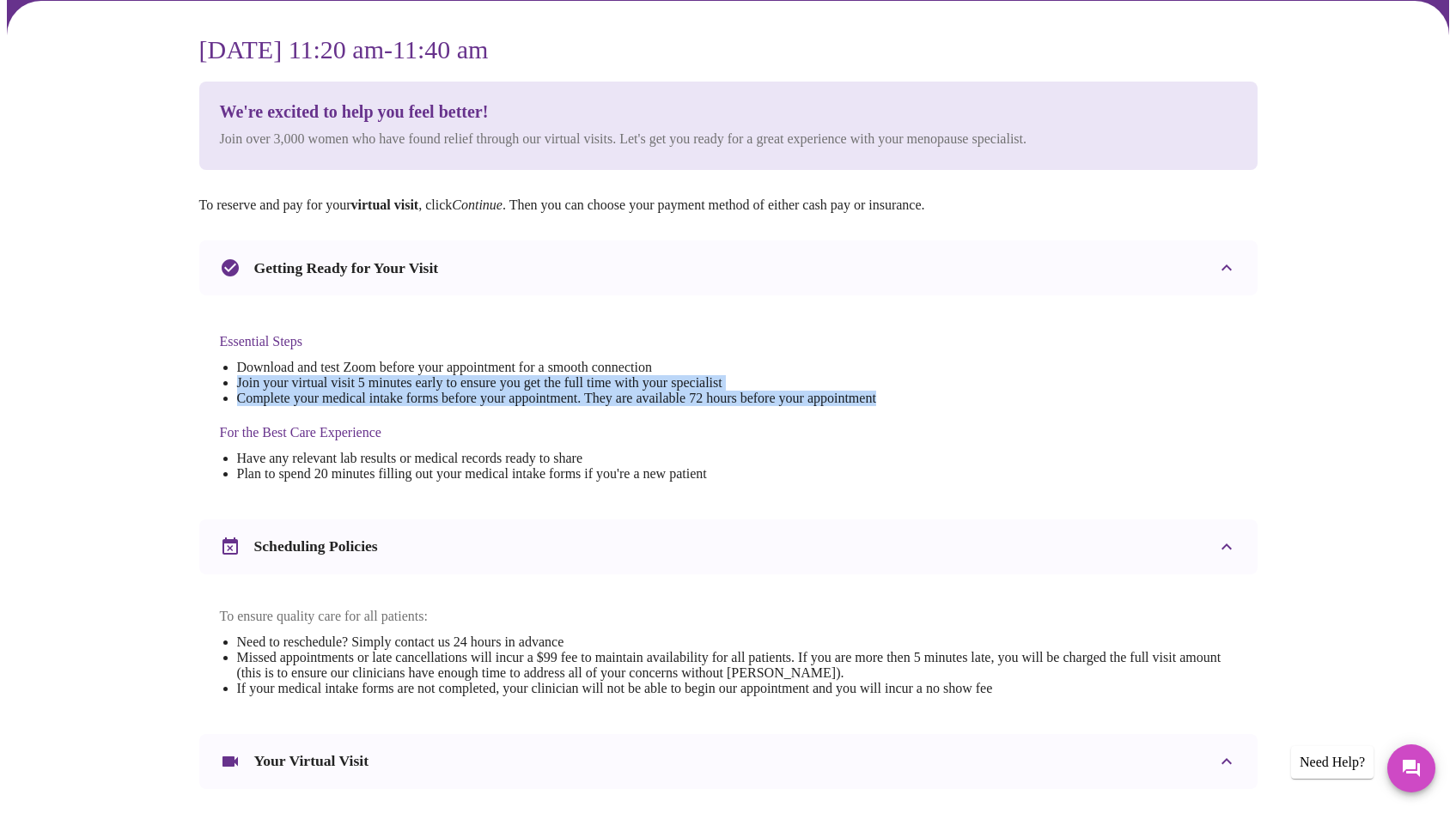
drag, startPoint x: 234, startPoint y: 375, endPoint x: 995, endPoint y: 401, distance: 761.4
click at [995, 401] on div "Essential Steps Download and test Zoom before your appointment for a smooth con…" at bounding box center [728, 401] width 1058 height 211
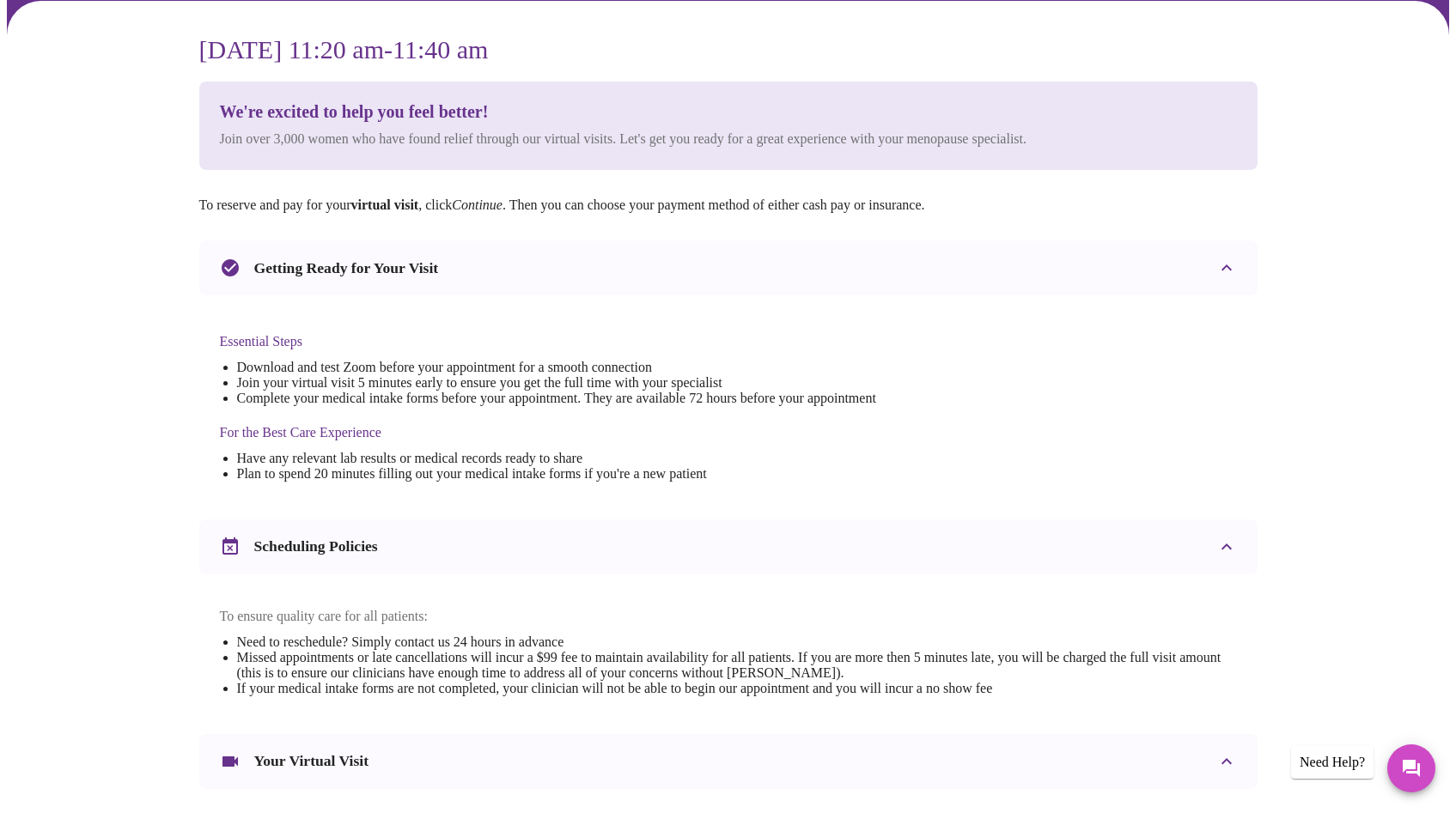
click at [1060, 456] on div "Essential Steps Download and test Zoom before your appointment for a smooth con…" at bounding box center [728, 401] width 1058 height 211
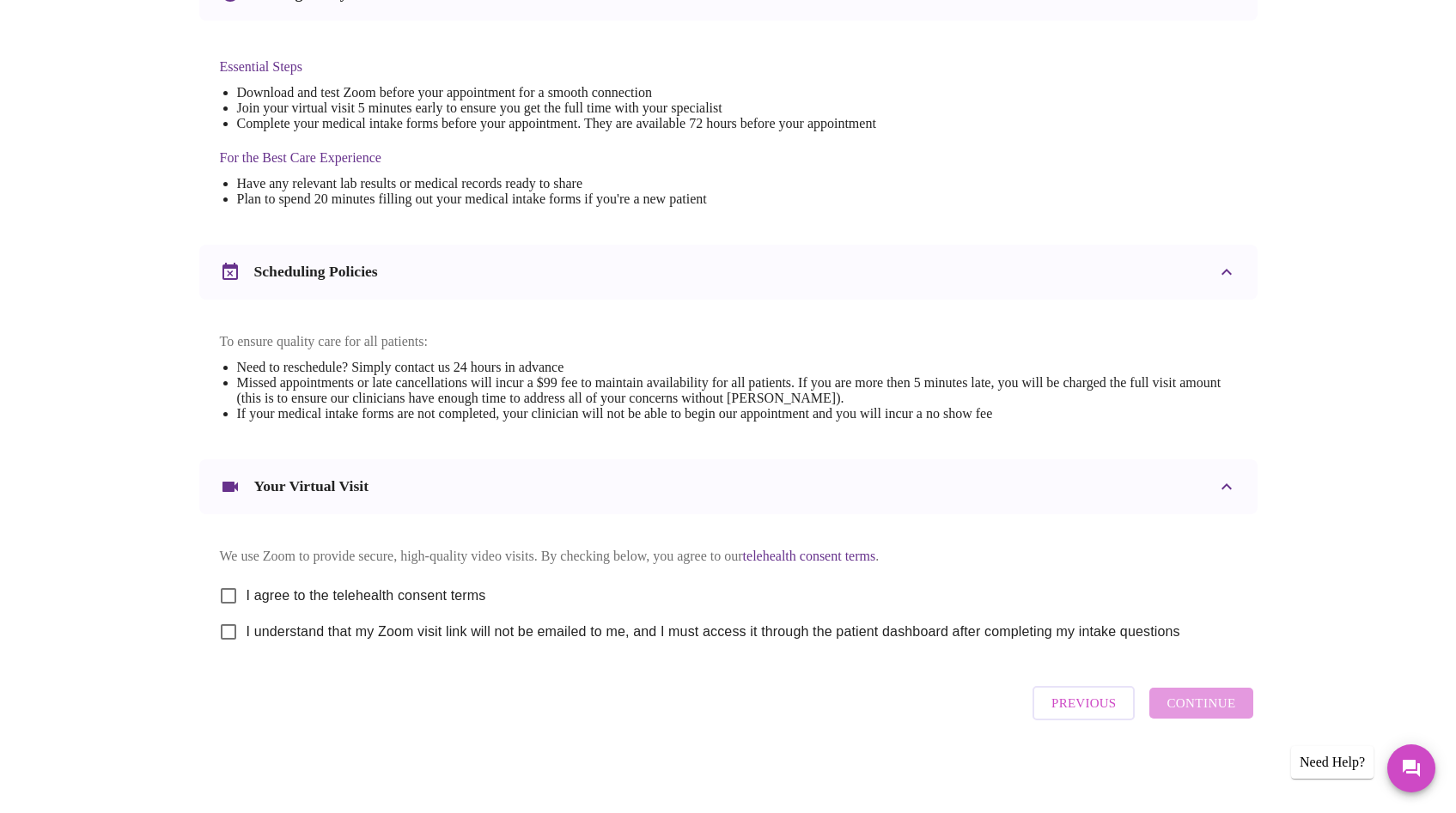
scroll to position [431, 0]
click at [358, 586] on span "I agree to the telehealth consent terms" at bounding box center [367, 596] width 240 height 20
click at [247, 583] on input "I agree to the telehealth consent terms" at bounding box center [228, 596] width 36 height 36
checkbox input "true"
click at [372, 632] on span "I understand that my Zoom visit link will not be emailed to me, and I must acce…" at bounding box center [714, 632] width 934 height 20
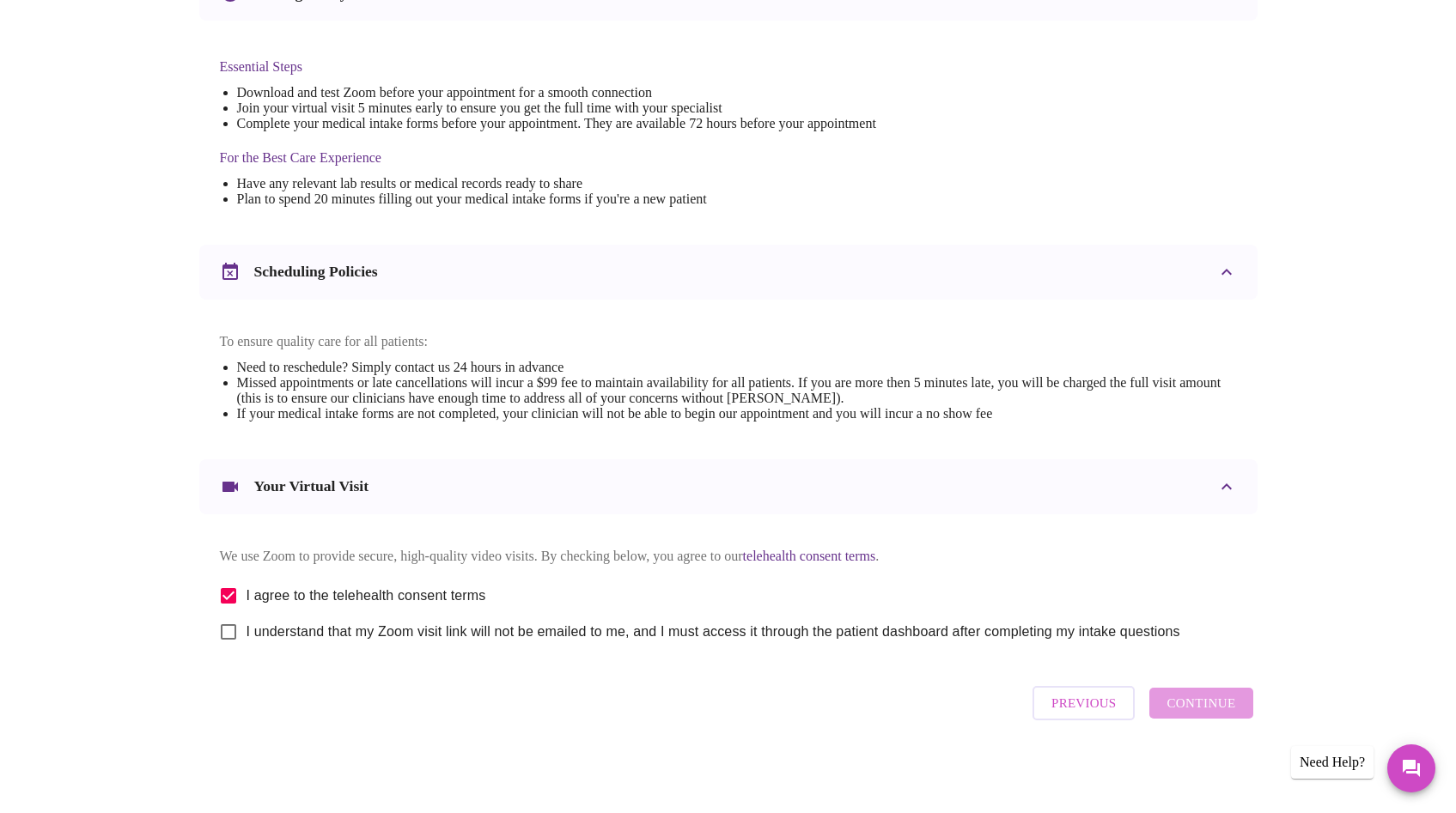
click at [247, 632] on input "I understand that my Zoom visit link will not be emailed to me, and I must acce…" at bounding box center [228, 632] width 36 height 36
checkbox input "true"
click at [1192, 715] on span "Continue" at bounding box center [1200, 703] width 68 height 22
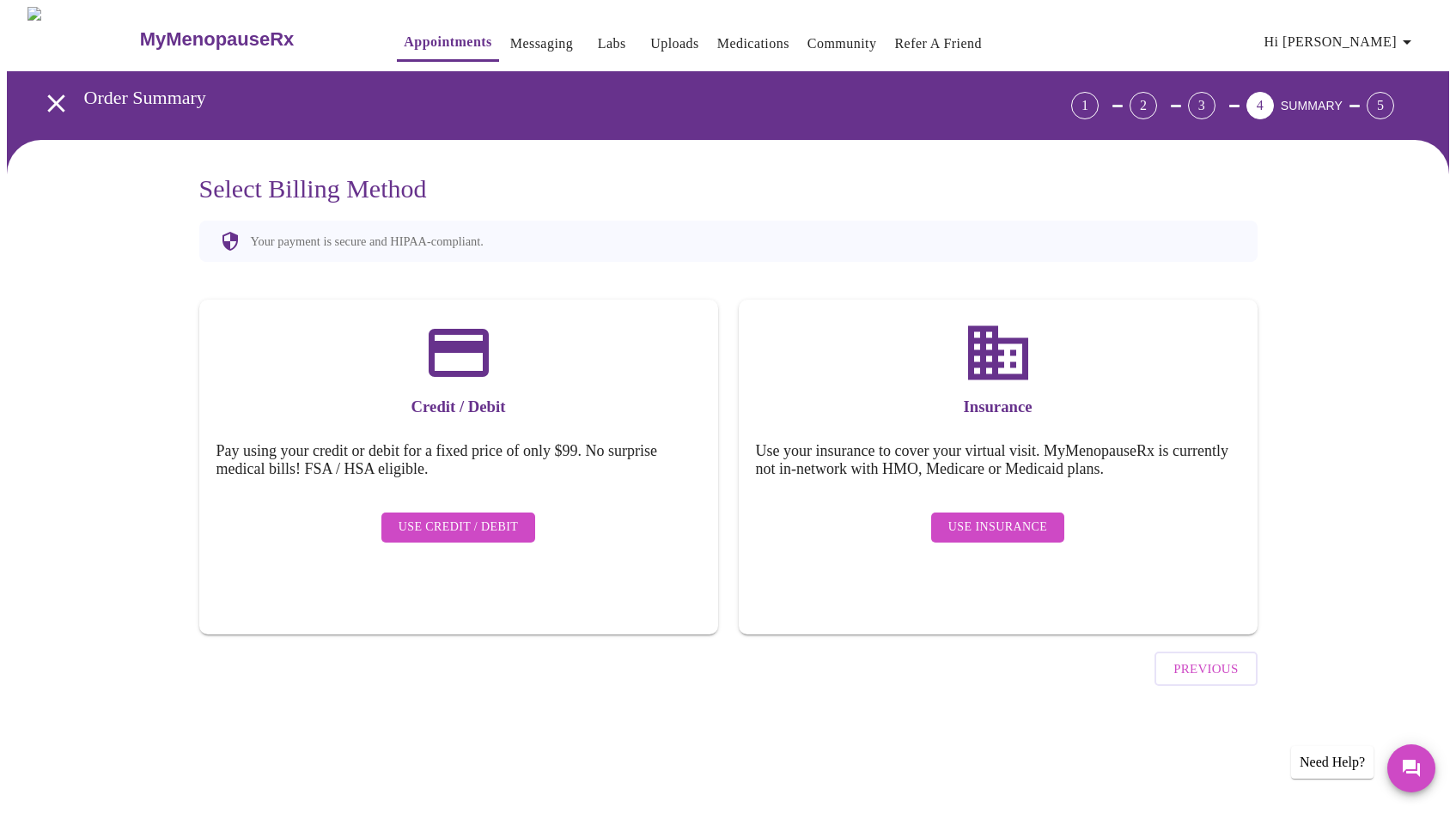
scroll to position [0, 0]
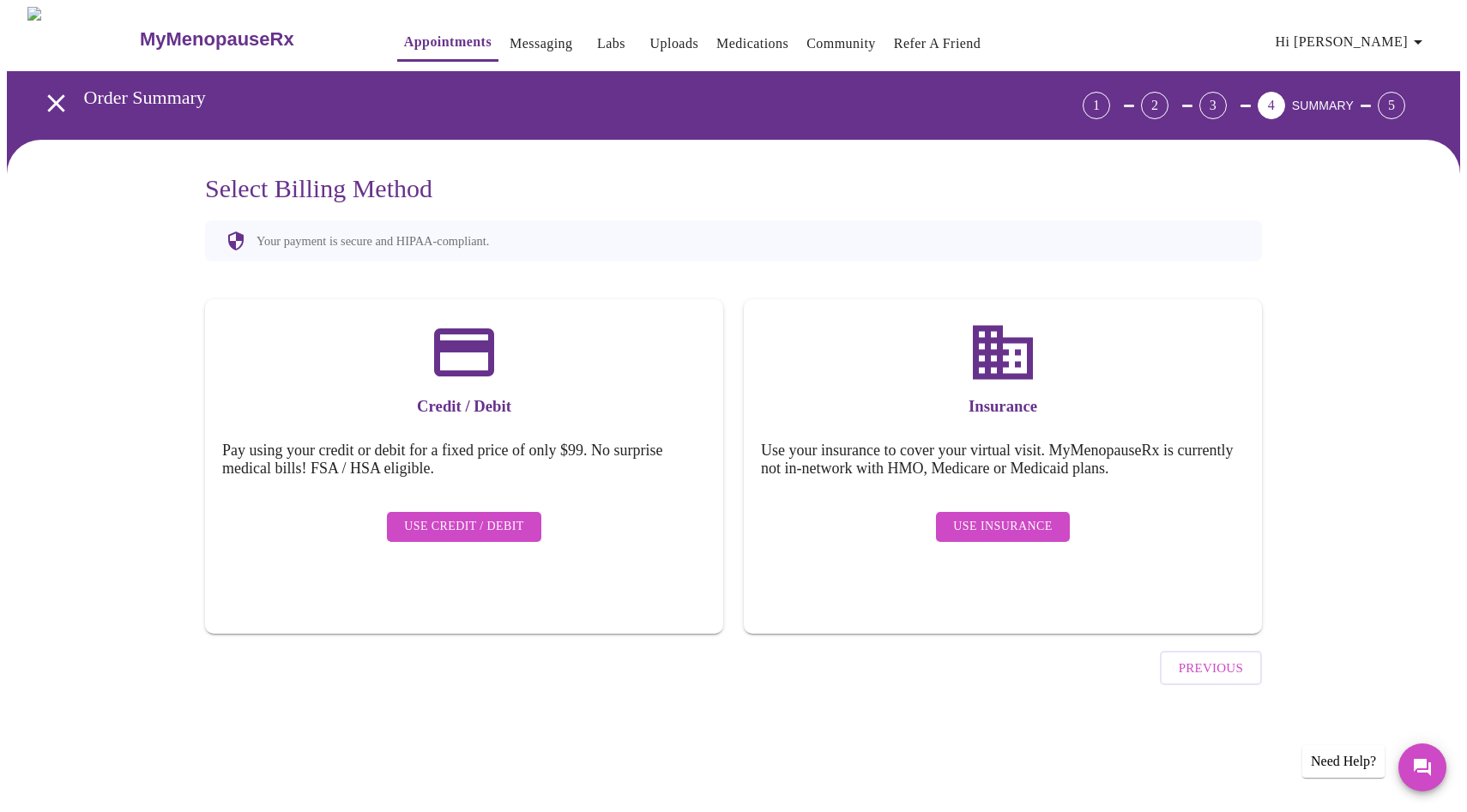
click at [969, 517] on span "Use Insurance" at bounding box center [1002, 527] width 98 height 21
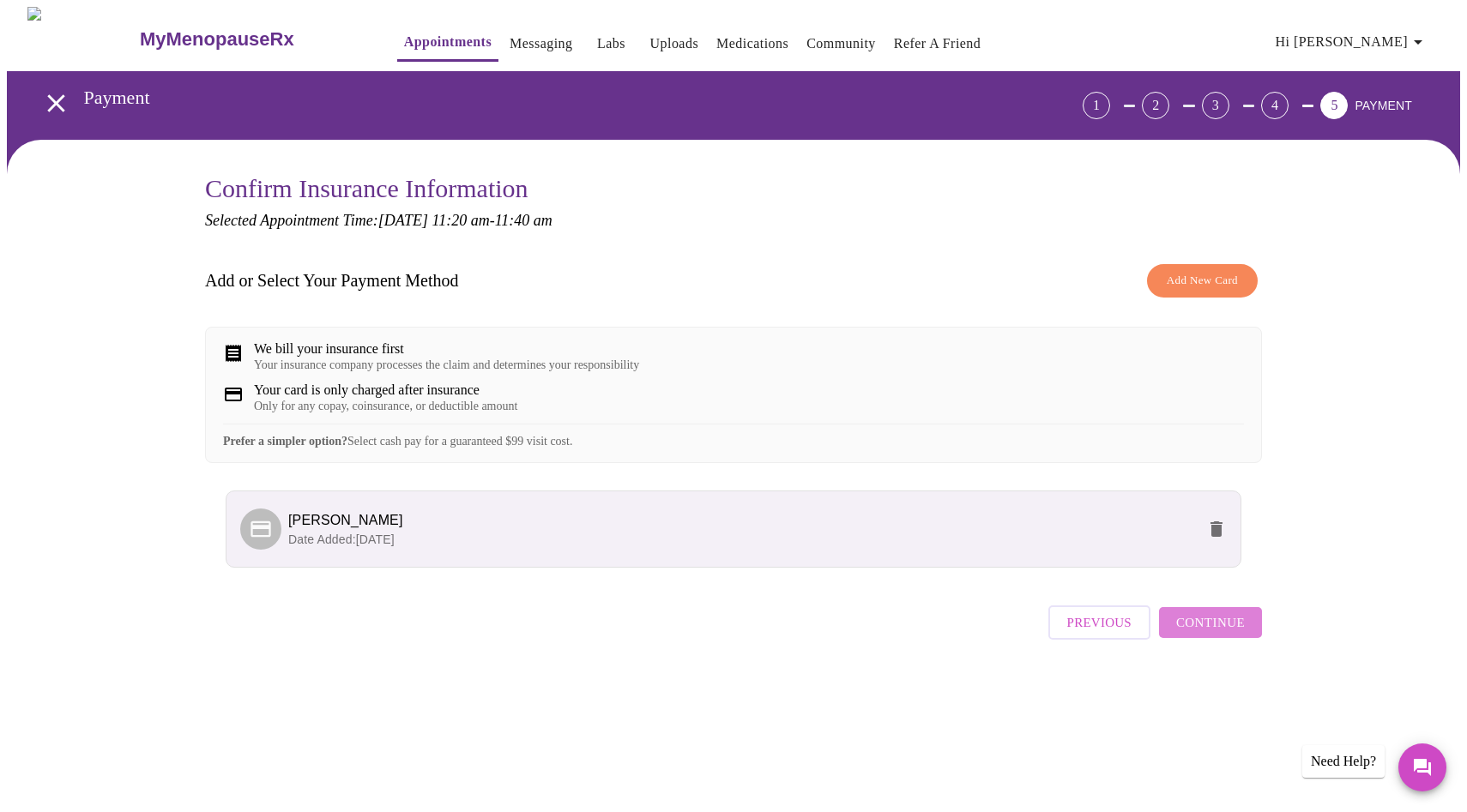
click at [1219, 634] on span "Continue" at bounding box center [1211, 622] width 68 height 22
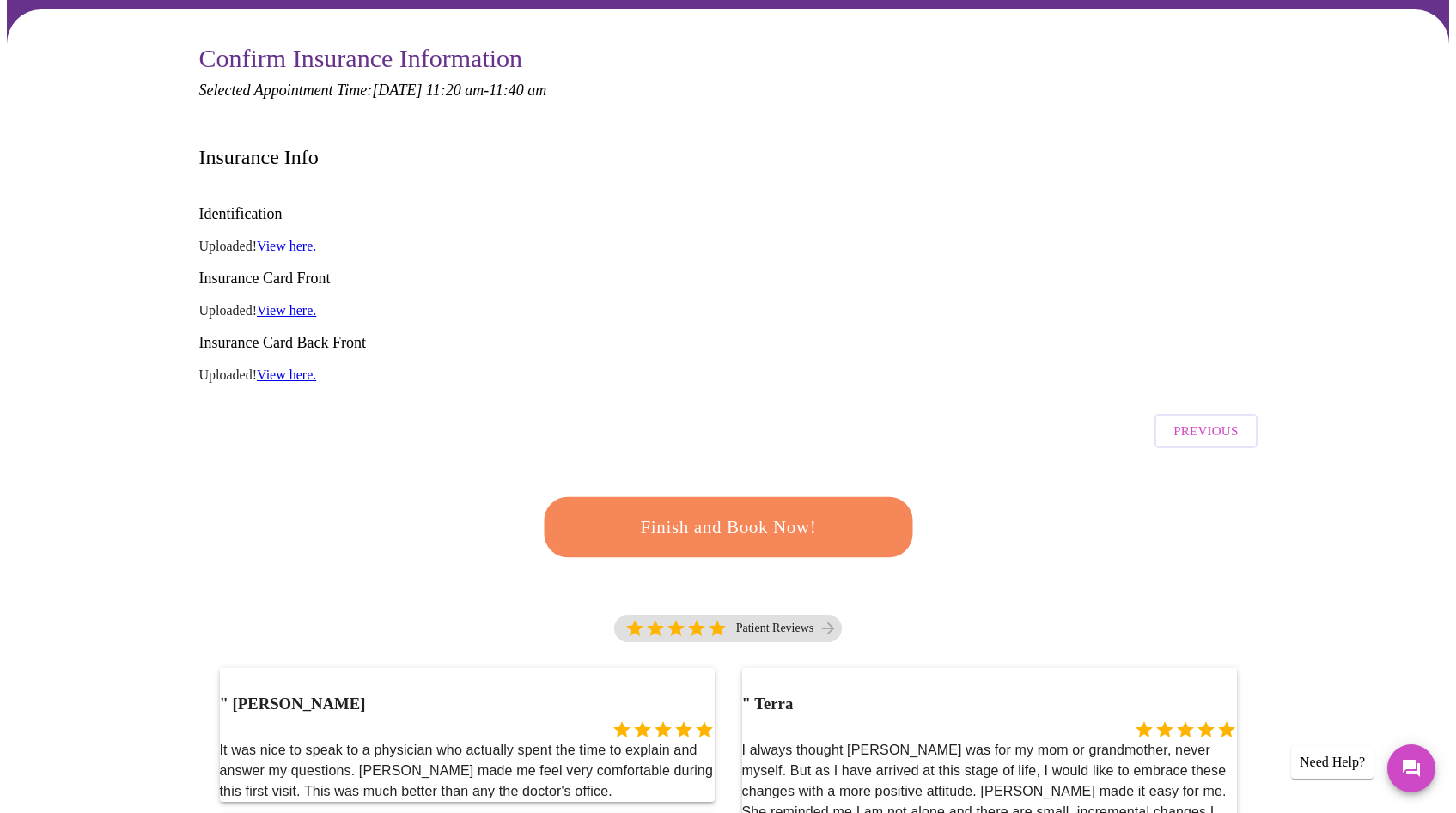
scroll to position [156, 0]
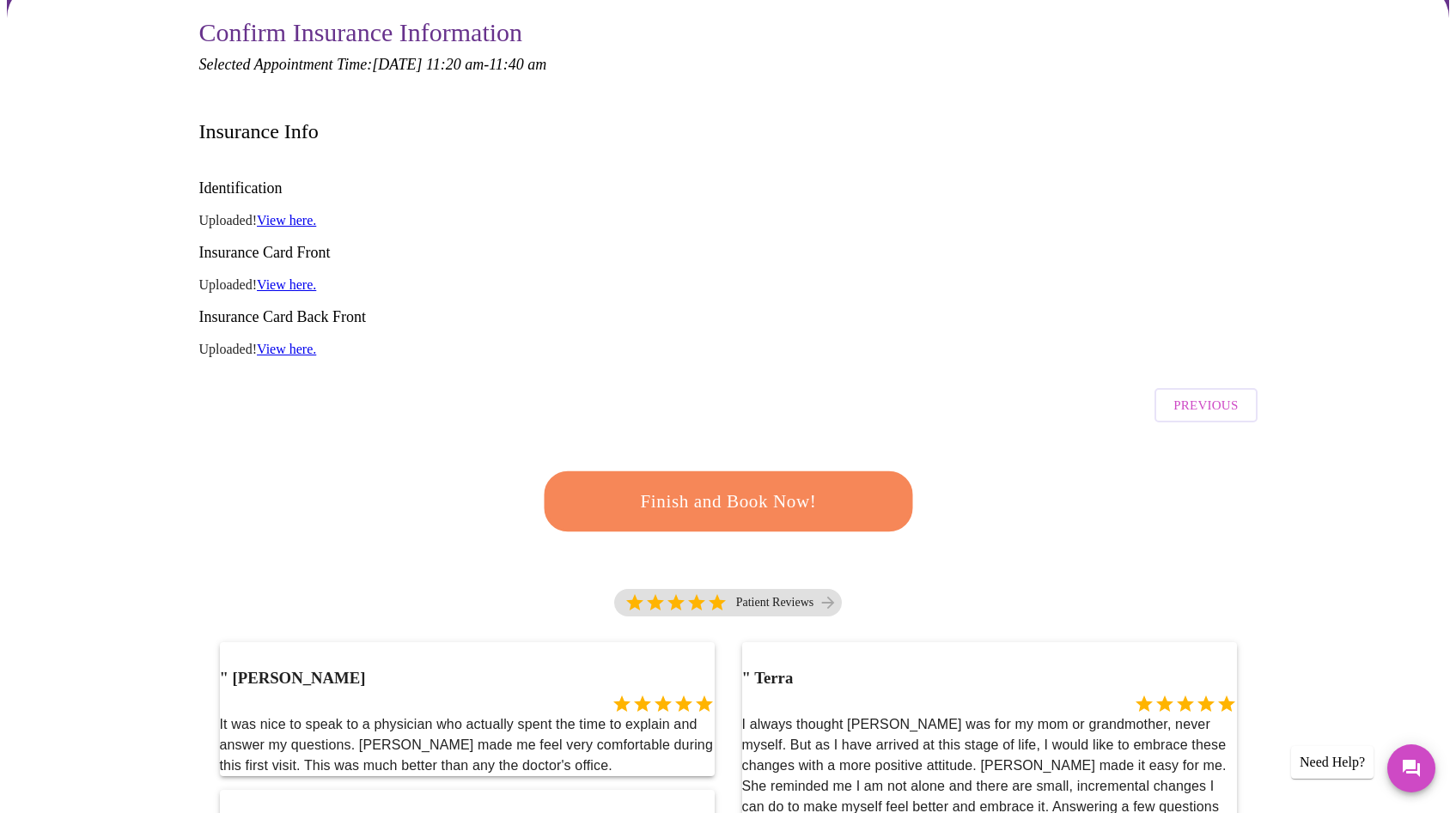
click at [705, 486] on span "Finish and Book Now!" at bounding box center [728, 502] width 318 height 32
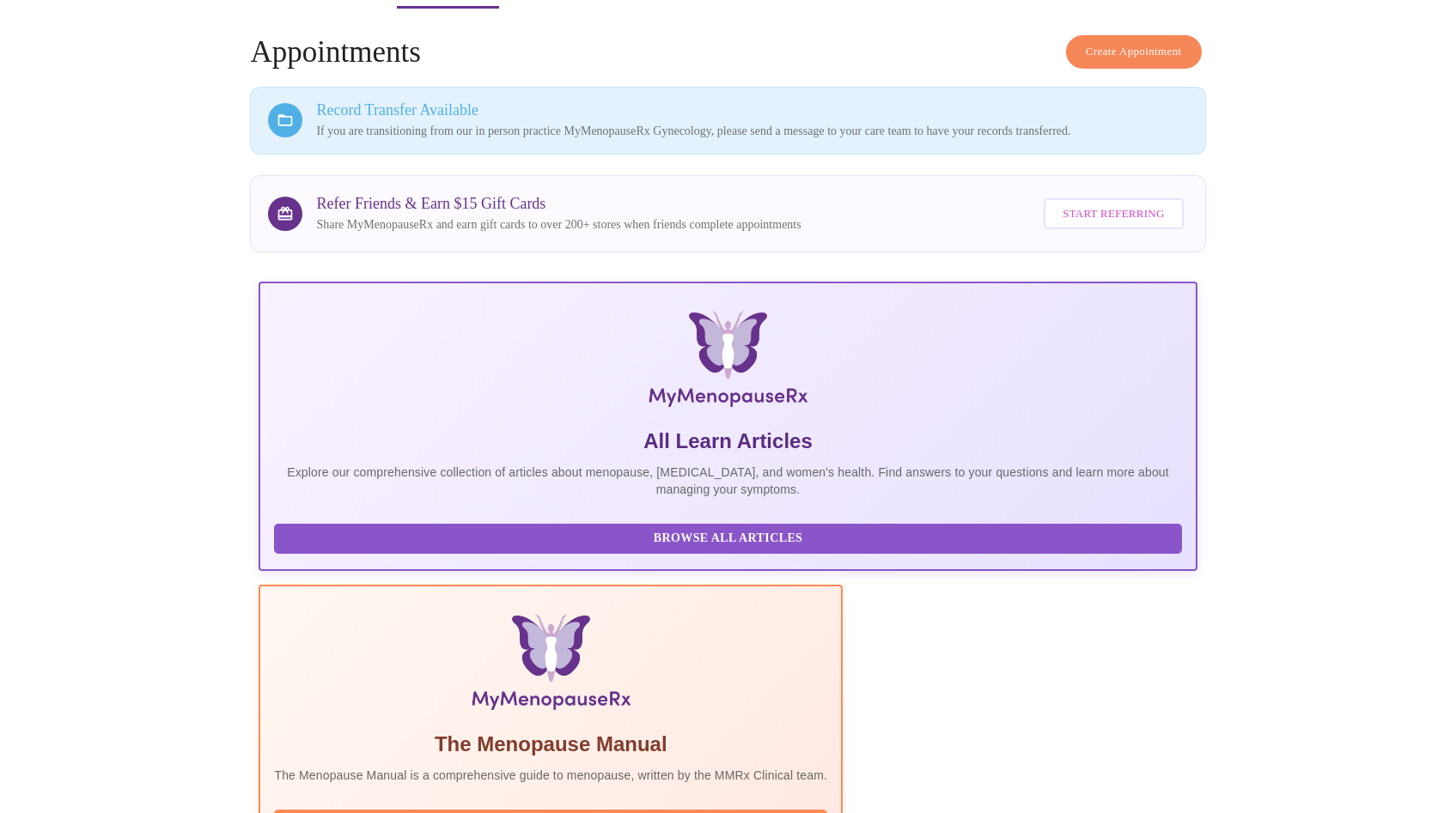
scroll to position [357, 0]
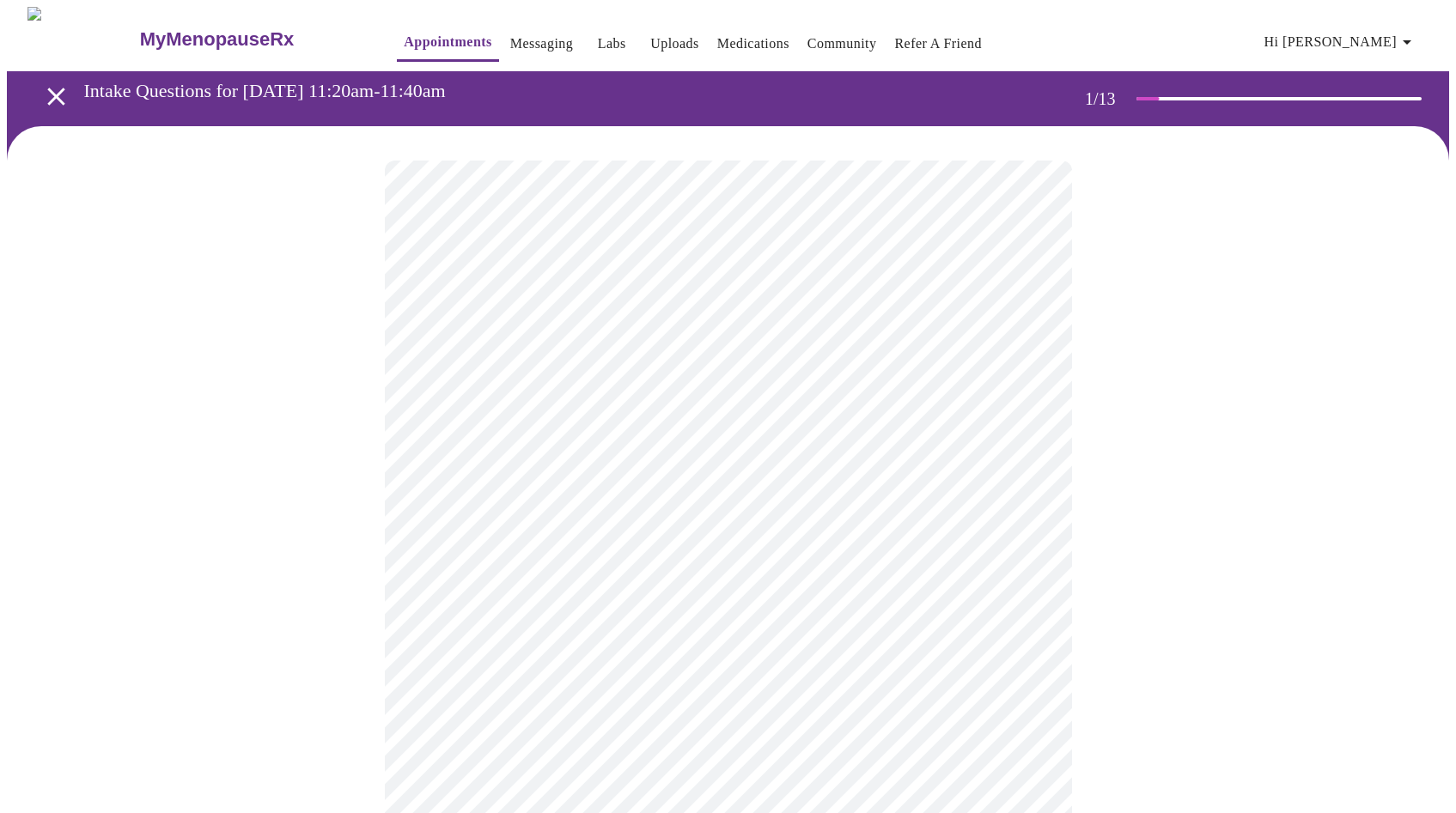
click at [51, 91] on icon "open drawer" at bounding box center [56, 97] width 18 height 18
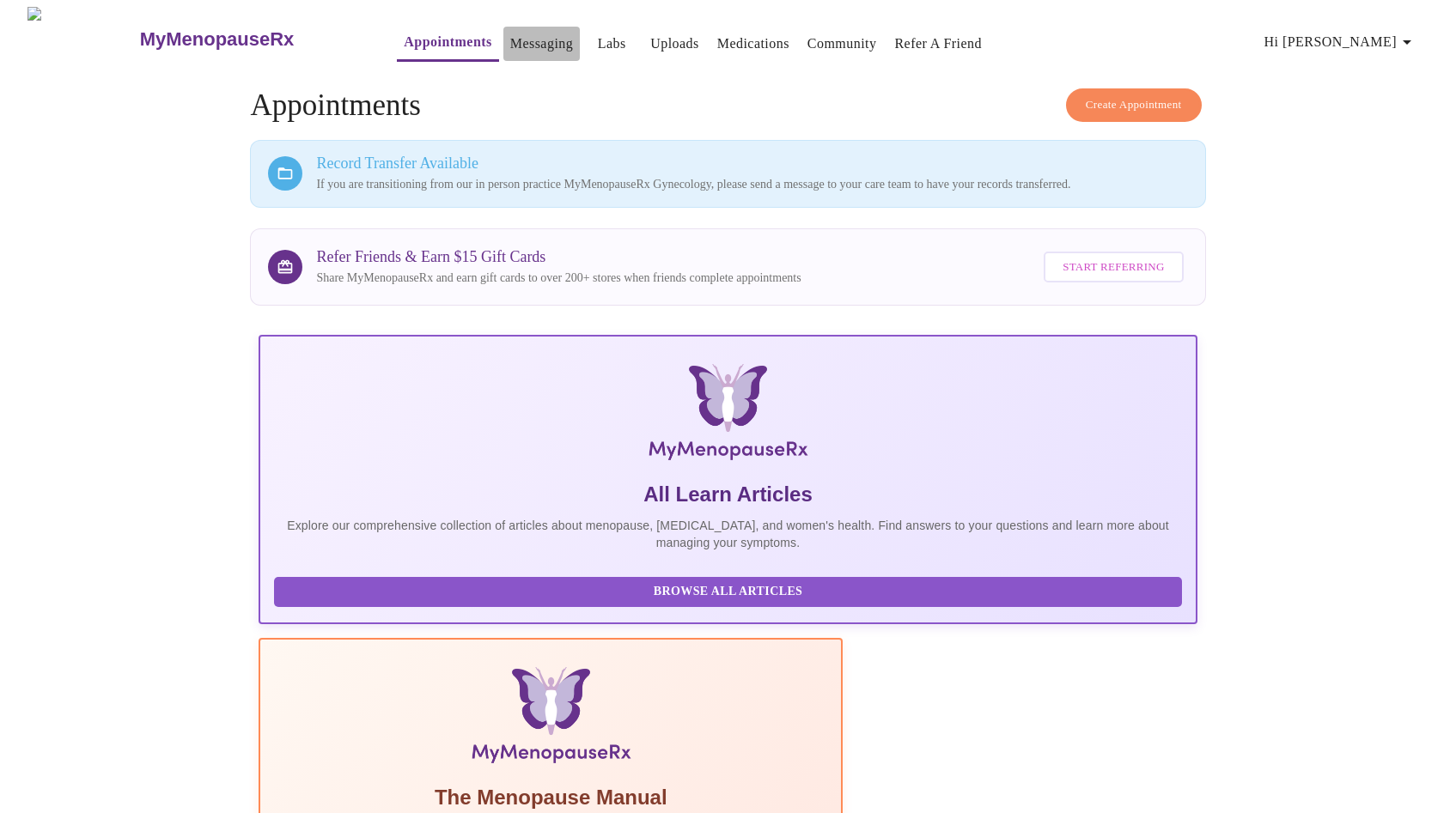
click at [510, 33] on link "Messaging" at bounding box center [541, 44] width 62 height 24
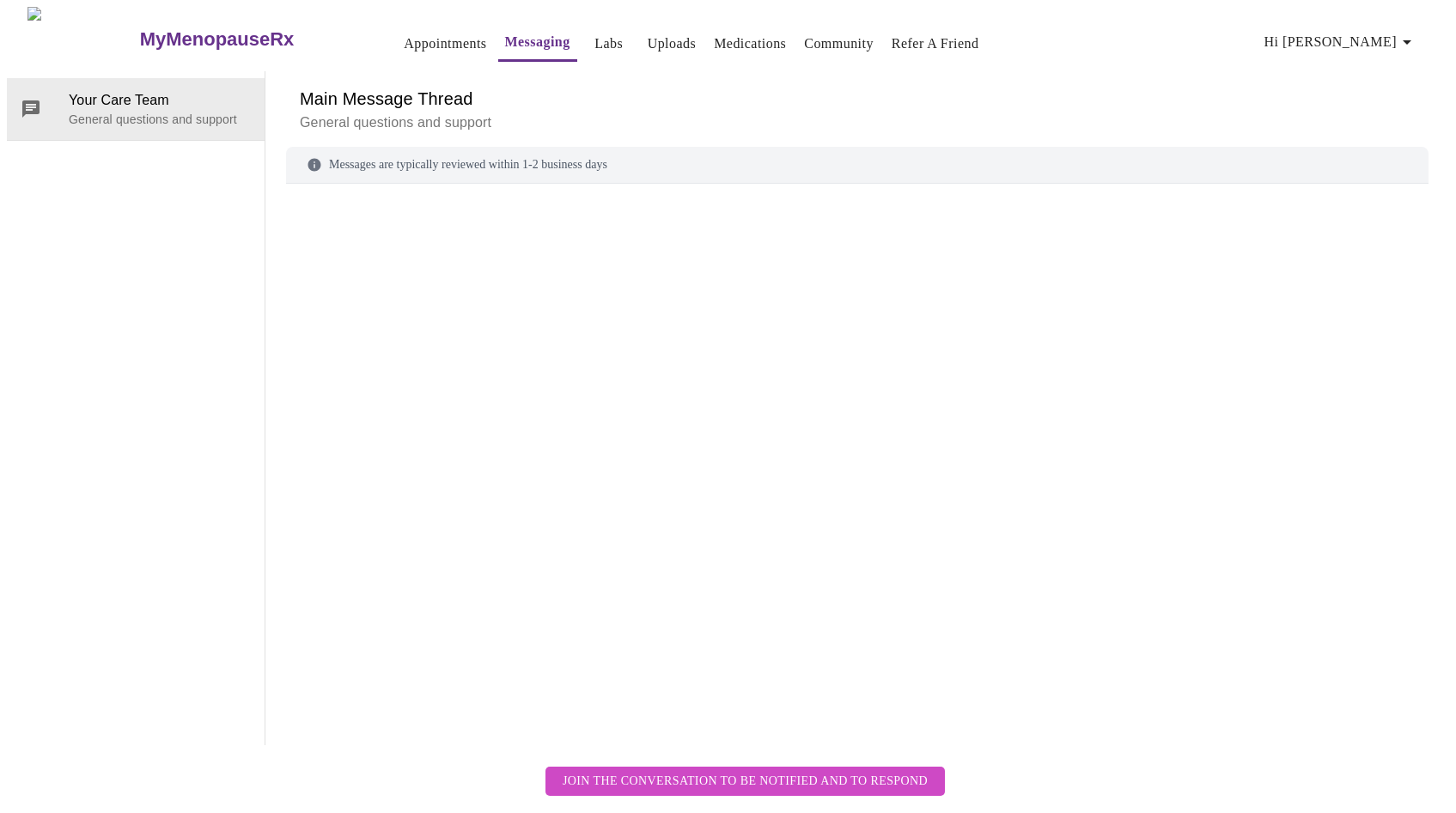
scroll to position [64, 0]
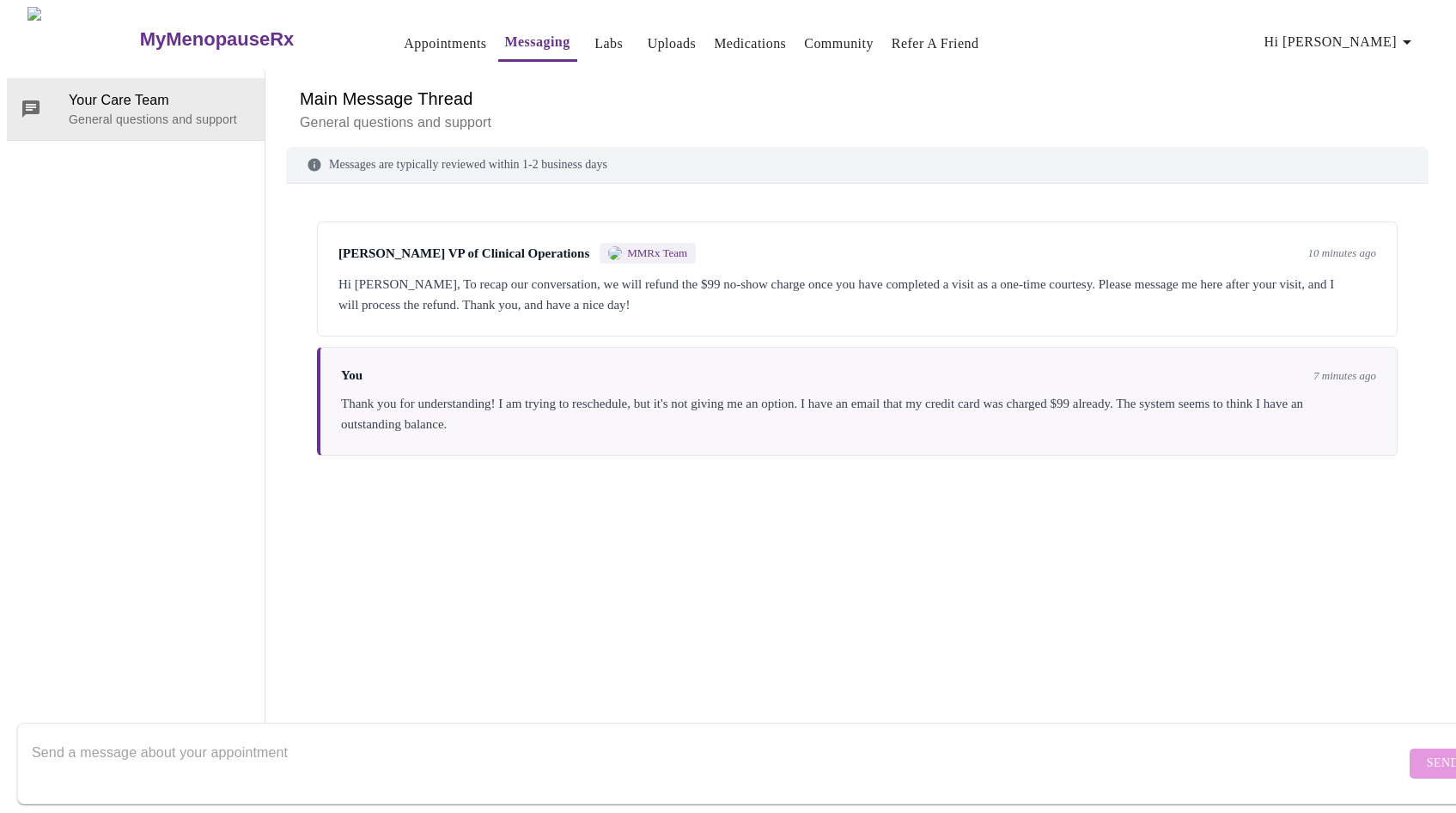
click at [527, 736] on textarea "Send a message about your appointment" at bounding box center [719, 763] width 1374 height 55
type textarea "All is well. I was able to book an appointment now. Thanks again!"
click at [1427, 754] on span "Send" at bounding box center [1442, 764] width 32 height 21
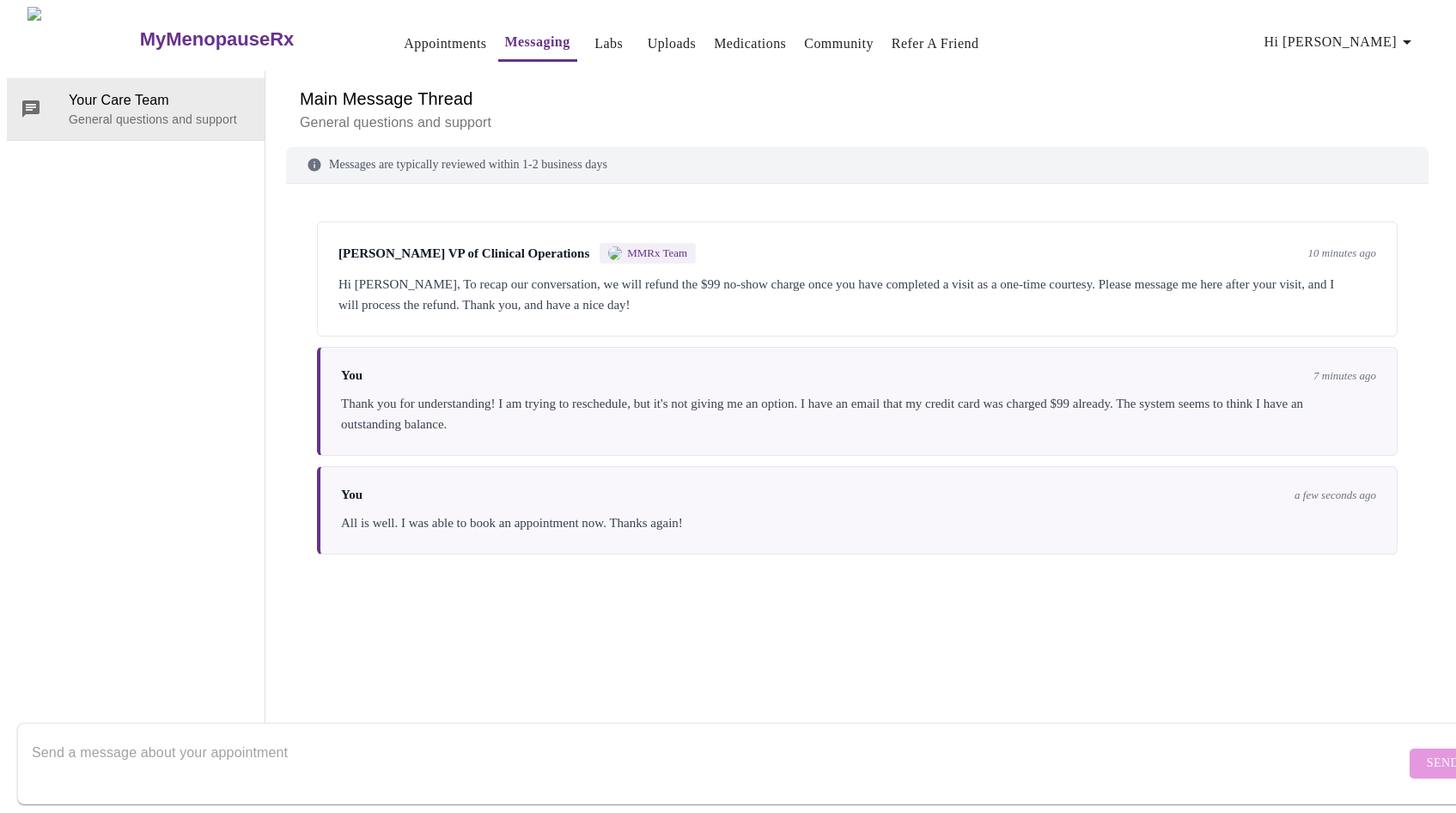
scroll to position [0, 0]
click at [172, 32] on h3 "MyMenopauseRx" at bounding box center [217, 39] width 155 height 22
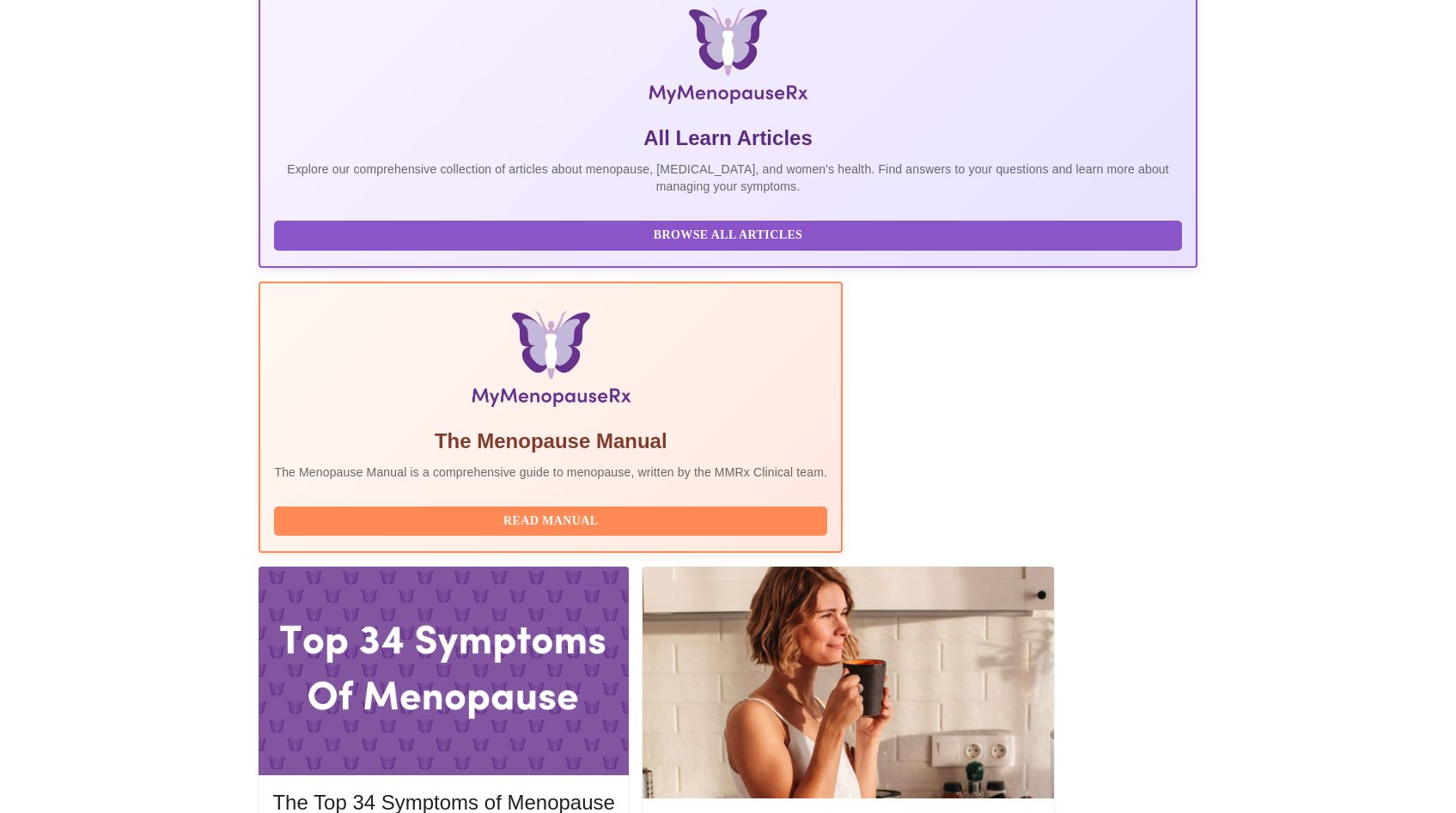
scroll to position [357, 0]
